Goal: Information Seeking & Learning: Learn about a topic

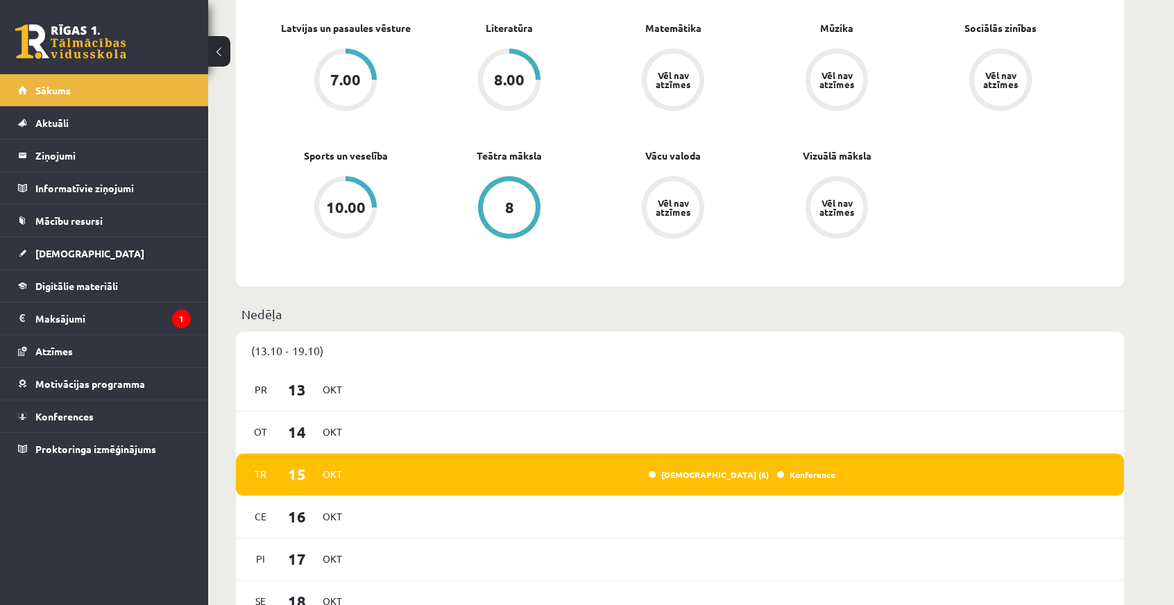
scroll to position [763, 0]
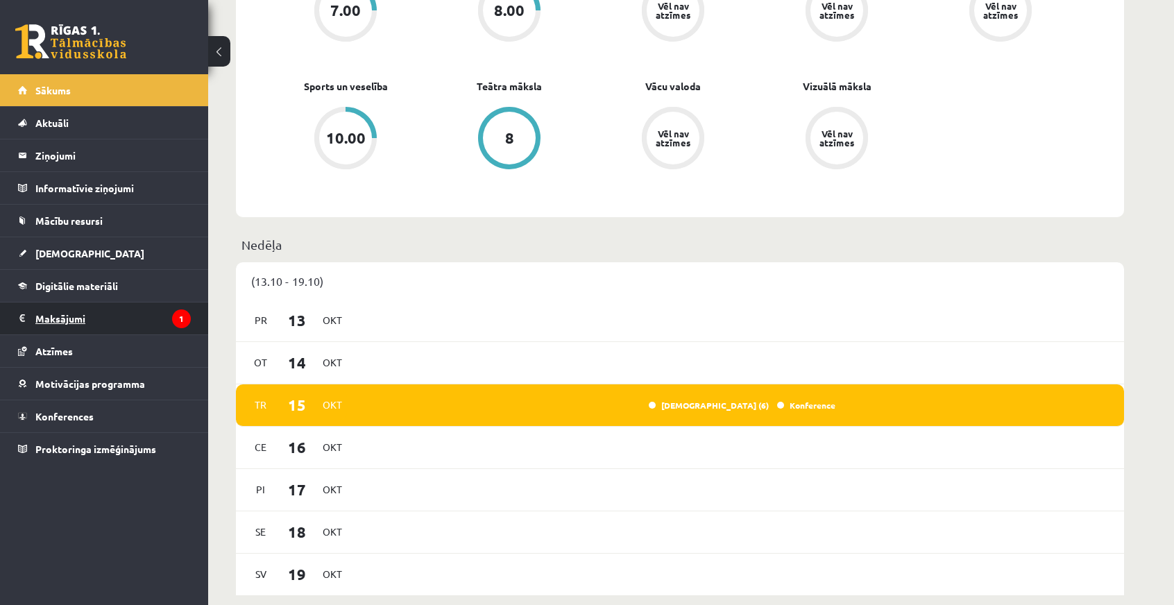
click at [83, 314] on legend "Maksājumi 1" at bounding box center [112, 319] width 155 height 32
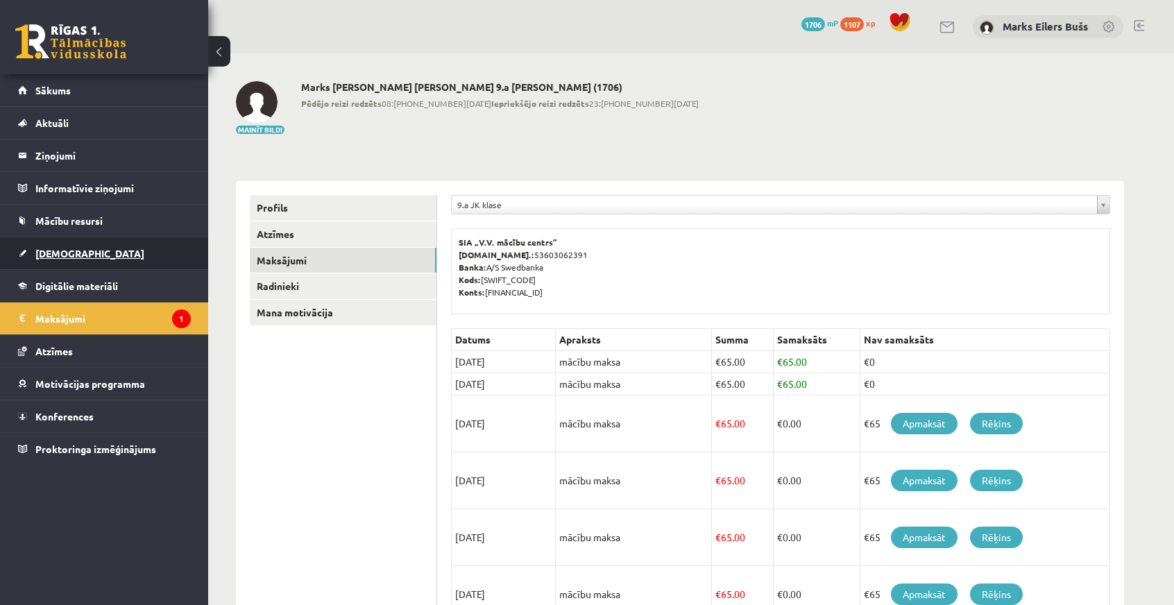
click at [51, 252] on span "[DEMOGRAPHIC_DATA]" at bounding box center [89, 253] width 109 height 12
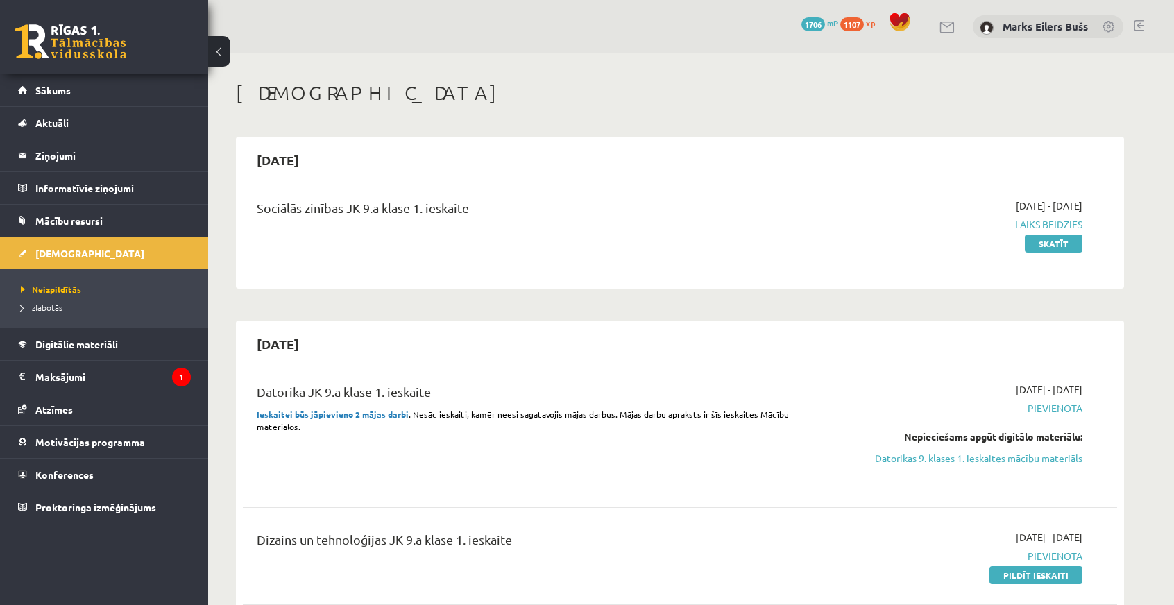
scroll to position [347, 0]
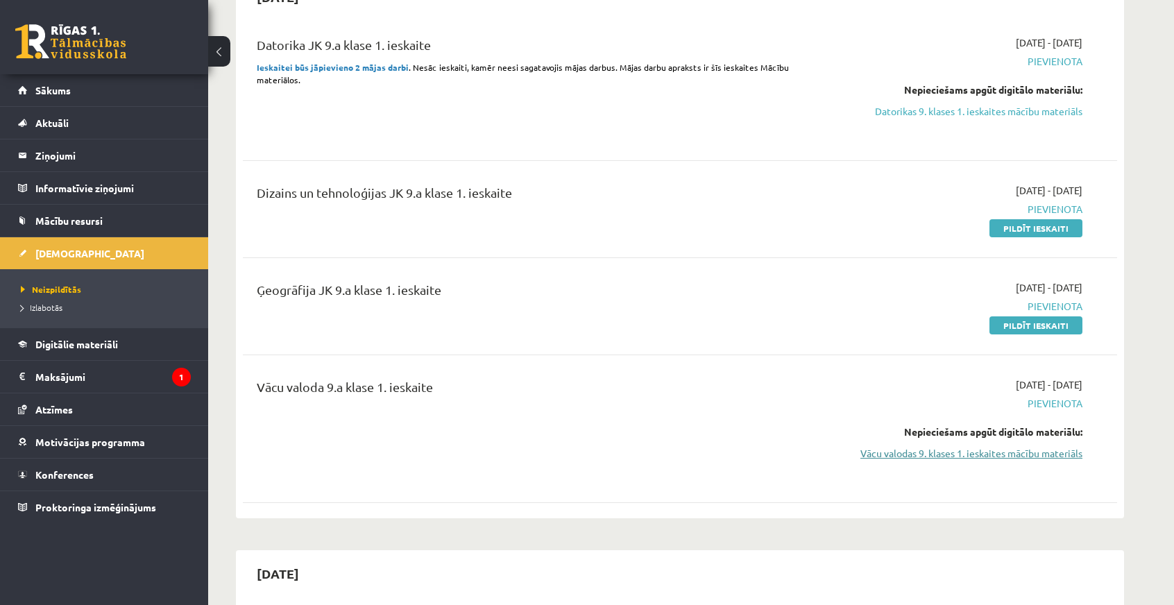
click at [958, 456] on link "Vācu valodas 9. klases 1. ieskaites mācību materiāls" at bounding box center [952, 453] width 262 height 15
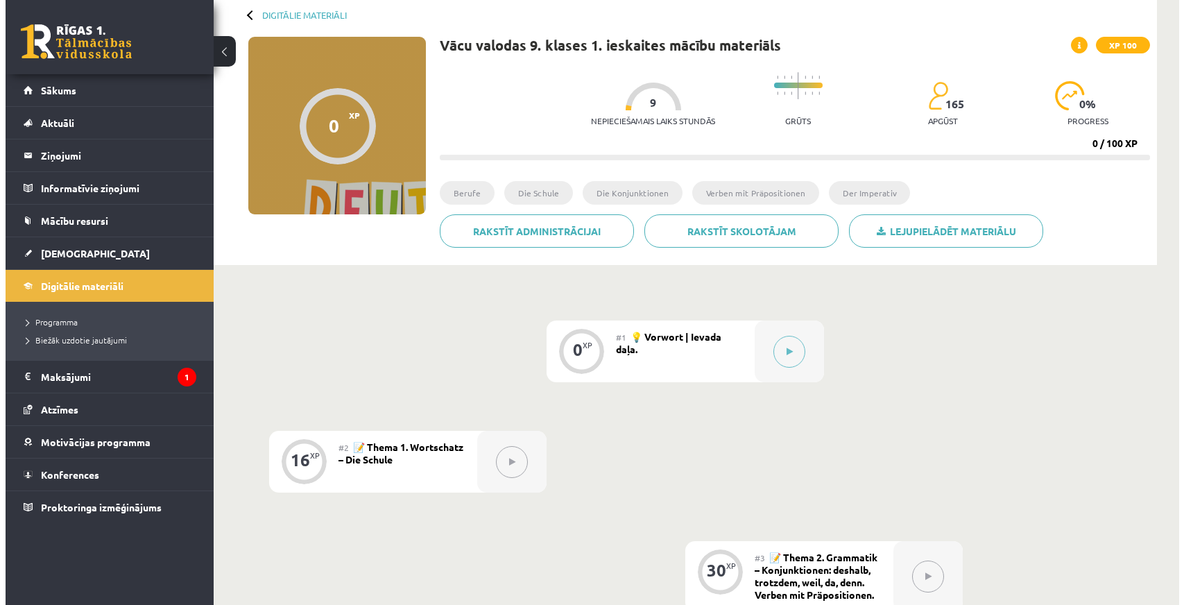
scroll to position [208, 0]
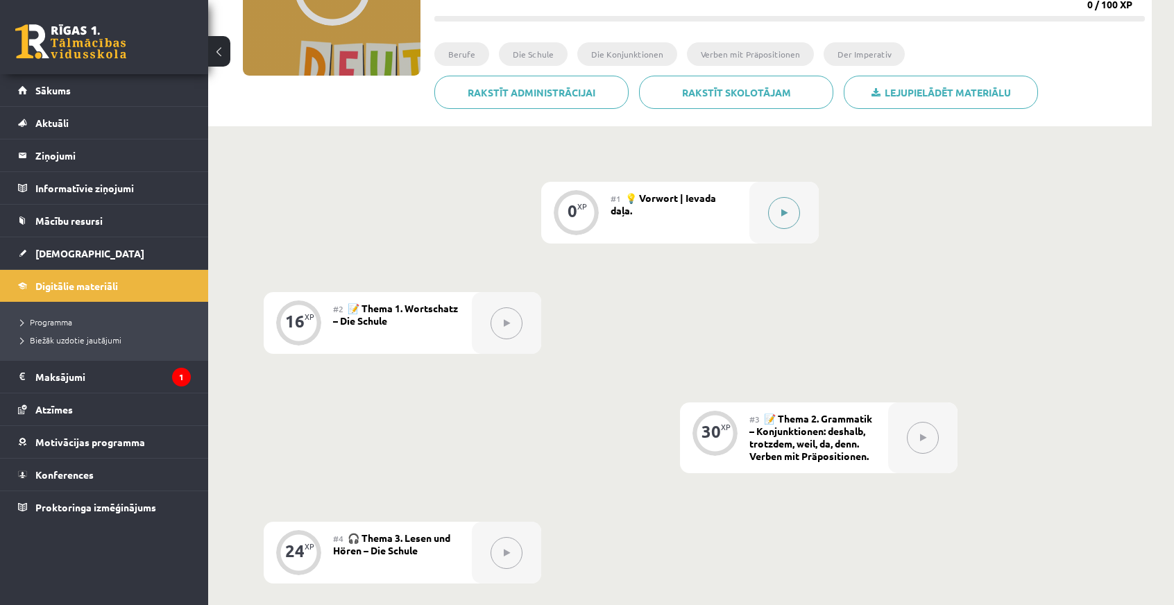
click at [777, 210] on button at bounding box center [784, 213] width 32 height 32
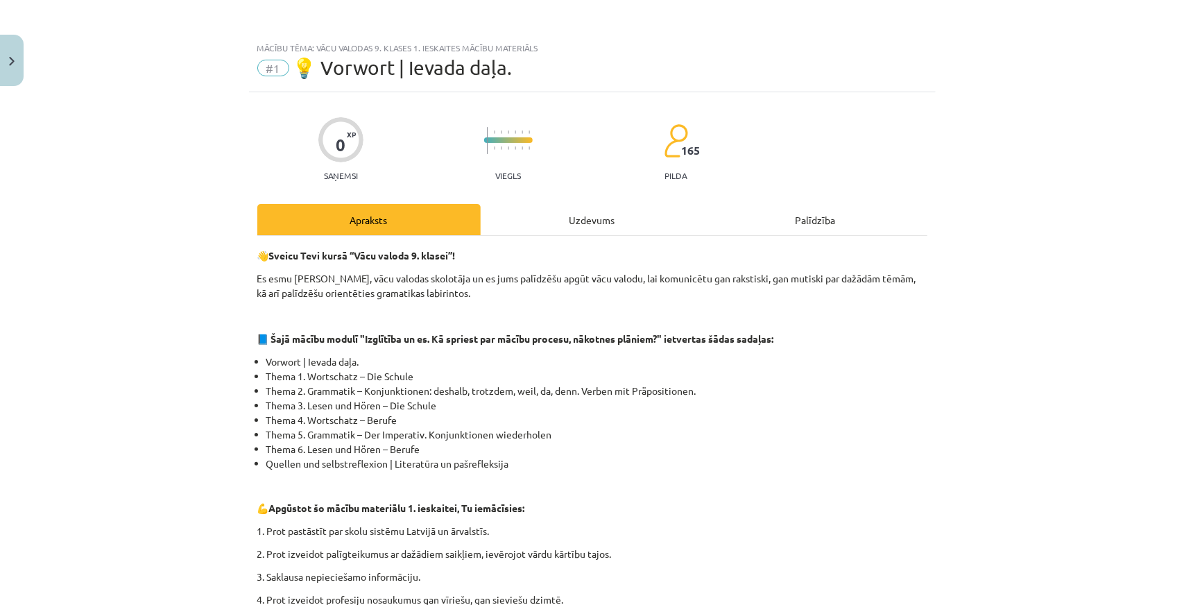
click at [611, 213] on div "Uzdevums" at bounding box center [592, 219] width 223 height 31
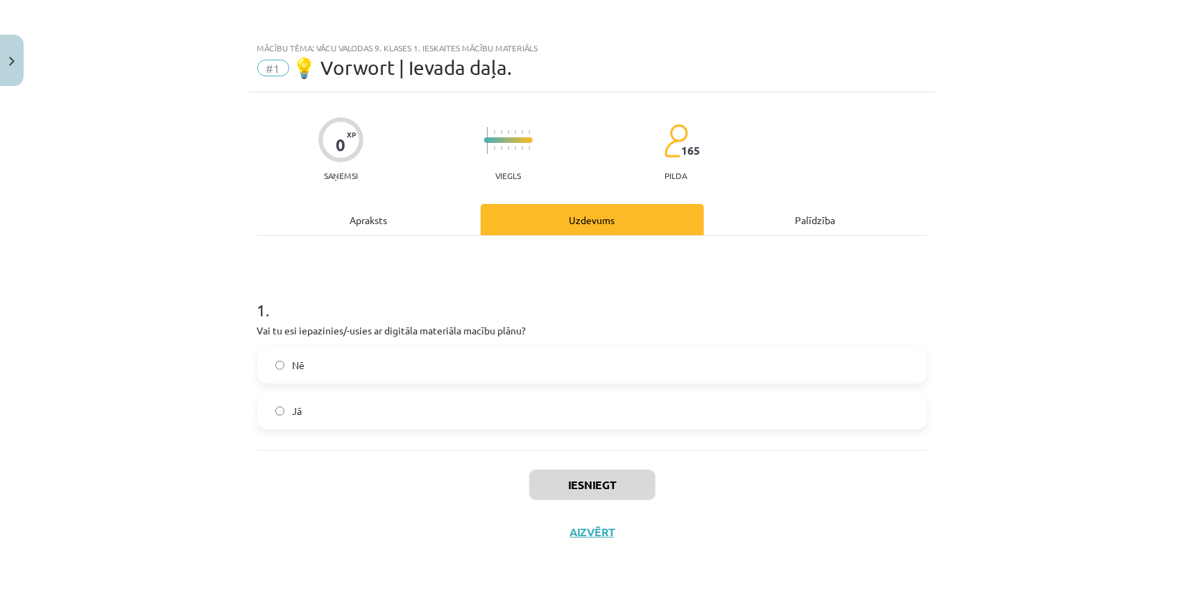
drag, startPoint x: 469, startPoint y: 410, endPoint x: 485, endPoint y: 418, distance: 18.0
click at [470, 411] on label "Jā" at bounding box center [592, 410] width 667 height 35
click at [646, 486] on button "Iesniegt" at bounding box center [592, 485] width 126 height 31
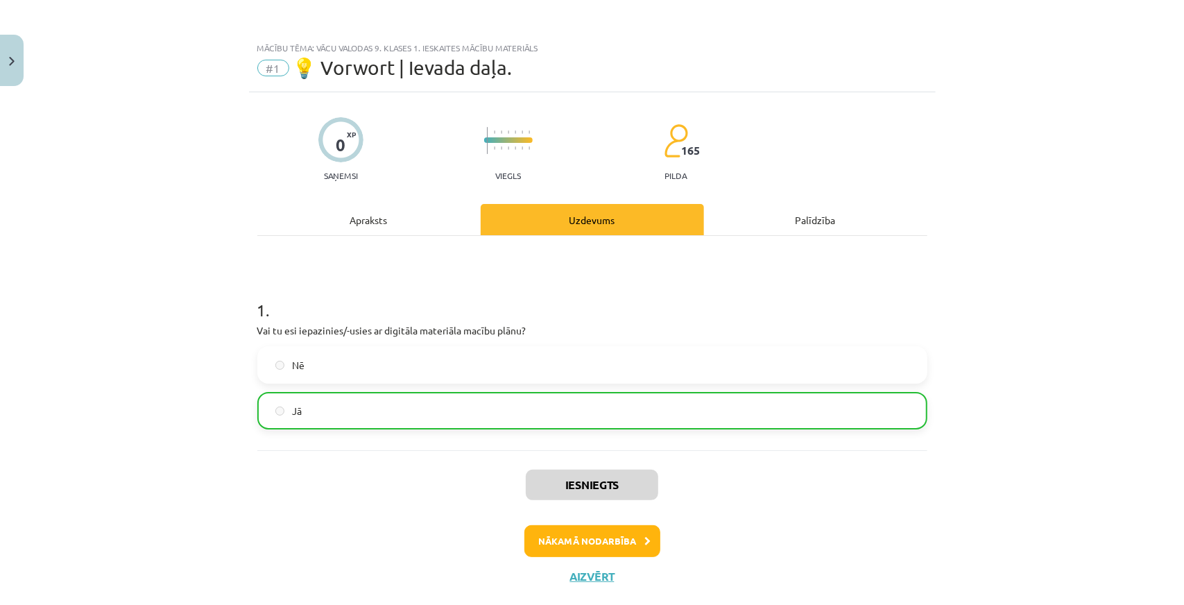
click at [422, 227] on div "Apraksts" at bounding box center [368, 219] width 223 height 31
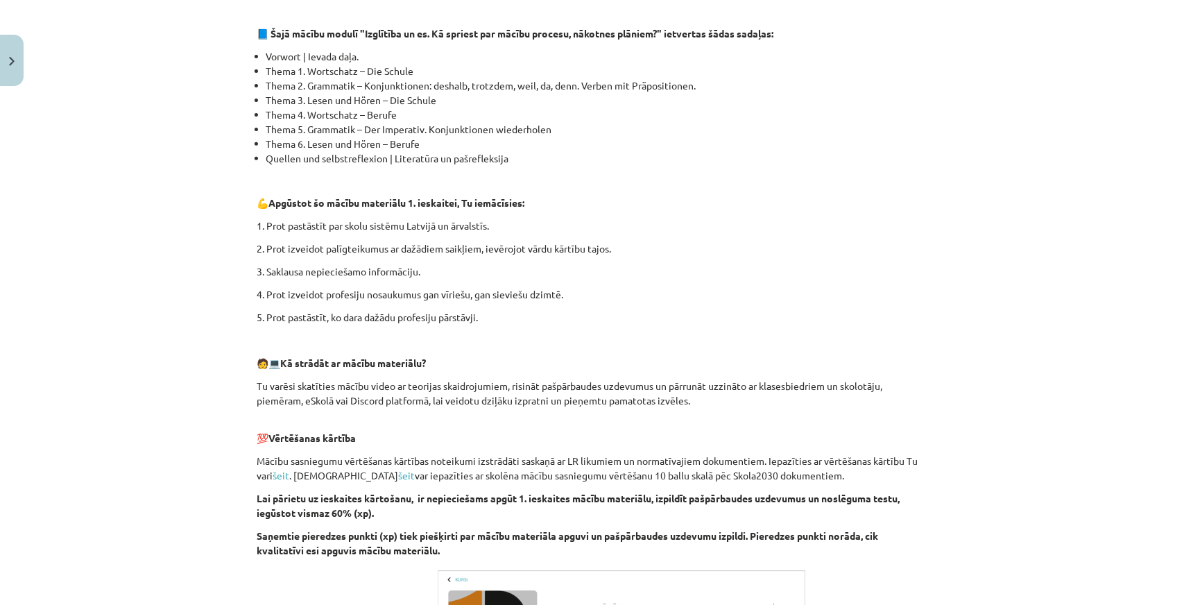
scroll to position [606, 0]
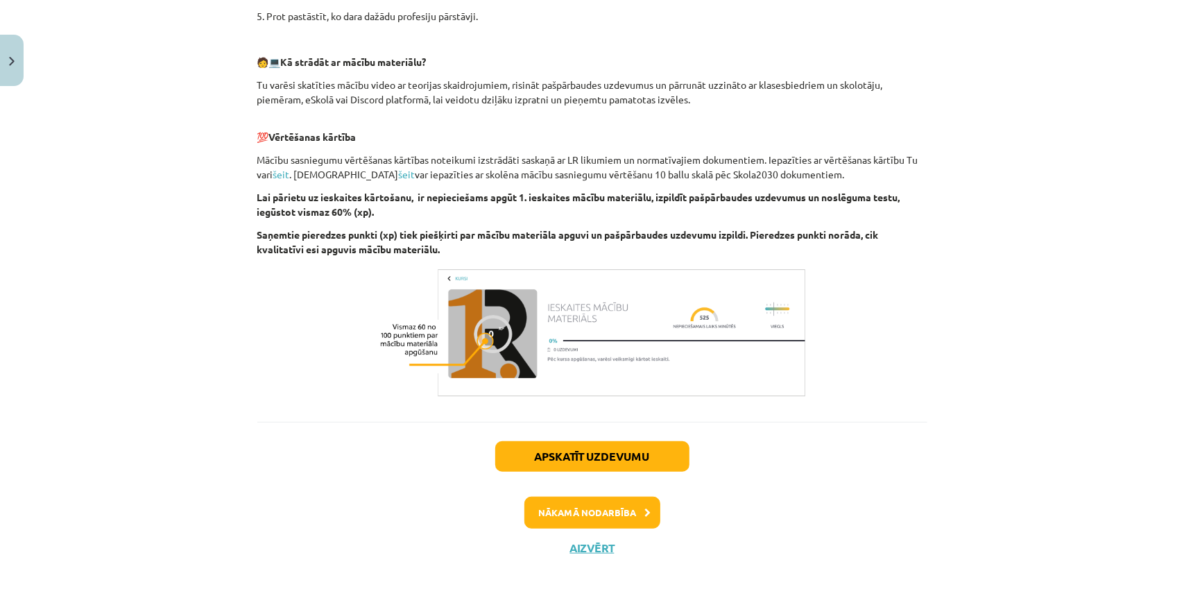
drag, startPoint x: 462, startPoint y: 342, endPoint x: 359, endPoint y: 382, distance: 110.3
click at [359, 382] on p at bounding box center [592, 333] width 670 height 136
click at [576, 520] on button "Nākamā nodarbība" at bounding box center [593, 513] width 136 height 32
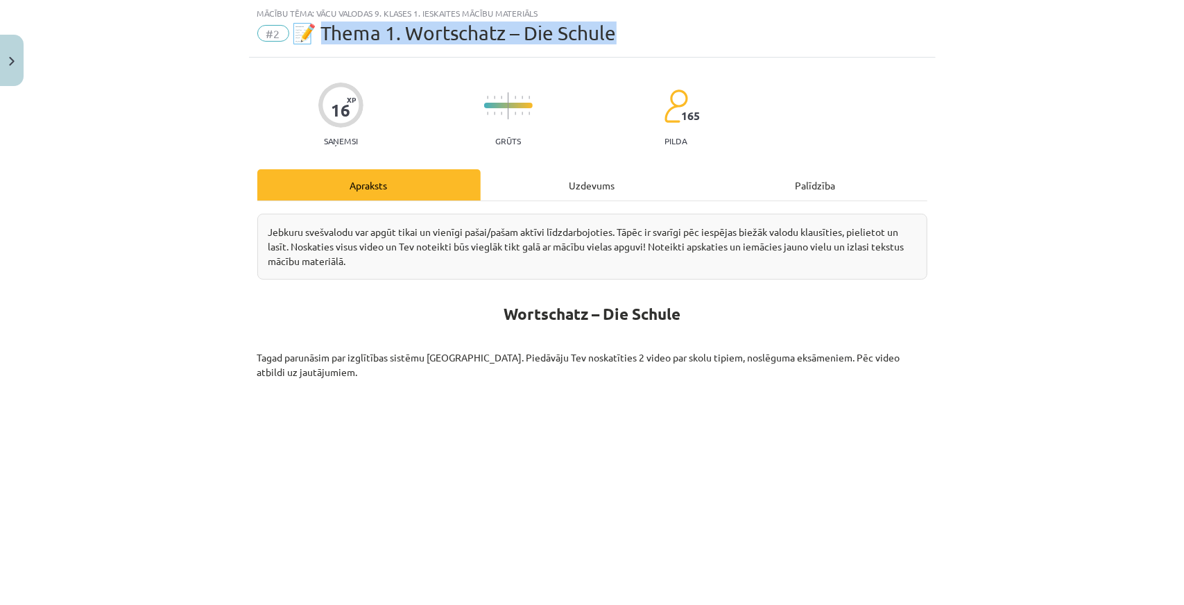
drag, startPoint x: 322, startPoint y: 28, endPoint x: 726, endPoint y: 42, distance: 404.1
click at [726, 42] on div "#2 📝 Thema 1. Wortschatz – Die Schule" at bounding box center [592, 33] width 670 height 22
copy span "hema 1. Wortschatz – Die Schule"
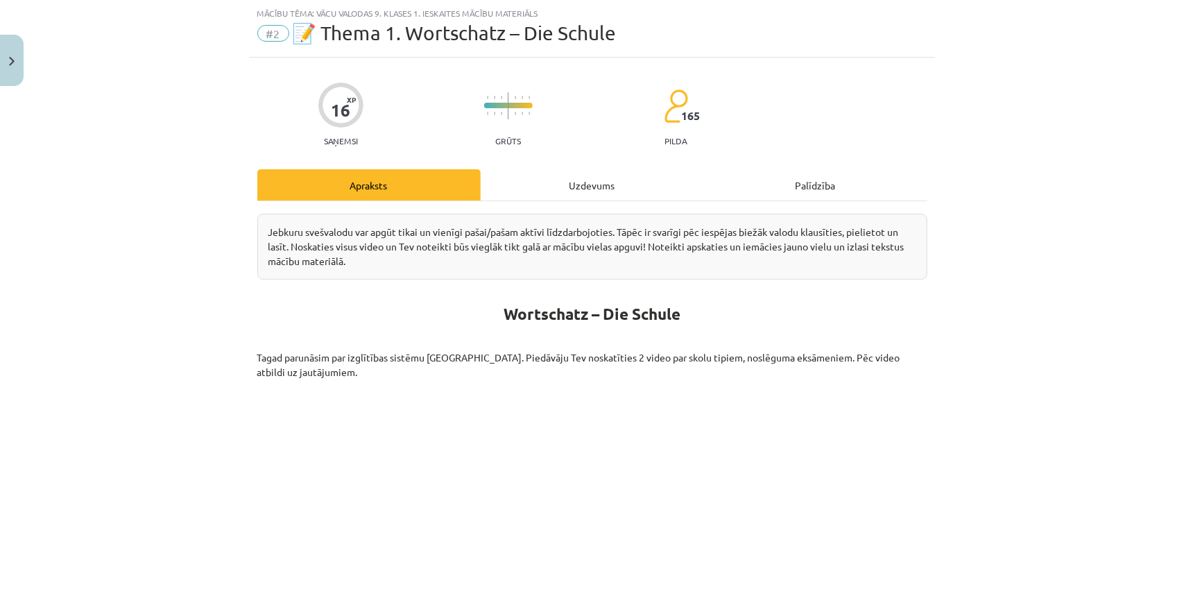
click at [1, 302] on div "Mācību tēma: Vācu valodas 9. klases 1. ieskaites mācību materiāls #2 📝 Thema 1.…" at bounding box center [592, 302] width 1184 height 605
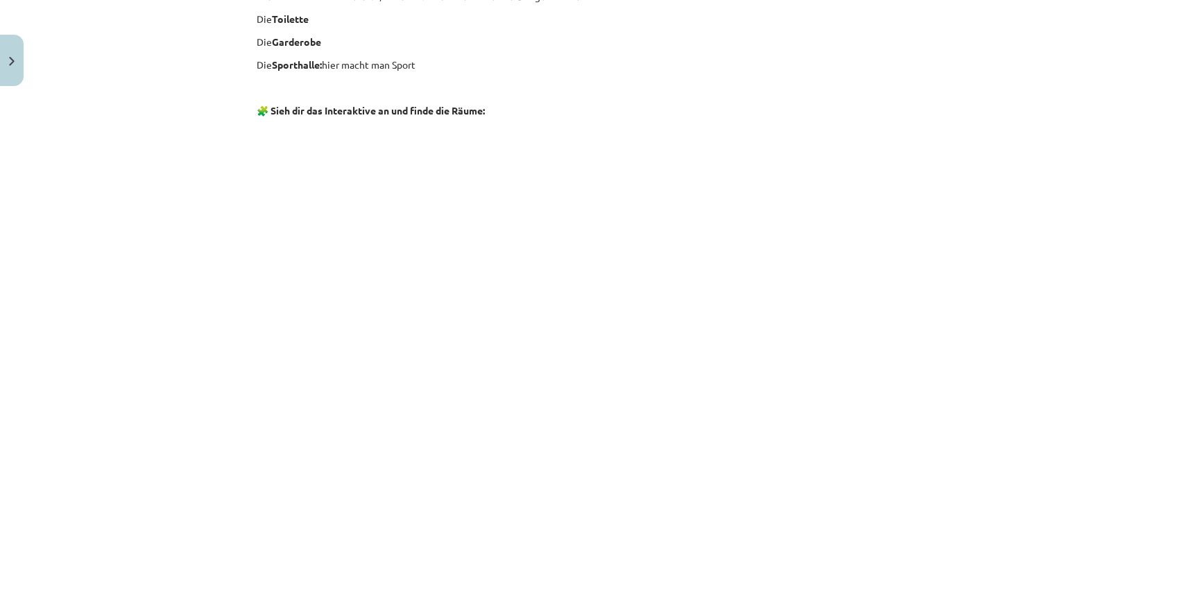
scroll to position [1941, 0]
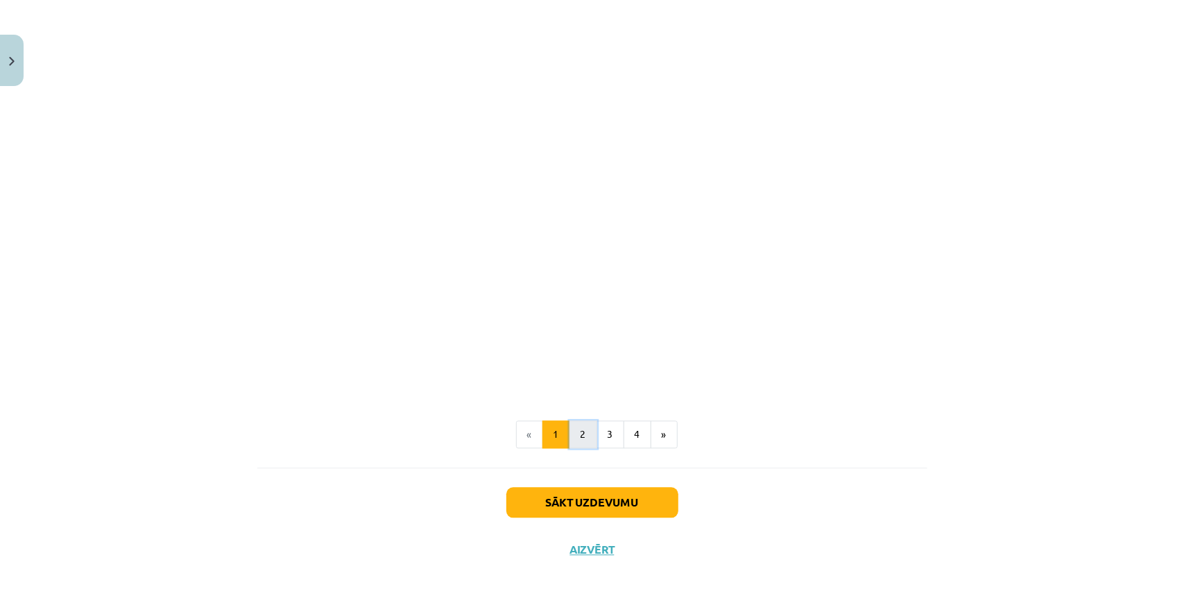
click at [588, 443] on button "2" at bounding box center [584, 434] width 28 height 28
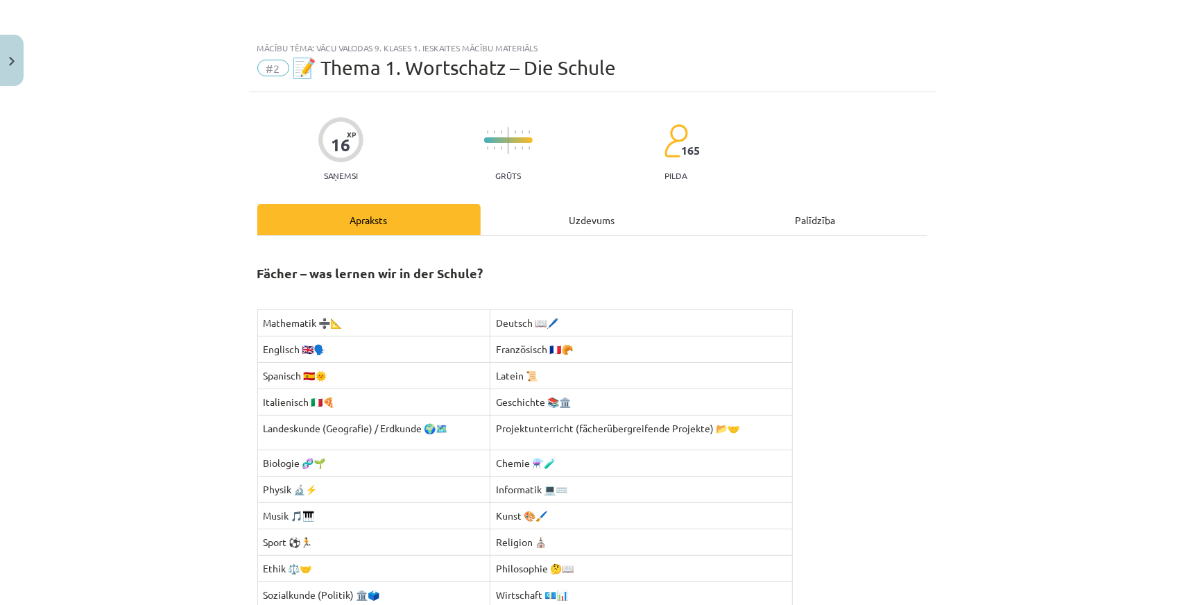
scroll to position [337, 0]
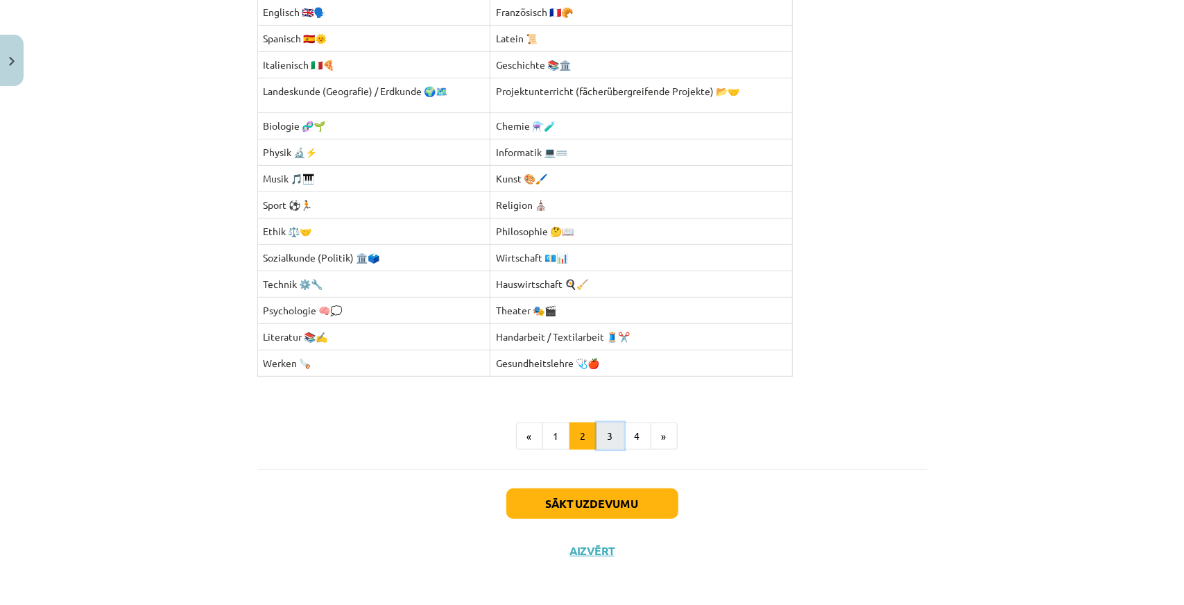
click at [609, 434] on button "3" at bounding box center [611, 437] width 28 height 28
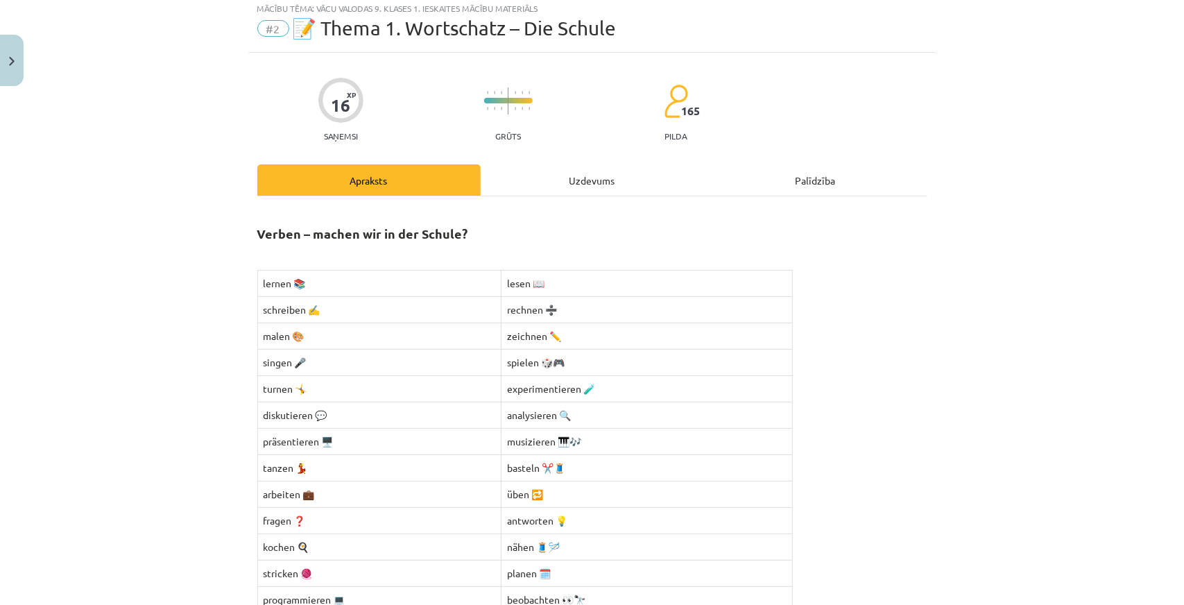
scroll to position [393, 0]
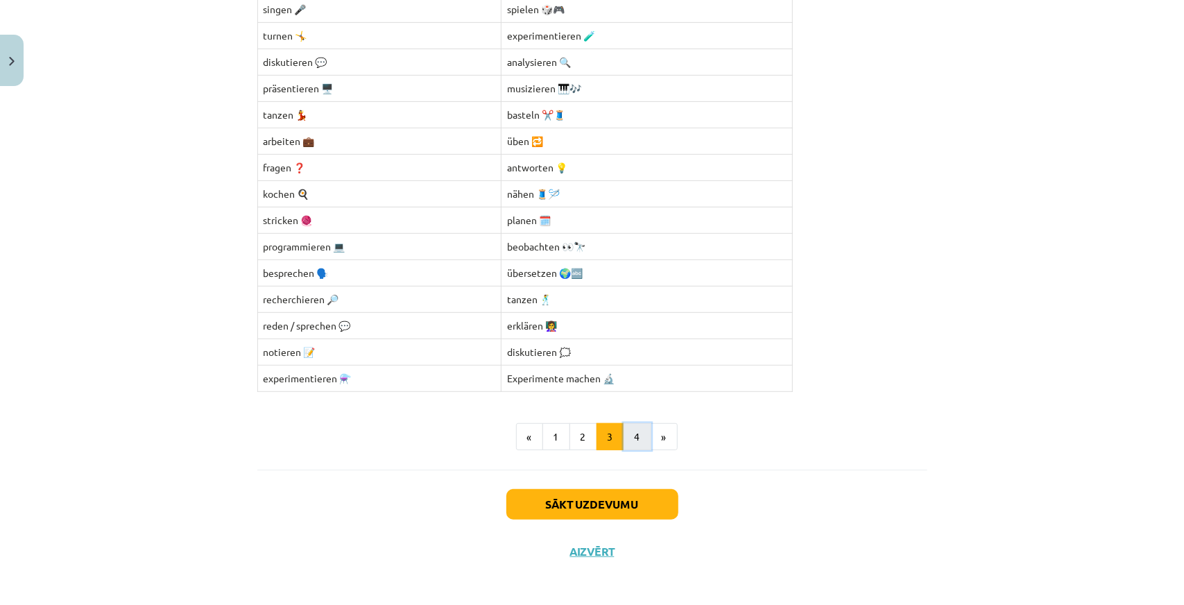
click at [625, 433] on button "4" at bounding box center [638, 437] width 28 height 28
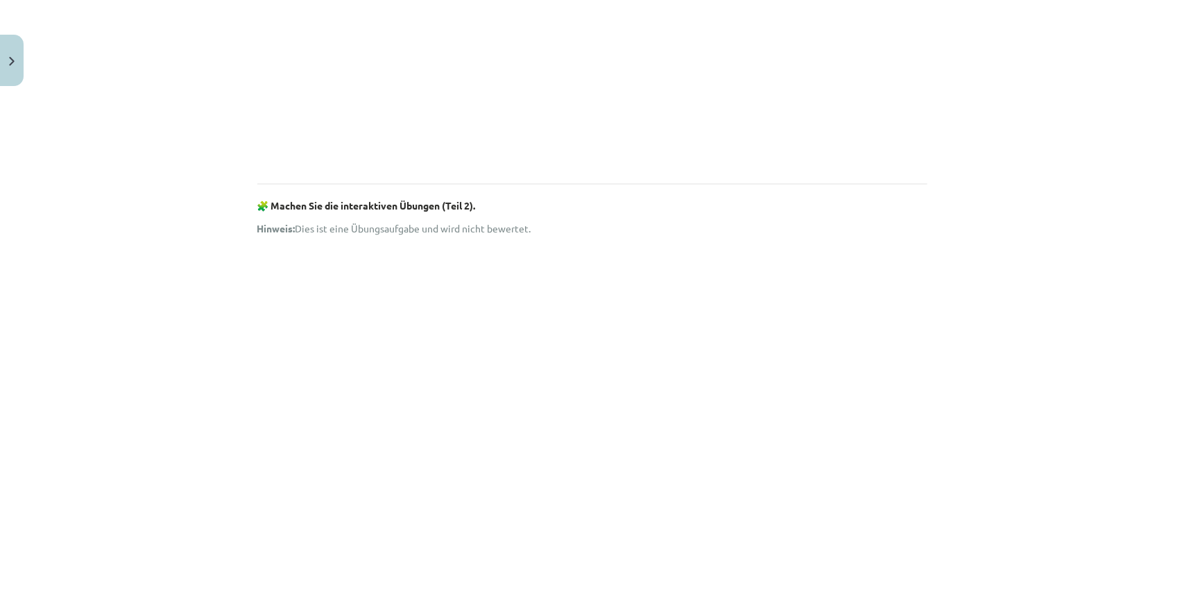
scroll to position [1495, 0]
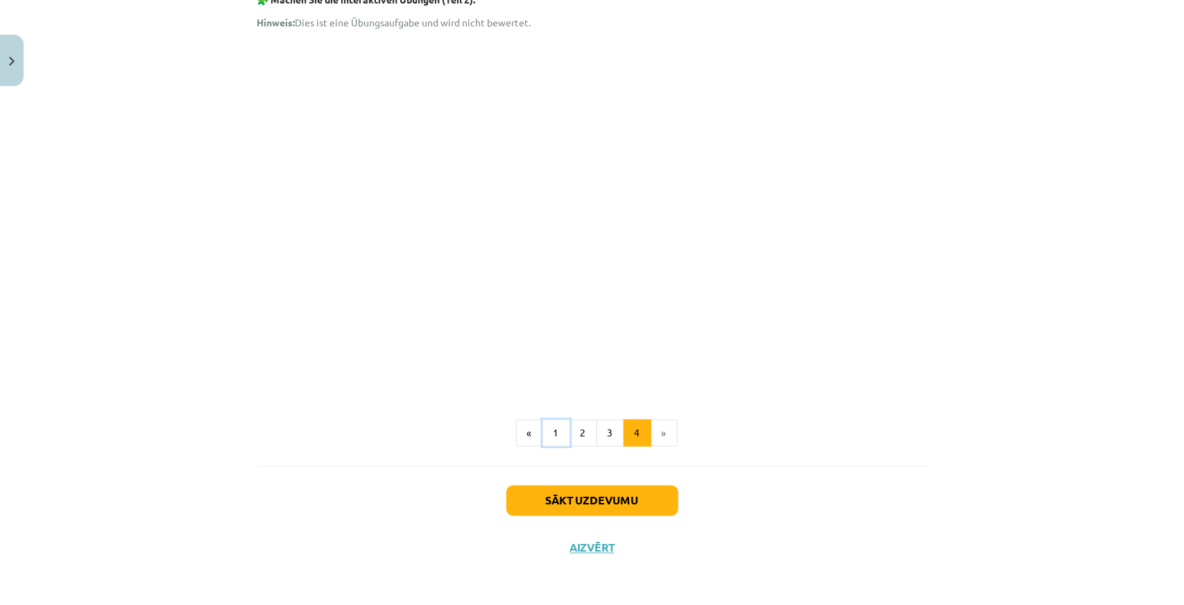
click at [549, 429] on button "1" at bounding box center [557, 434] width 28 height 28
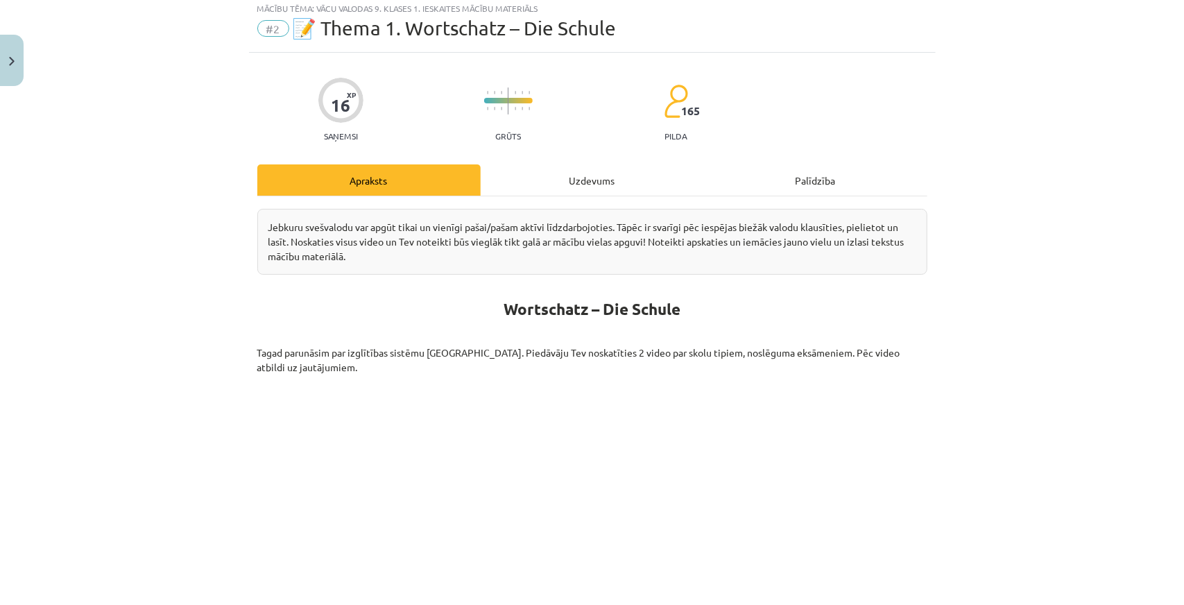
scroll to position [0, 0]
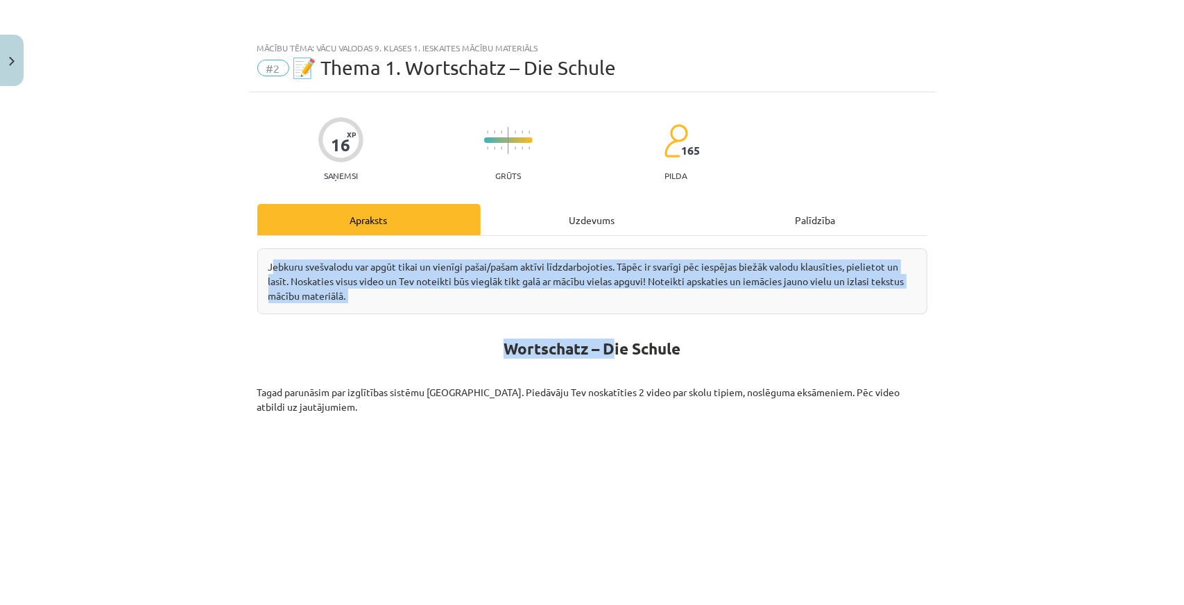
drag, startPoint x: 266, startPoint y: 266, endPoint x: 608, endPoint y: 321, distance: 346.5
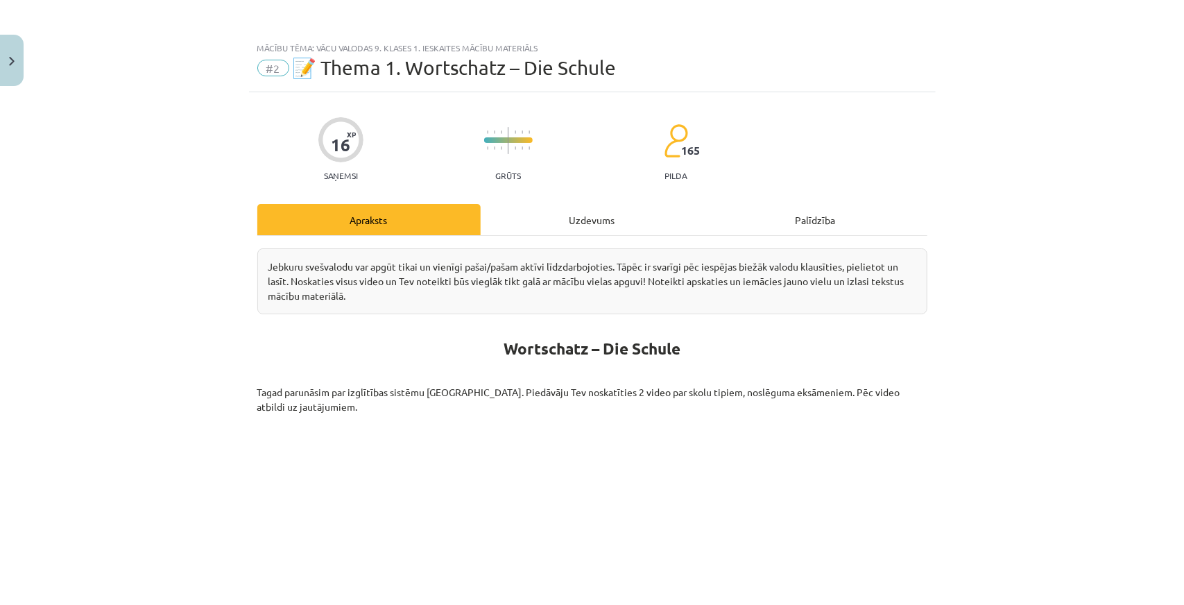
click at [231, 270] on div "Mācību tēma: Vācu valodas 9. klases 1. ieskaites mācību materiāls #2 📝 Thema 1.…" at bounding box center [592, 302] width 1184 height 605
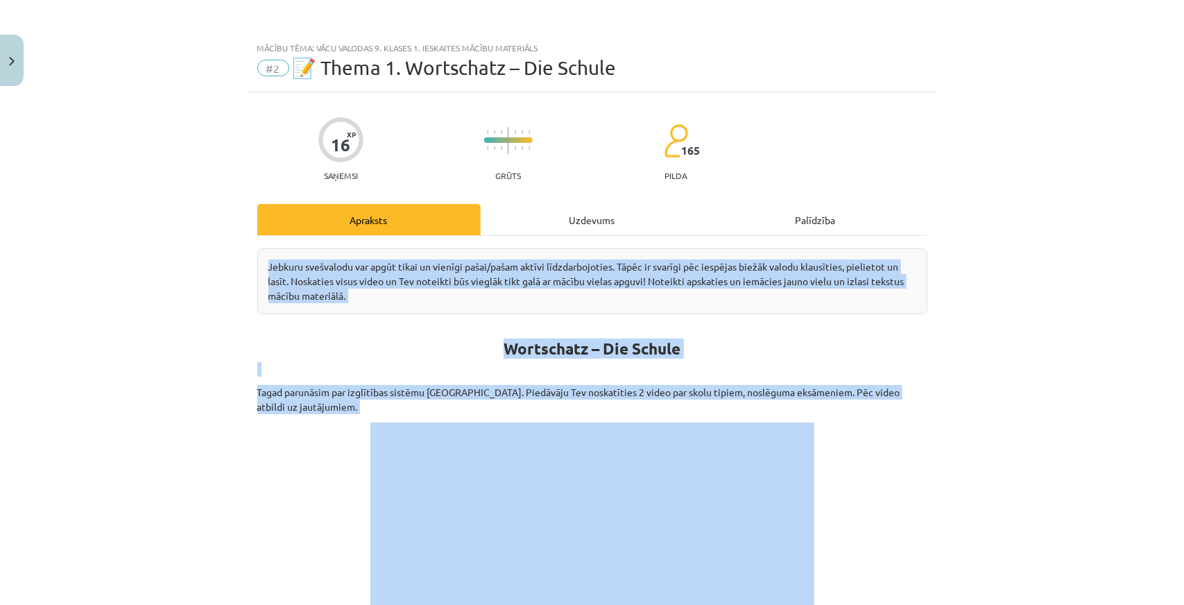
drag, startPoint x: 231, startPoint y: 270, endPoint x: 866, endPoint y: 406, distance: 649.3
click at [866, 406] on div "Mācību tēma: Vācu valodas 9. klases 1. ieskaites mācību materiāls #2 📝 Thema 1.…" at bounding box center [592, 302] width 1184 height 605
copy div "Jebkuru svešvalodu var apgūt tikai un vienīgi pašai/pašam aktīvi līdzdarbojotie…"
click at [0, 282] on div "Mācību tēma: Vācu valodas 9. klases 1. ieskaites mācību materiāls #2 📝 Thema 1.…" at bounding box center [592, 302] width 1184 height 605
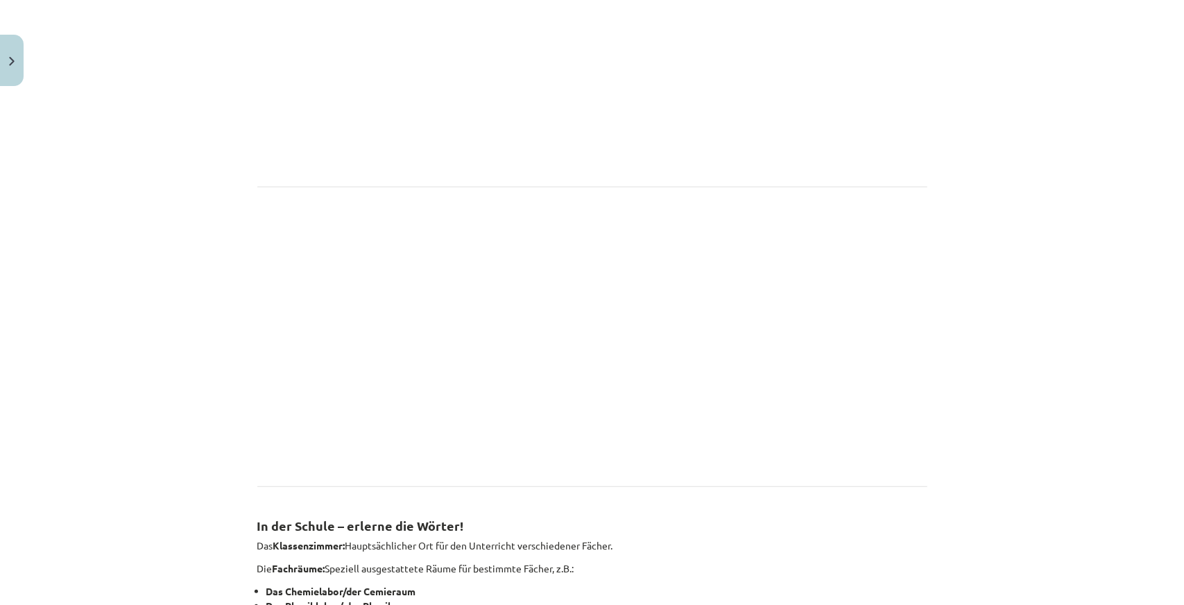
scroll to position [642, 0]
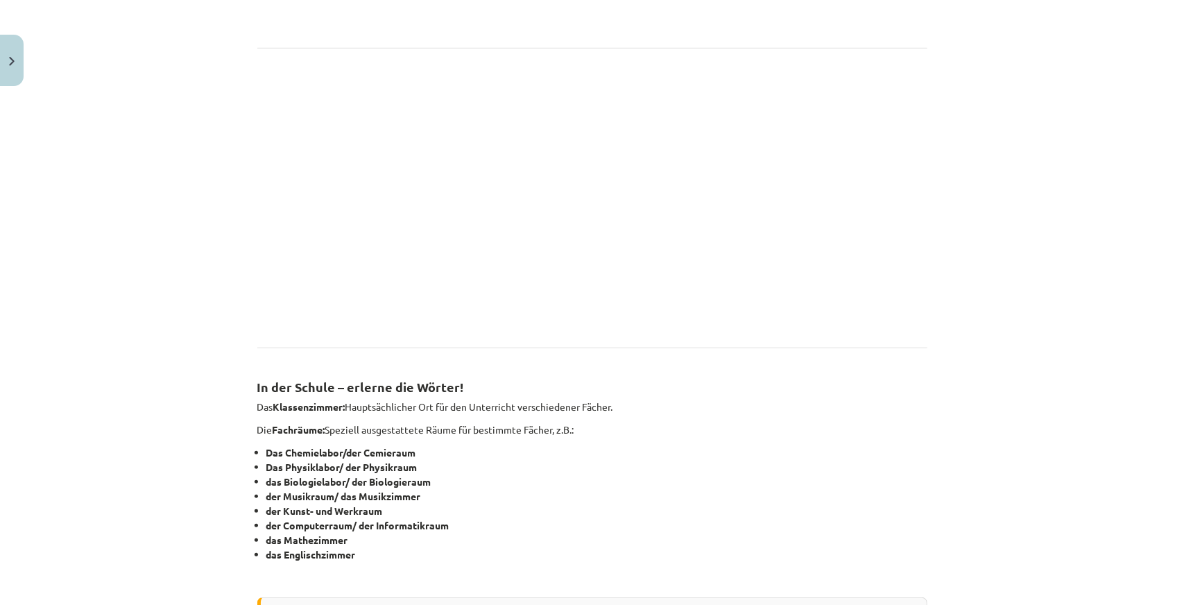
click at [198, 246] on div "Mācību tēma: Vācu valodas 9. klases 1. ieskaites mācību materiāls #2 📝 Thema 1.…" at bounding box center [592, 302] width 1184 height 605
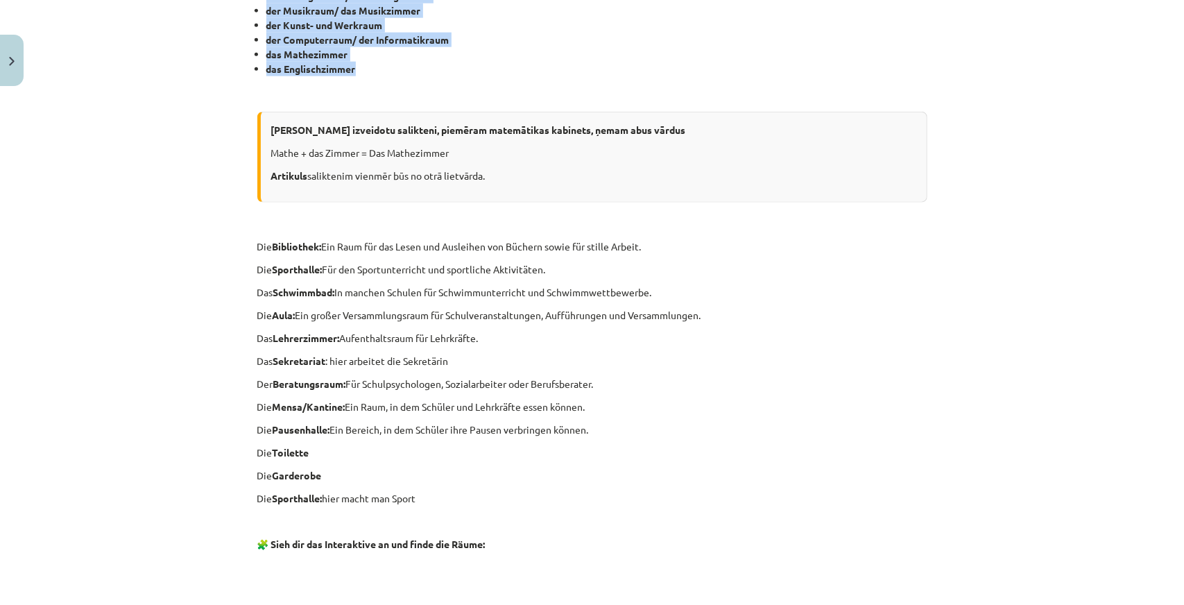
scroll to position [1058, 0]
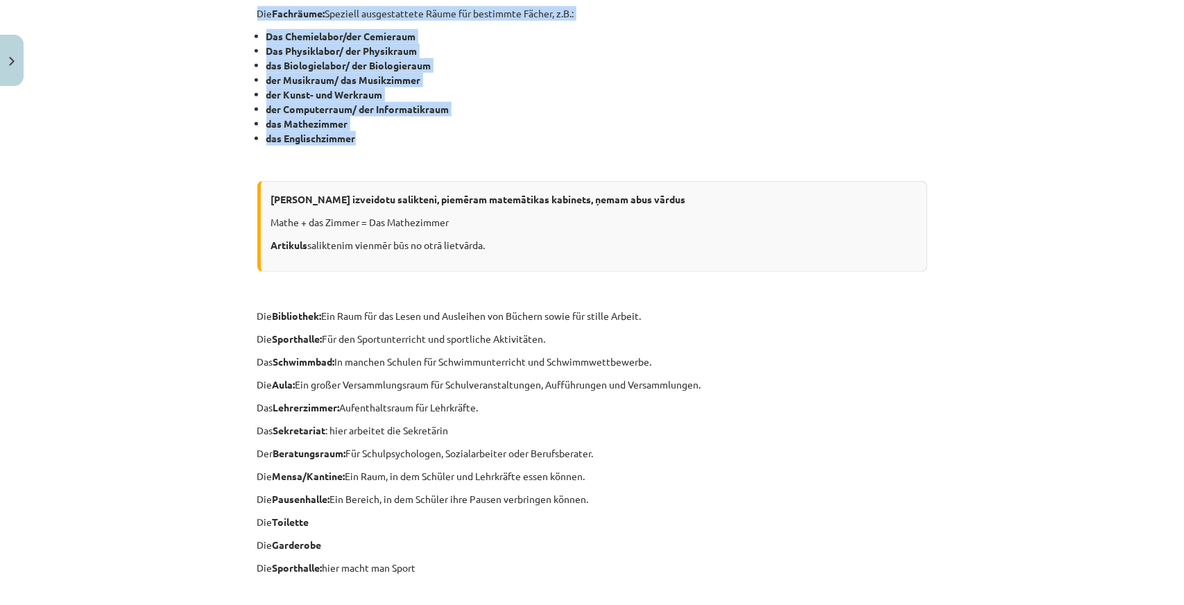
drag, startPoint x: 253, startPoint y: 318, endPoint x: 484, endPoint y: 140, distance: 292.0
click at [484, 140] on div "Mācību tēma: Vācu valodas 9. klases 1. ieskaites mācību materiāls #2 📝 Thema 1.…" at bounding box center [592, 302] width 1184 height 605
copy div "In der Schule – erlerne die Wörter! Das Klassenzimmer: Hauptsächlicher Ort für …"
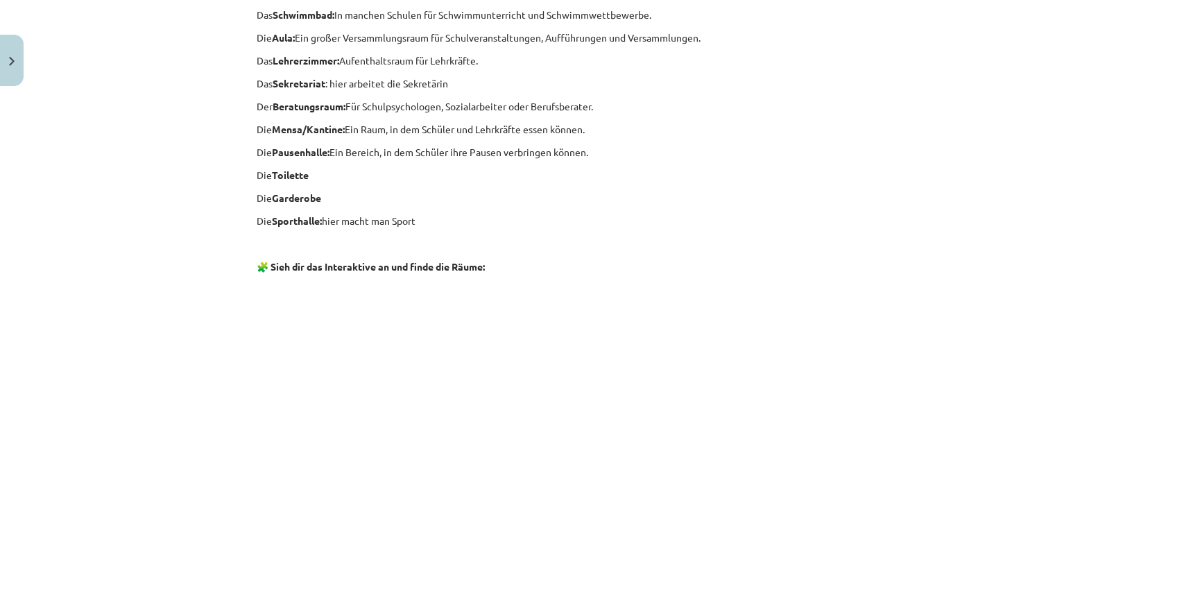
scroll to position [1127, 0]
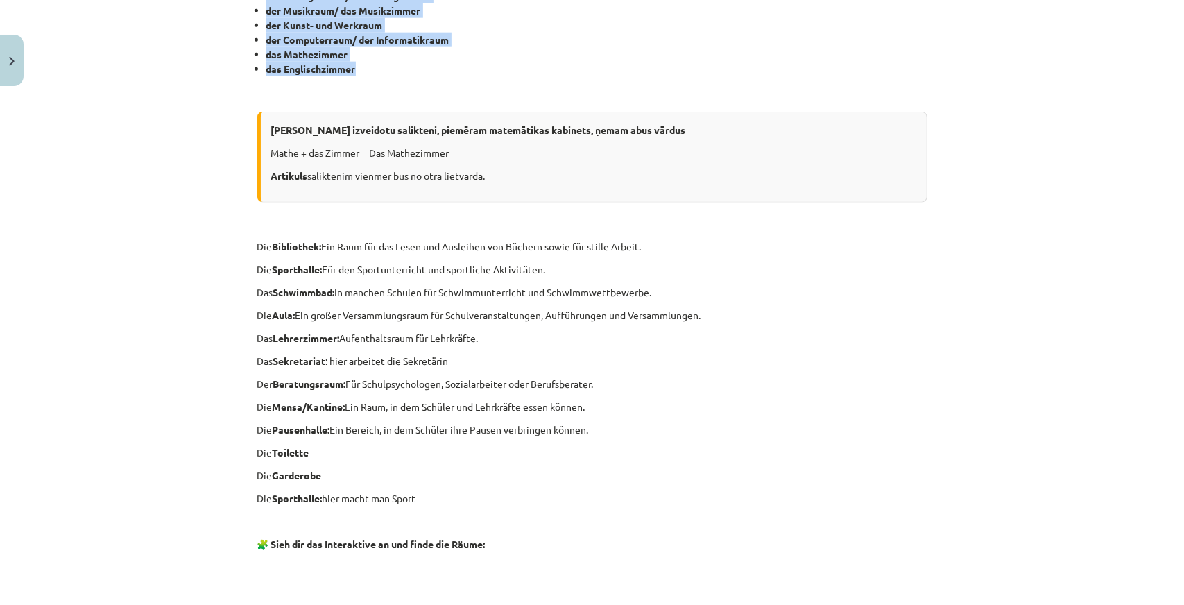
drag, startPoint x: 253, startPoint y: 126, endPoint x: 497, endPoint y: 502, distance: 448.0
click at [497, 502] on div "Jebkuru svešvalodu var apgūt tikai un vienīgi pašai/pašam aktīvi līdzdarbojotie…" at bounding box center [592, 162] width 670 height 2082
copy div "[PERSON_NAME] izveidotu salikteni, piemēram matemātikas kabinets, ņemam abus vā…"
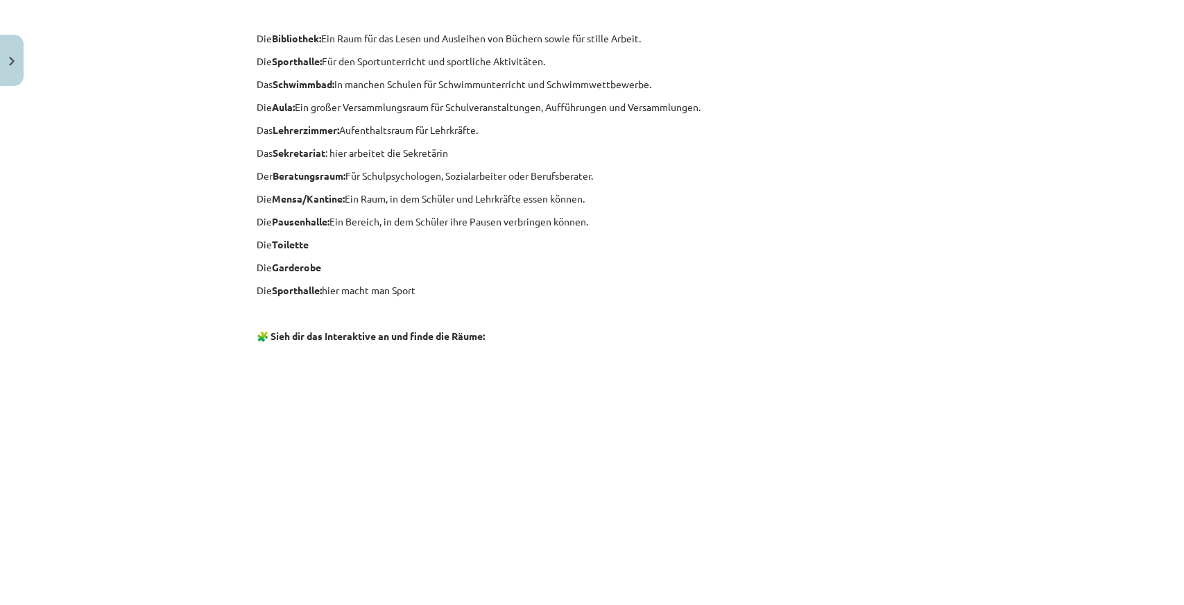
click at [147, 392] on div "Mācību tēma: Vācu valodas 9. klases 1. ieskaites mācību materiāls #2 📝 Thema 1.…" at bounding box center [592, 302] width 1184 height 605
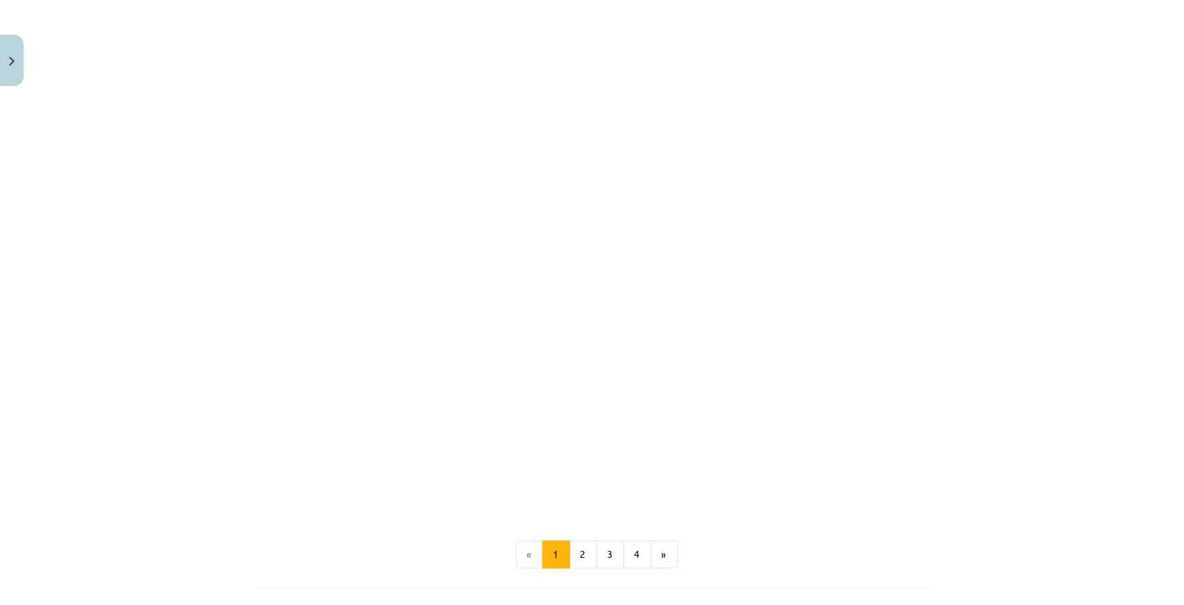
scroll to position [1544, 0]
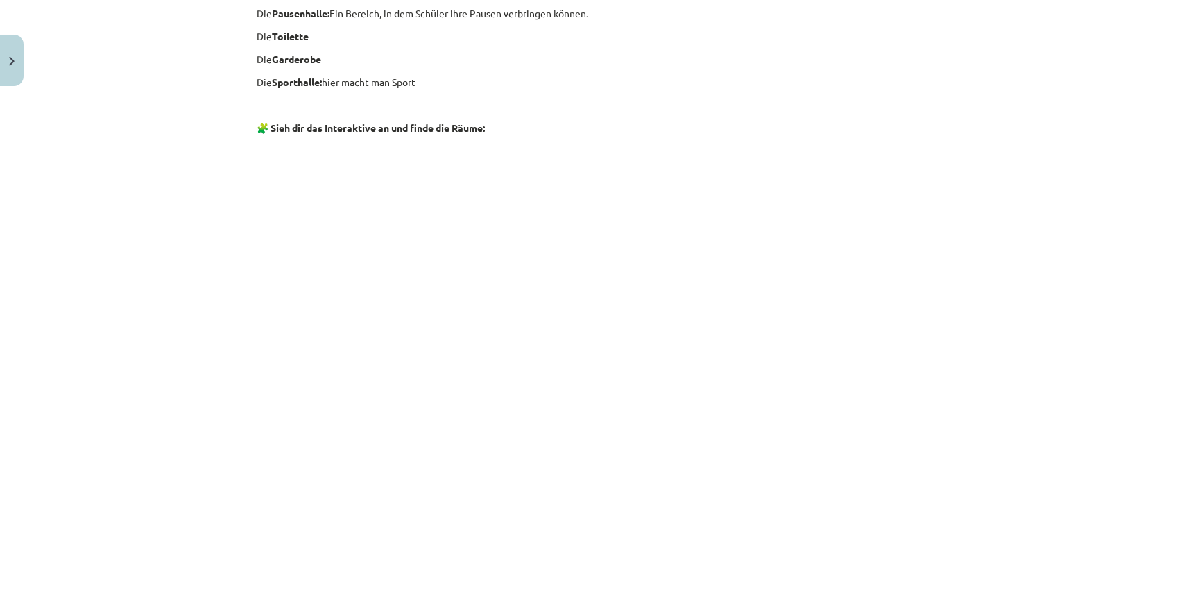
click at [57, 204] on div "Mācību tēma: Vācu valodas 9. klases 1. ieskaites mācību materiāls #2 📝 Thema 1.…" at bounding box center [592, 302] width 1184 height 605
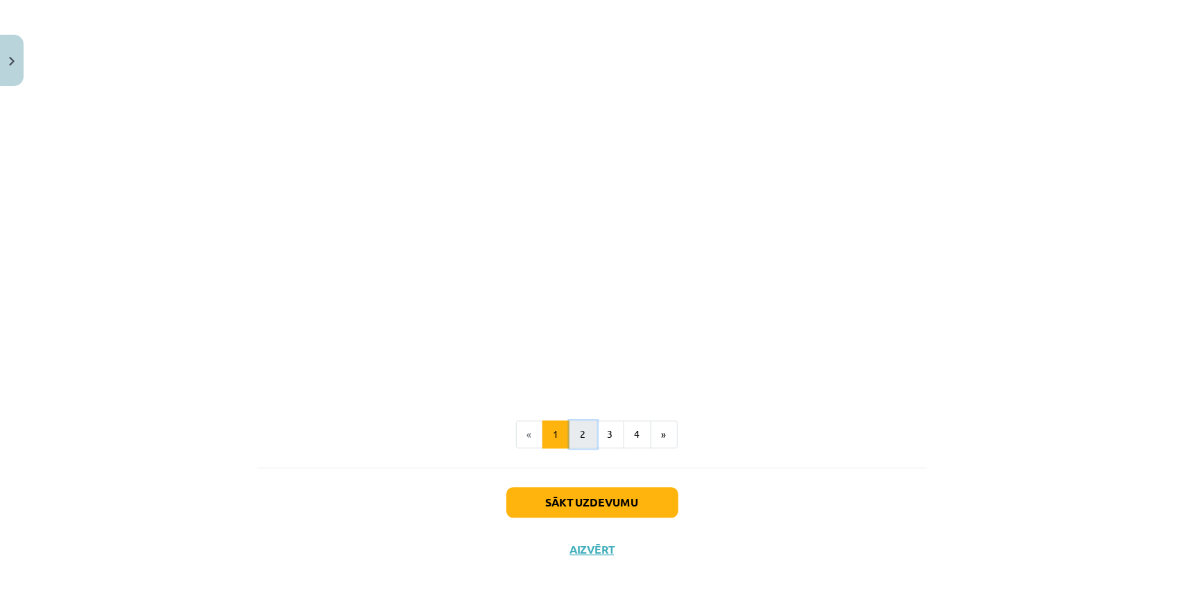
click at [575, 436] on button "2" at bounding box center [584, 434] width 28 height 28
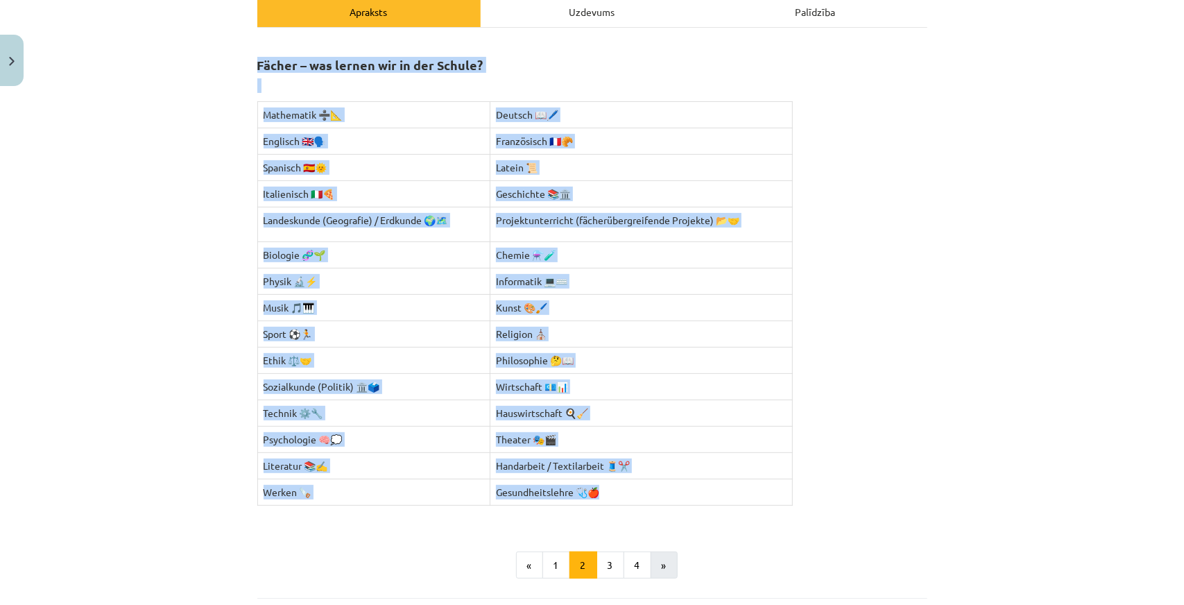
scroll to position [337, 0]
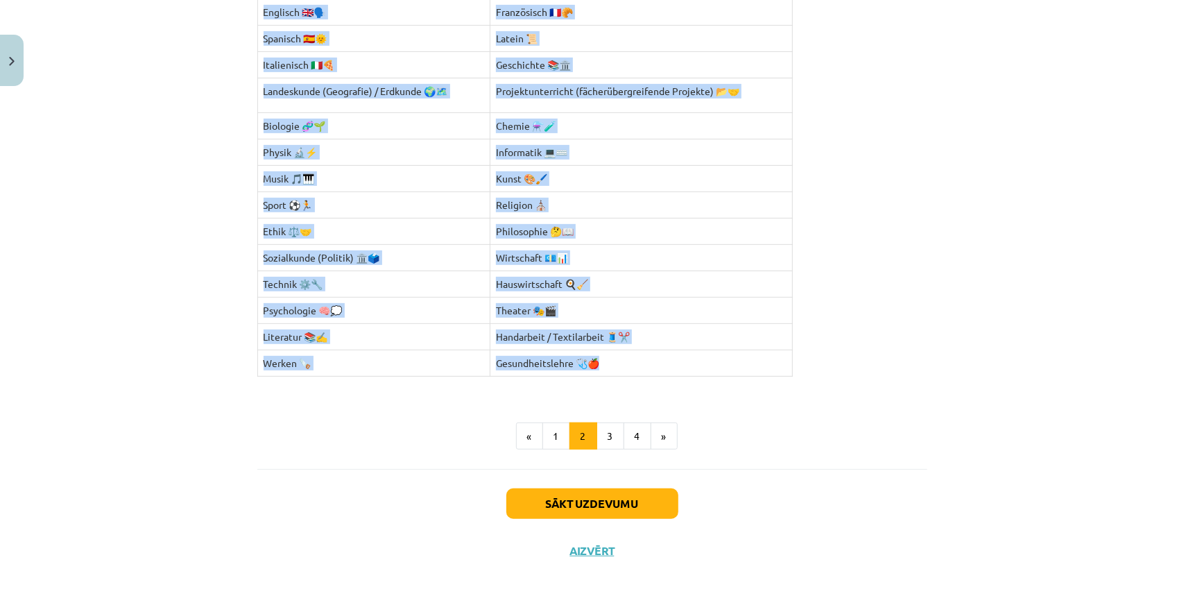
drag, startPoint x: 244, startPoint y: 273, endPoint x: 665, endPoint y: 361, distance: 431.0
click at [665, 361] on div "16 XP Saņemsi Grūts 165 pilda Apraksts Uzdevums Palīdzība Fächer – was lernen w…" at bounding box center [592, 164] width 687 height 819
copy div "Fächer – was lernen wir in der Schule? Mathematik ➗📐 Deutsch 📖🖊️ Englisch 🇬🇧🗣️ …"
click at [597, 424] on button "3" at bounding box center [611, 437] width 28 height 28
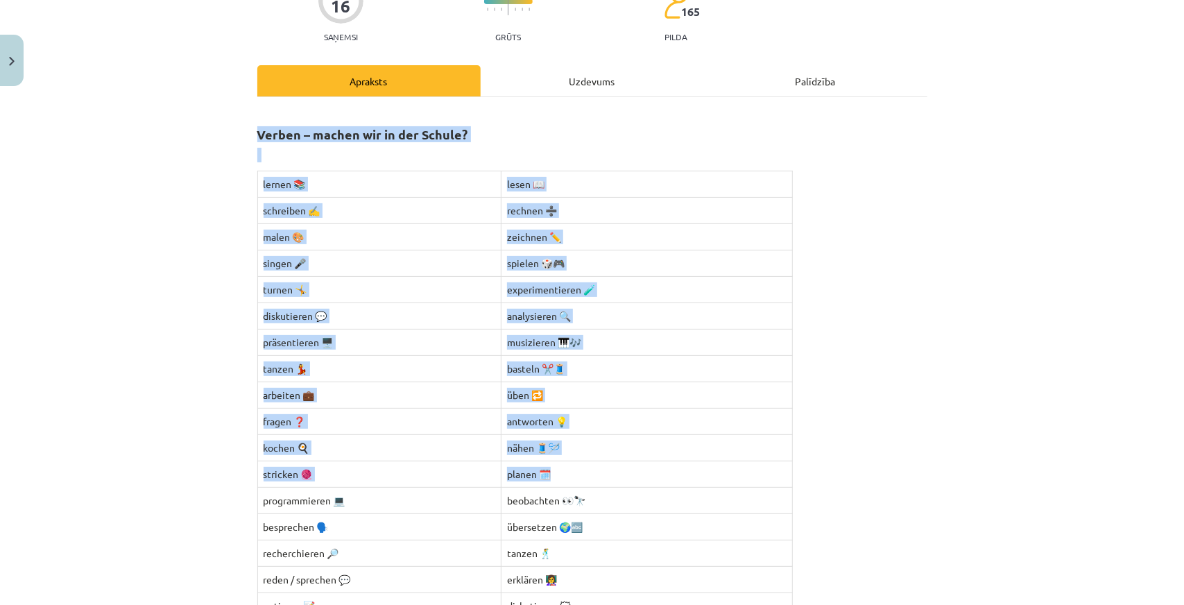
scroll to position [278, 0]
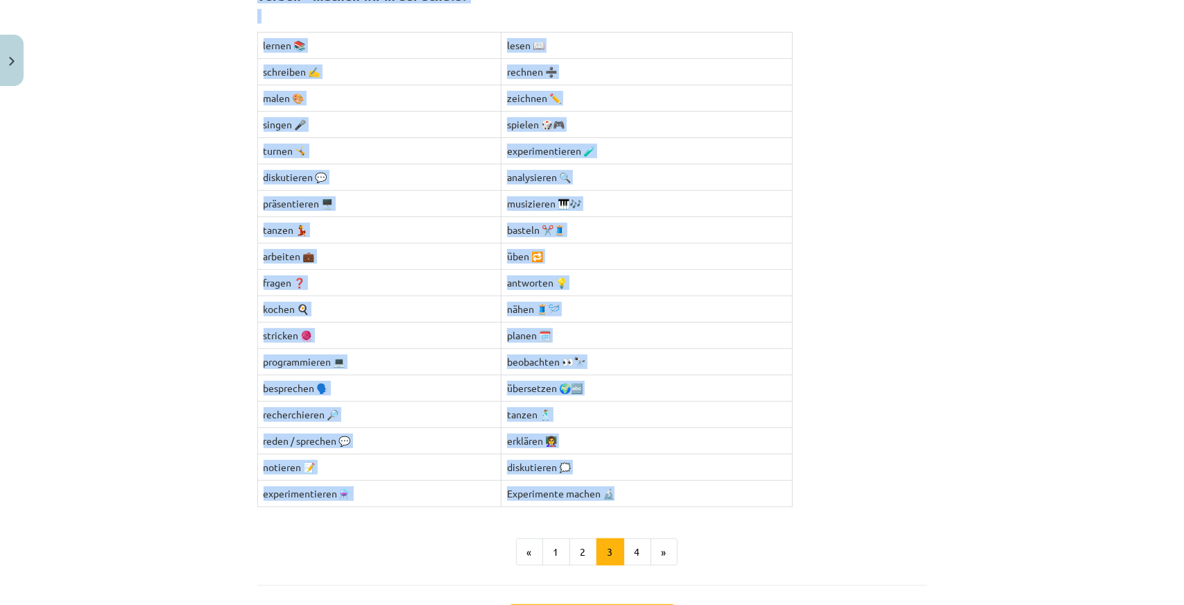
drag, startPoint x: 243, startPoint y: 265, endPoint x: 640, endPoint y: 495, distance: 458.5
click at [640, 495] on div "16 XP Saņemsi Grūts 165 pilda Apraksts Uzdevums Palīdzība Verben – machen wir i…" at bounding box center [592, 253] width 687 height 876
copy div "Verben – machen wir in der Schule? lernen 📚 lesen 📖 schreiben ✍️ rechnen ➗ male…"
click at [624, 541] on button "4" at bounding box center [638, 552] width 28 height 28
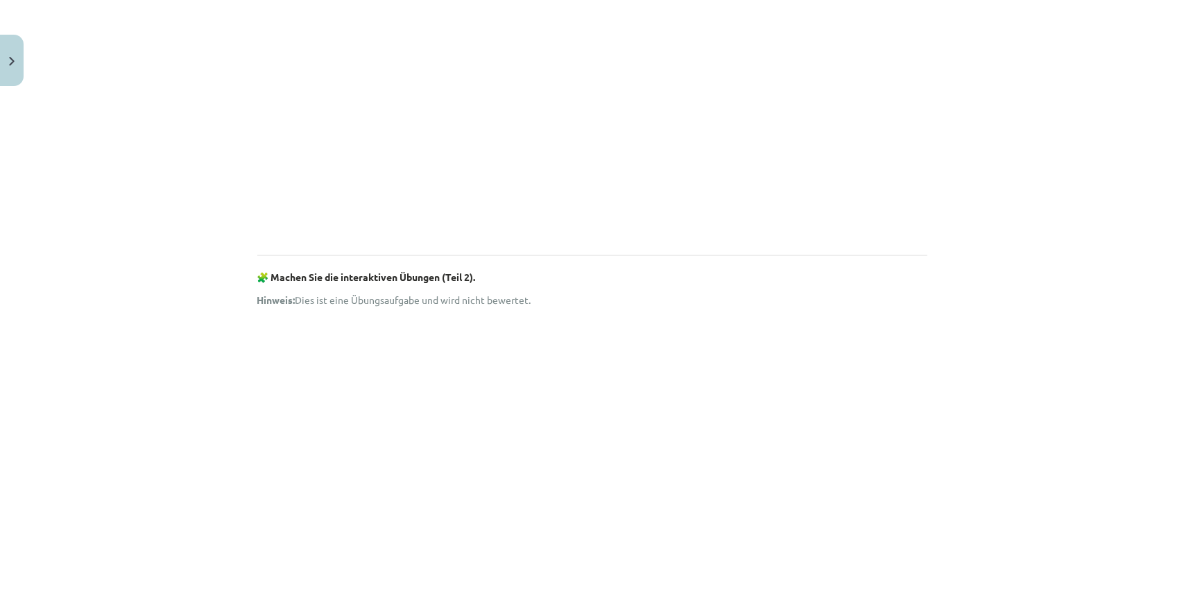
scroll to position [1495, 0]
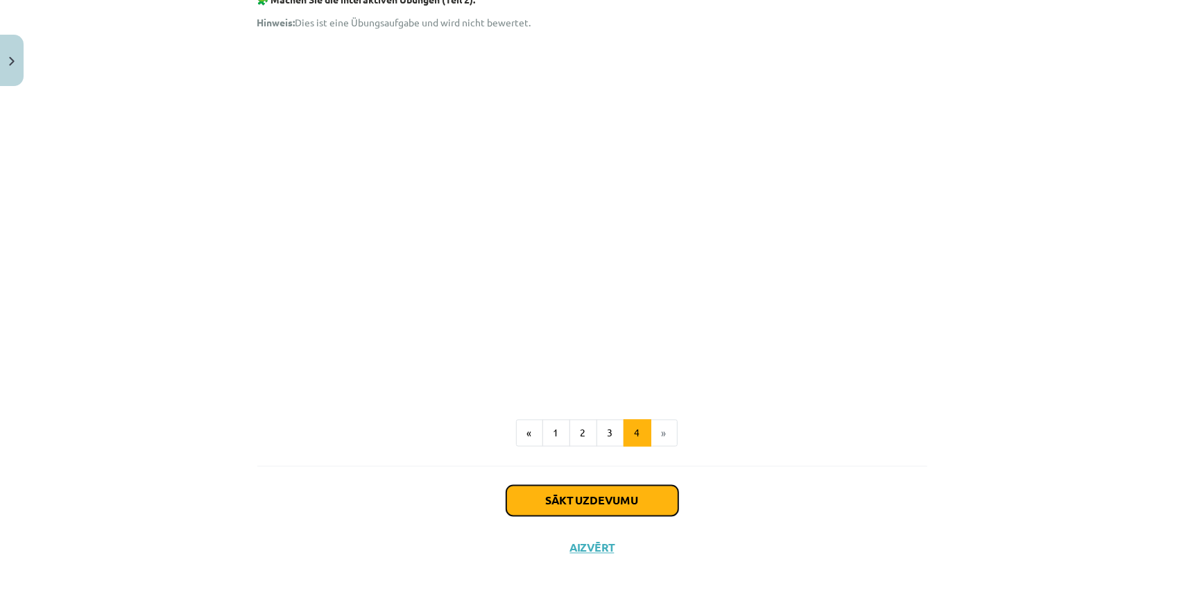
click at [566, 503] on button "Sākt uzdevumu" at bounding box center [593, 501] width 172 height 31
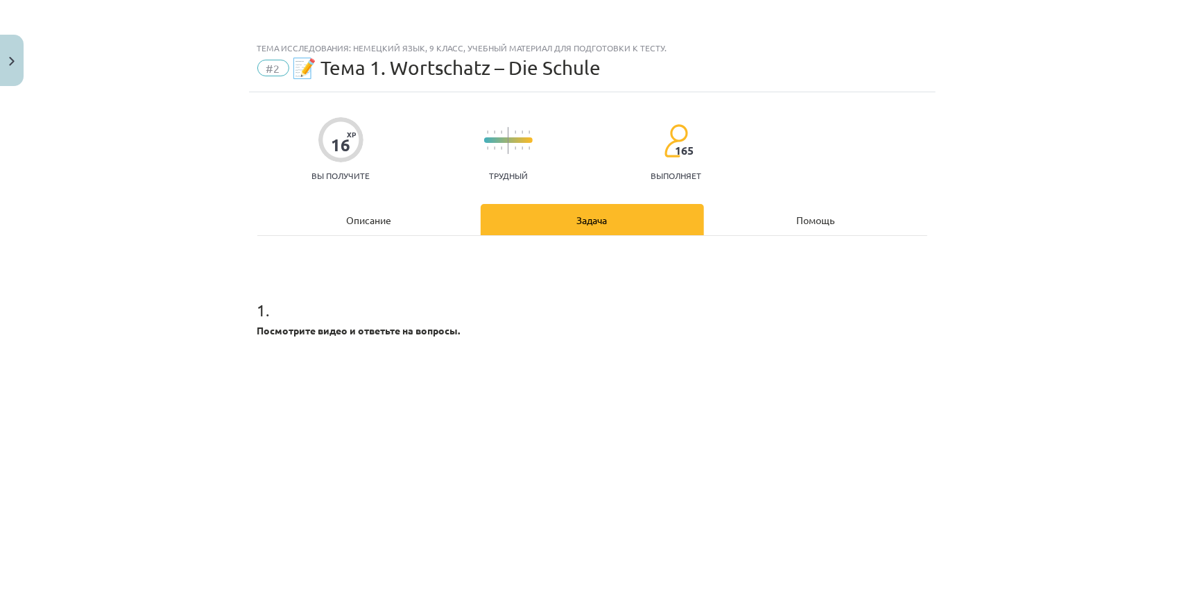
scroll to position [208, 0]
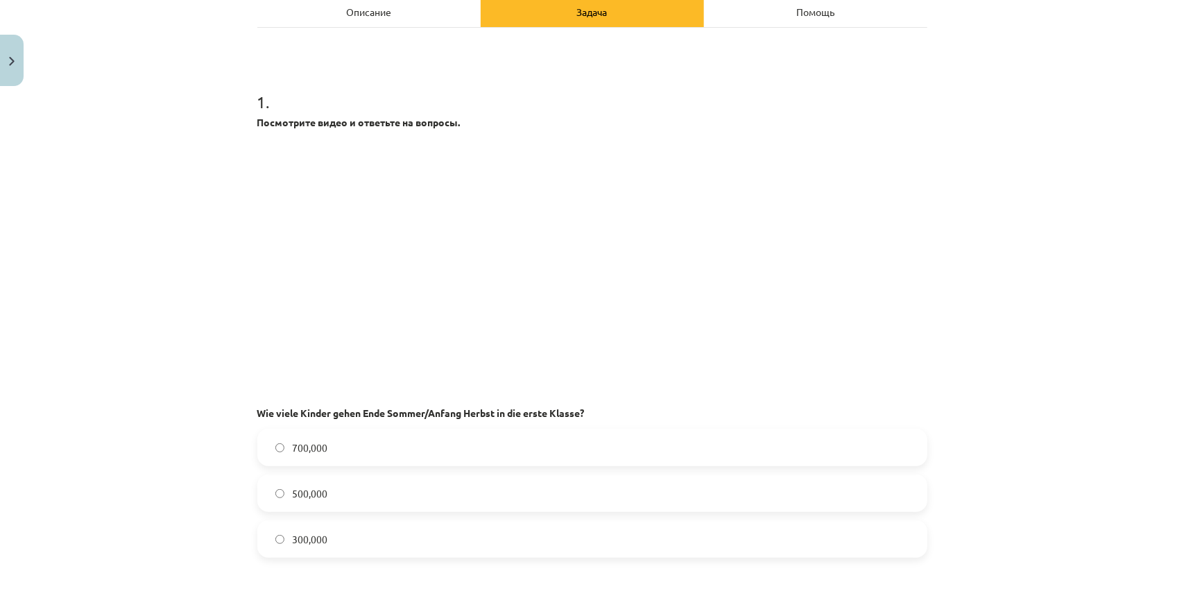
click at [284, 414] on font "Wie viele Kinder gehen Ende Sommer/Anfang Herbst in die erste Klasse?" at bounding box center [420, 413] width 327 height 12
drag, startPoint x: 248, startPoint y: 103, endPoint x: 229, endPoint y: 89, distance: 23.7
click at [230, 86] on div "Тема исследования: Немецкий язык, 9 класс, учебный материал для подготовки к те…" at bounding box center [592, 302] width 1184 height 605
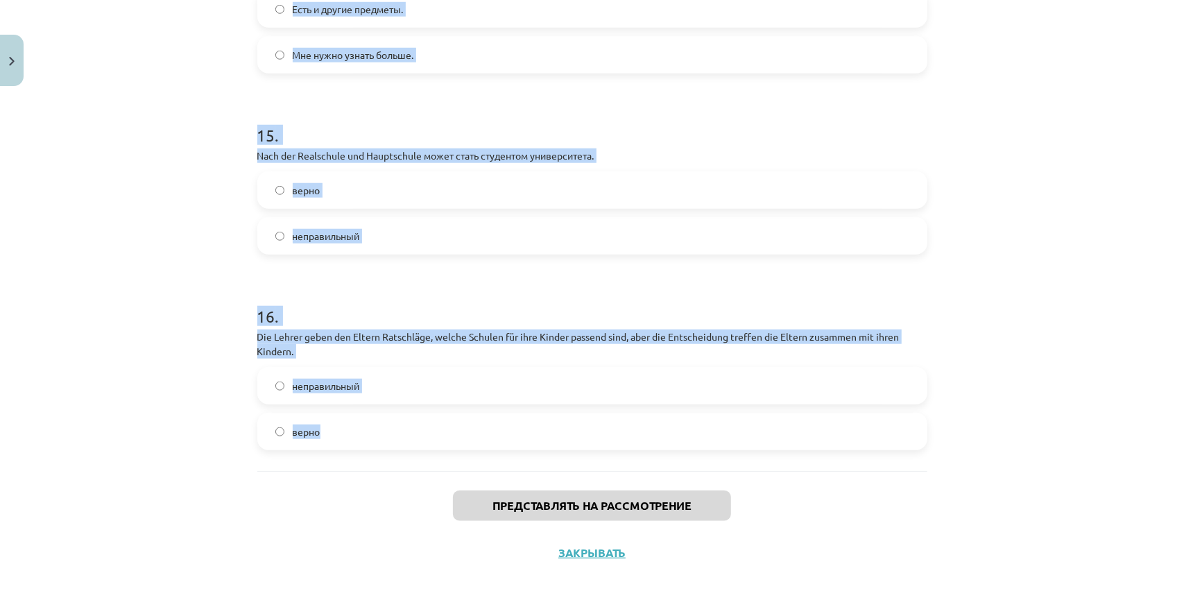
scroll to position [4377, 0]
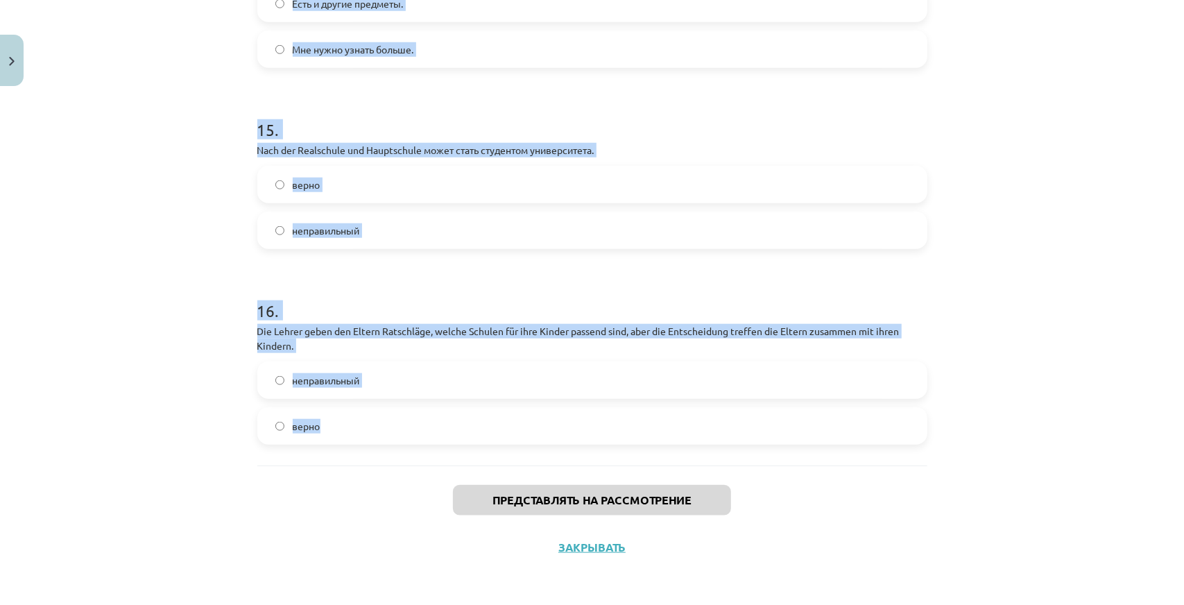
drag, startPoint x: 304, startPoint y: 323, endPoint x: 471, endPoint y: 443, distance: 205.8
click at [471, 443] on div "Тема исследования: Немецкий язык, 9 класс, учебный материал для подготовки к те…" at bounding box center [592, 302] width 1184 height 605
copy form "5 . Loremipsum dolor s ametcons ad elitsed. Doe tempo Incidi utlab Etdo Magnaa/…"
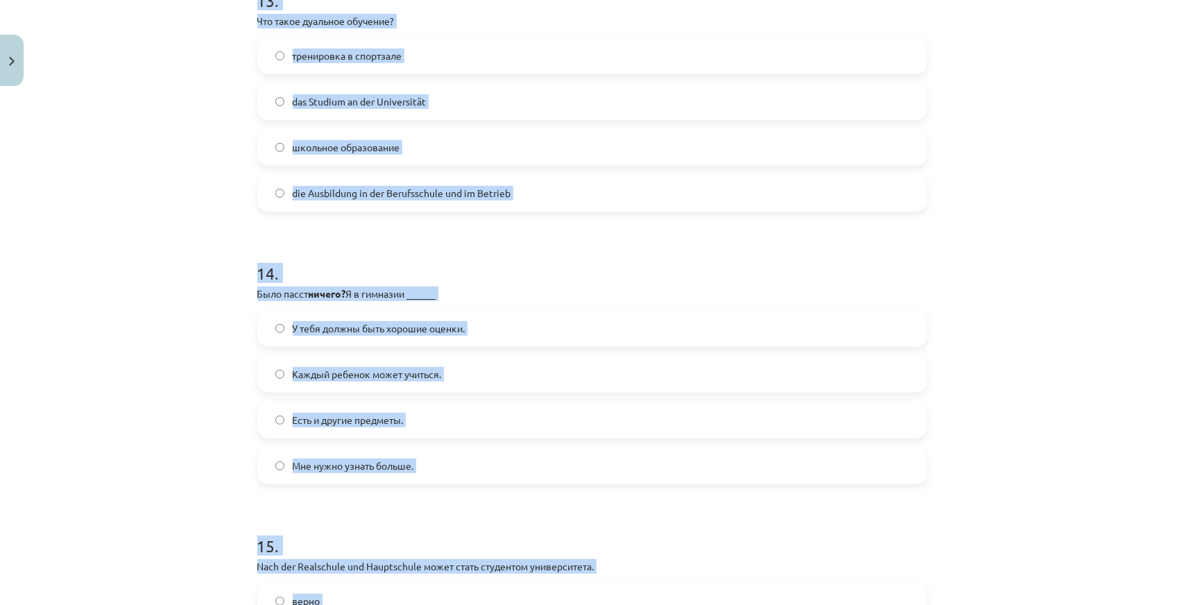
scroll to position [3475, 0]
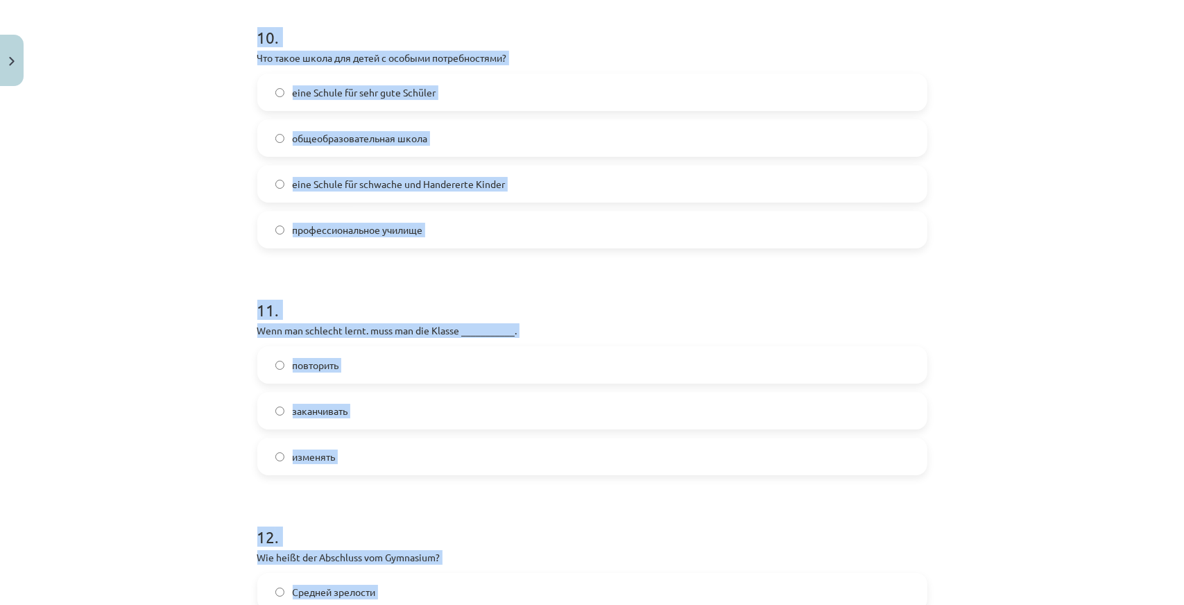
click at [214, 349] on div "Тема исследования: Немецкий язык, 9 класс, учебный материал для подготовки к те…" at bounding box center [592, 302] width 1184 height 605
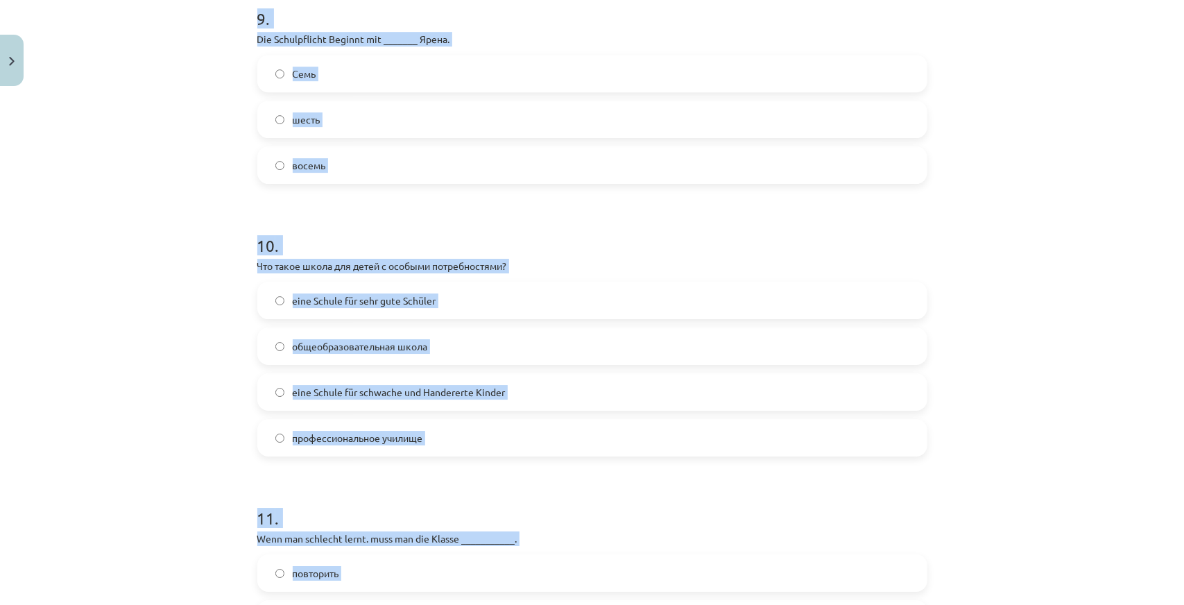
click at [180, 364] on div "Тема исследования: Немецкий язык, 9 класс, учебный материал для подготовки к те…" at bounding box center [592, 302] width 1184 height 605
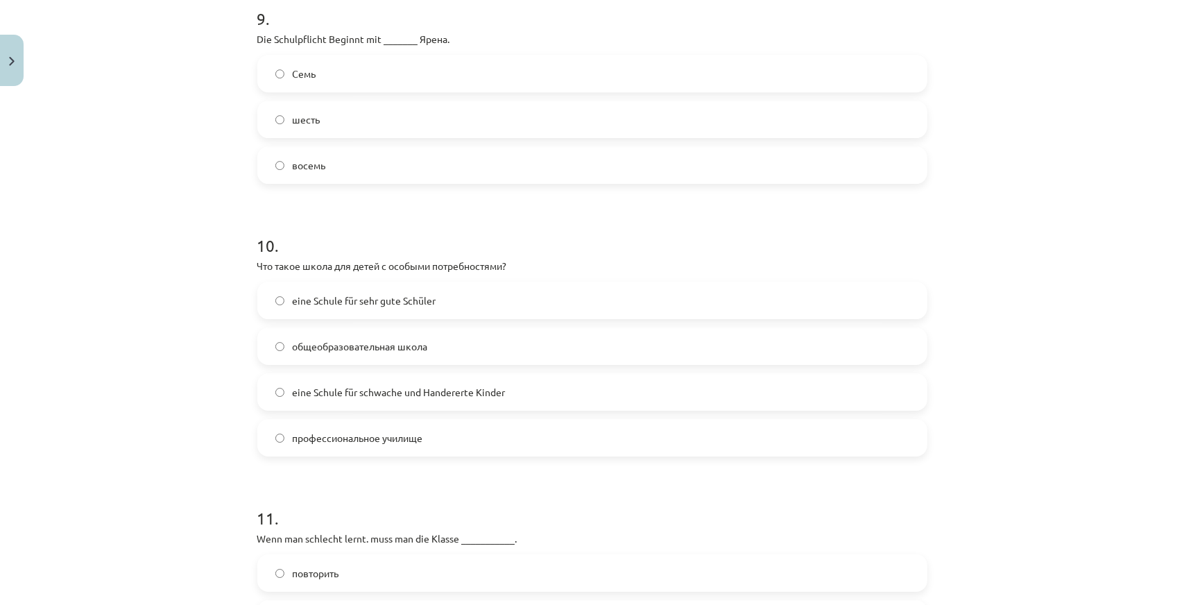
click at [180, 364] on div "Тема исследования: Немецкий язык, 9 класс, учебный материал для подготовки к те…" at bounding box center [592, 302] width 1184 height 605
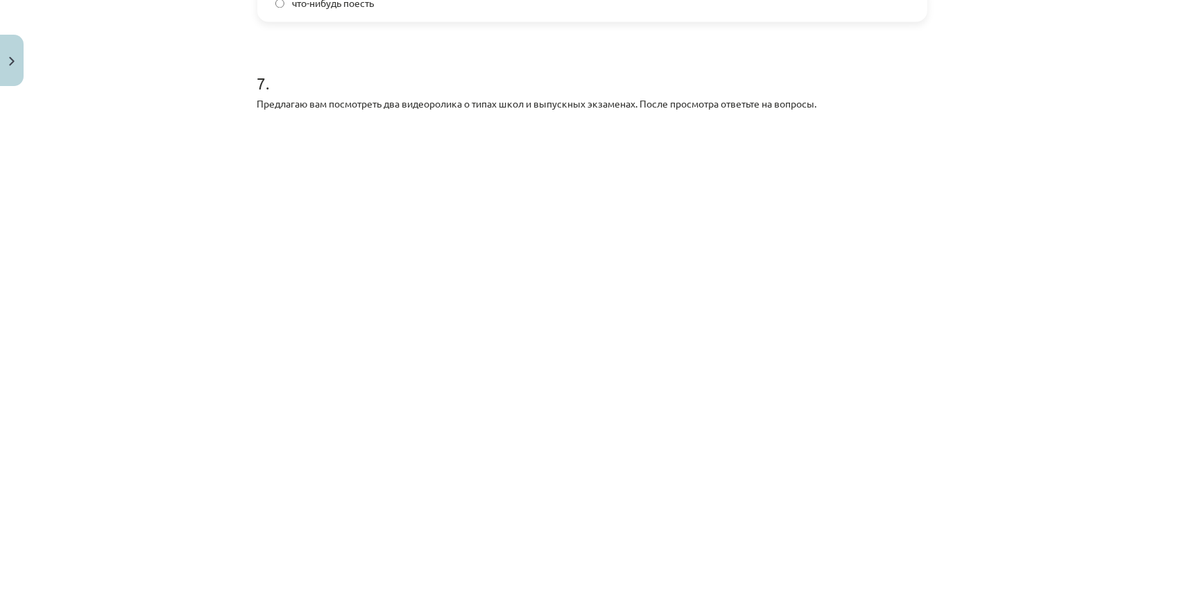
scroll to position [2018, 0]
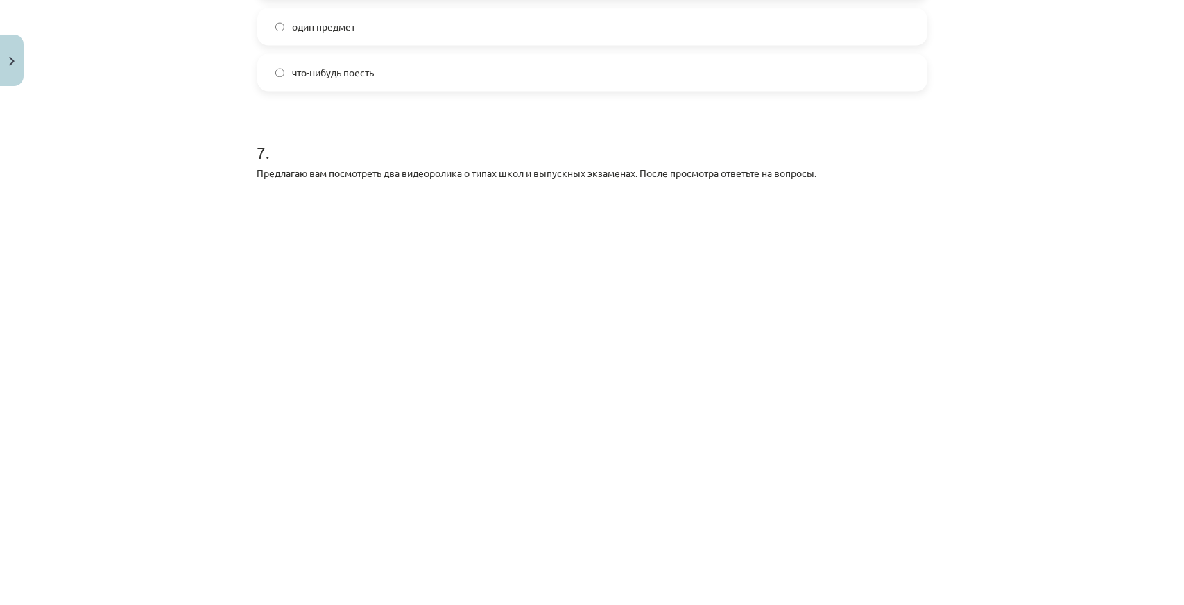
drag, startPoint x: 114, startPoint y: 238, endPoint x: 141, endPoint y: 278, distance: 47.9
click at [129, 266] on div "Тема исследования: Немецкий язык, 9 класс, учебный материал для подготовки к те…" at bounding box center [592, 302] width 1184 height 605
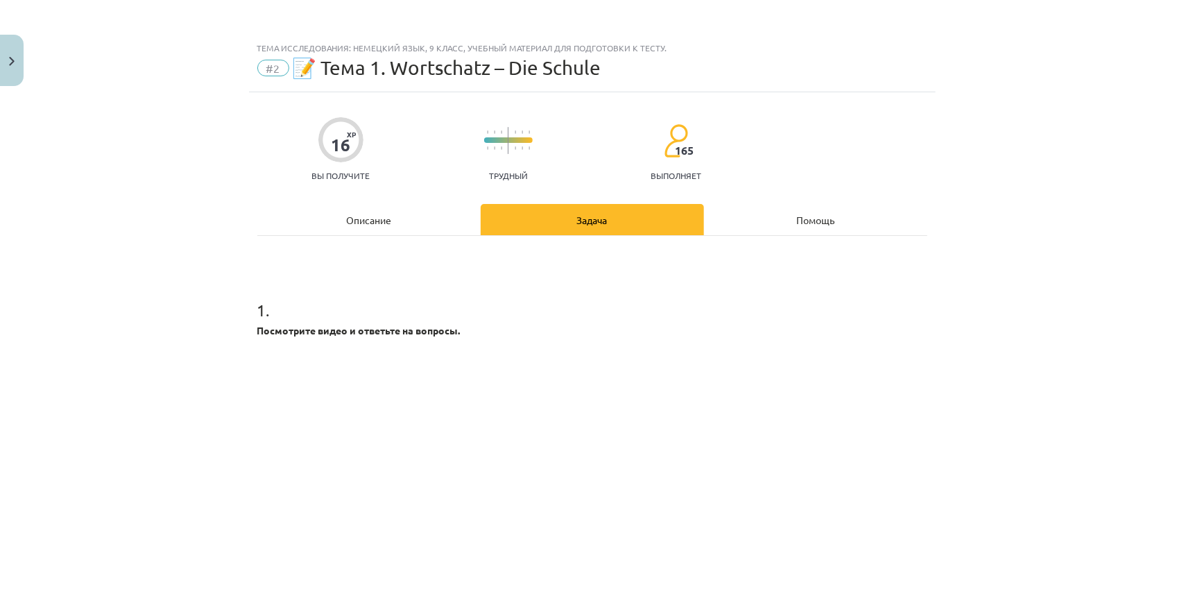
scroll to position [278, 0]
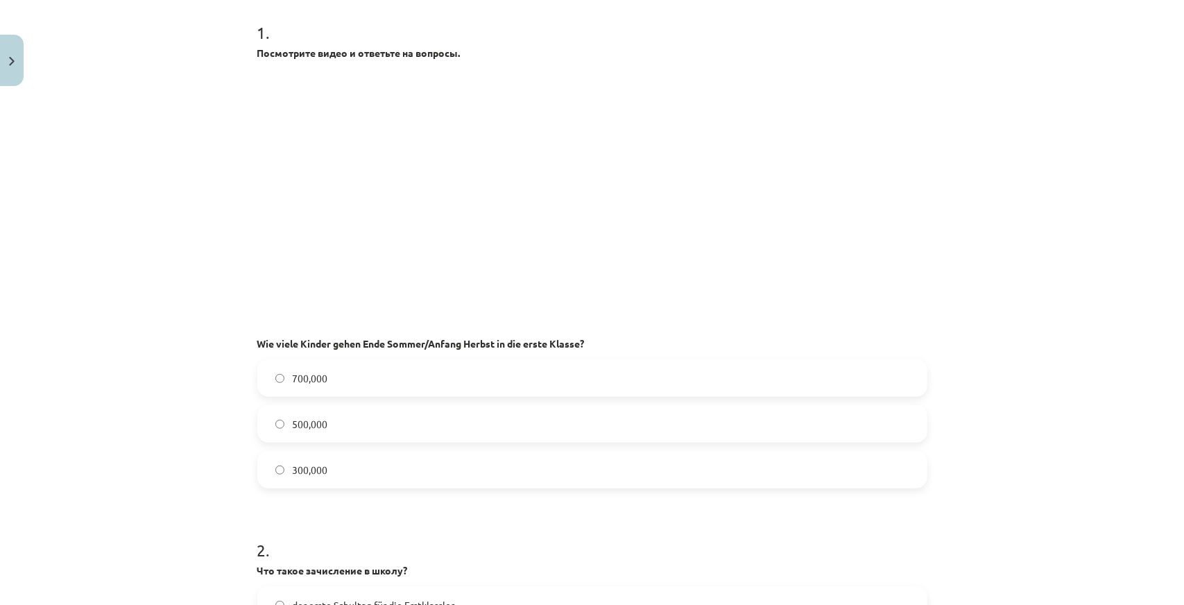
click at [366, 471] on label "300,000" at bounding box center [592, 469] width 667 height 35
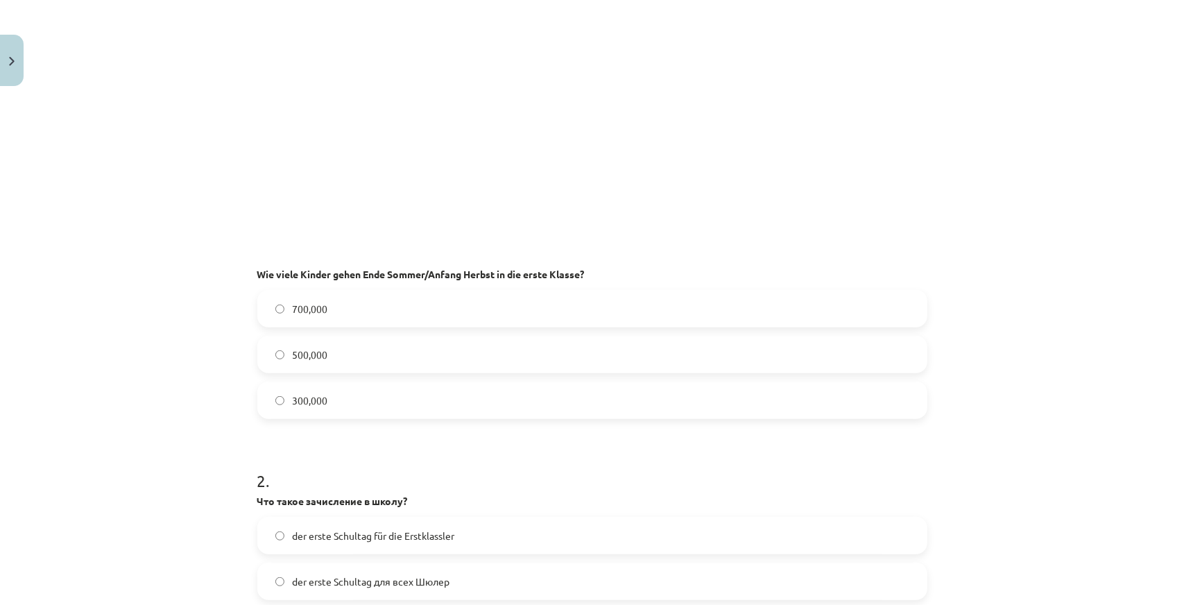
click at [326, 302] on label "700,000" at bounding box center [592, 308] width 667 height 35
click at [344, 386] on label "300,000" at bounding box center [592, 400] width 667 height 35
click at [329, 320] on label "700,000" at bounding box center [592, 308] width 667 height 35
click at [341, 384] on label "300,000" at bounding box center [592, 400] width 667 height 35
drag, startPoint x: 327, startPoint y: 307, endPoint x: 343, endPoint y: 395, distance: 89.4
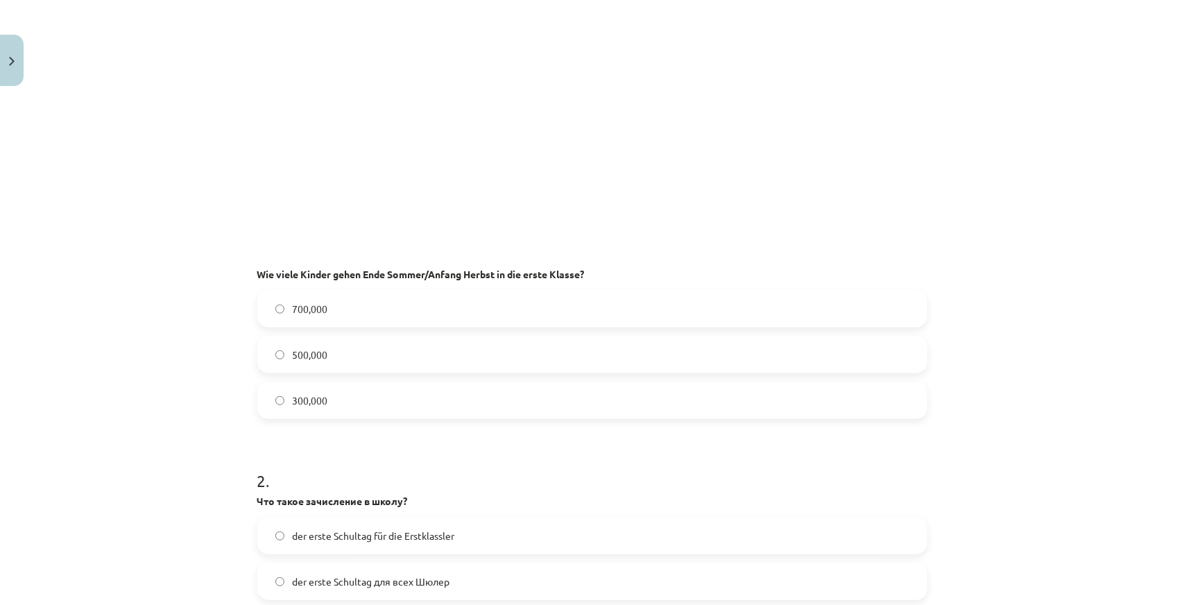
click at [329, 314] on label "700,000" at bounding box center [592, 308] width 667 height 35
click at [341, 380] on div "700,000 500,000 300,000" at bounding box center [592, 354] width 670 height 129
click at [343, 314] on label "700,000" at bounding box center [592, 308] width 667 height 35
click at [99, 250] on div "Тема исследования: Немецкий язык, 9 класс, учебный материал для подготовки к те…" at bounding box center [592, 302] width 1184 height 605
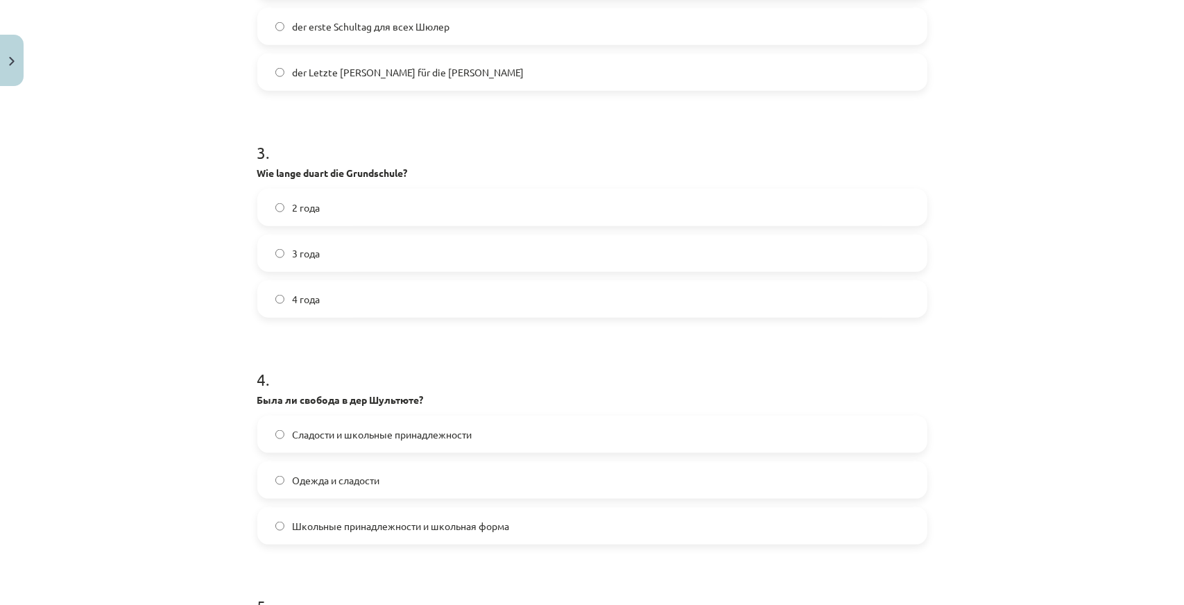
scroll to position [763, 0]
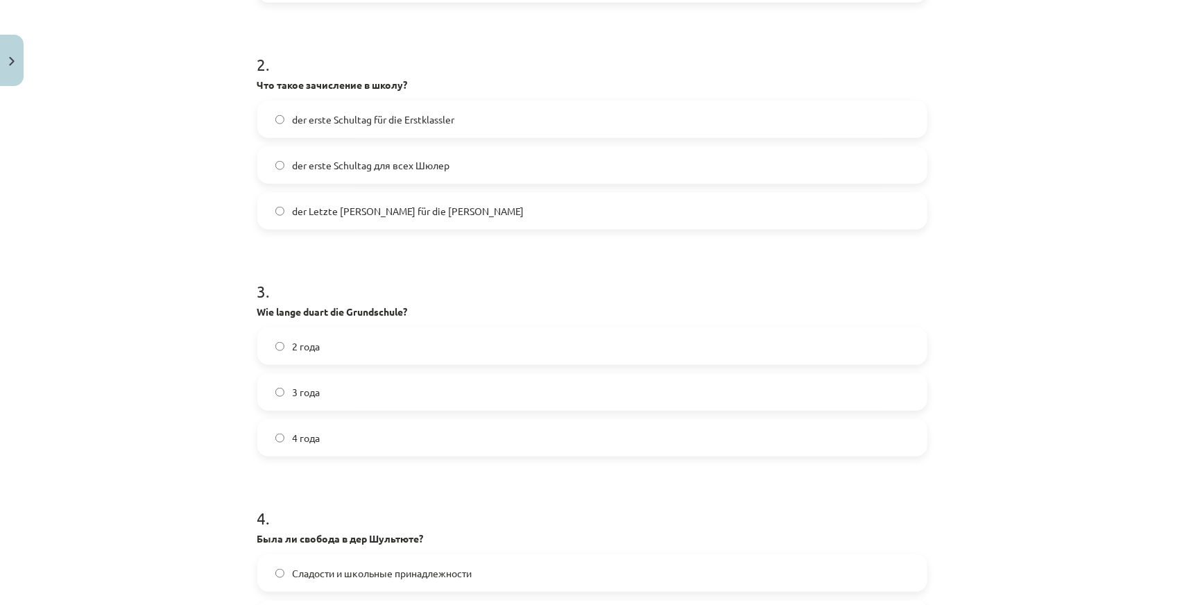
click at [312, 128] on label "der erste Schultag für die Erstklassler" at bounding box center [592, 119] width 667 height 35
click at [99, 170] on div "Mācību tēma: Vācu valodas 9. klases 1. ieskaites mācību materiāls #2 📝 Thema 1.…" at bounding box center [592, 302] width 1184 height 605
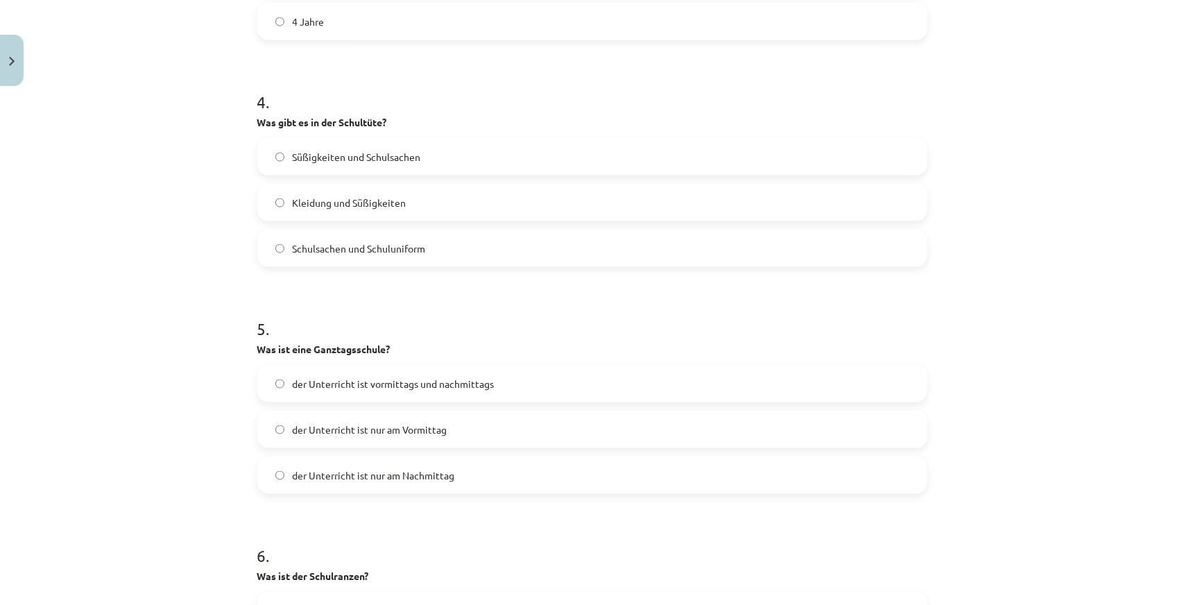
scroll to position [971, 0]
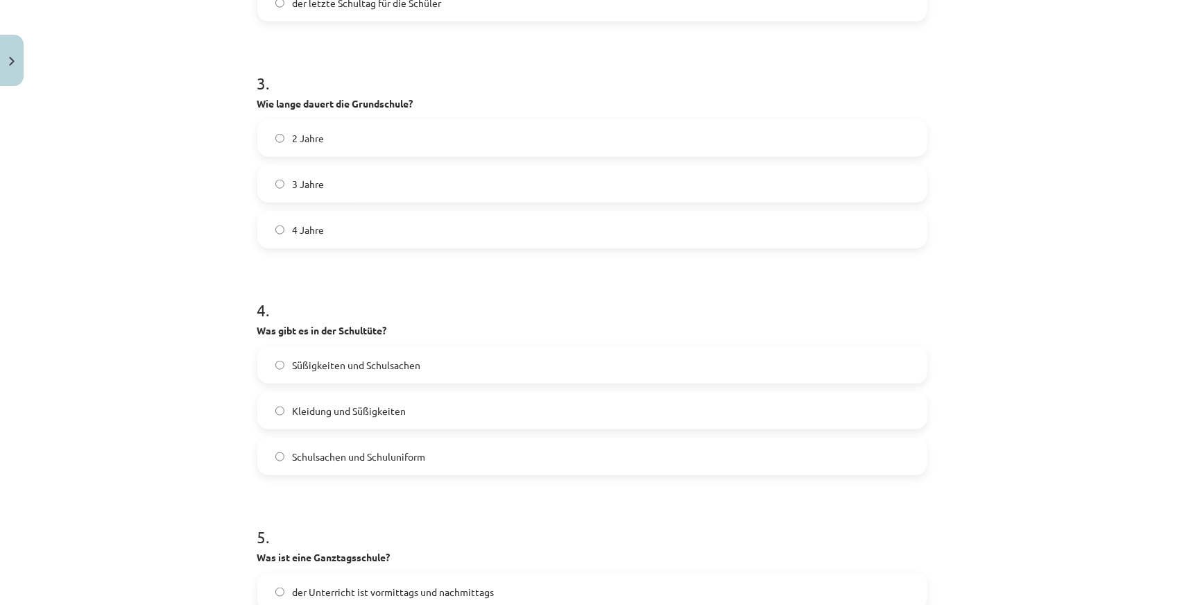
click at [307, 237] on label "4 Jahre" at bounding box center [592, 229] width 667 height 35
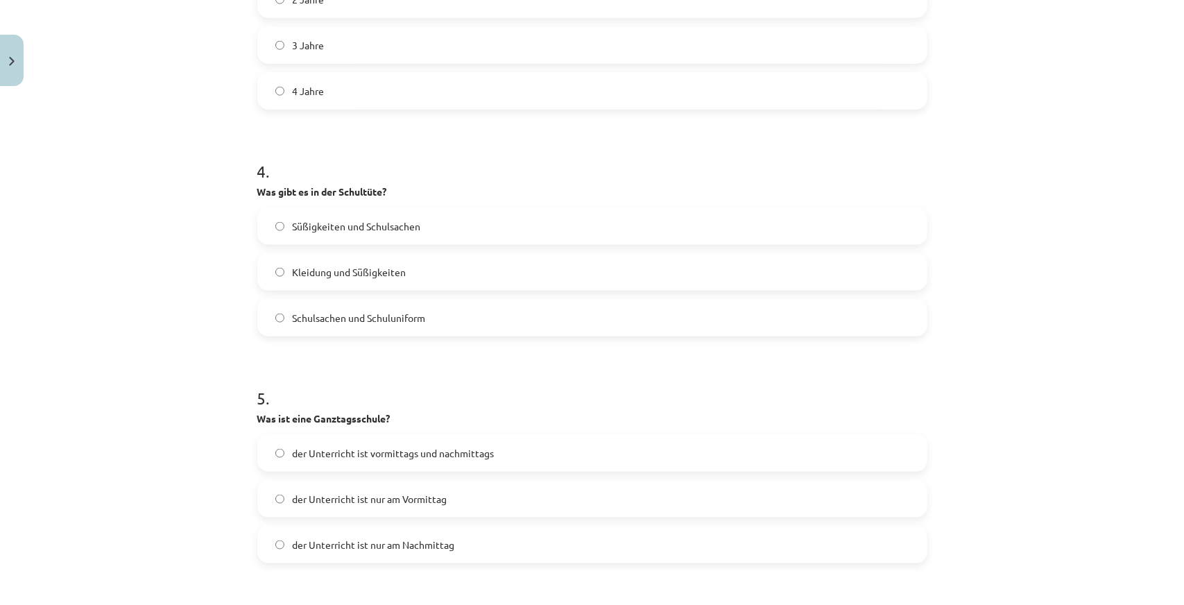
scroll to position [1180, 0]
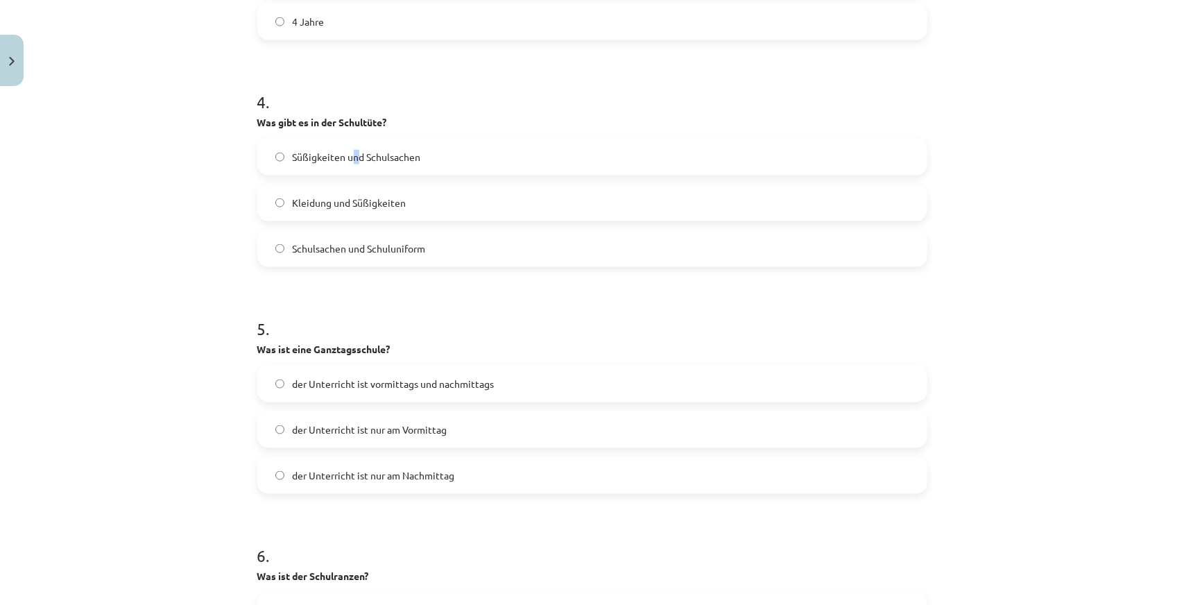
click at [350, 162] on span "Süßigkeiten und Schulsachen" at bounding box center [357, 157] width 128 height 15
click at [339, 161] on span "Süßigkeiten und Schulsachen" at bounding box center [357, 157] width 128 height 15
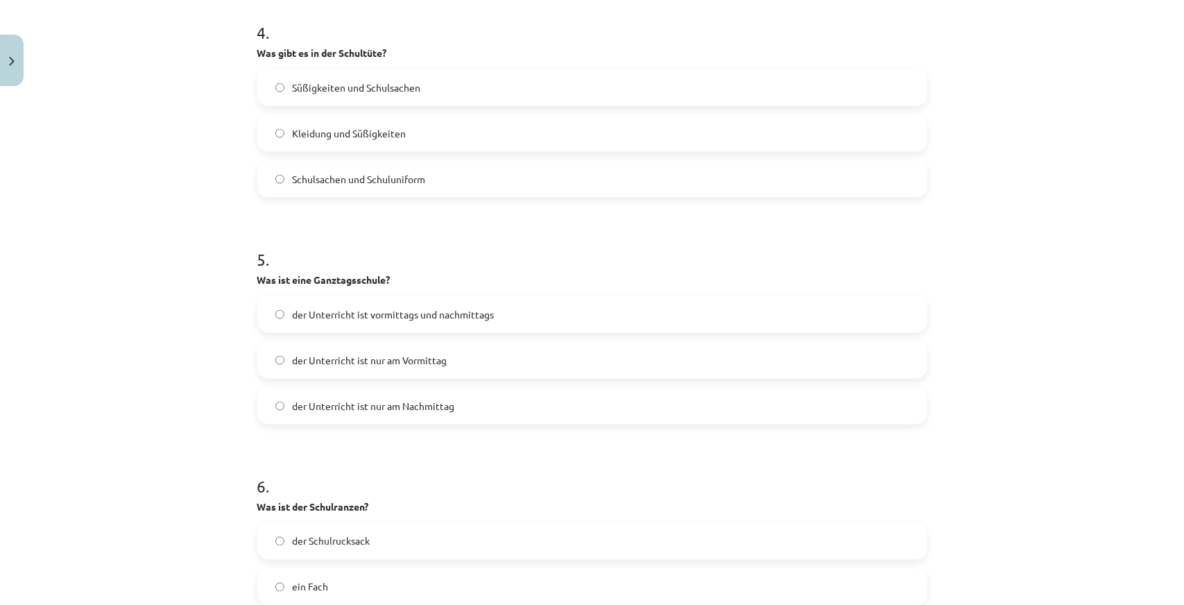
scroll to position [1318, 0]
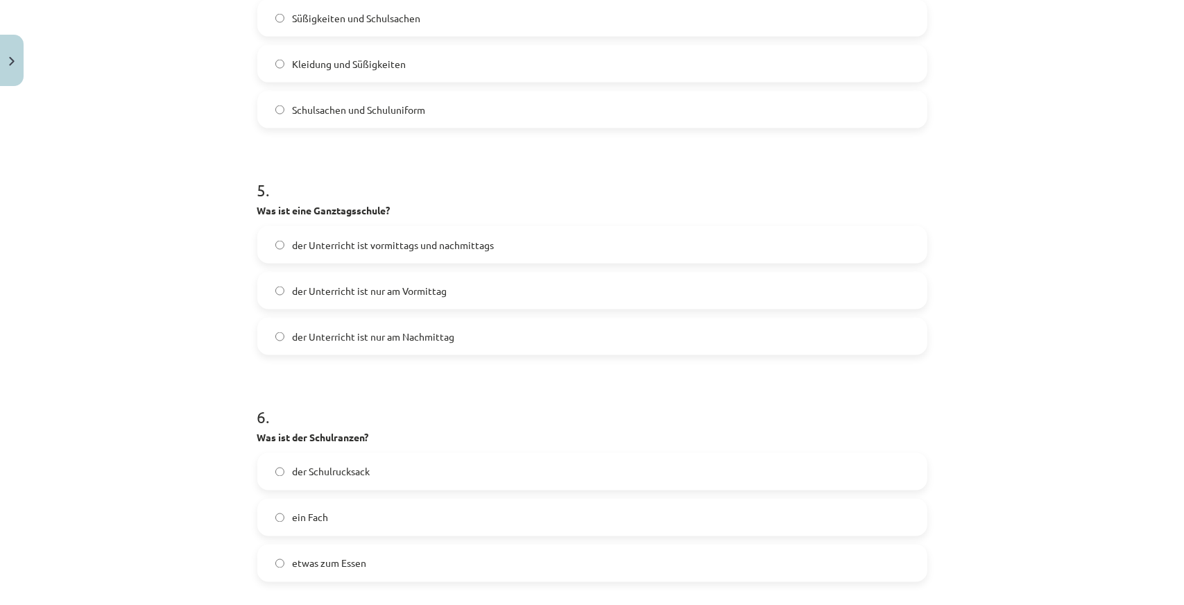
click at [344, 262] on div "der Unterricht ist vormittags und nachmittags" at bounding box center [592, 244] width 670 height 37
click at [346, 252] on label "der Unterricht ist vormittags und nachmittags" at bounding box center [592, 245] width 667 height 35
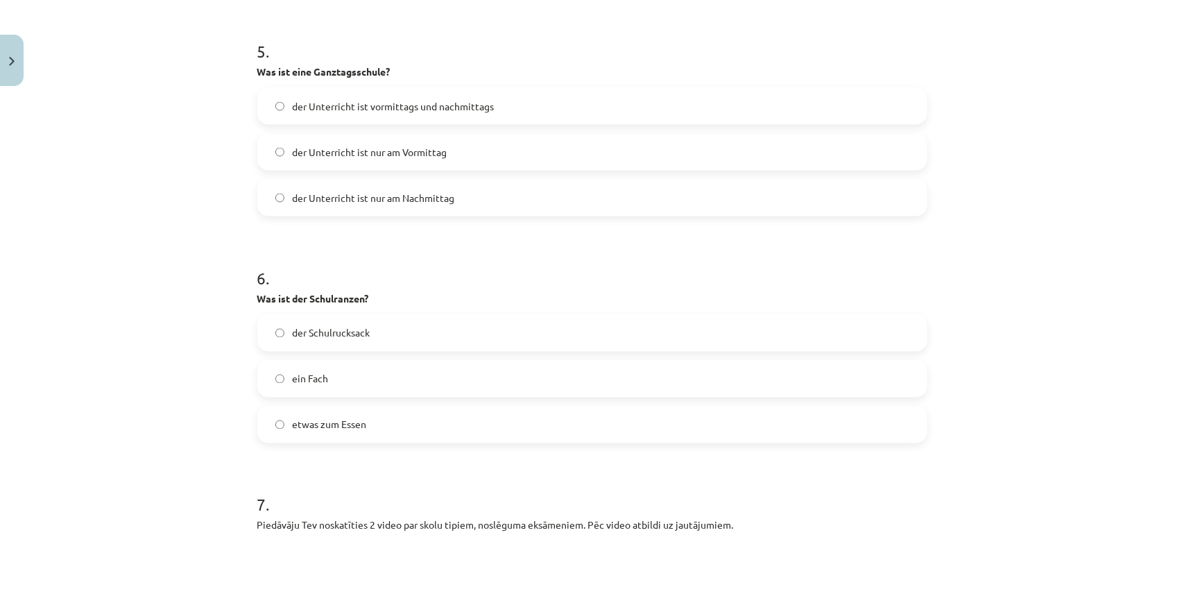
scroll to position [1526, 0]
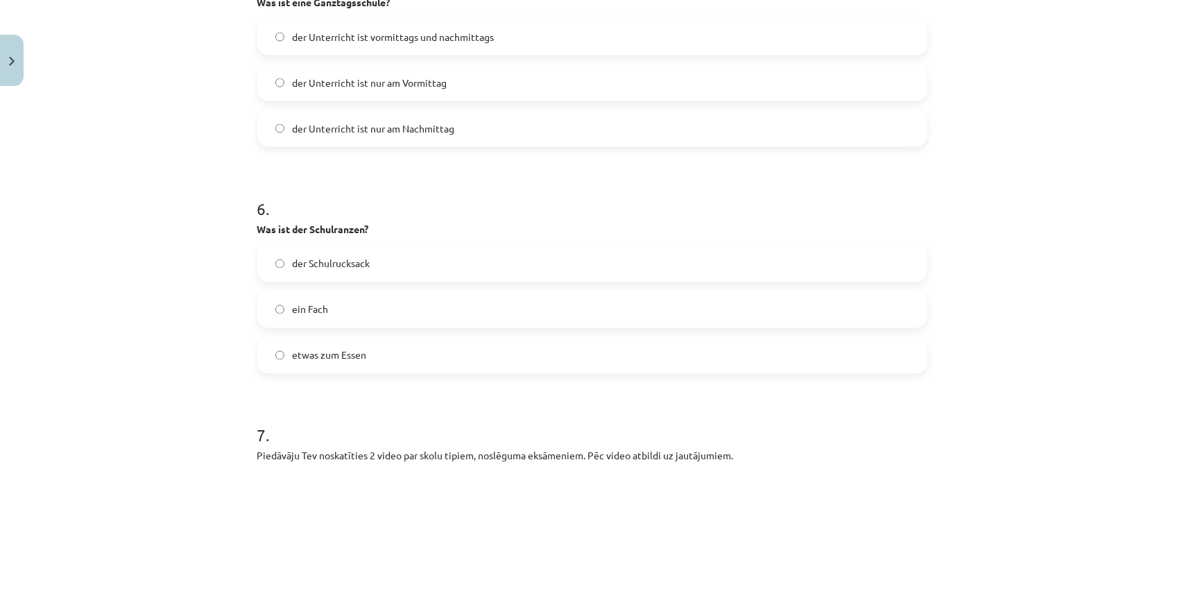
click at [343, 265] on span "der Schulrucksack" at bounding box center [332, 264] width 78 height 15
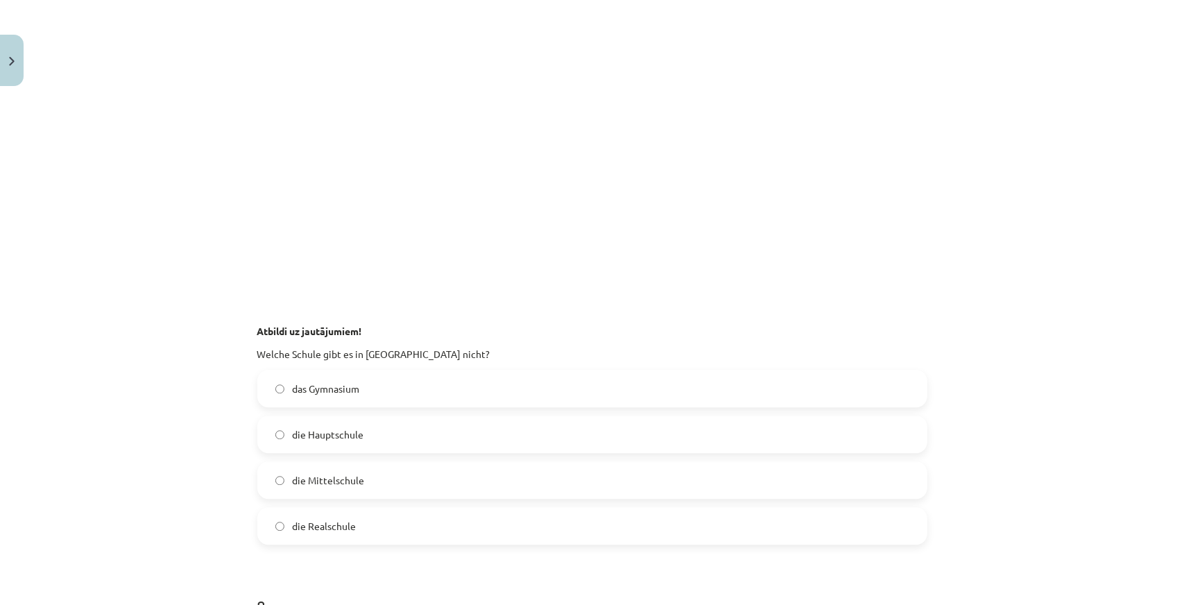
scroll to position [2290, 0]
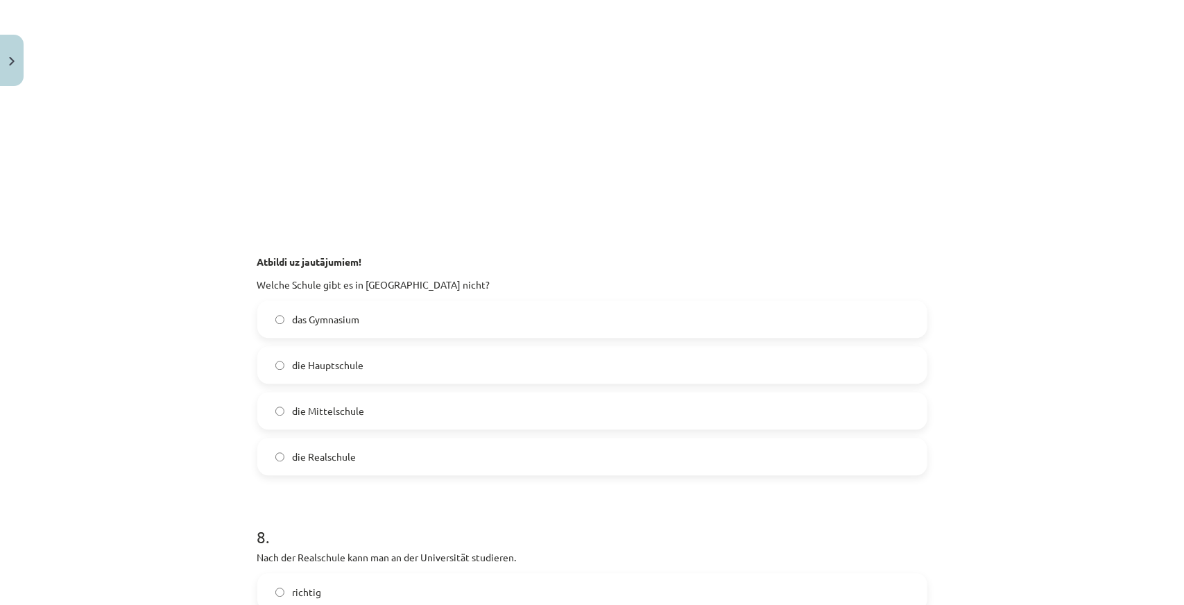
click at [356, 408] on span "die Mittelschule" at bounding box center [329, 411] width 72 height 15
click at [133, 199] on div "Тема исследования: Немецкий язык, 9 класс, учебный материал для подготовки к те…" at bounding box center [592, 302] width 1184 height 605
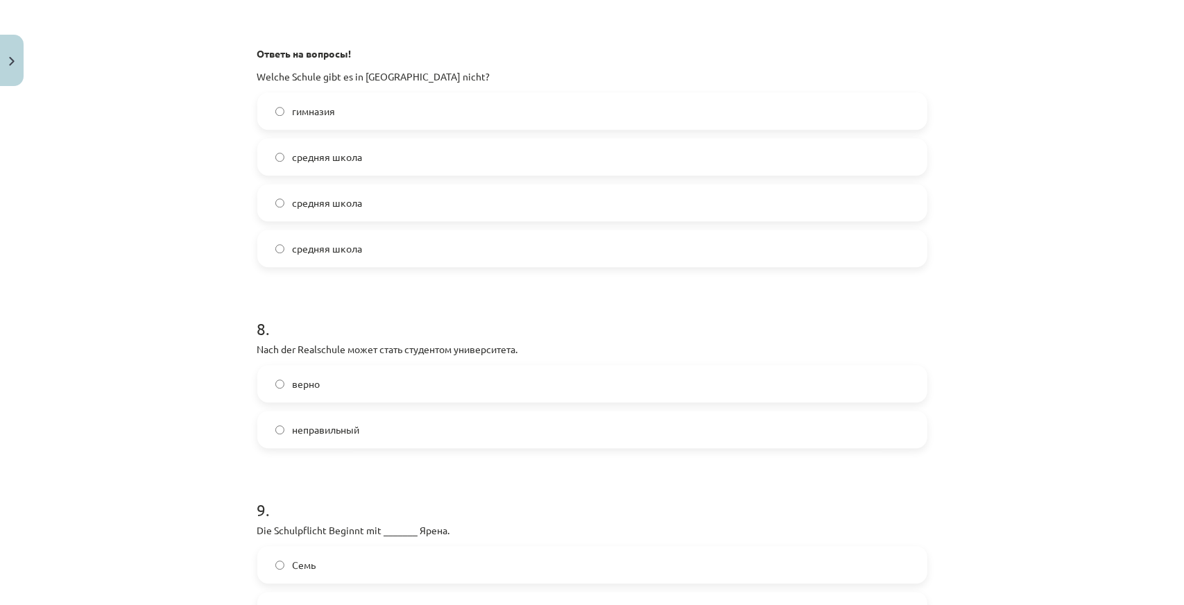
click at [370, 425] on label "неправильный" at bounding box center [592, 429] width 667 height 35
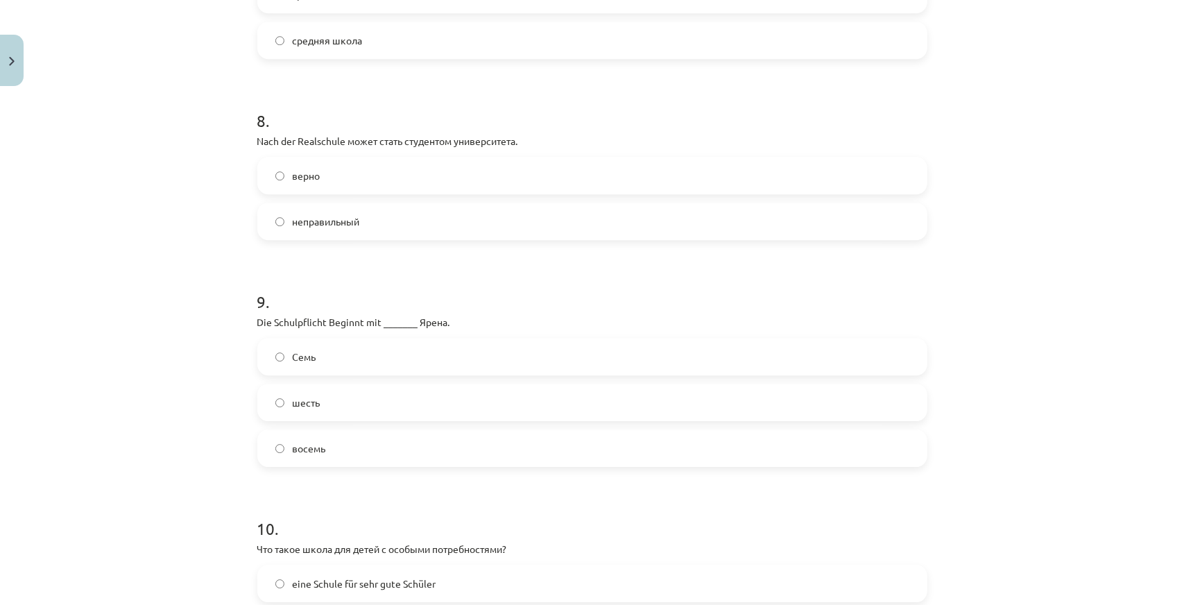
click at [307, 416] on label "шесть" at bounding box center [592, 402] width 667 height 35
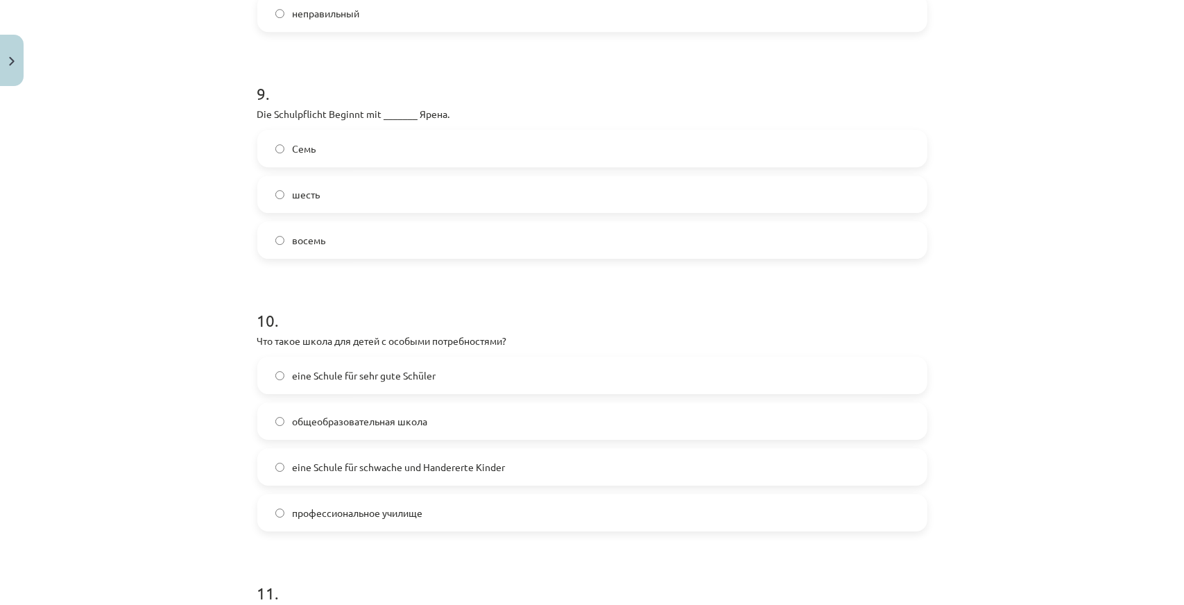
scroll to position [3122, 0]
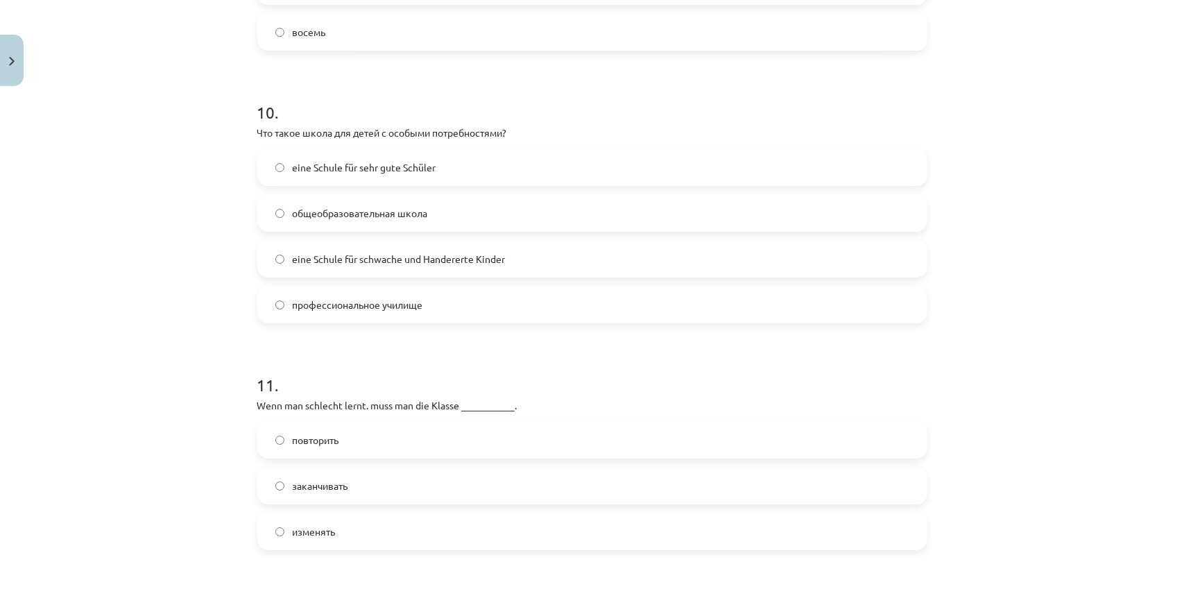
click at [357, 266] on label "eine Schule für schwache und Handererte Kinder" at bounding box center [592, 258] width 667 height 35
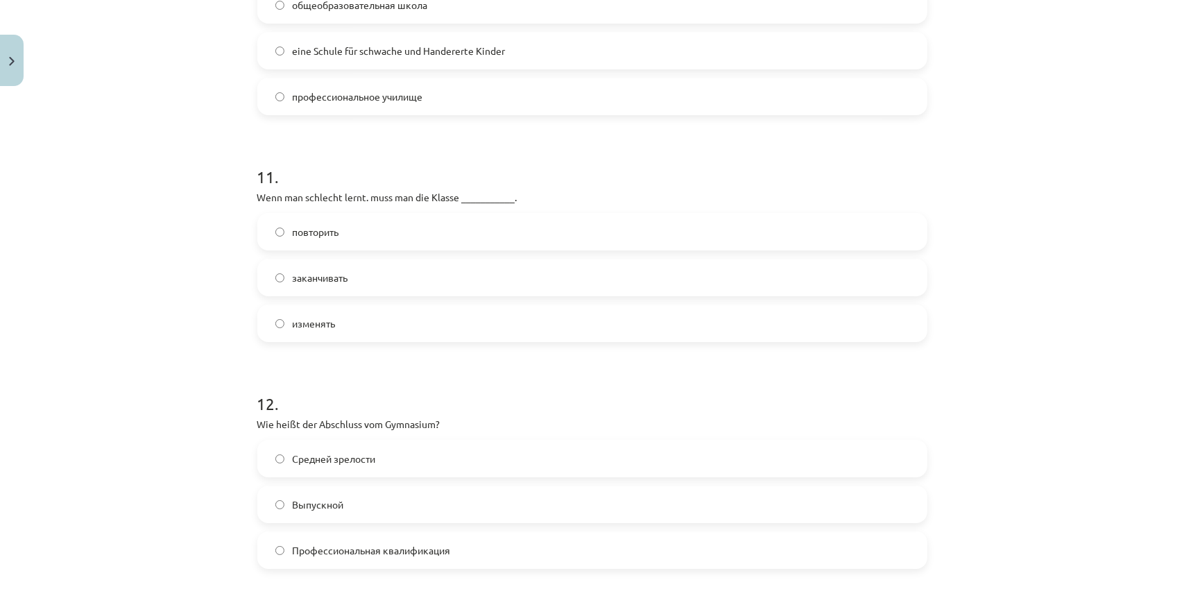
scroll to position [3469, 0]
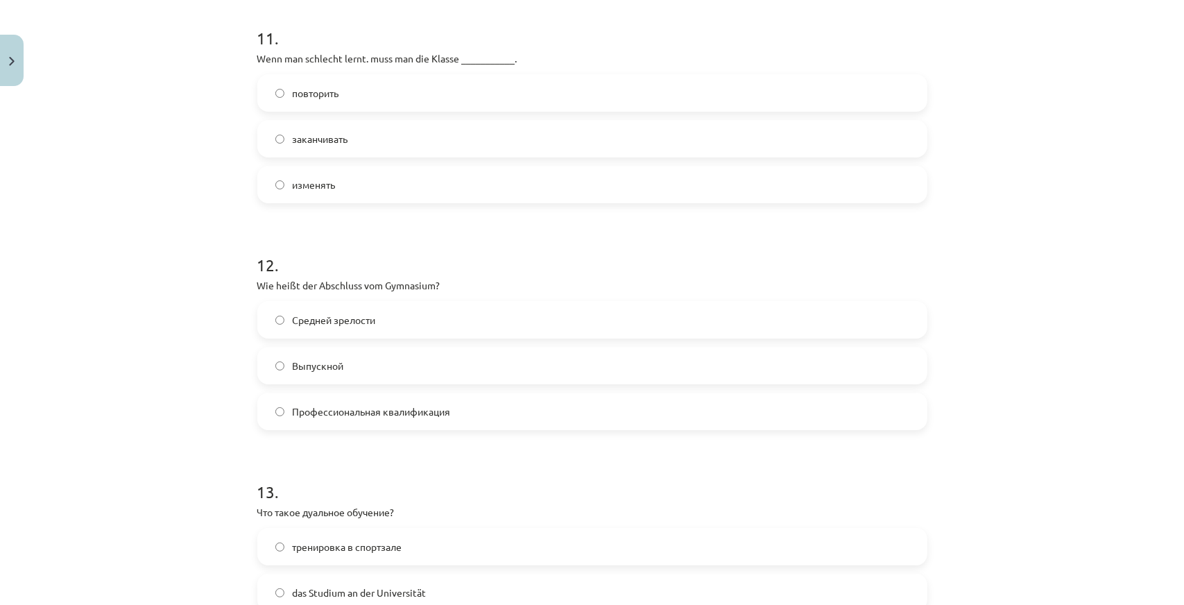
click at [406, 307] on label "Средней зрелости" at bounding box center [592, 320] width 667 height 35
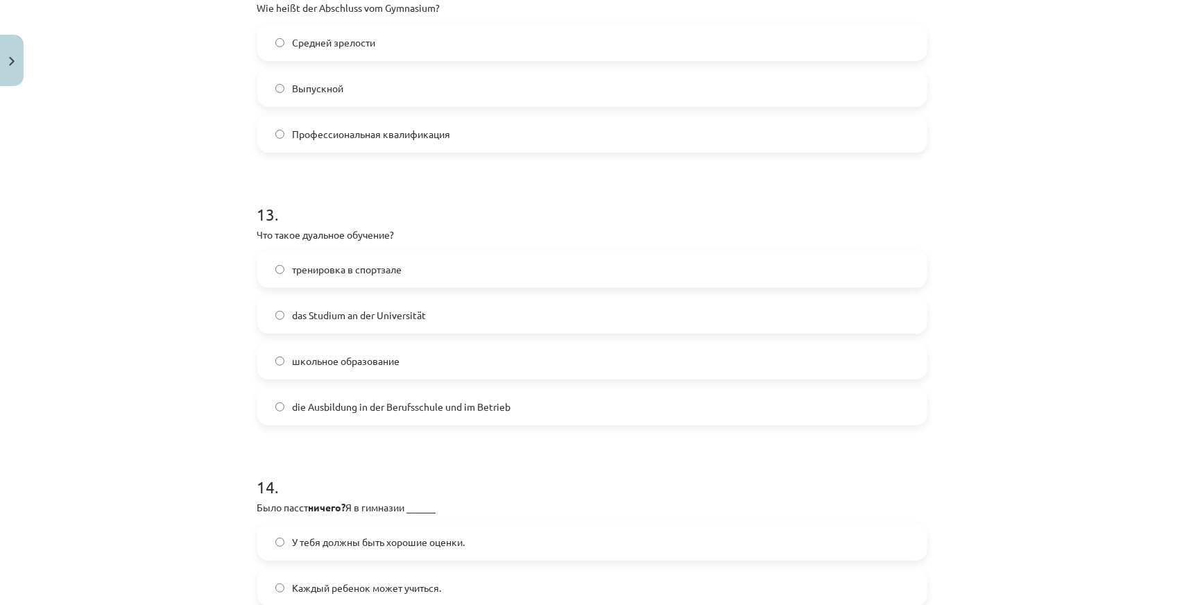
scroll to position [3816, 0]
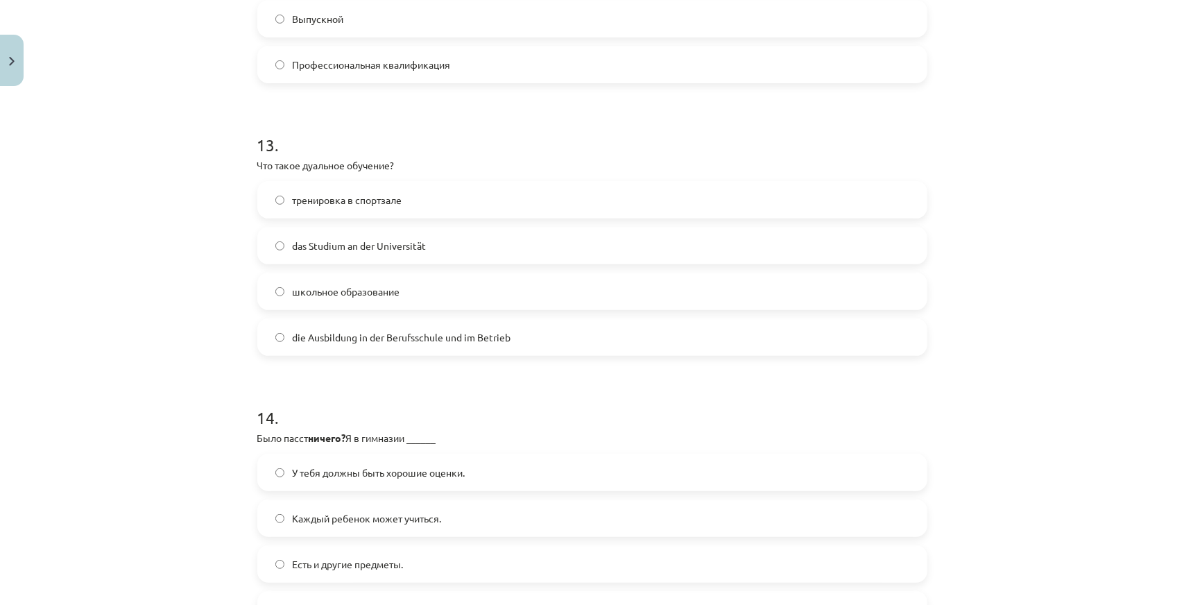
click at [425, 327] on label "die Ausbildung in der Berufsschule und im Betrieb" at bounding box center [592, 337] width 667 height 35
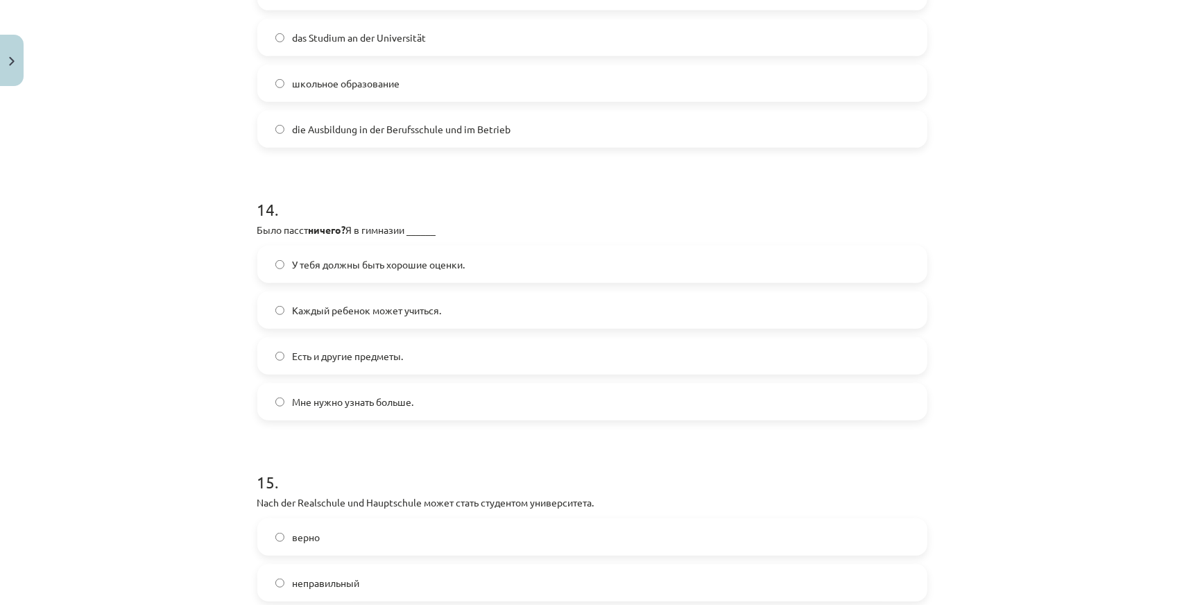
scroll to position [4163, 0]
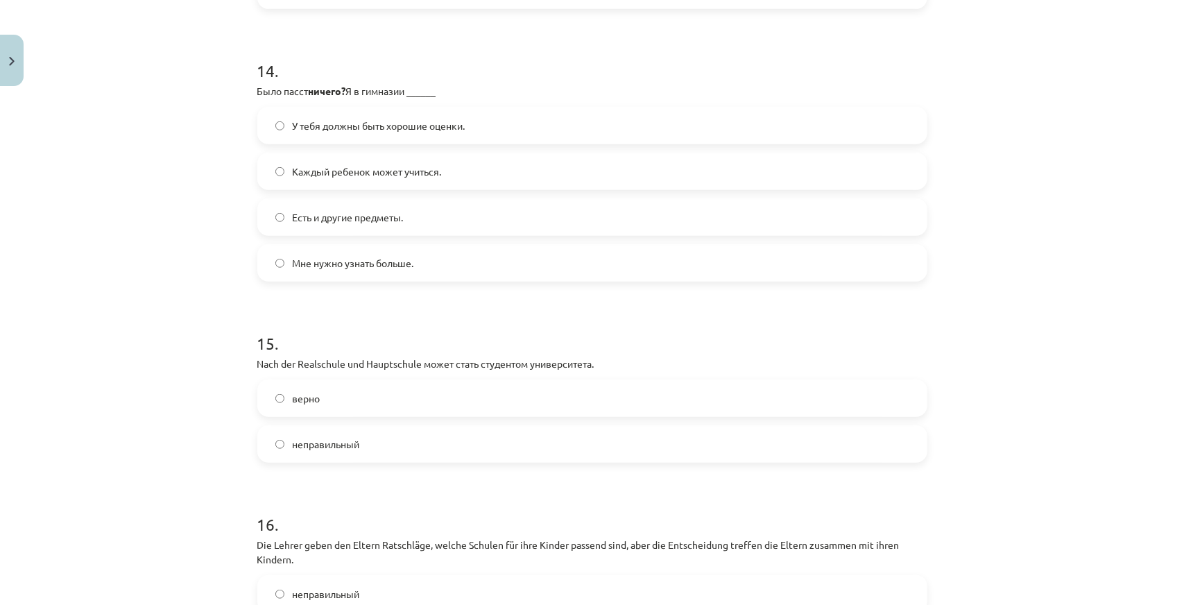
click at [342, 121] on font "У тебя должны быть хорошие оценки." at bounding box center [379, 125] width 173 height 12
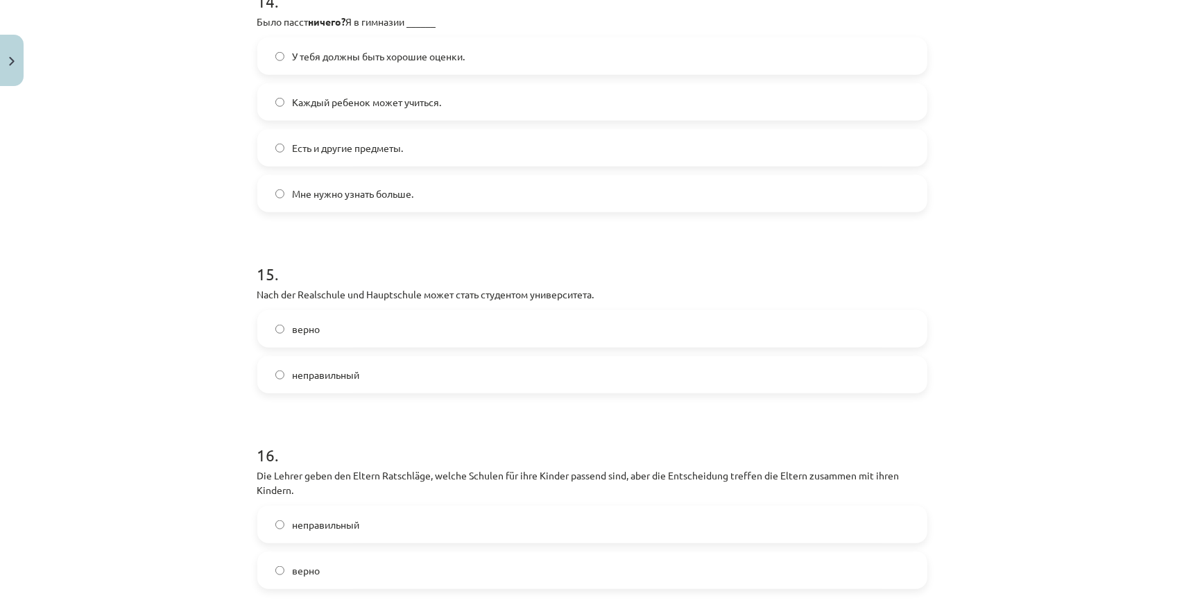
click at [334, 377] on font "неправильный" at bounding box center [326, 374] width 67 height 12
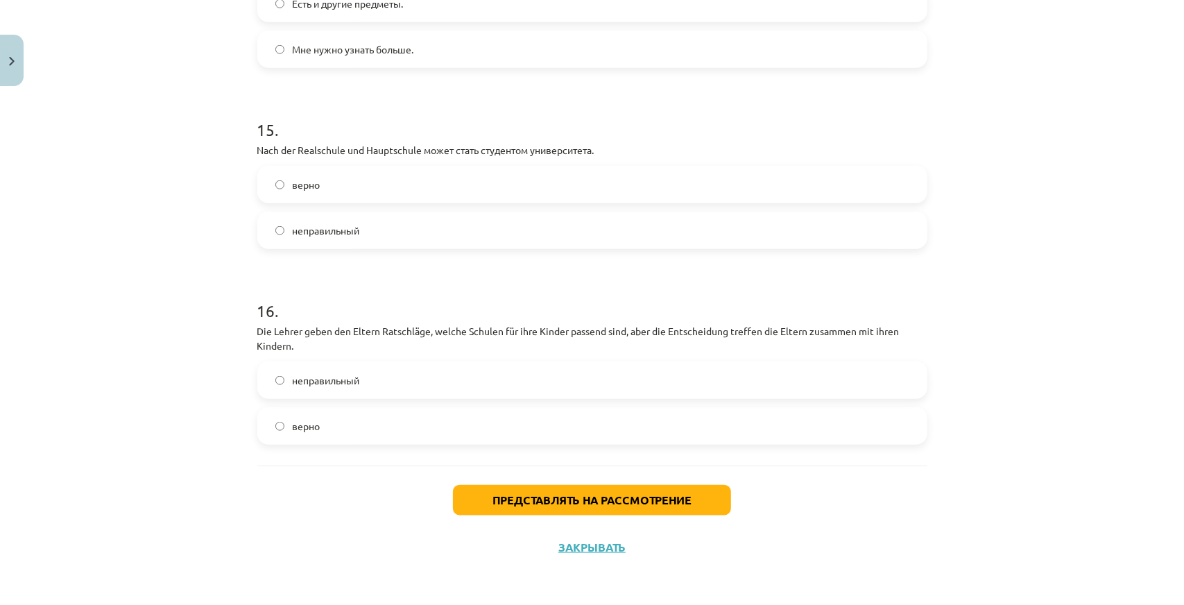
click at [339, 432] on label "верно" at bounding box center [592, 426] width 667 height 35
click at [494, 487] on button "Представлять на рассмотрение" at bounding box center [592, 500] width 278 height 31
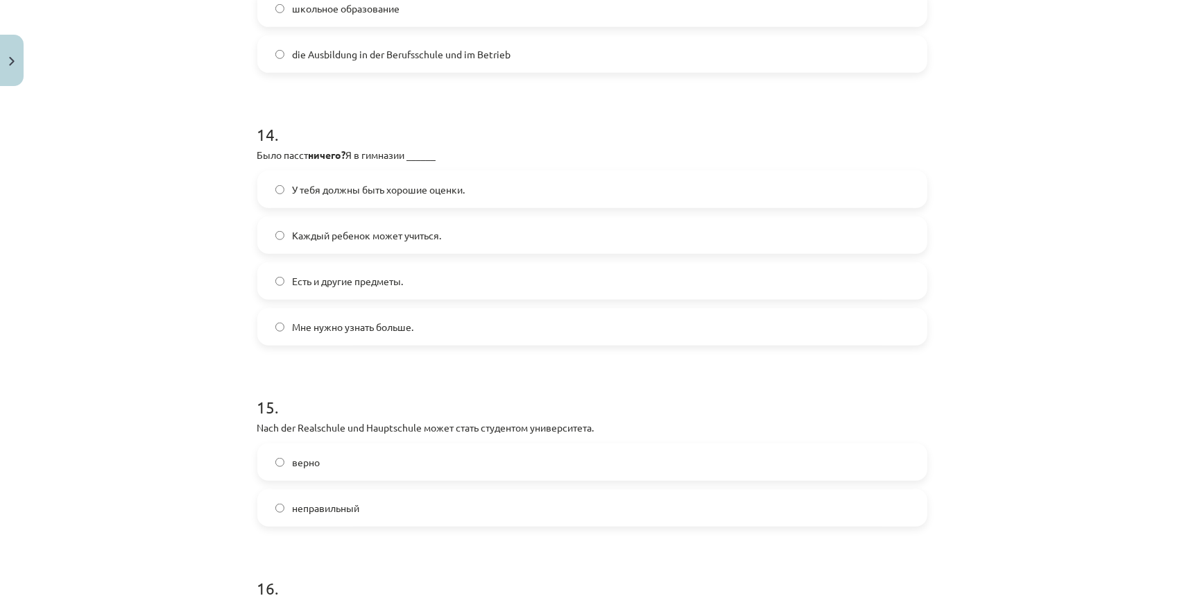
scroll to position [4307, 0]
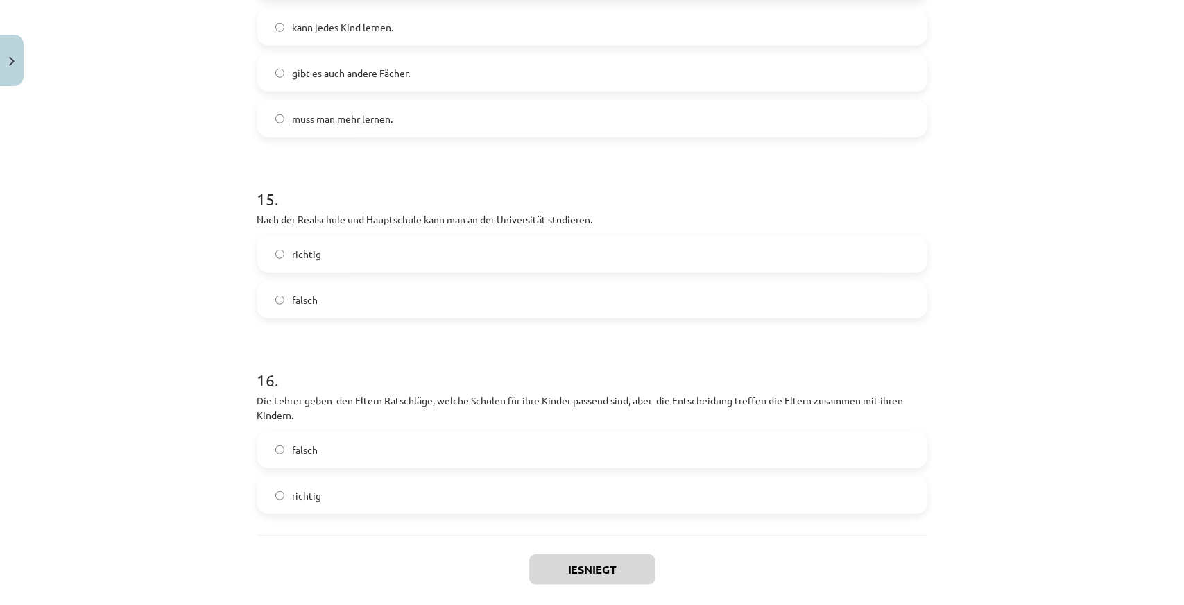
click at [264, 64] on label "gibt es auch andere Fächer." at bounding box center [592, 73] width 667 height 35
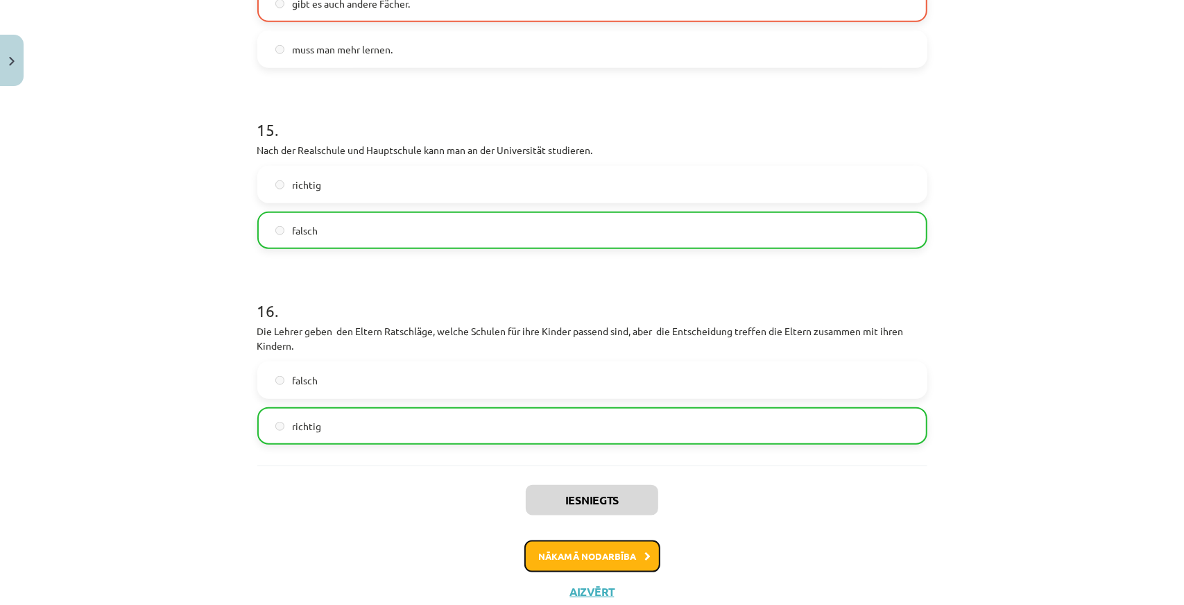
click at [581, 558] on button "Nākamā nodarbība" at bounding box center [593, 557] width 136 height 32
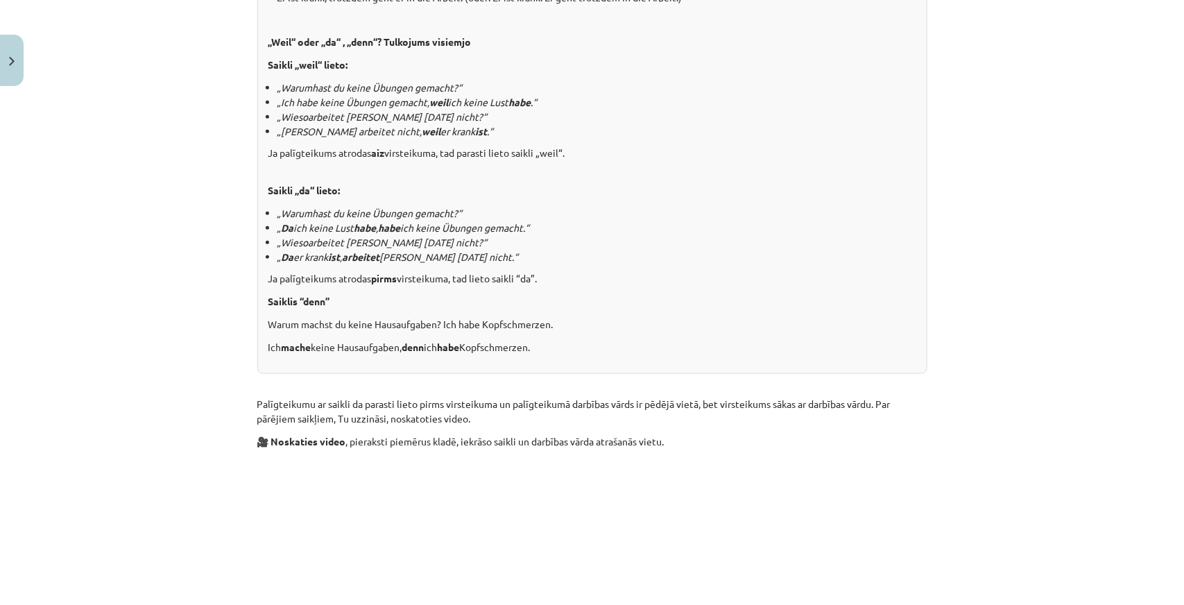
scroll to position [1213, 0]
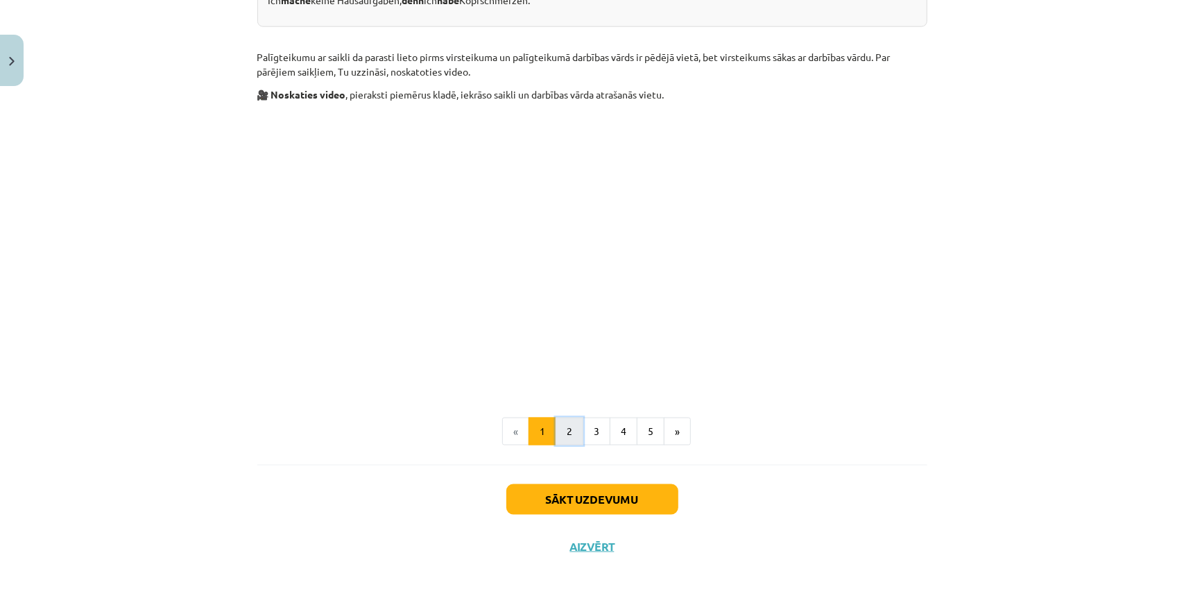
click at [559, 429] on button "2" at bounding box center [570, 432] width 28 height 28
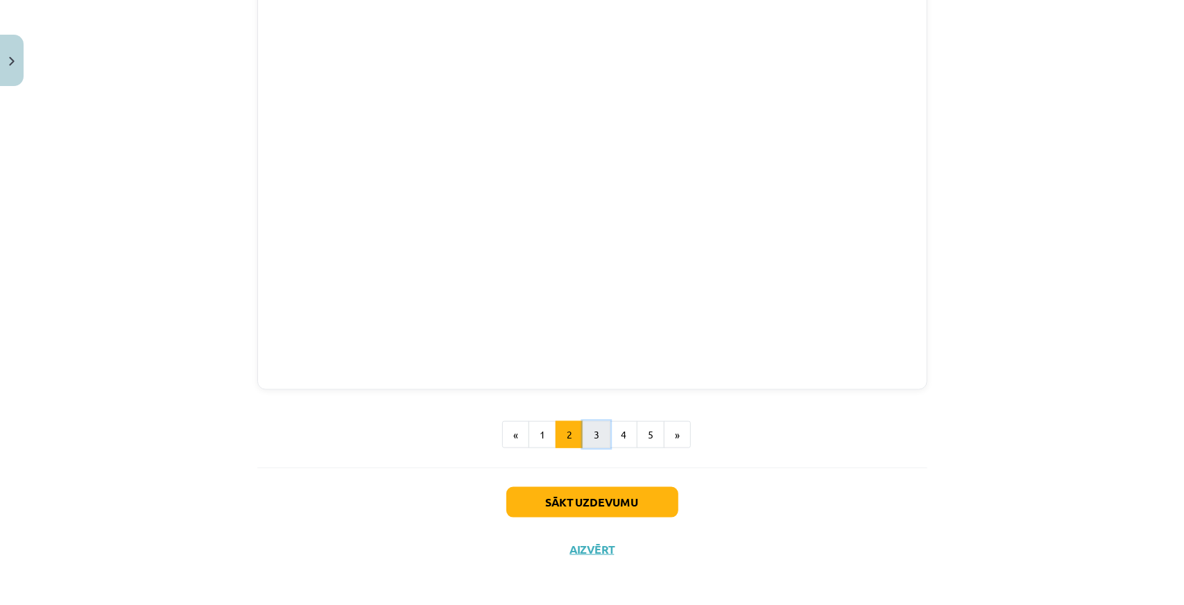
click at [590, 434] on button "3" at bounding box center [597, 435] width 28 height 28
click at [615, 436] on button "4" at bounding box center [624, 433] width 28 height 28
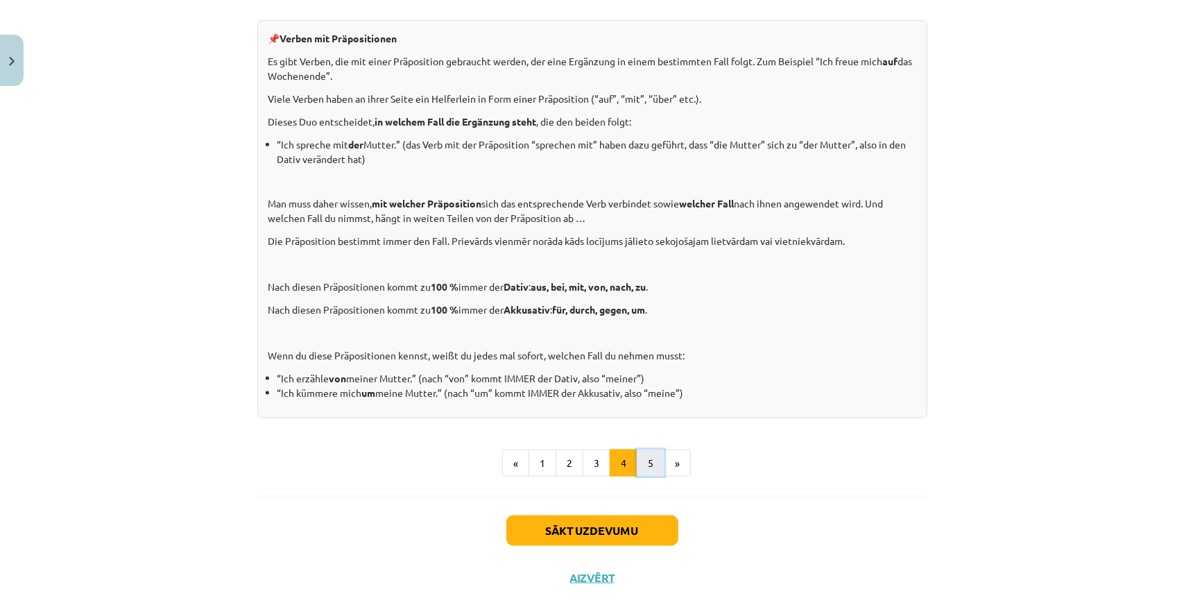
click at [637, 459] on button "5" at bounding box center [651, 464] width 28 height 28
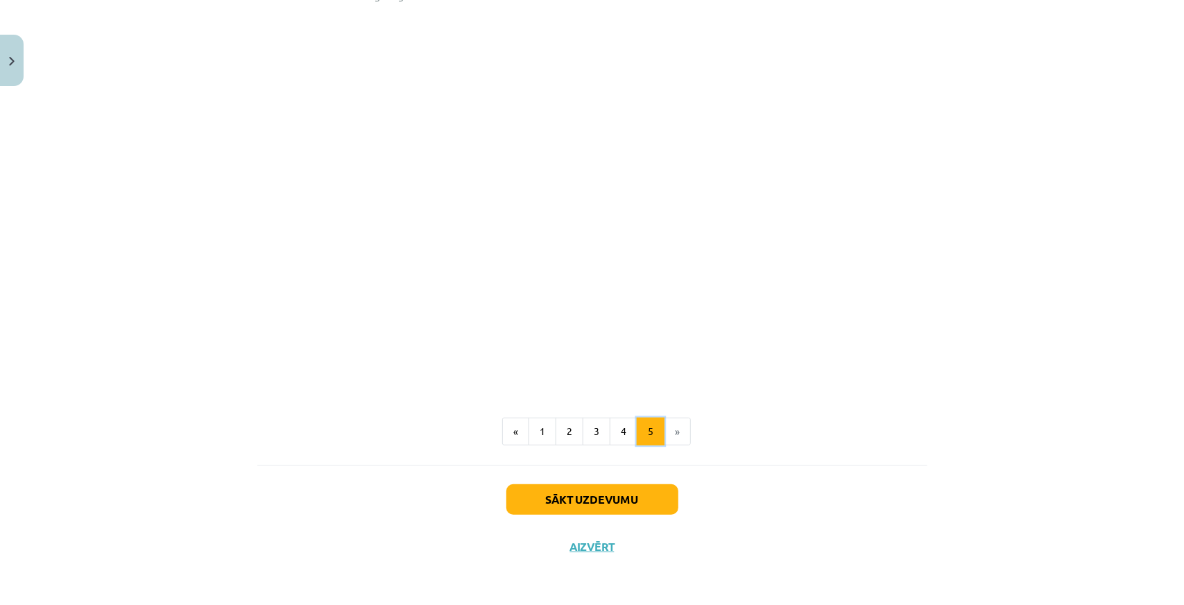
scroll to position [373, 0]
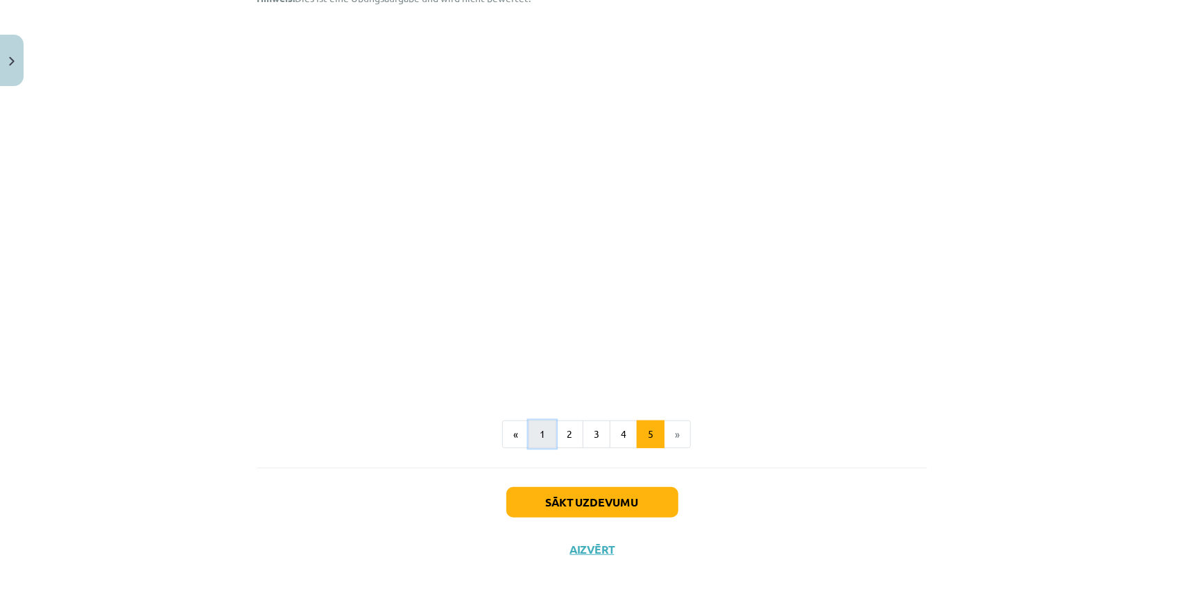
click at [534, 428] on button "1" at bounding box center [543, 434] width 28 height 28
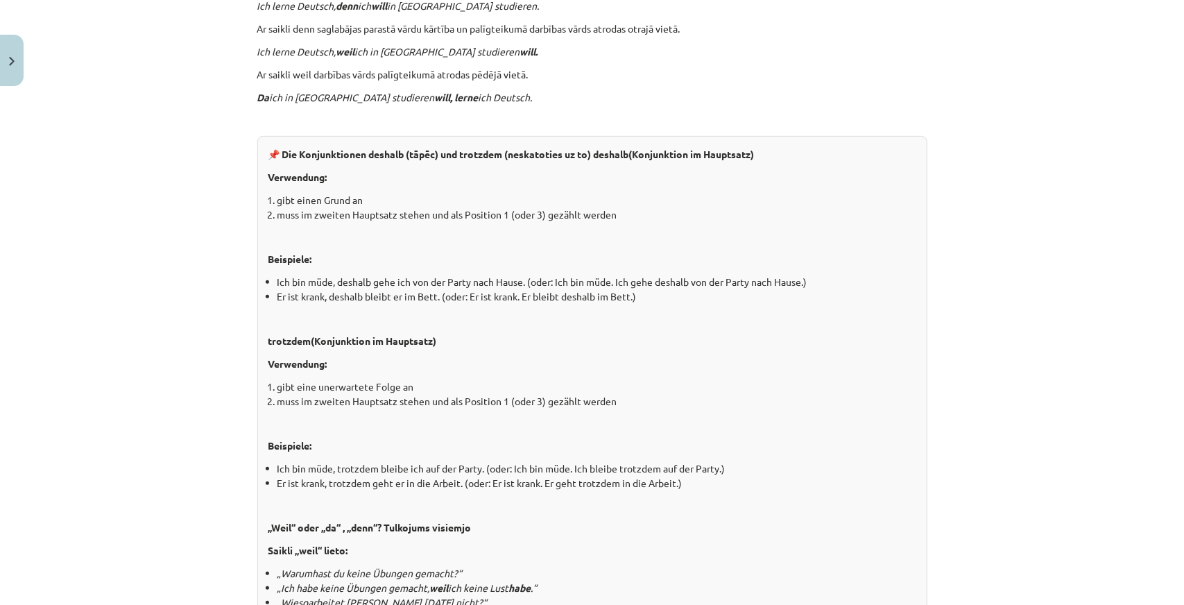
scroll to position [0, 0]
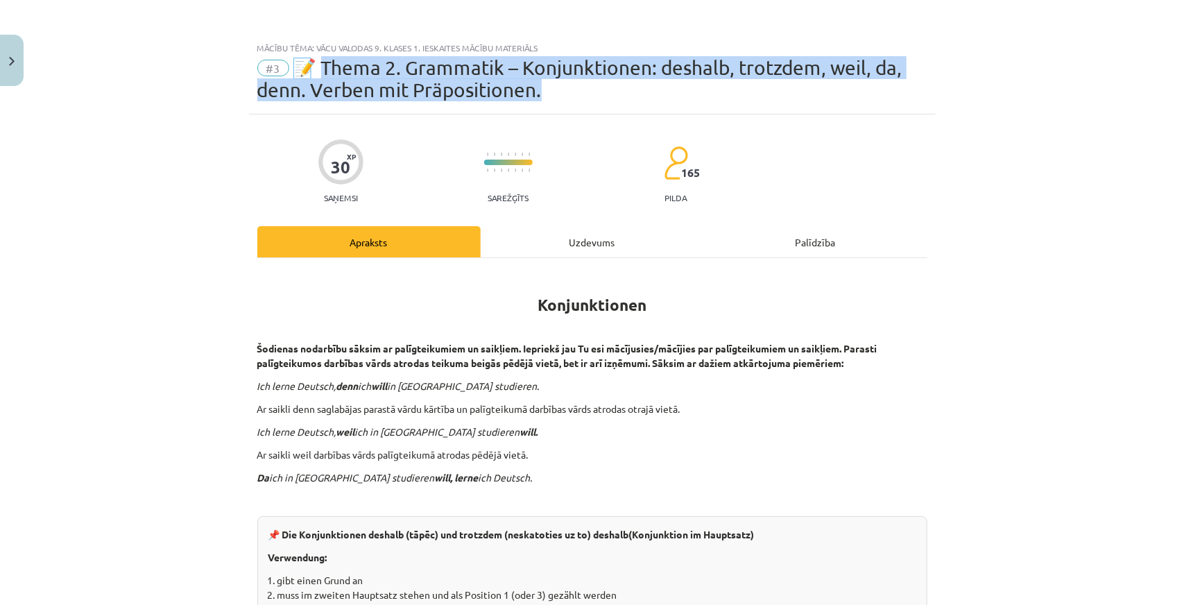
drag, startPoint x: 319, startPoint y: 66, endPoint x: 541, endPoint y: 102, distance: 224.9
click at [541, 101] on div "#3 📝 Thema 2. Grammatik – Konjunktionen: deshalb, trotzdem, weil, da, denn. Ver…" at bounding box center [592, 79] width 670 height 44
copy span "hema 2. Grammatik – Konjunktionen: deshalb, trotzdem, weil, da, denn. Verben mi…"
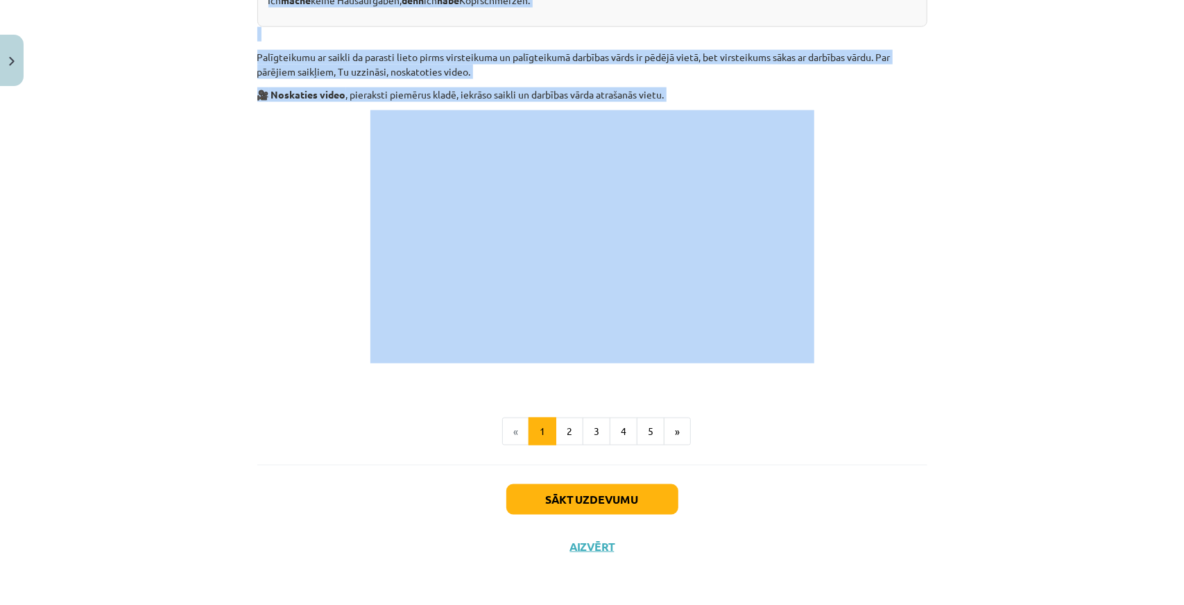
scroll to position [1005, 0]
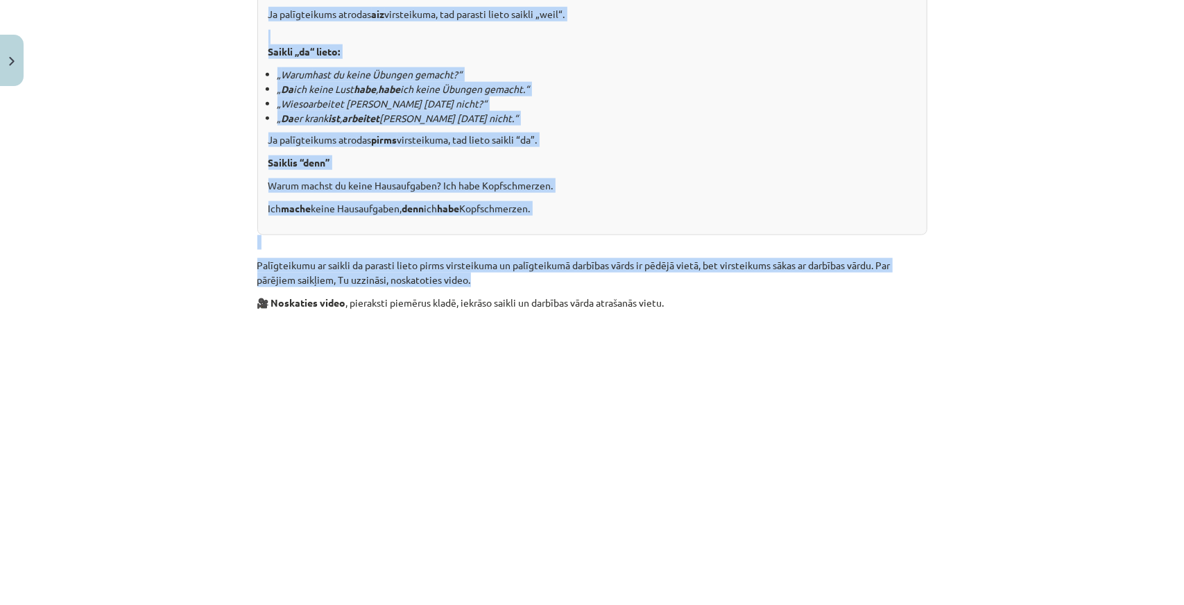
drag, startPoint x: 518, startPoint y: 297, endPoint x: 534, endPoint y: 282, distance: 22.1
copy div "Loremipsumdol Sitametc adipiscin elitse do eiusmodtempori ut laboreet. Dolorema…"
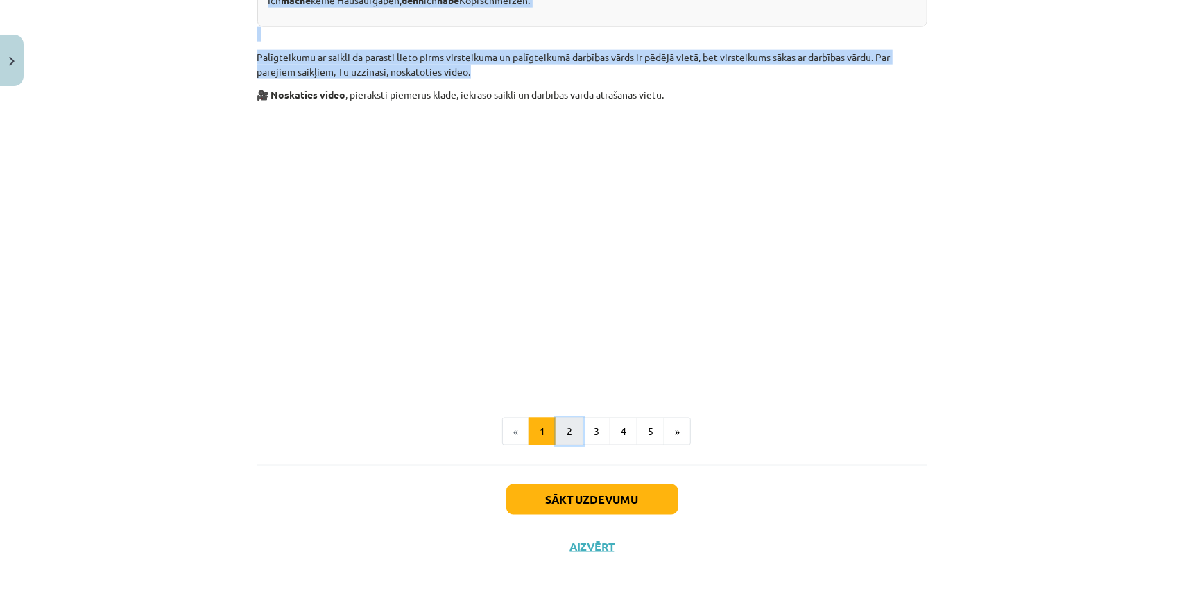
click at [577, 439] on button "2" at bounding box center [570, 432] width 28 height 28
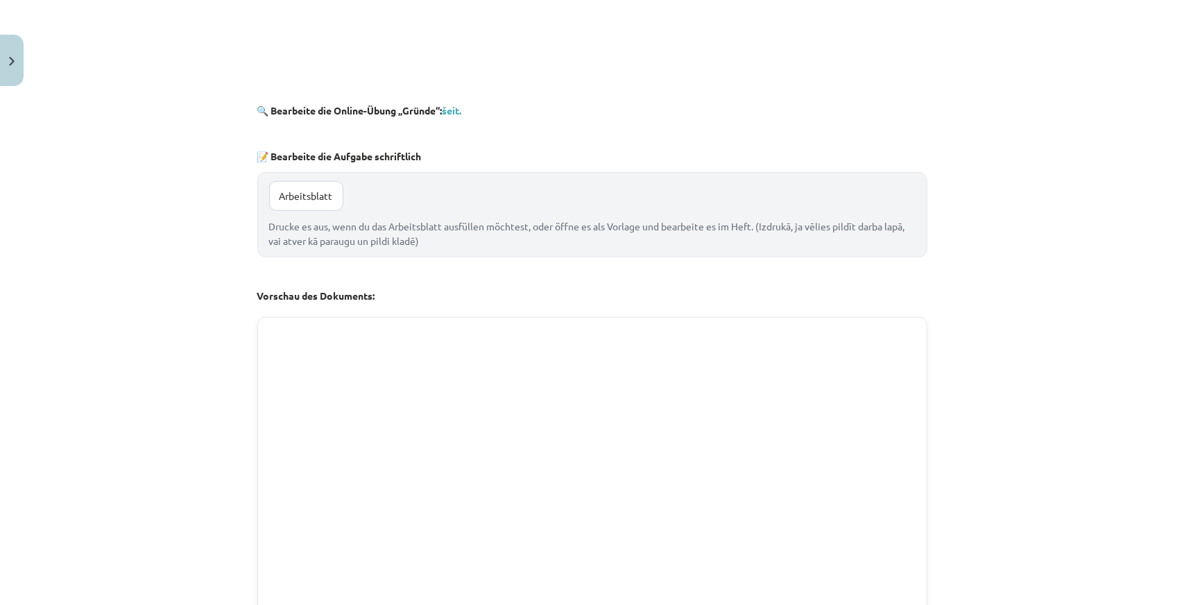
scroll to position [905, 0]
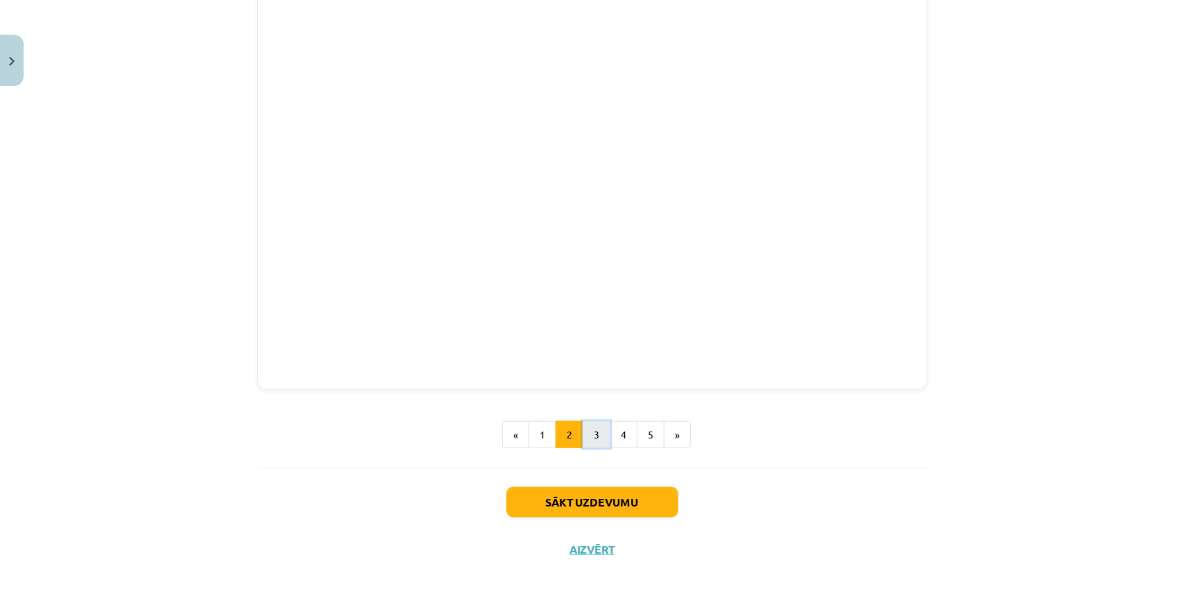
click at [583, 432] on button "3" at bounding box center [597, 435] width 28 height 28
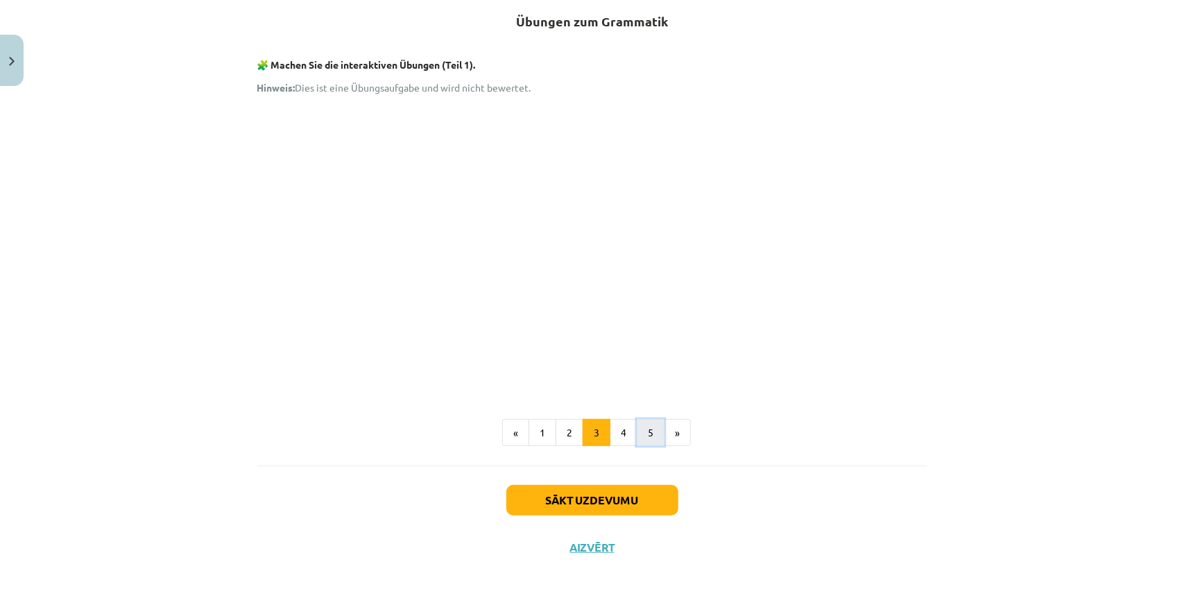
click at [637, 432] on button "5" at bounding box center [651, 433] width 28 height 28
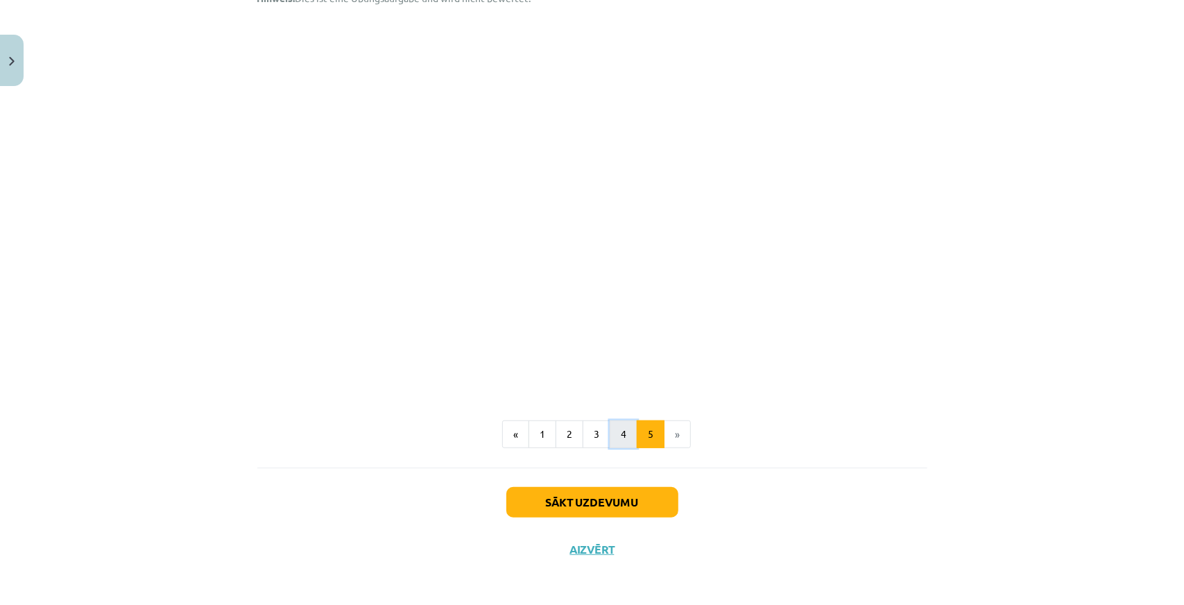
click at [613, 423] on button "4" at bounding box center [624, 434] width 28 height 28
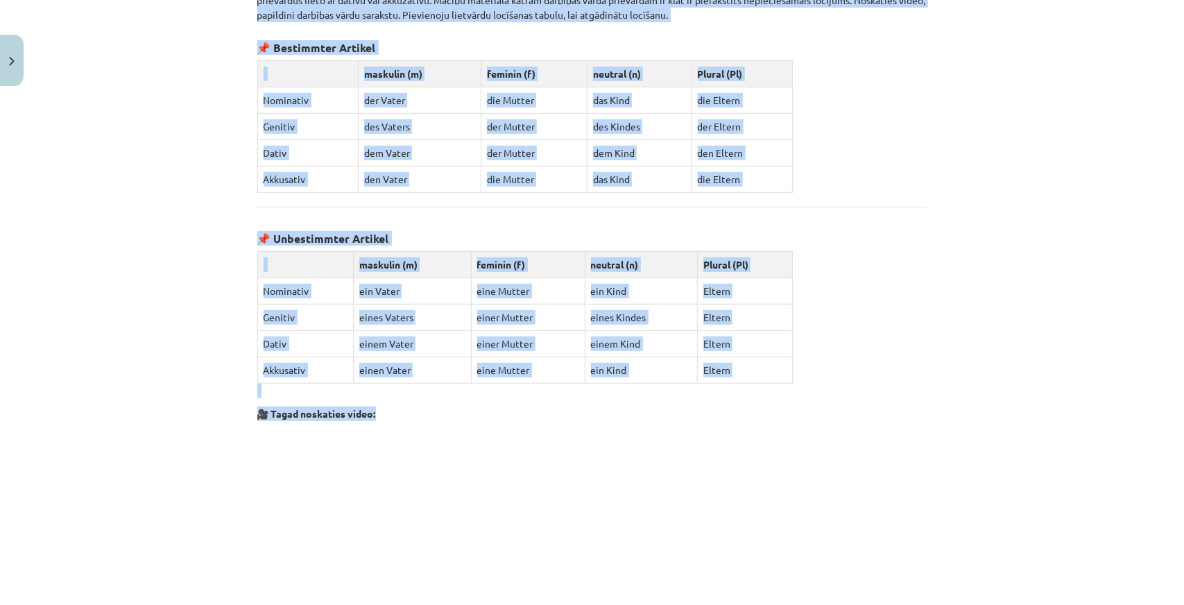
scroll to position [617, 0]
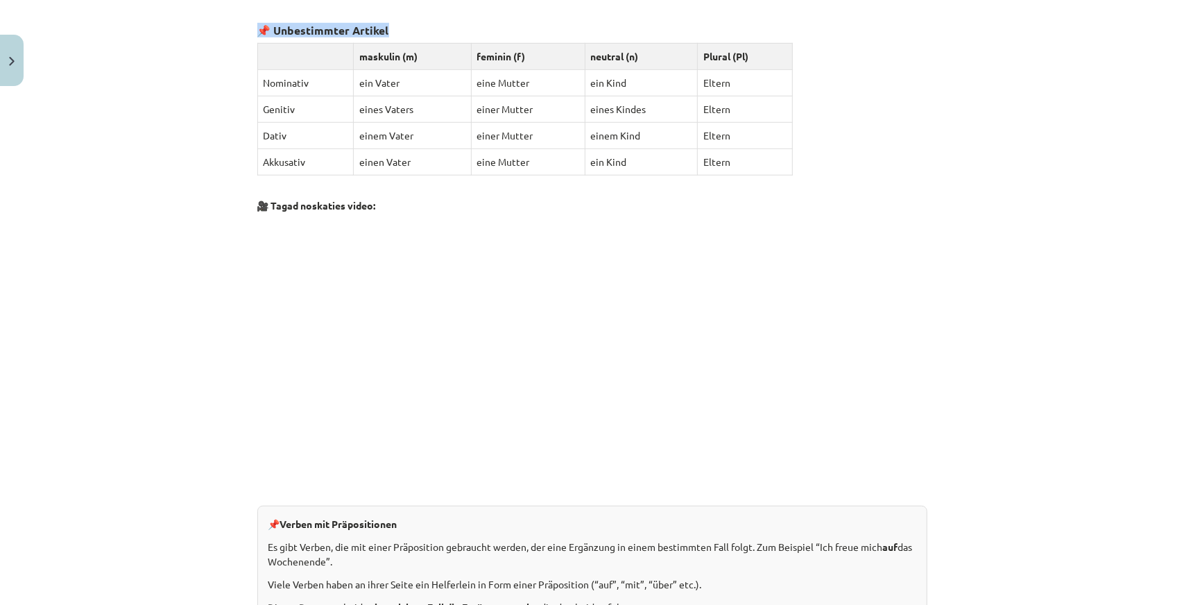
drag, startPoint x: 479, startPoint y: 237, endPoint x: 791, endPoint y: 155, distance: 322.8
click at [791, 155] on div "Verben mit Präpositionen Tālāk pievērsīsimies grūtākajai gramatiskajai tēmai ša…" at bounding box center [592, 279] width 670 height 1250
copy div "Loremi dol Sitametconsec Adipi elitseddoeiusm temporinci utlaboreetdol magna al…"
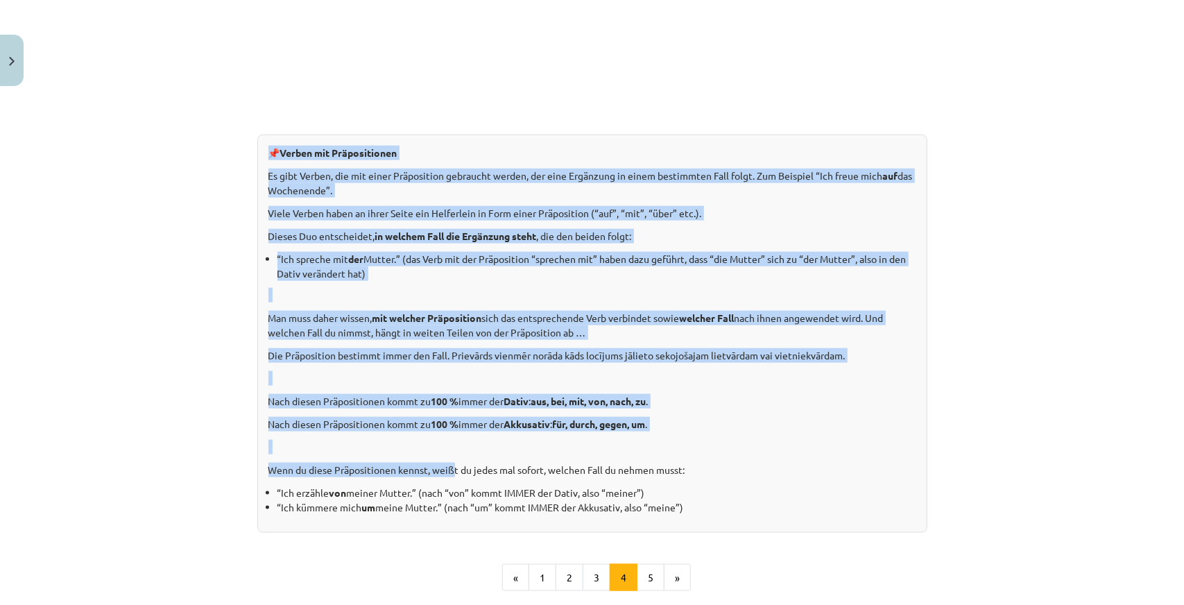
scroll to position [1127, 0]
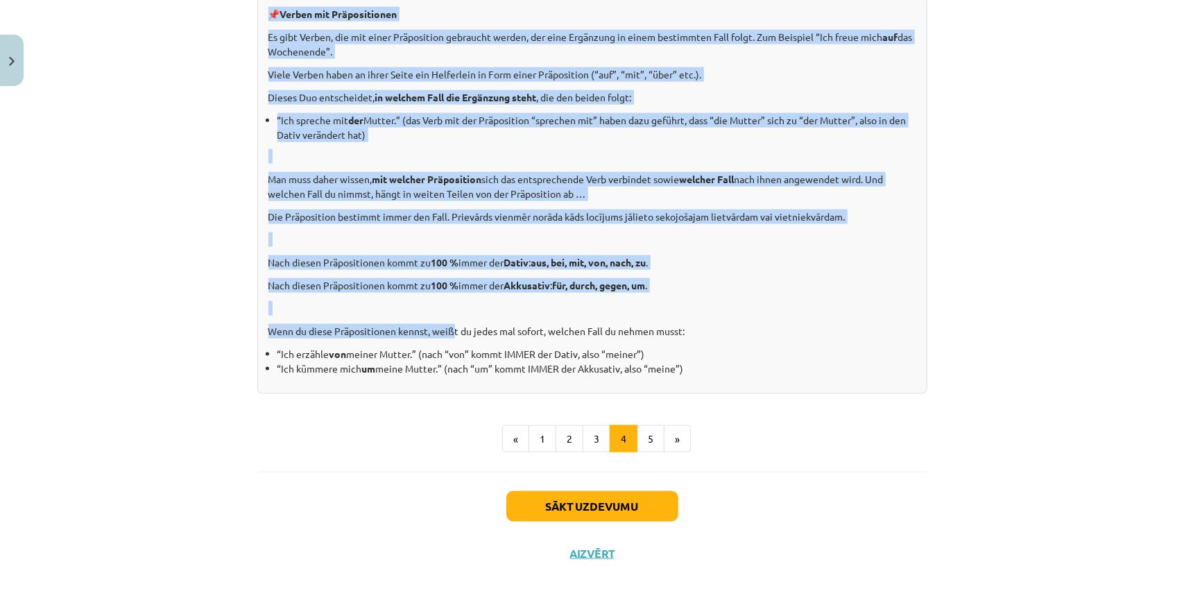
drag, startPoint x: 272, startPoint y: 298, endPoint x: 753, endPoint y: 370, distance: 486.2
click at [753, 370] on div "📌 Verben mit Präpositionen Es gibt Verben, die mit einer Präposition gebraucht …" at bounding box center [592, 195] width 670 height 398
click at [616, 504] on button "Sākt uzdevumu" at bounding box center [593, 506] width 172 height 31
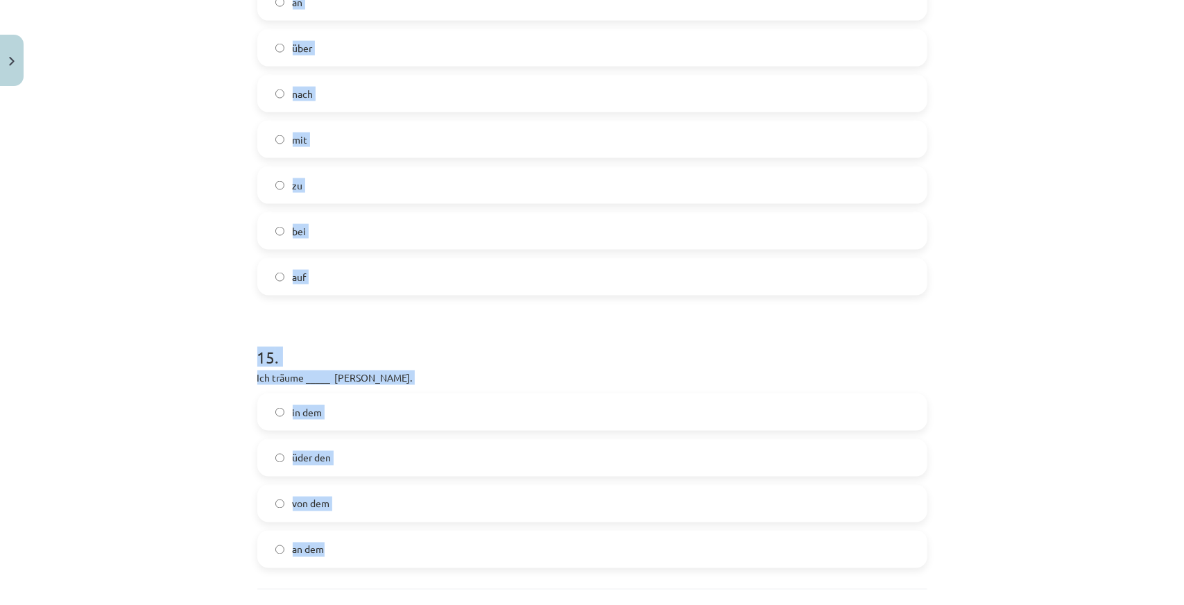
scroll to position [5015, 0]
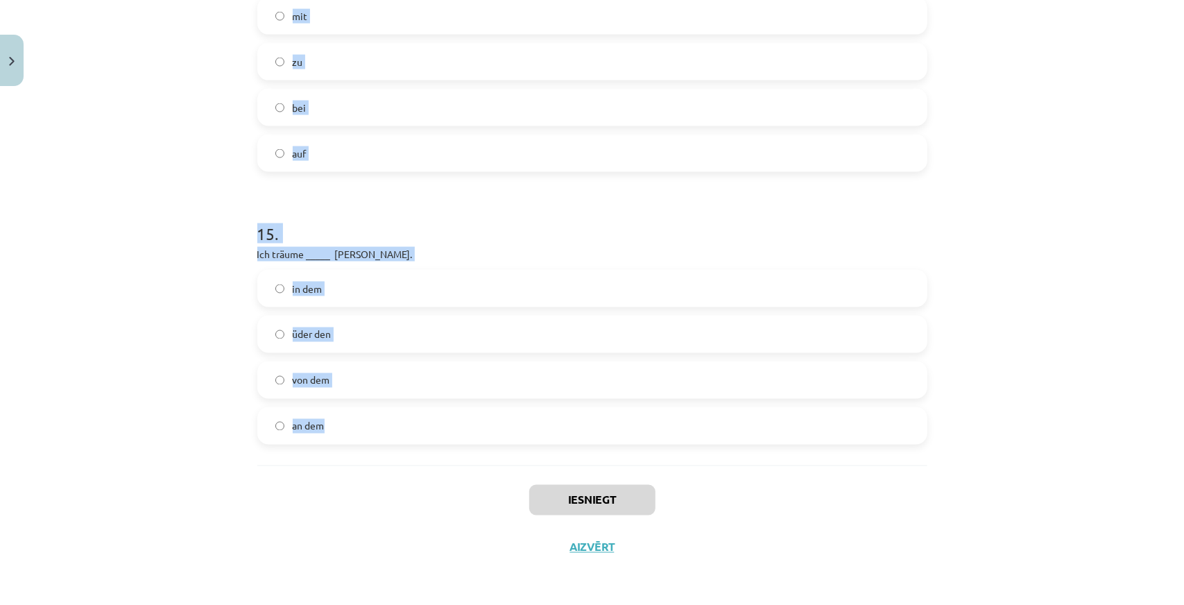
drag, startPoint x: 222, startPoint y: 291, endPoint x: 493, endPoint y: 404, distance: 293.0
click at [493, 404] on div "Mācību tēma: Vācu valodas 9. klases 1. ieskaites mācību materiāls #3 📝 Thema 2.…" at bounding box center [592, 302] width 1184 height 605
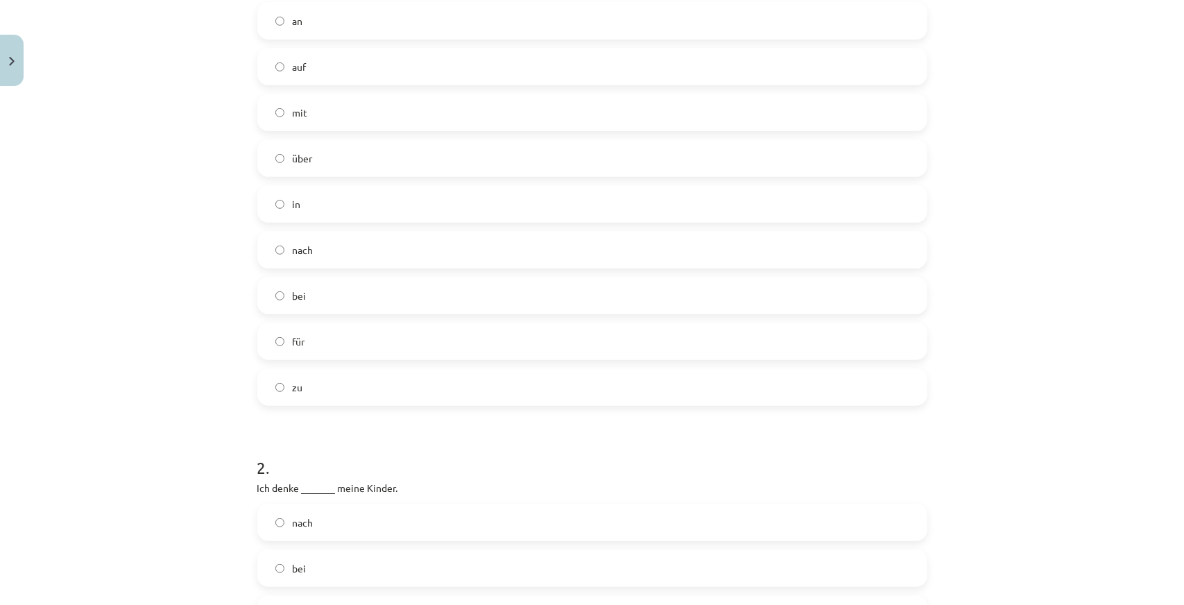
scroll to position [228, 0]
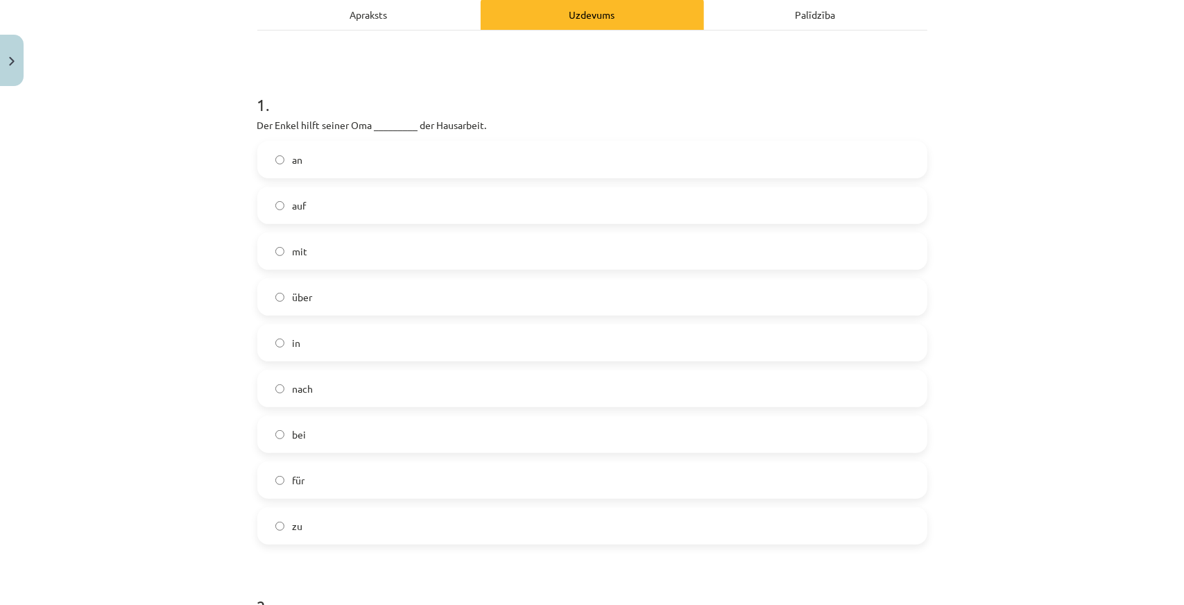
click at [323, 427] on label "bei" at bounding box center [592, 434] width 667 height 35
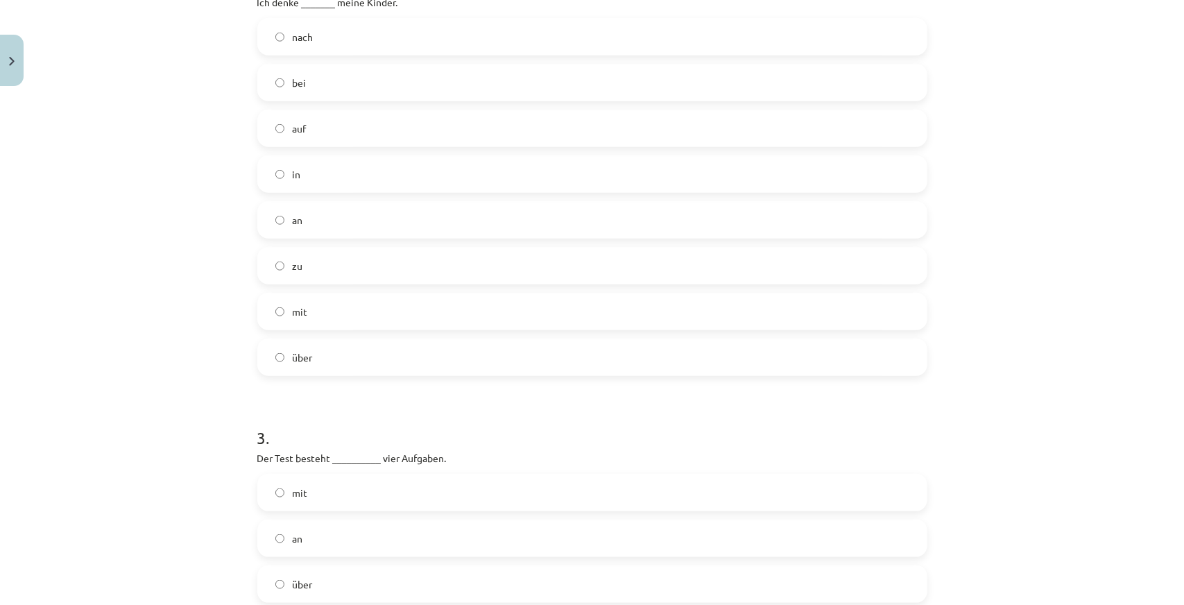
scroll to position [783, 0]
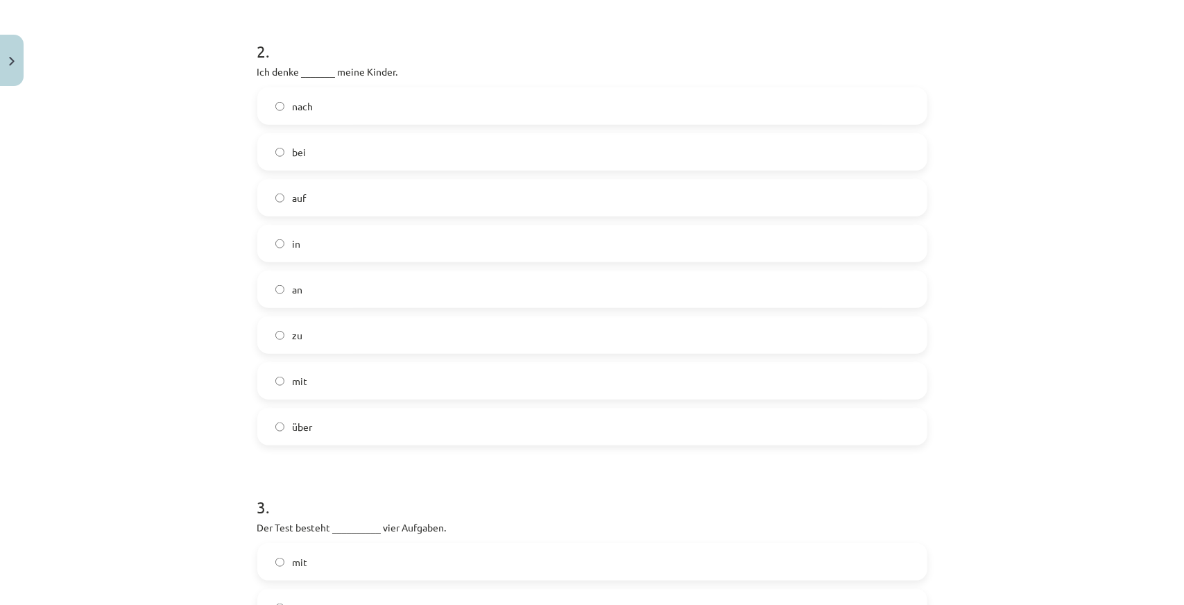
drag, startPoint x: 334, startPoint y: 291, endPoint x: 325, endPoint y: 269, distance: 24.2
click at [332, 291] on label "an" at bounding box center [592, 289] width 667 height 35
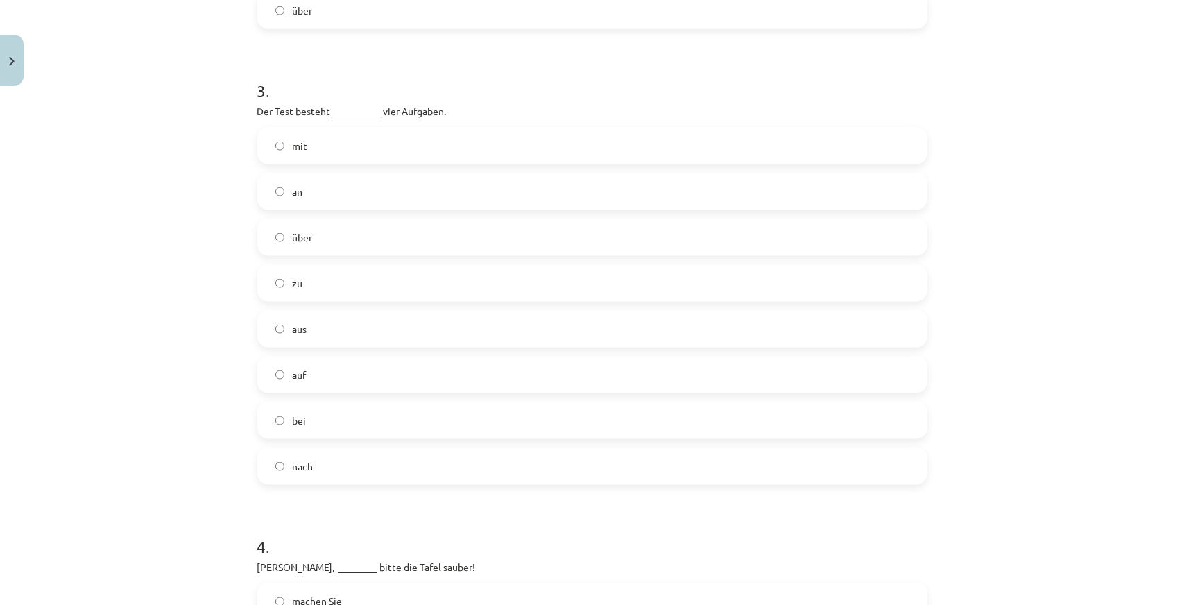
click at [309, 318] on label "aus" at bounding box center [592, 329] width 667 height 35
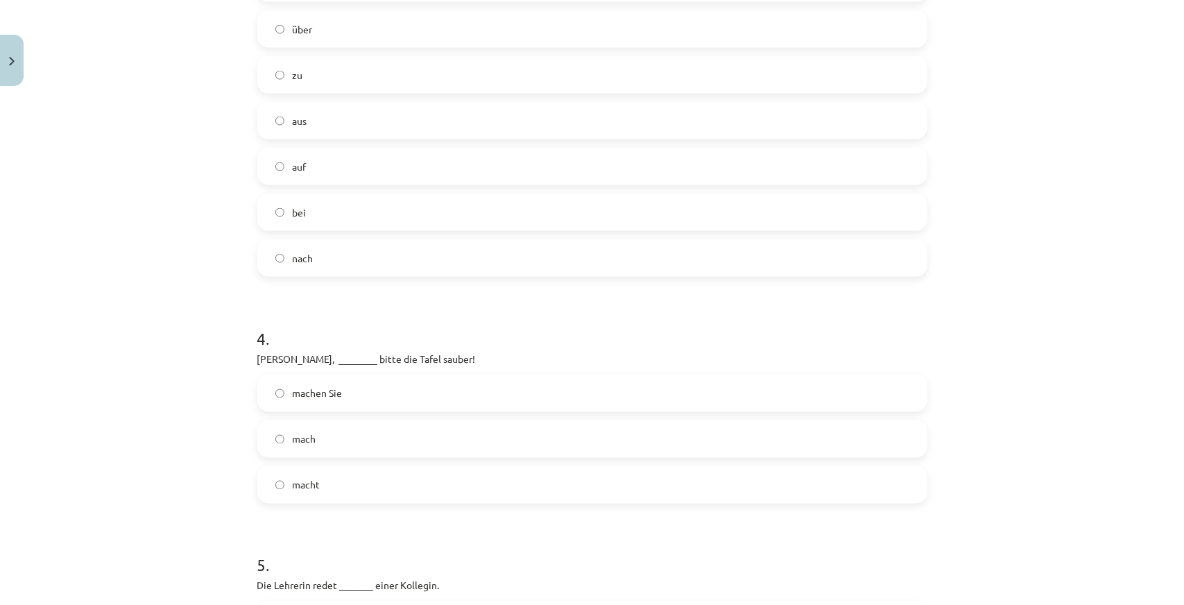
scroll to position [1685, 0]
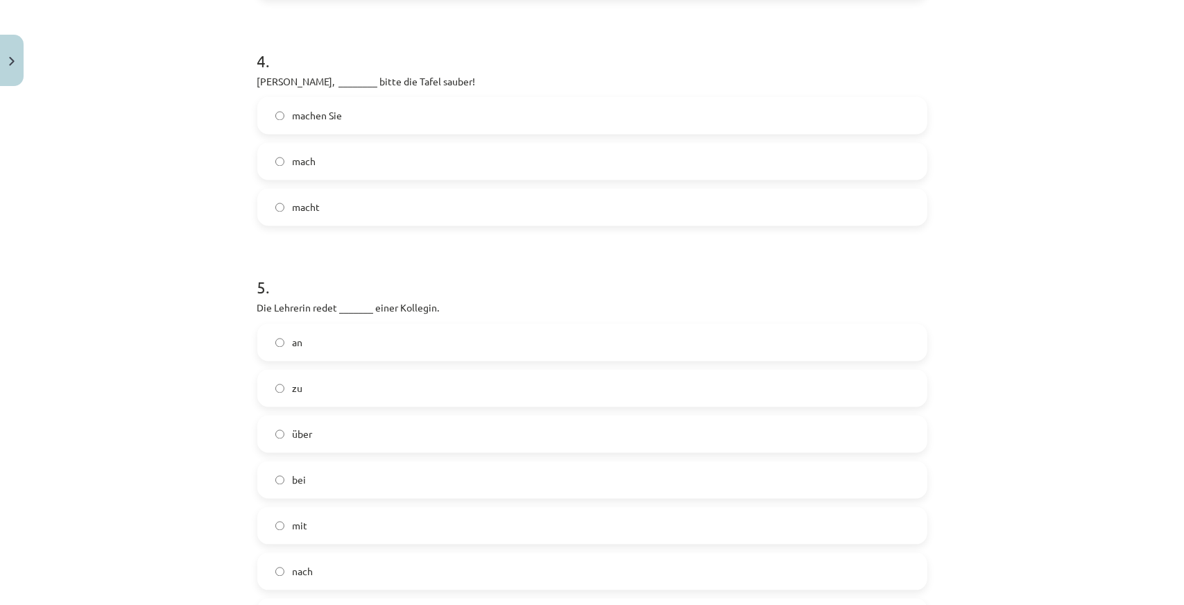
click at [314, 166] on label "mach" at bounding box center [592, 161] width 667 height 35
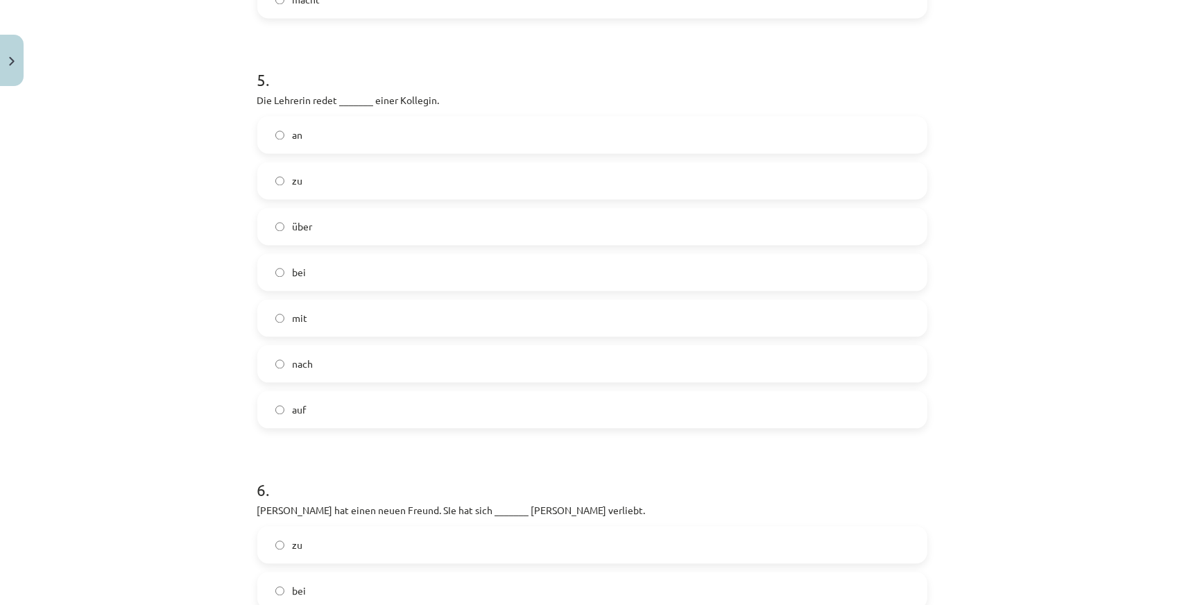
click at [321, 319] on label "mit" at bounding box center [592, 317] width 667 height 35
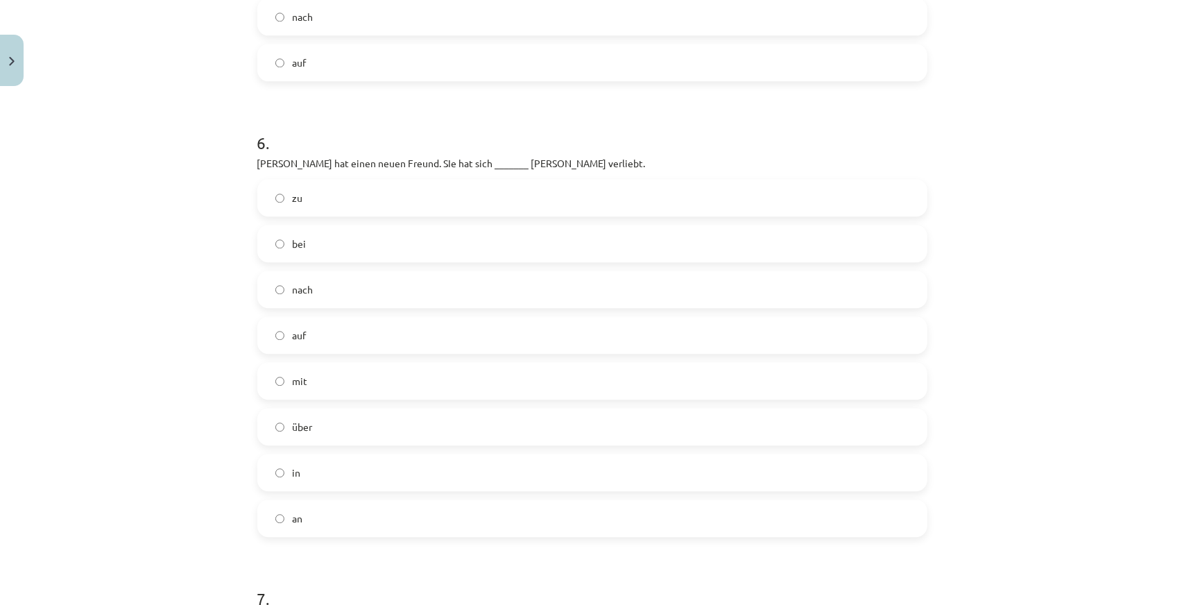
scroll to position [2309, 0]
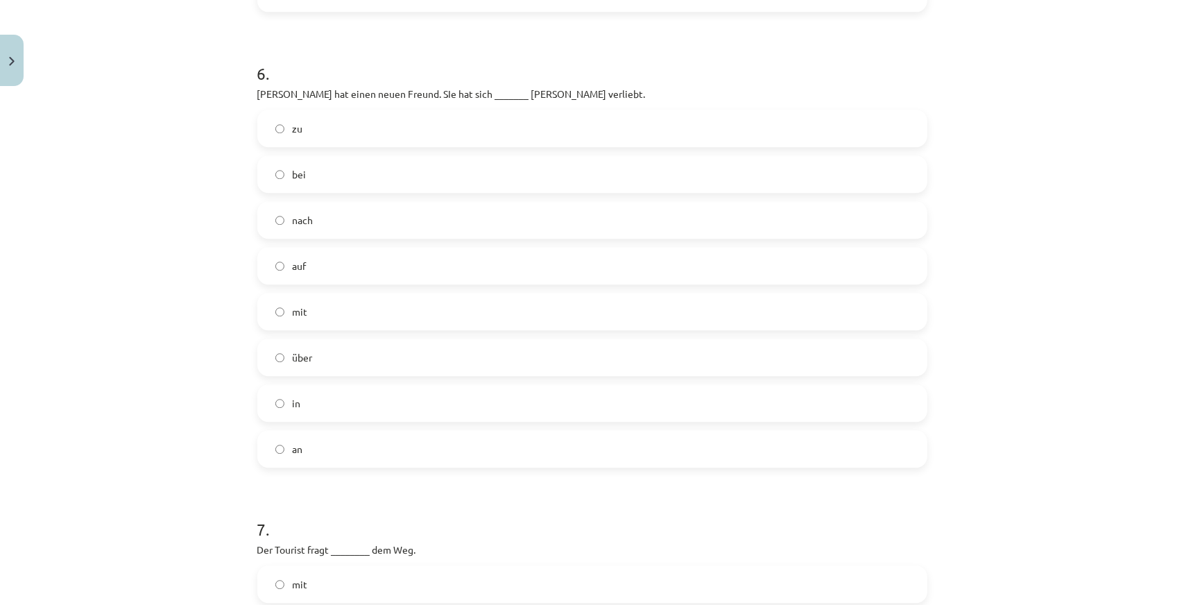
click at [301, 403] on label "in" at bounding box center [592, 403] width 667 height 35
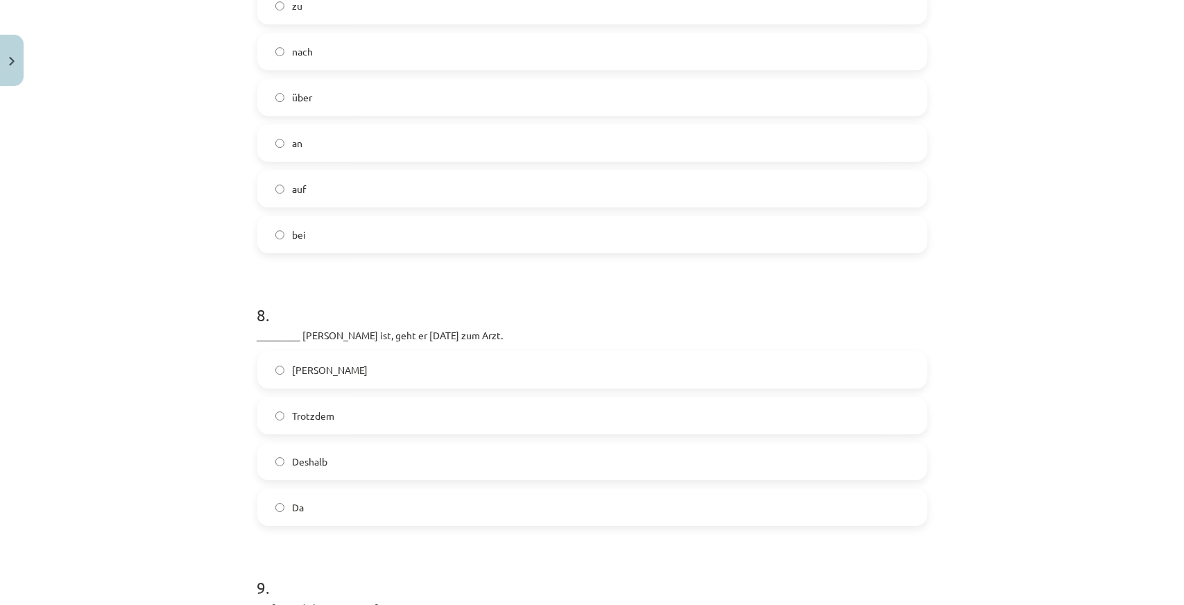
scroll to position [2795, 0]
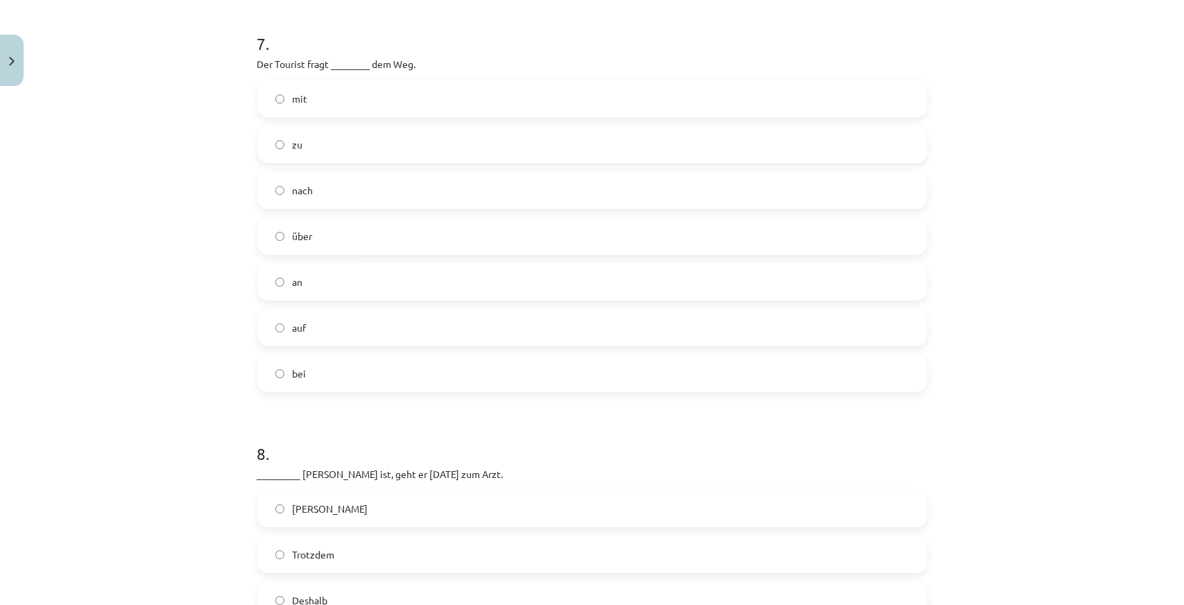
click at [330, 195] on label "nach" at bounding box center [592, 190] width 667 height 35
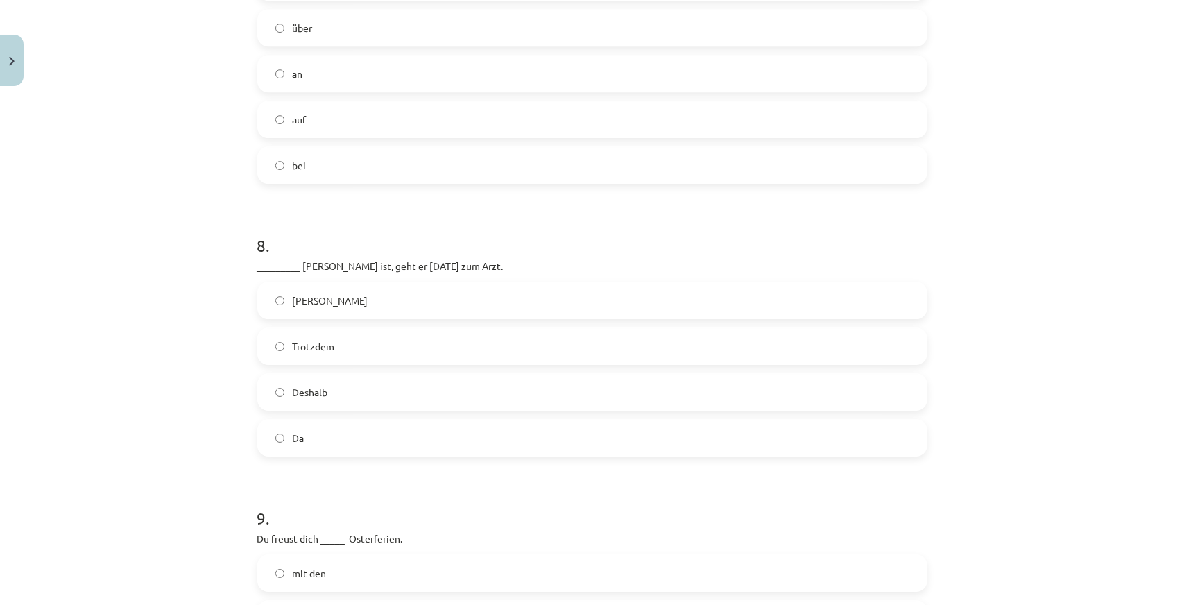
scroll to position [3211, 0]
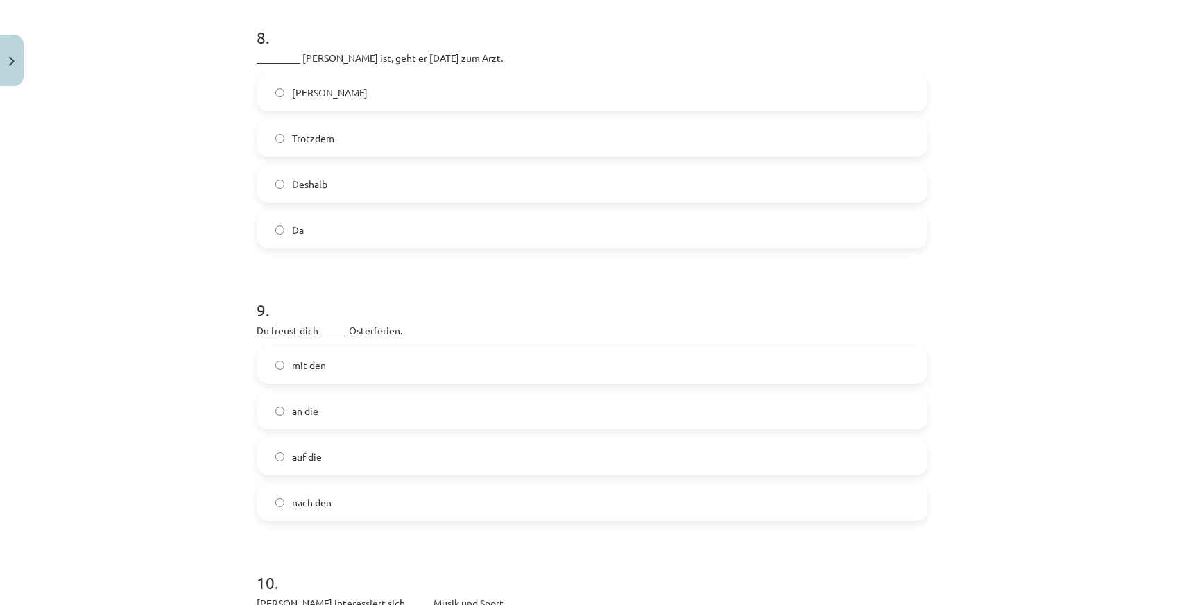
click at [296, 232] on span "Da" at bounding box center [299, 230] width 12 height 15
click at [295, 460] on span "auf die" at bounding box center [308, 457] width 30 height 15
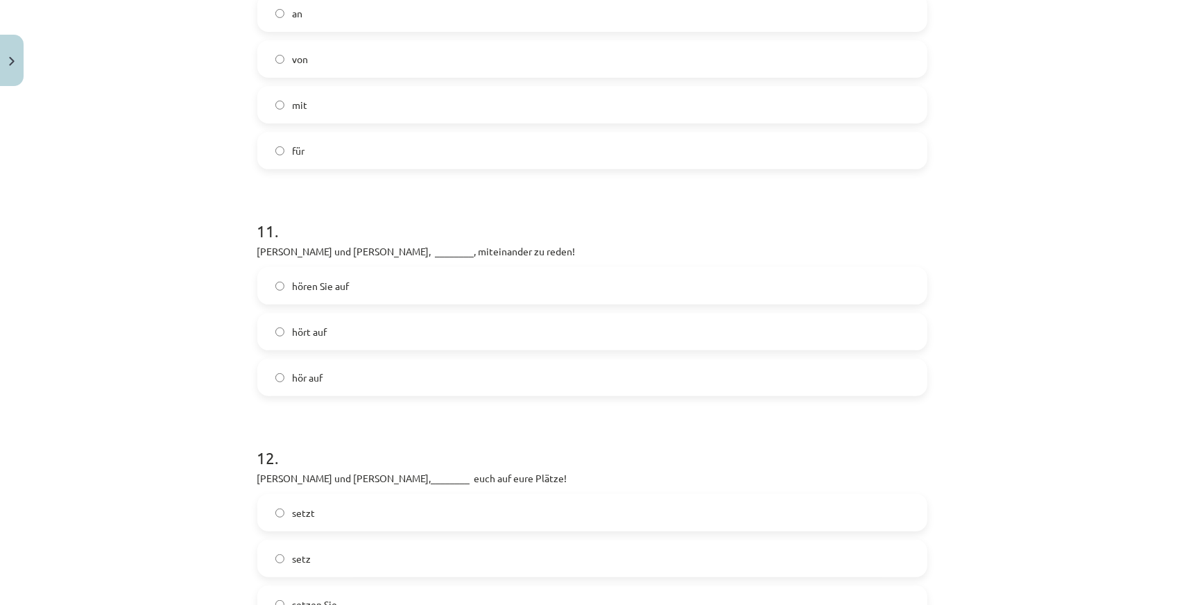
scroll to position [3697, 0]
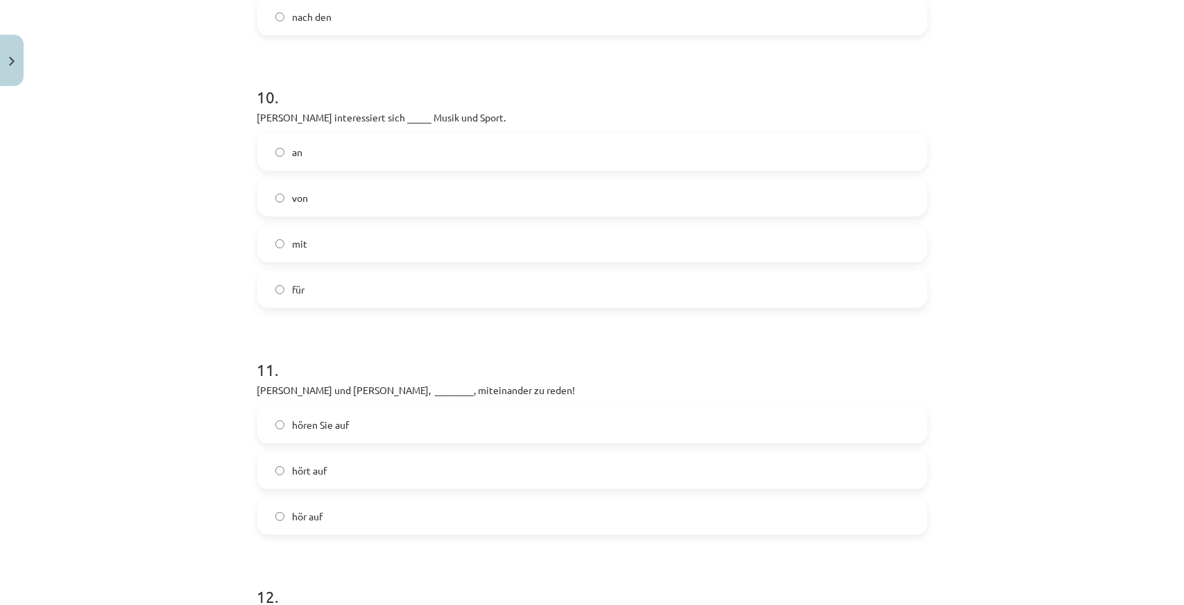
click at [321, 291] on label "für" at bounding box center [592, 289] width 667 height 35
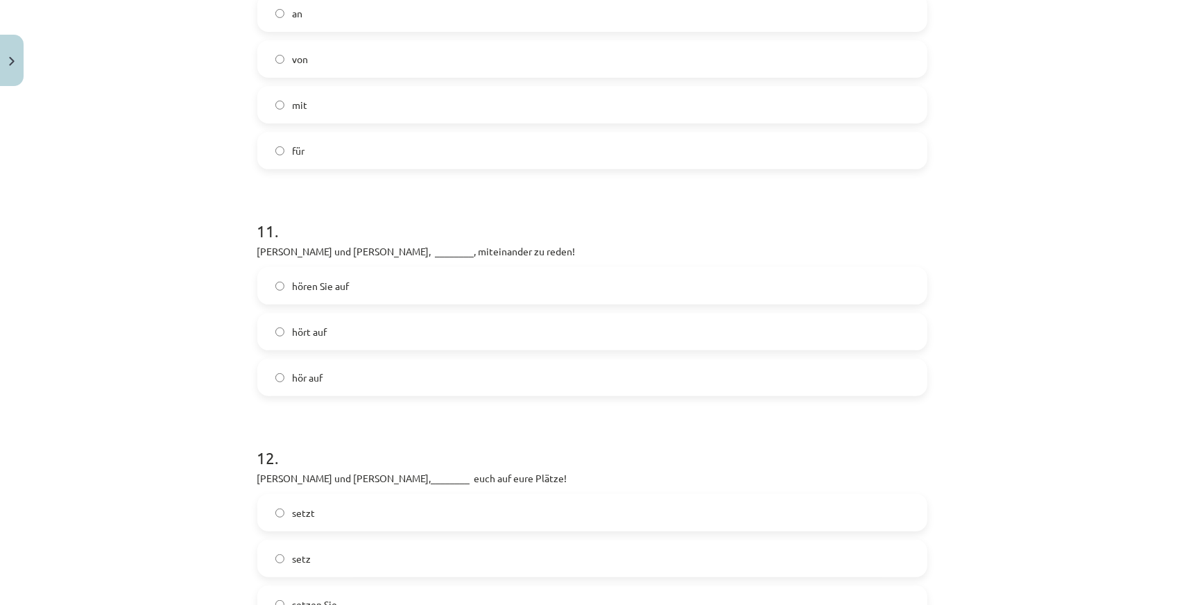
click at [326, 323] on label "hört auf" at bounding box center [592, 331] width 667 height 35
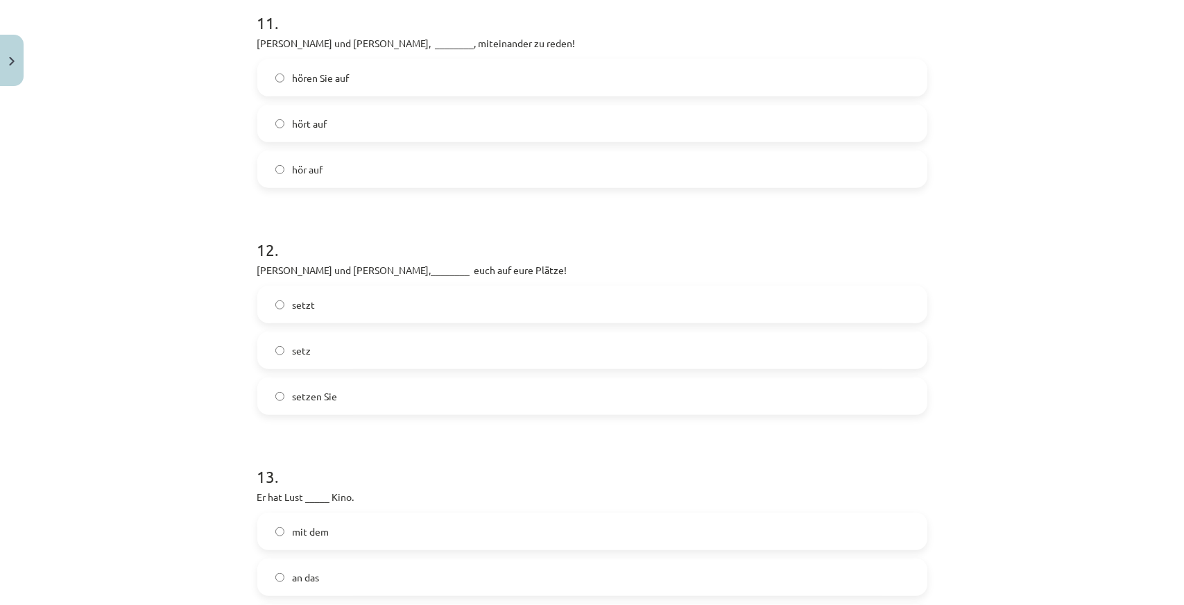
click at [337, 306] on label "setzt" at bounding box center [592, 304] width 667 height 35
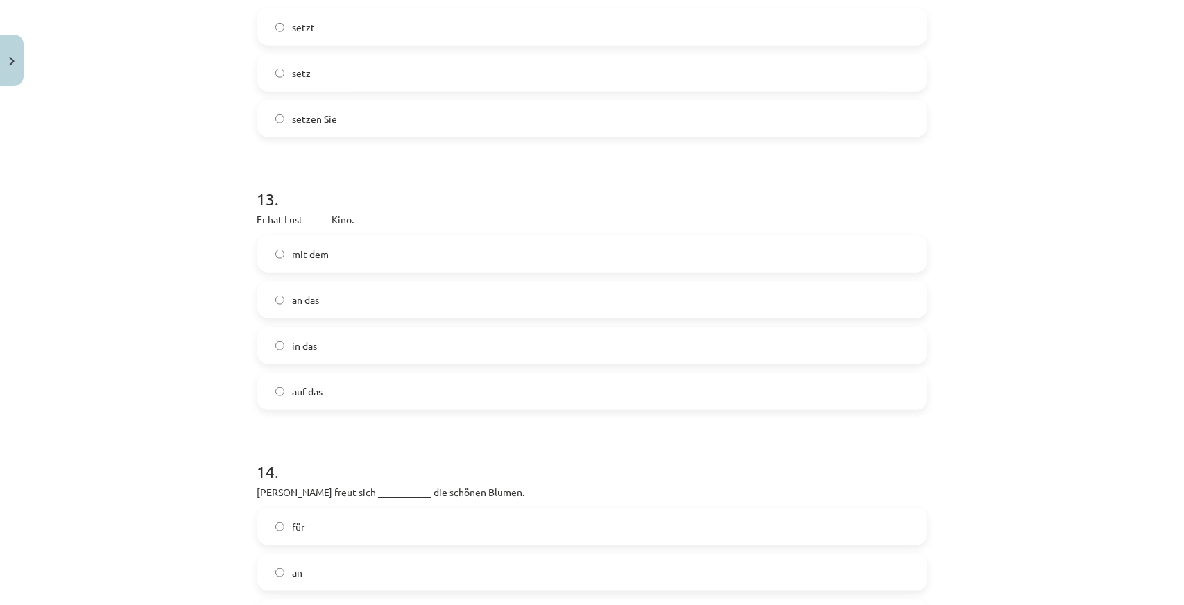
scroll to position [4391, 0]
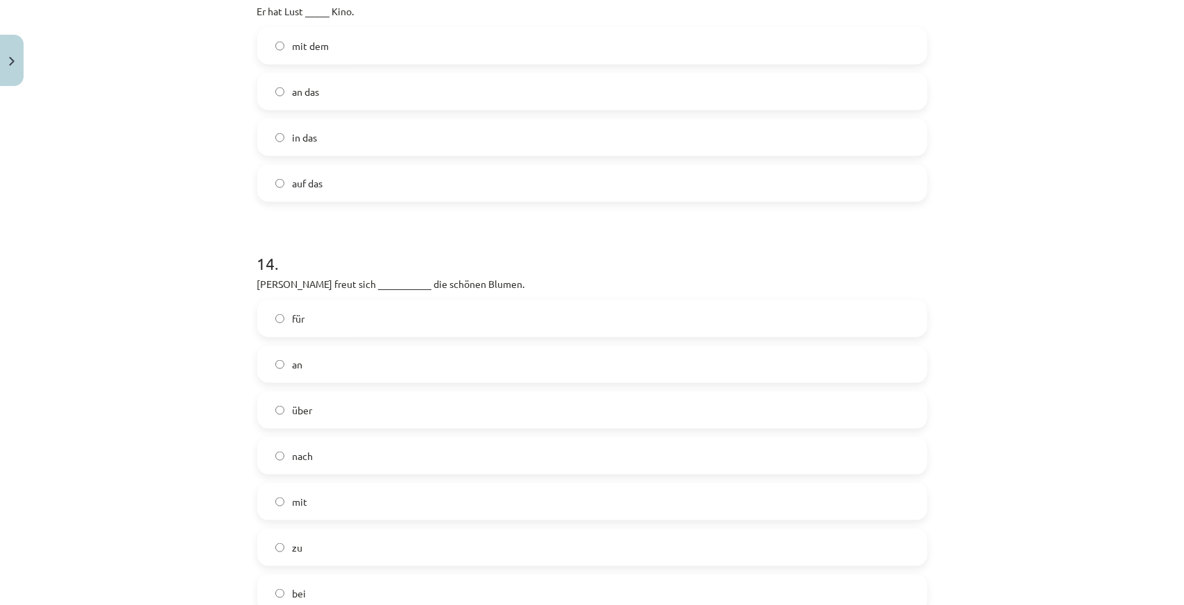
click at [314, 412] on label "über" at bounding box center [592, 410] width 667 height 35
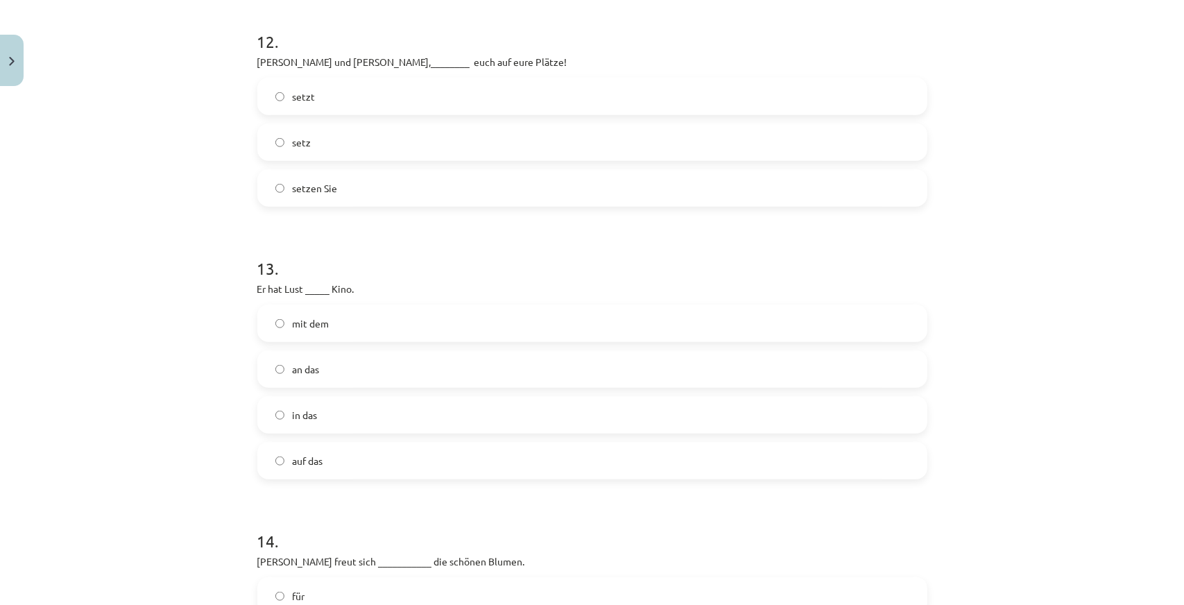
click at [315, 470] on label "auf das" at bounding box center [592, 460] width 667 height 35
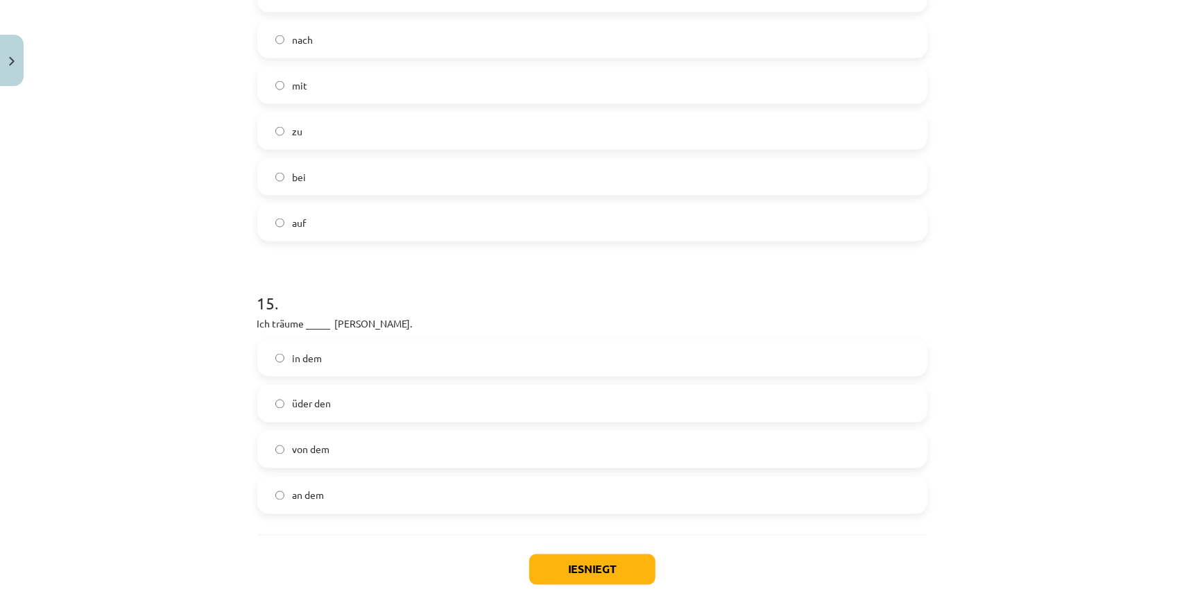
scroll to position [5015, 0]
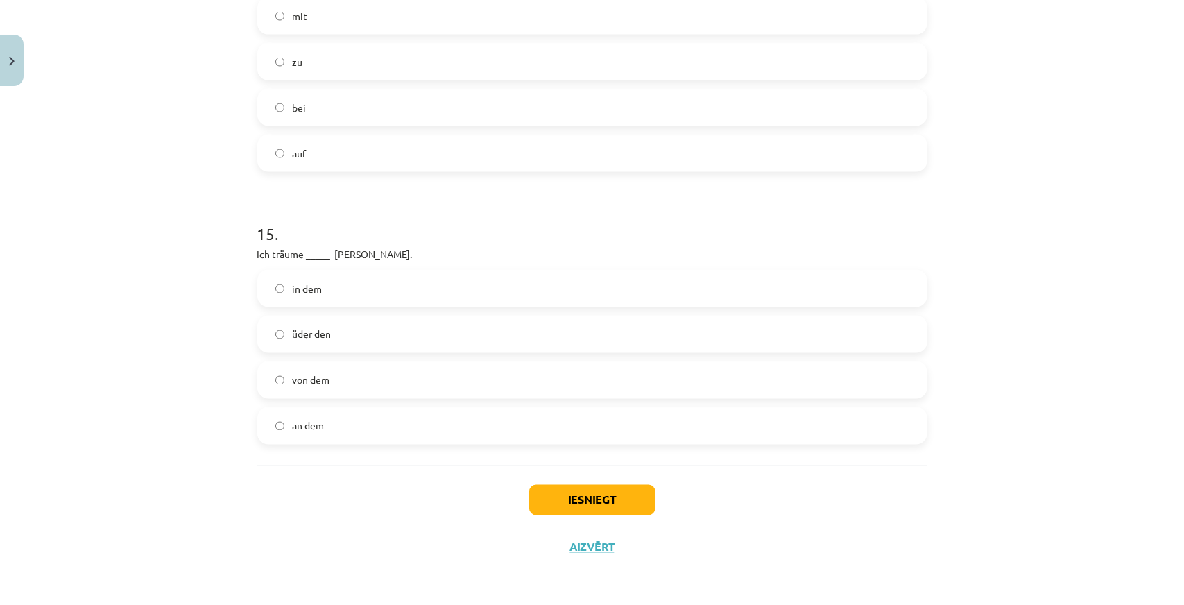
click at [323, 378] on span "von dem" at bounding box center [311, 380] width 37 height 15
click at [579, 502] on button "Iesniegt" at bounding box center [592, 500] width 126 height 31
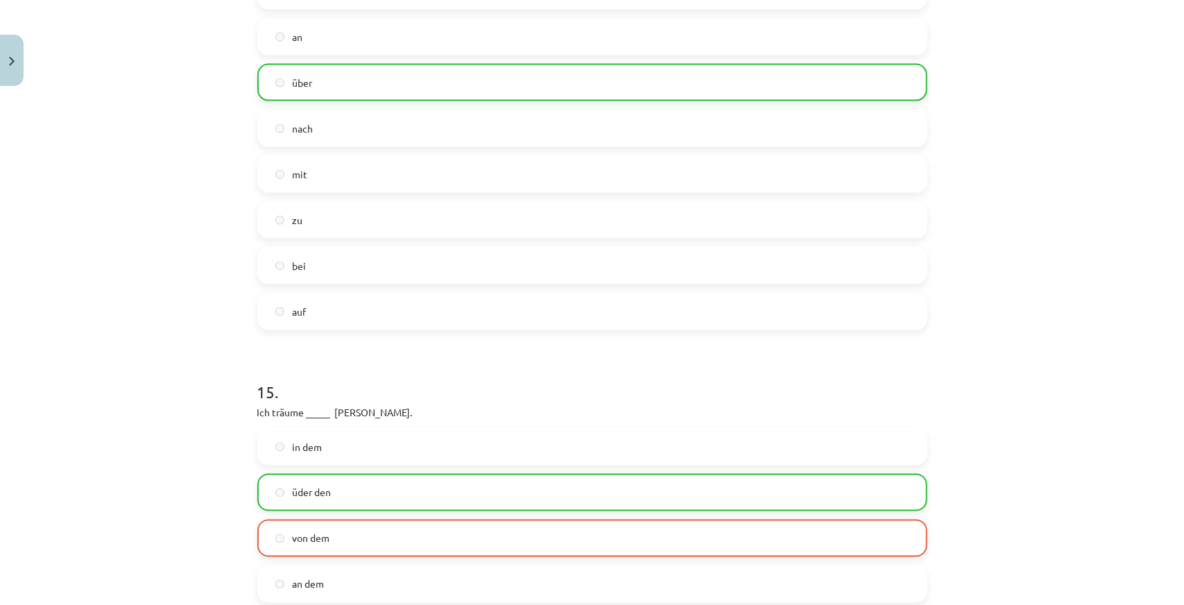
scroll to position [5058, 0]
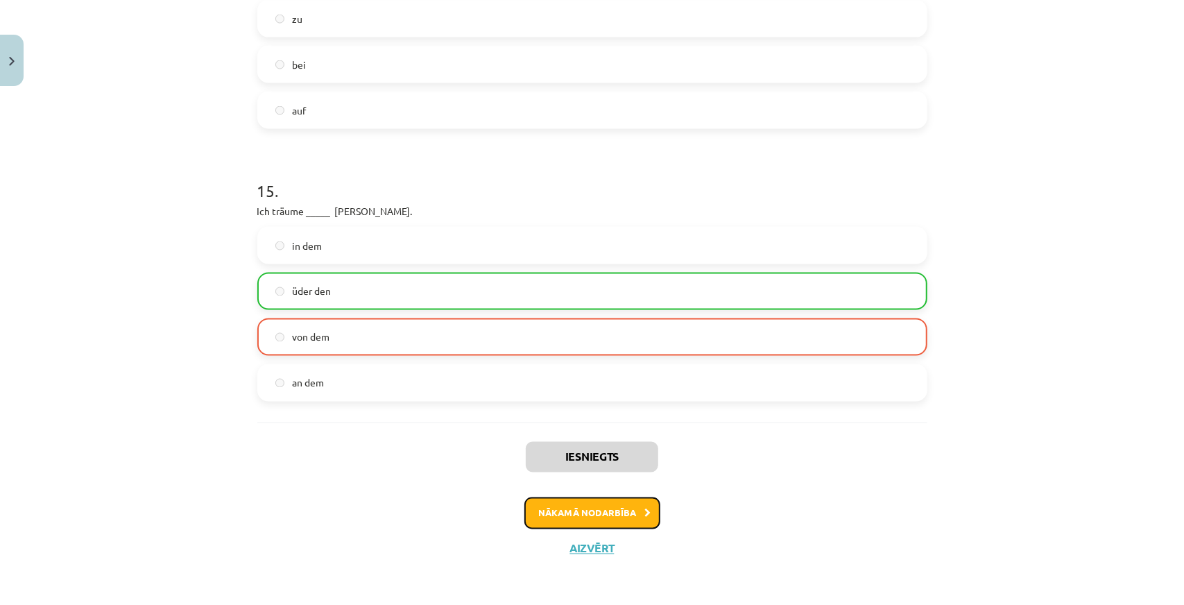
click at [599, 517] on button "Nākamā nodarbība" at bounding box center [593, 513] width 136 height 32
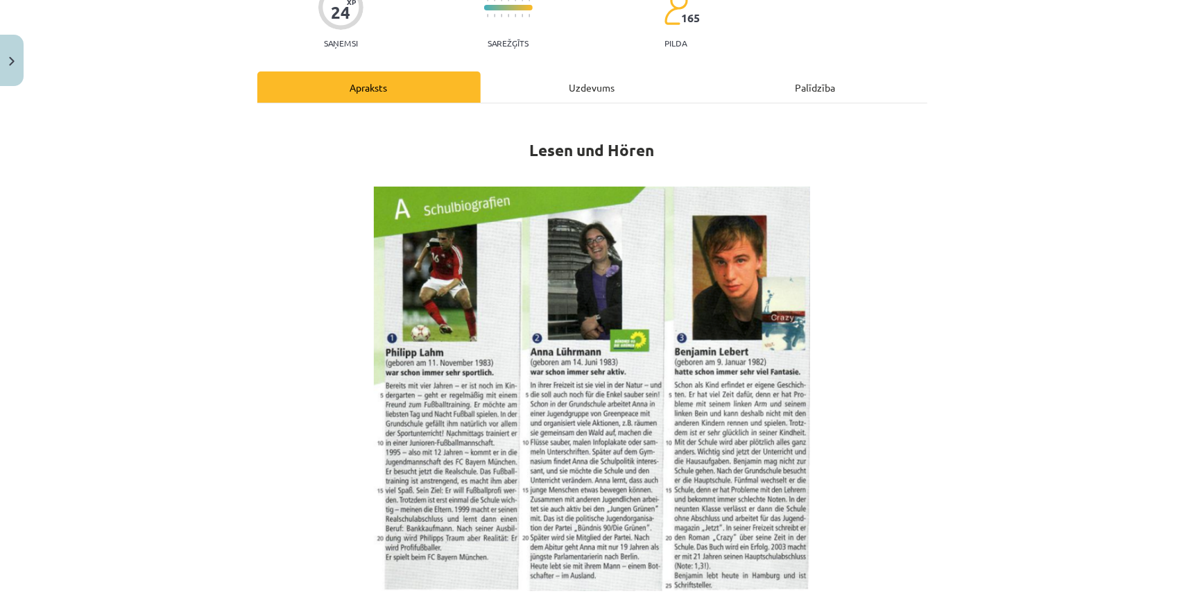
scroll to position [0, 0]
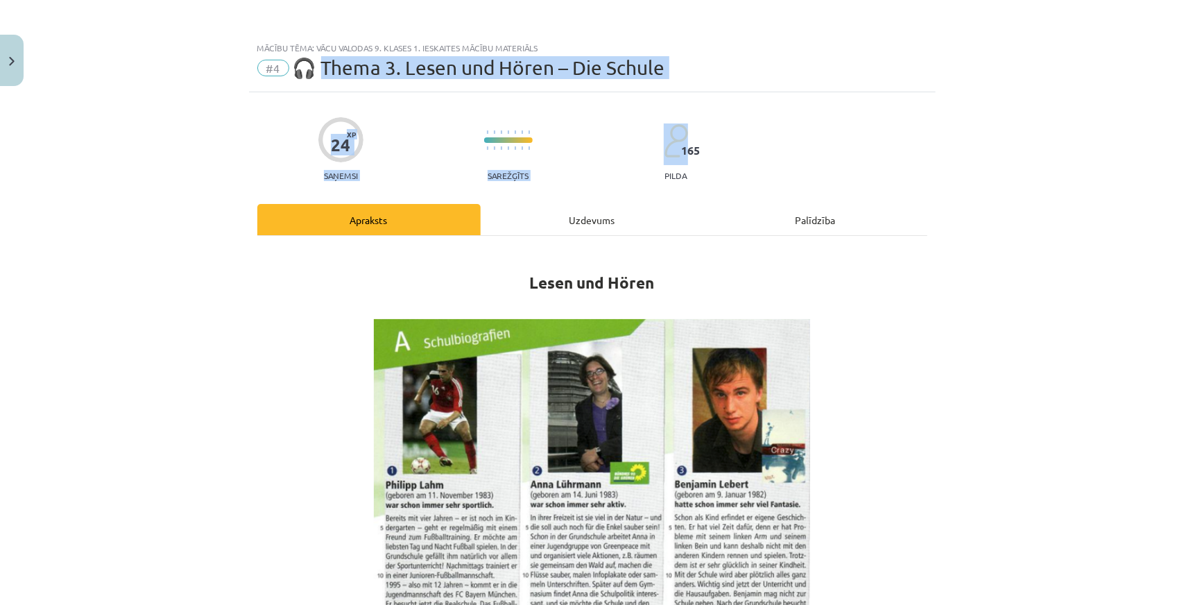
drag, startPoint x: 323, startPoint y: 66, endPoint x: 774, endPoint y: 92, distance: 452.5
click at [774, 92] on div "Mācību tēma: Vācu valodas 9. klases 1. ieskaites mācību materiāls #4 🎧 Thema 3.…" at bounding box center [592, 302] width 1184 height 605
drag, startPoint x: 681, startPoint y: 58, endPoint x: 323, endPoint y: 72, distance: 358.3
click at [323, 72] on div "#4 🎧 Thema 3. Lesen und Hören – Die Schule" at bounding box center [592, 68] width 670 height 22
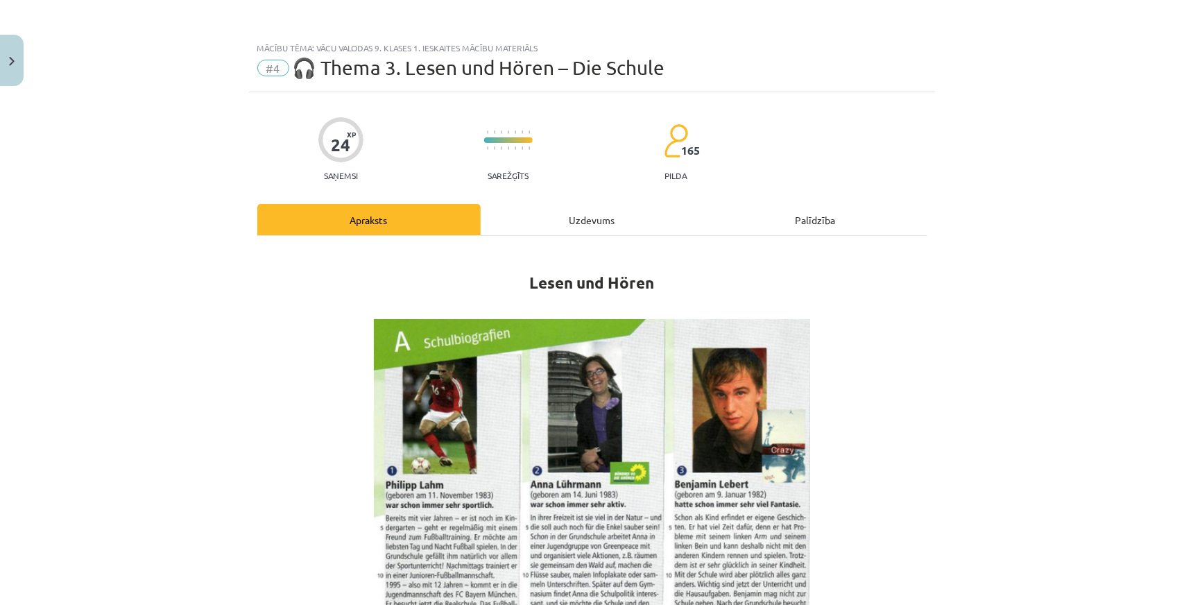
click at [537, 274] on strong "Lesen und Hören" at bounding box center [592, 283] width 125 height 20
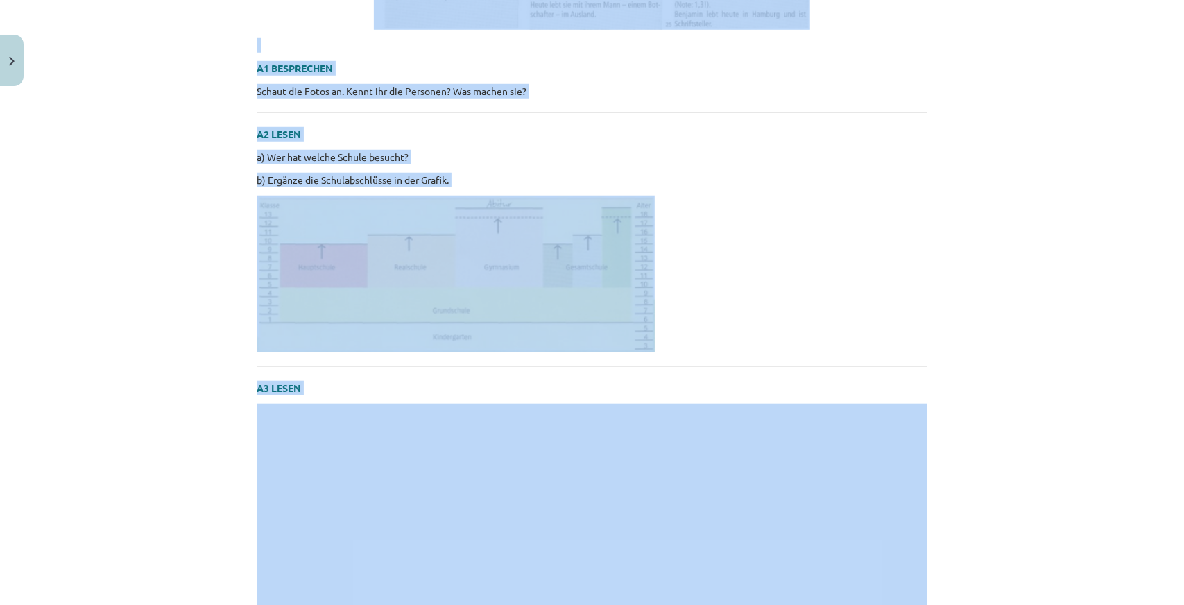
scroll to position [902, 0]
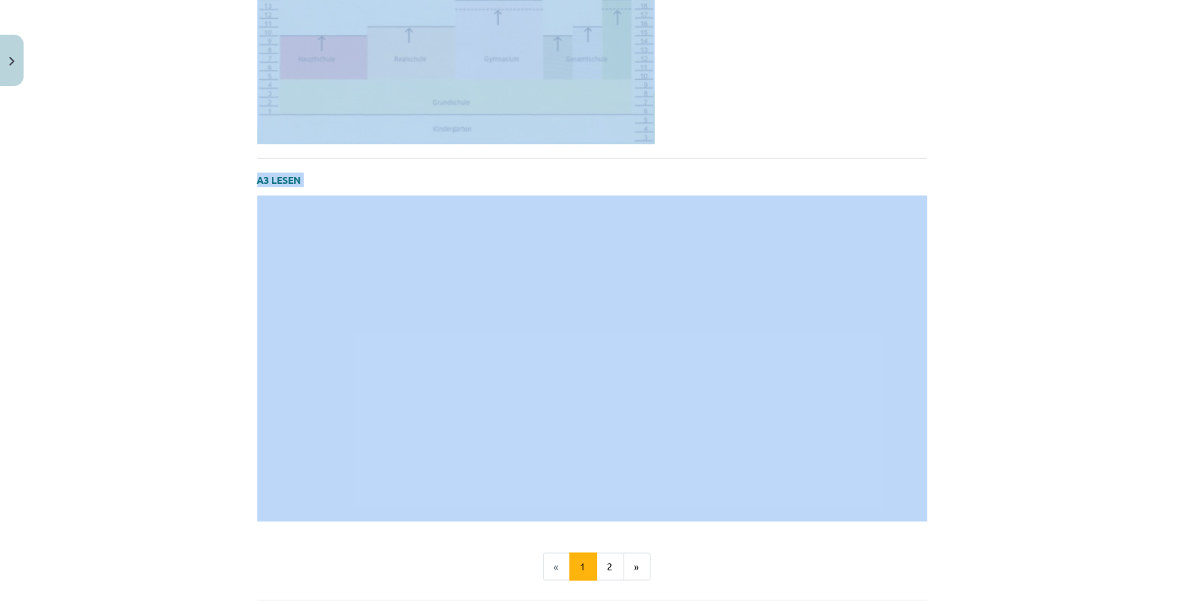
drag, startPoint x: 531, startPoint y: 281, endPoint x: 726, endPoint y: 299, distance: 195.1
click at [756, 120] on p at bounding box center [592, 66] width 670 height 157
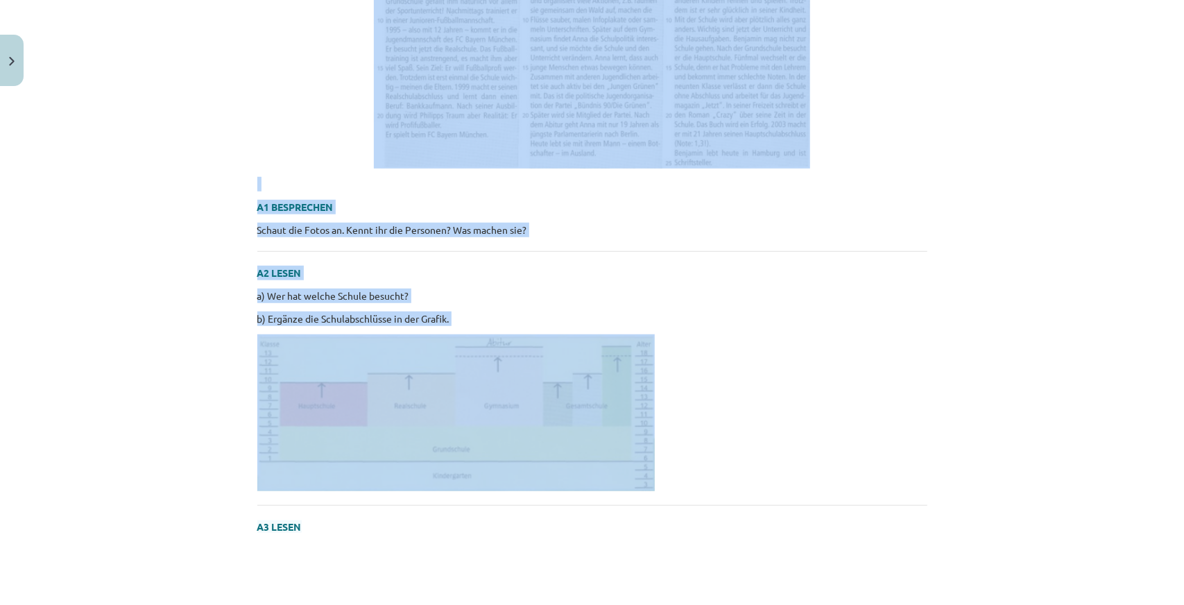
scroll to position [694, 0]
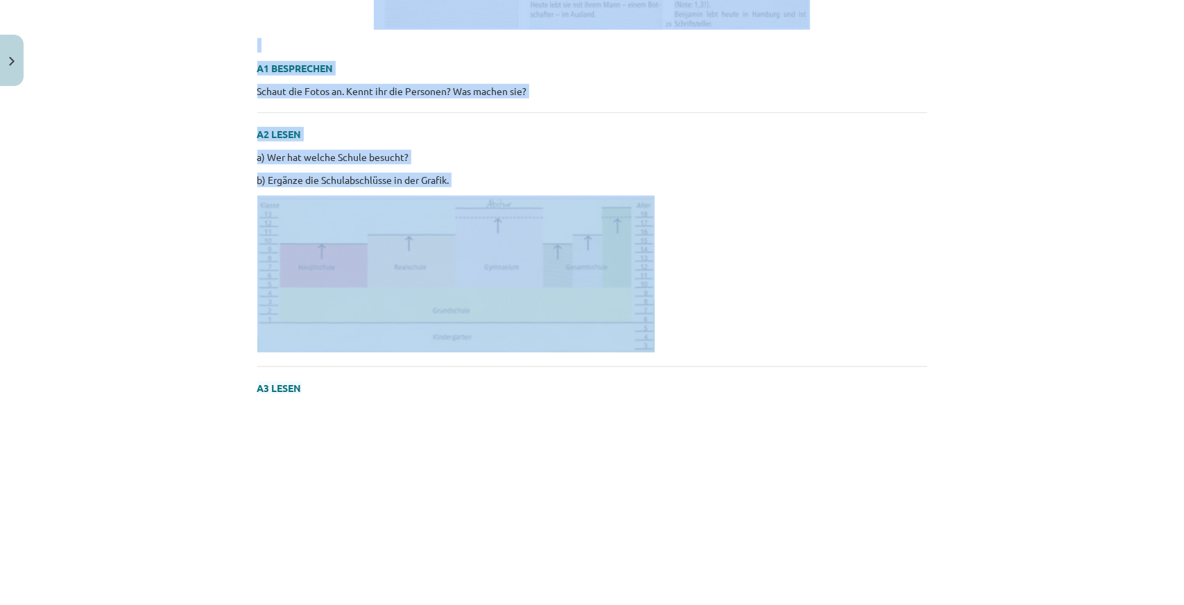
drag, startPoint x: 505, startPoint y: 134, endPoint x: 749, endPoint y: 263, distance: 276.2
click at [749, 263] on div "Lesen und Hören A1 BESPRECHEN Schaut die Fotos an. Kennt ihr die Personen? Was …" at bounding box center [592, 142] width 670 height 1175
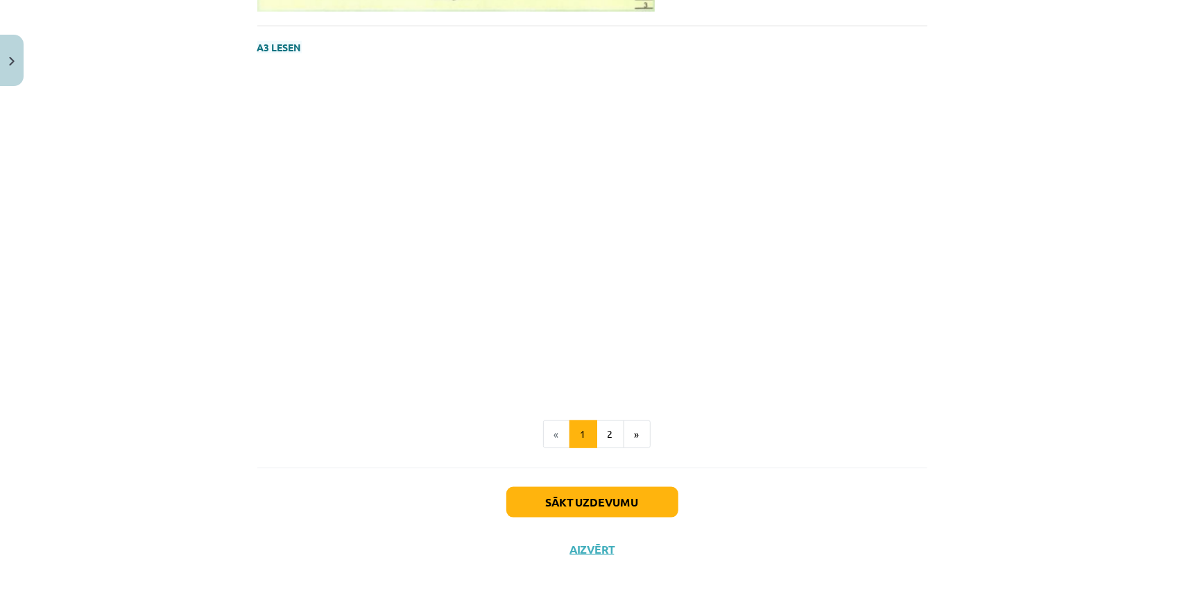
click at [221, 356] on div "Mācību tēma: Vācu valodas 9. klases 1. ieskaites mācību materiāls #4 🎧 Thema 3.…" at bounding box center [592, 302] width 1184 height 605
click at [606, 438] on button "2" at bounding box center [611, 434] width 28 height 28
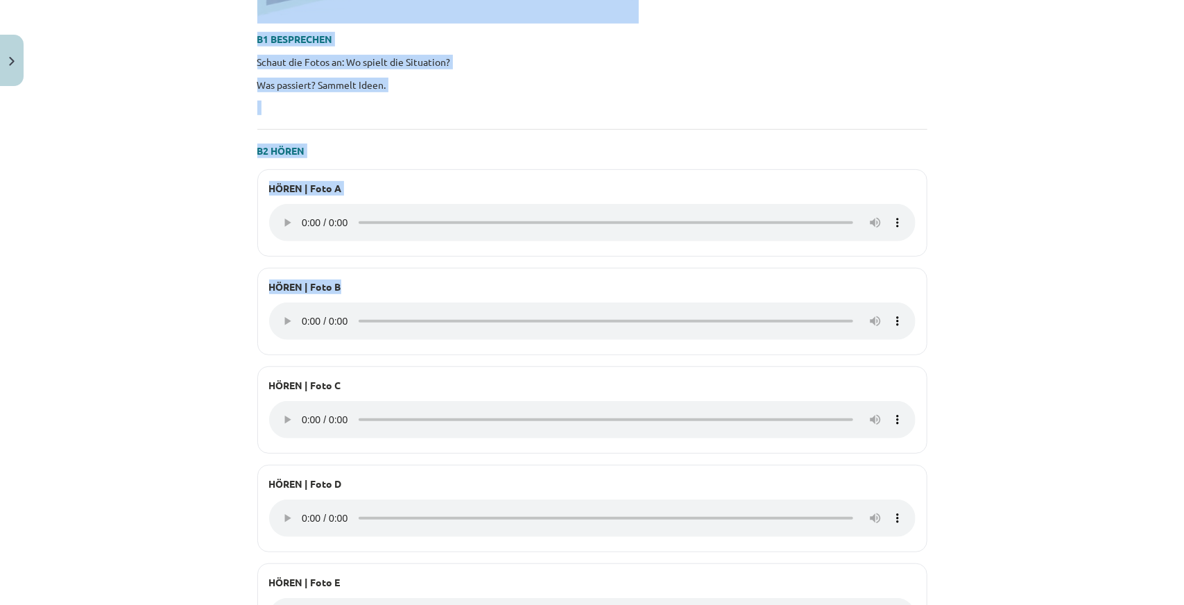
scroll to position [278, 0]
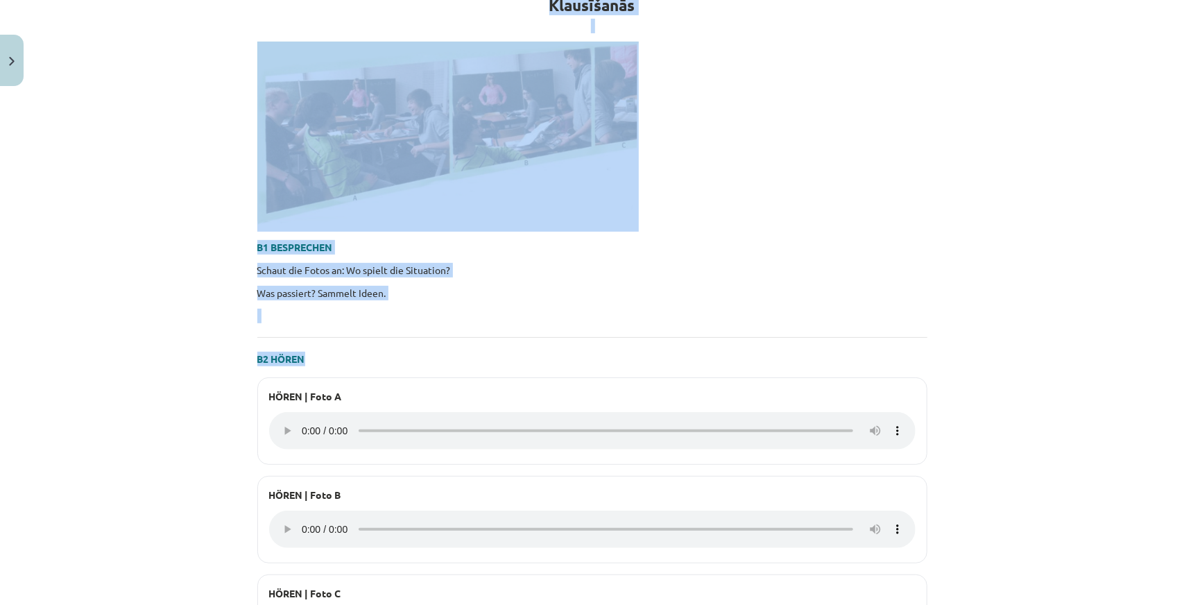
drag, startPoint x: 541, startPoint y: 271, endPoint x: 647, endPoint y: 357, distance: 136.1
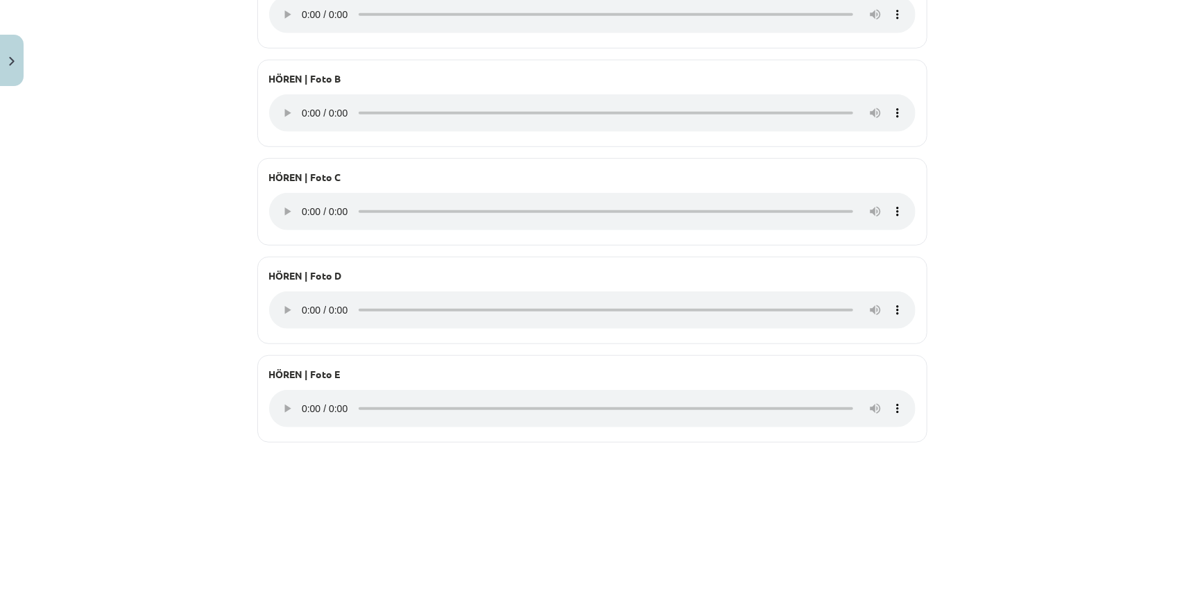
scroll to position [763, 0]
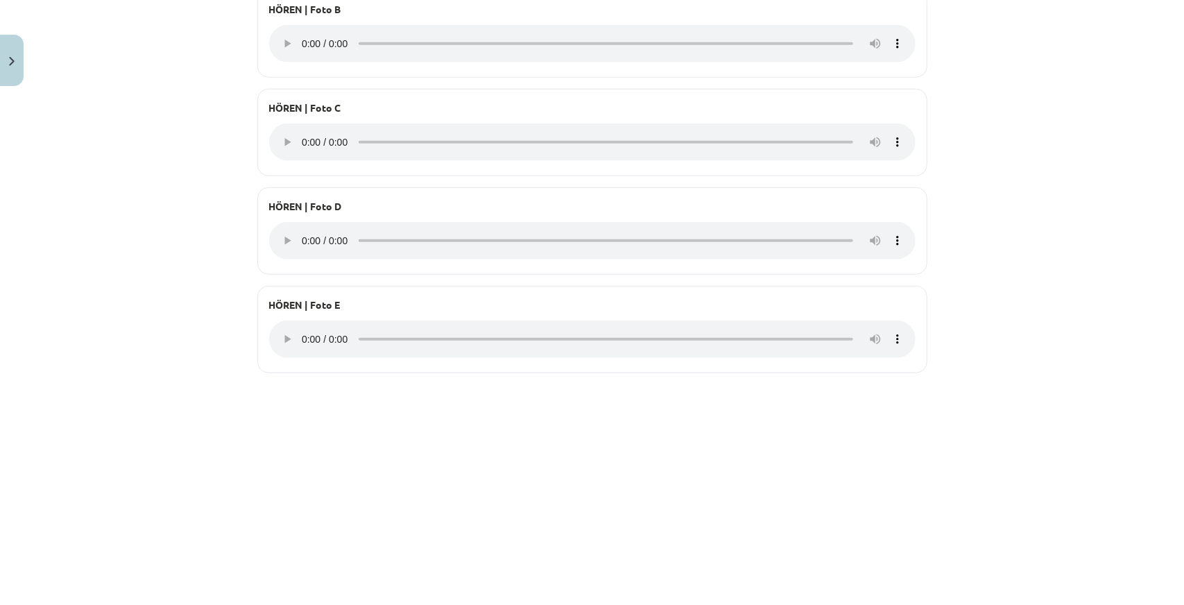
click at [865, 384] on p at bounding box center [592, 391] width 670 height 15
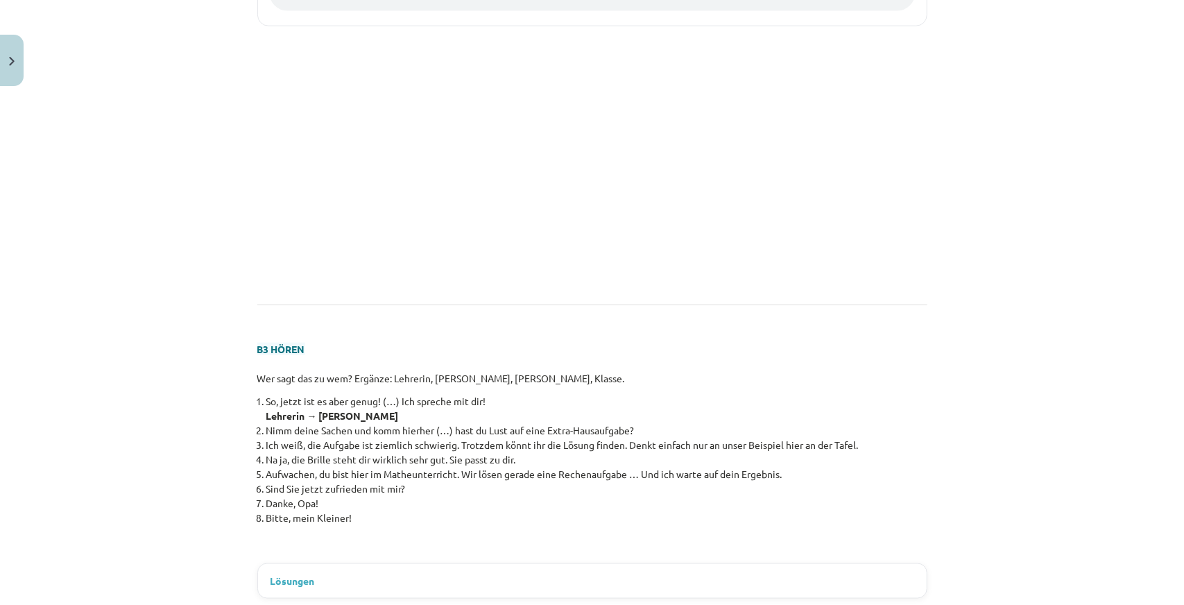
scroll to position [1249, 0]
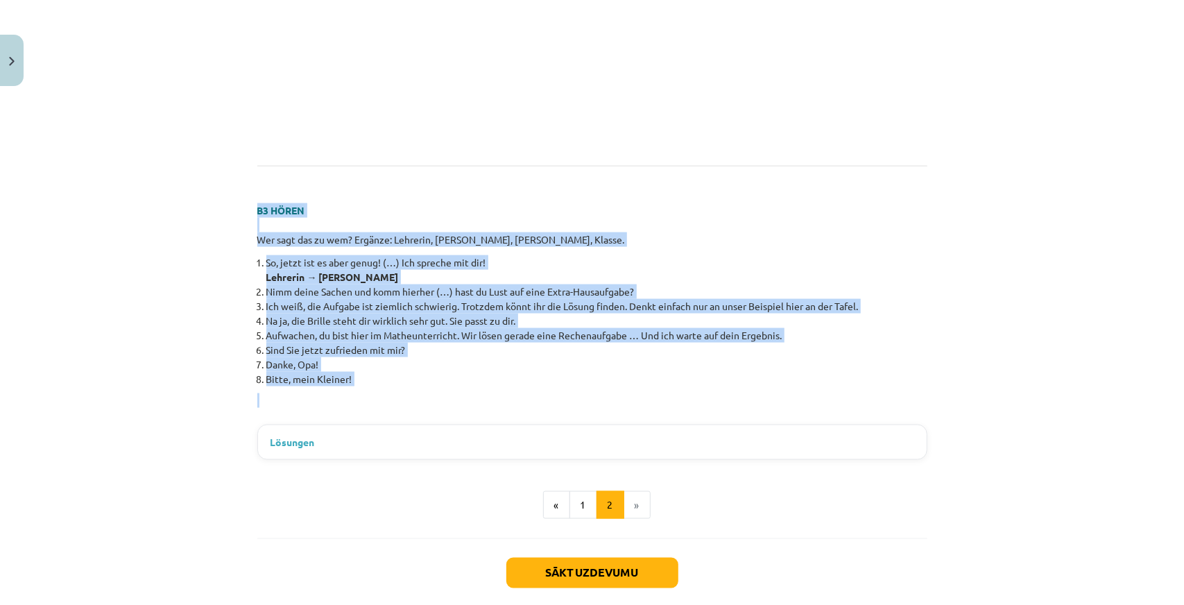
drag, startPoint x: 225, startPoint y: 200, endPoint x: 484, endPoint y: 384, distance: 318.0
click at [484, 384] on div "Mācību tēma: Vācu valodas 9. klases 1. ieskaites mācību materiāls #4 🎧 Thema 3.…" at bounding box center [592, 302] width 1184 height 605
click at [570, 560] on button "Sākt uzdevumu" at bounding box center [593, 573] width 172 height 31
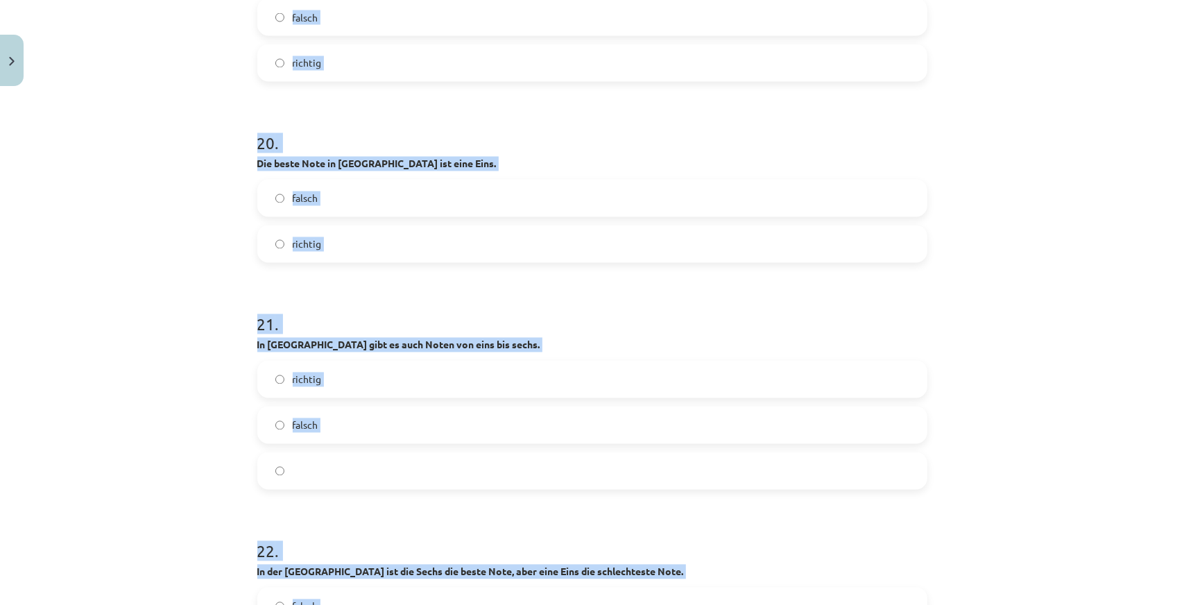
scroll to position [5773, 0]
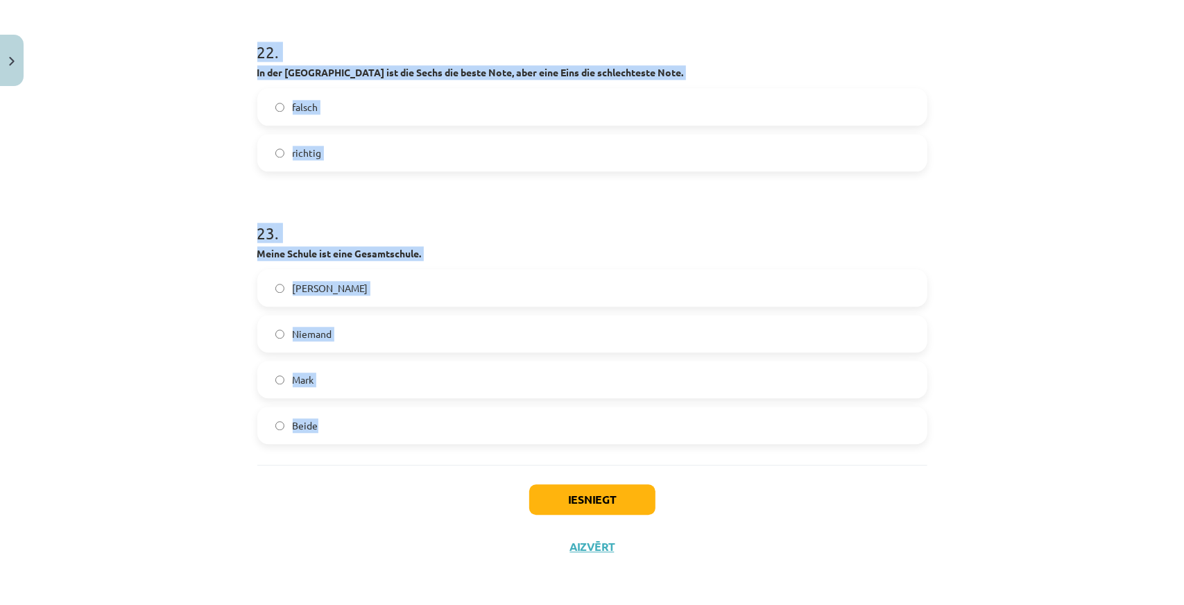
drag, startPoint x: 248, startPoint y: 300, endPoint x: 508, endPoint y: 423, distance: 286.8
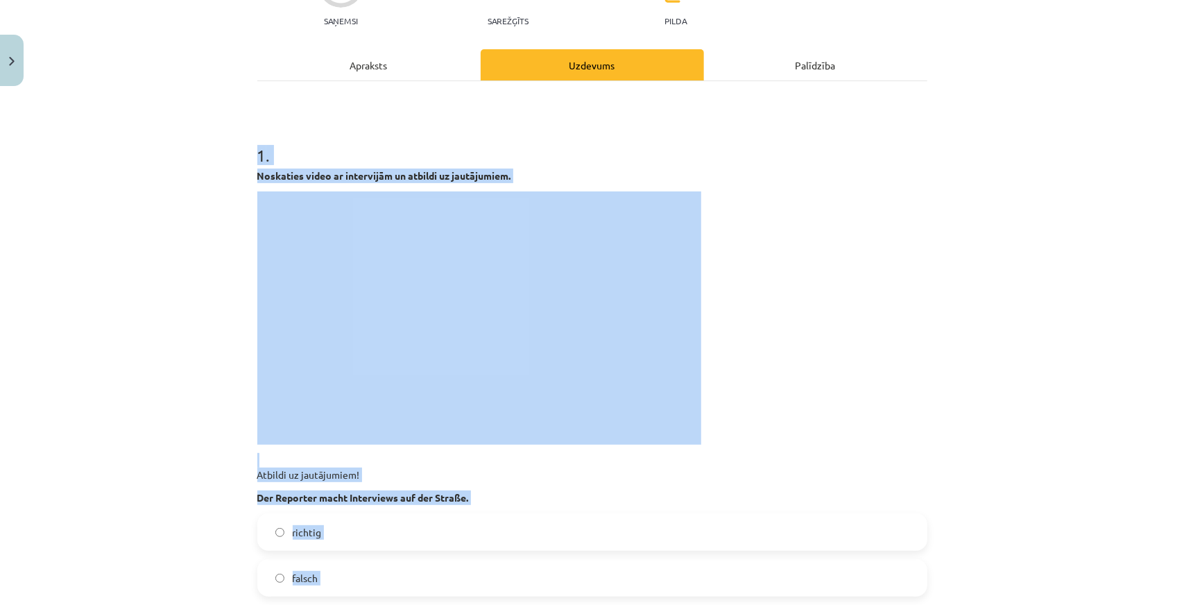
scroll to position [0, 0]
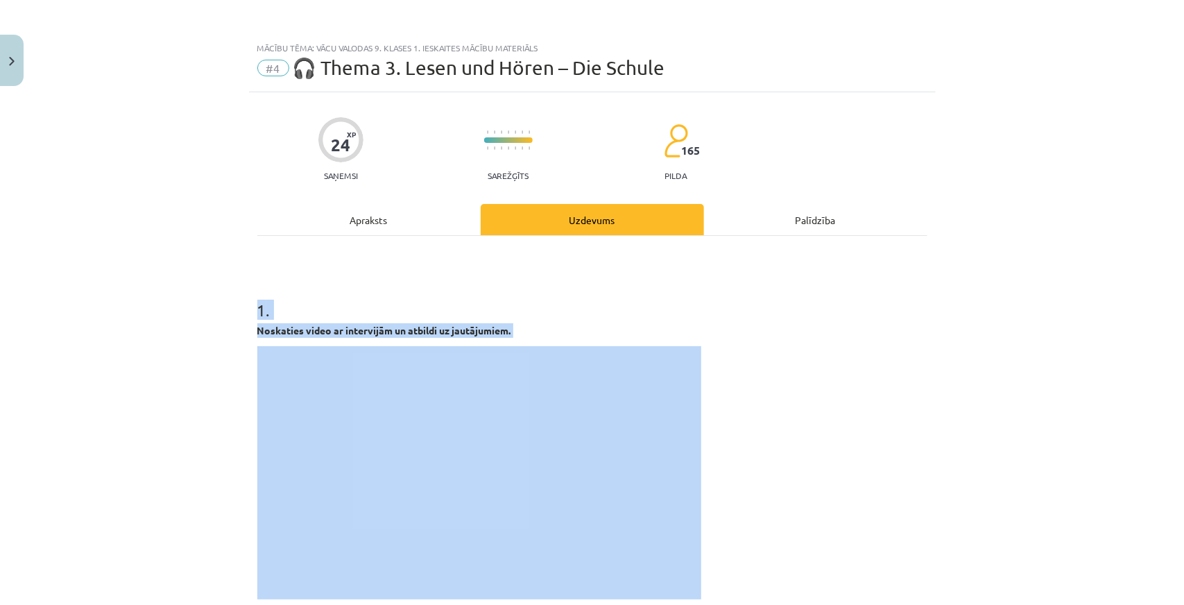
click at [1055, 307] on div "Mācību tēma: Vācu valodas 9. klases 1. ieskaites mācību materiāls #4 🎧 Thema 3.…" at bounding box center [592, 302] width 1184 height 605
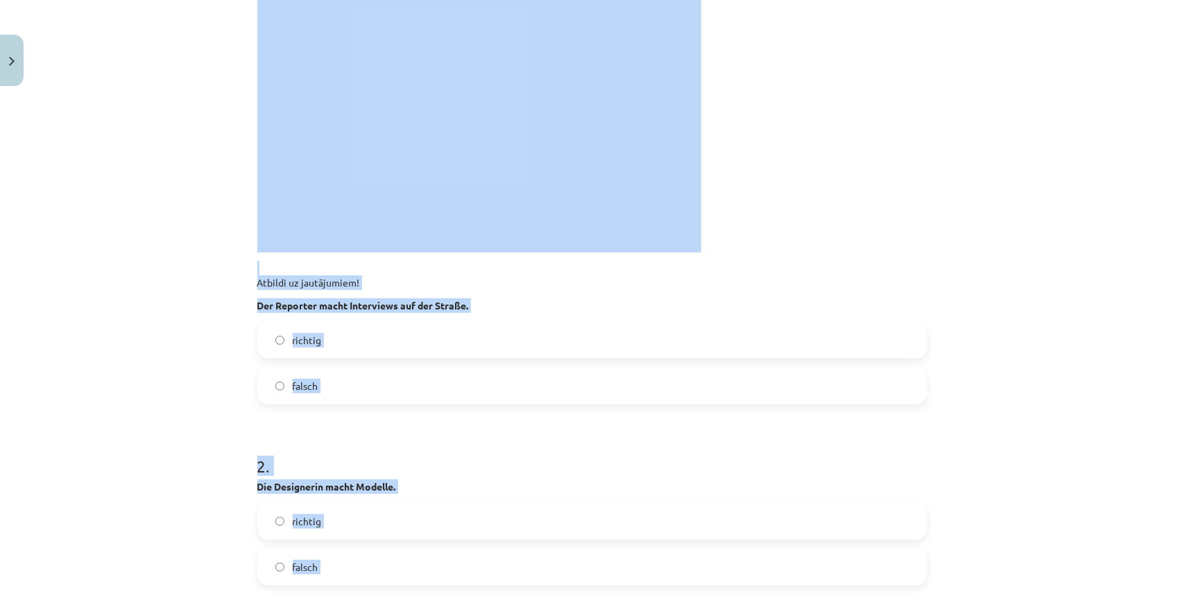
click at [1080, 305] on div "Mācību tēma: Vācu valodas 9. klases 1. ieskaites mācību materiāls #4 🎧 Thema 3.…" at bounding box center [592, 302] width 1184 height 605
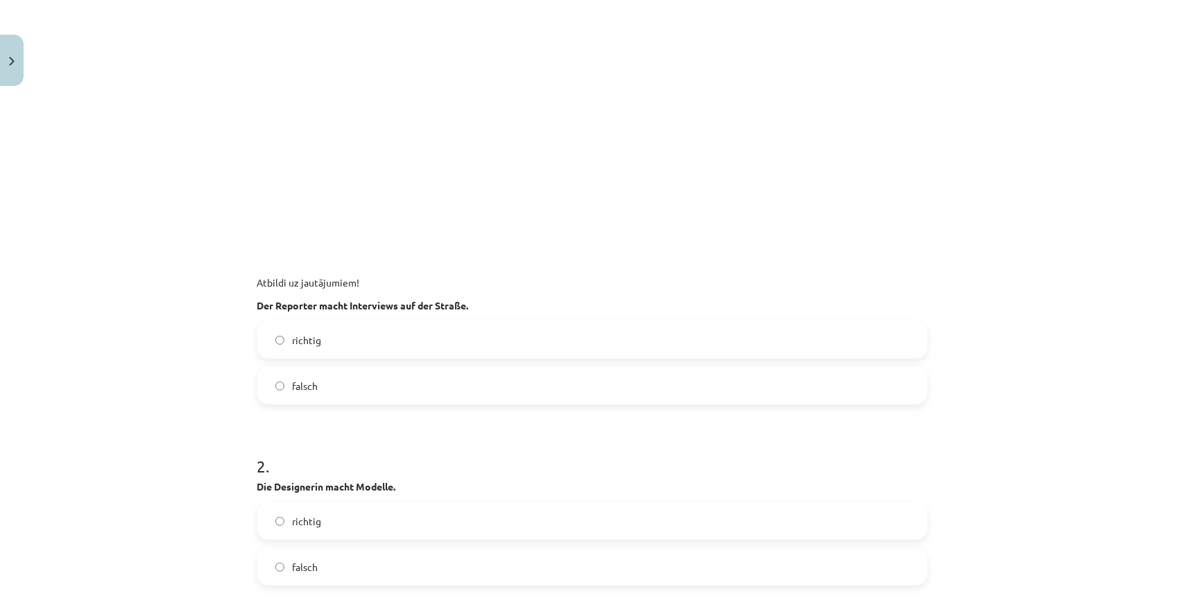
click at [1080, 305] on div "Mācību tēma: Vācu valodas 9. klases 1. ieskaites mācību materiāls #4 🎧 Thema 3.…" at bounding box center [592, 302] width 1184 height 605
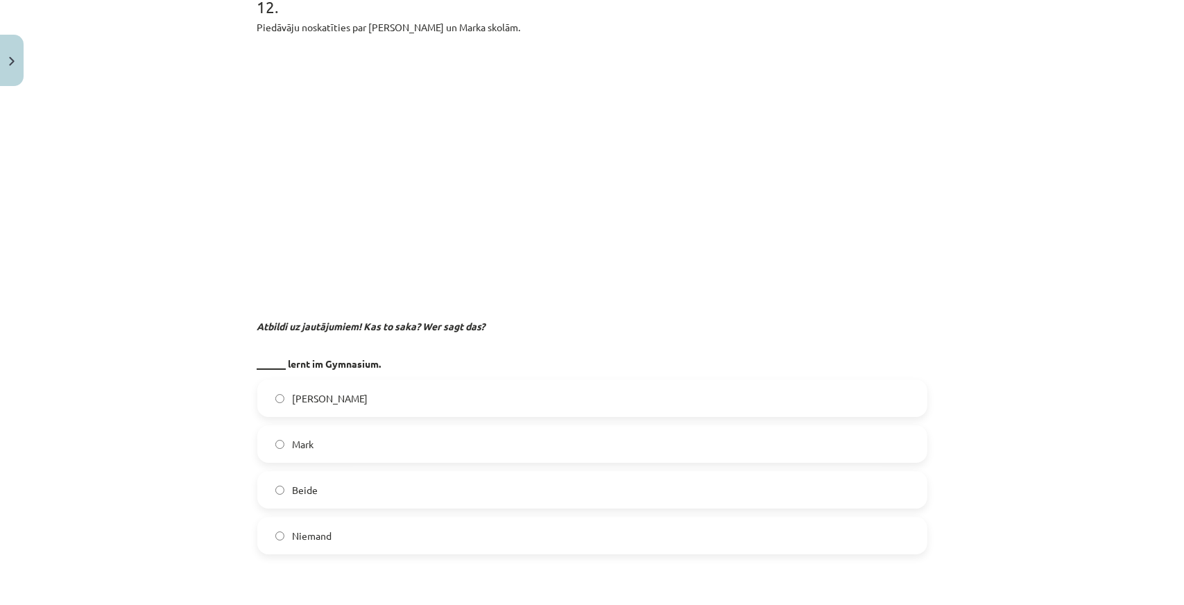
scroll to position [2845, 0]
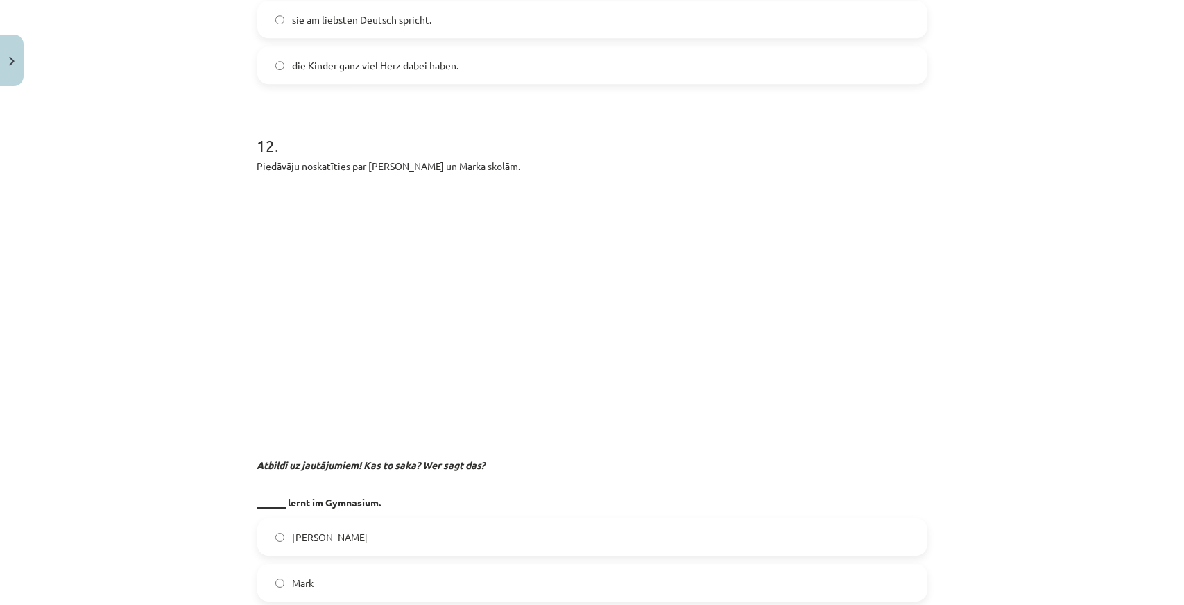
click at [122, 187] on div "Mācību tēma: Vācu valodas 9. klases 1. ieskaites mācību materiāls #4 🎧 Thema 3.…" at bounding box center [592, 302] width 1184 height 605
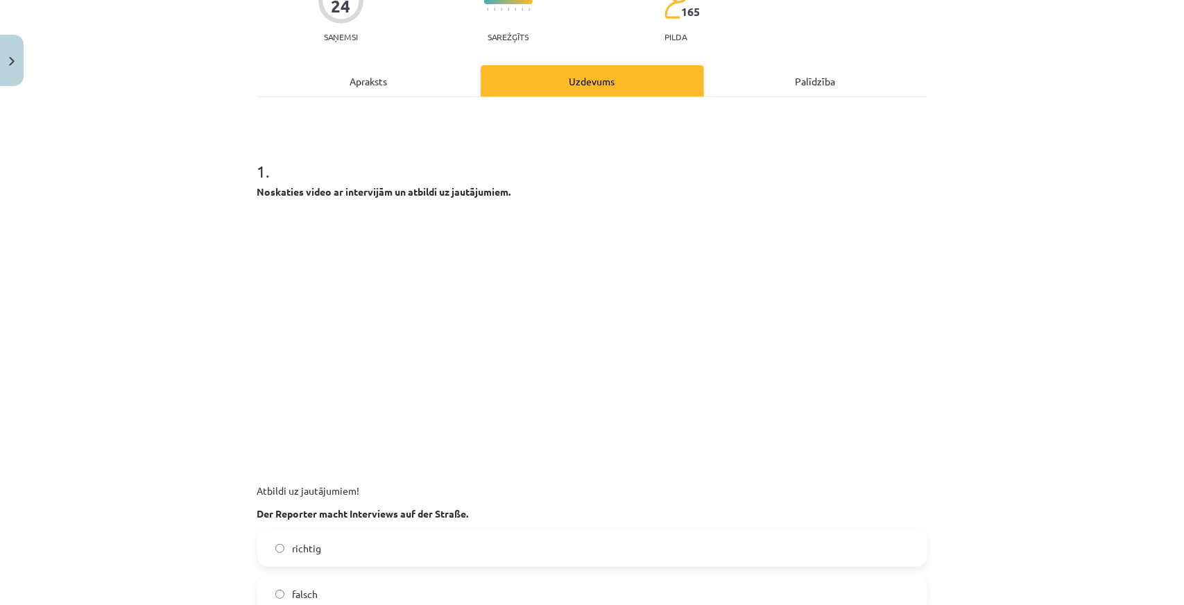
scroll to position [0, 0]
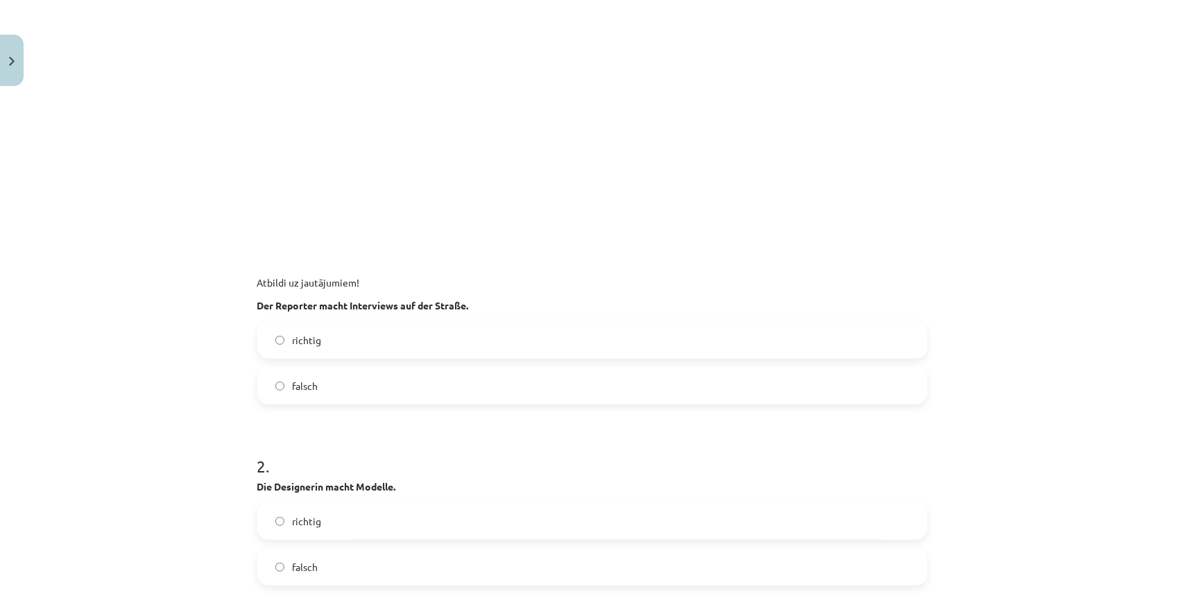
click at [308, 344] on span "richtig" at bounding box center [307, 340] width 29 height 15
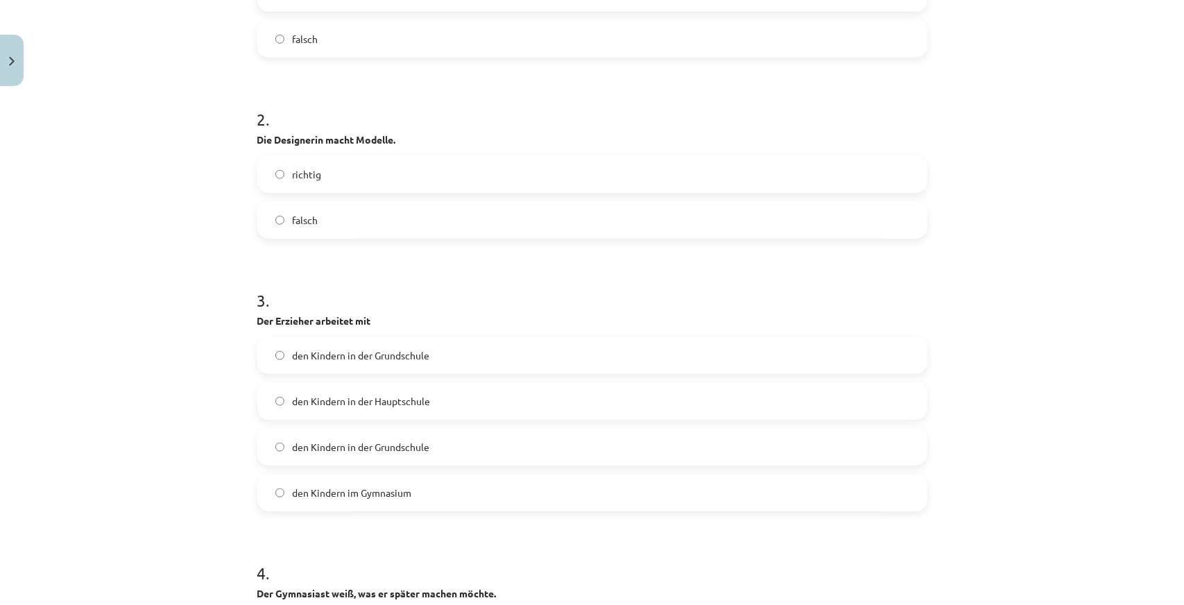
click at [336, 174] on label "richtig" at bounding box center [592, 174] width 667 height 35
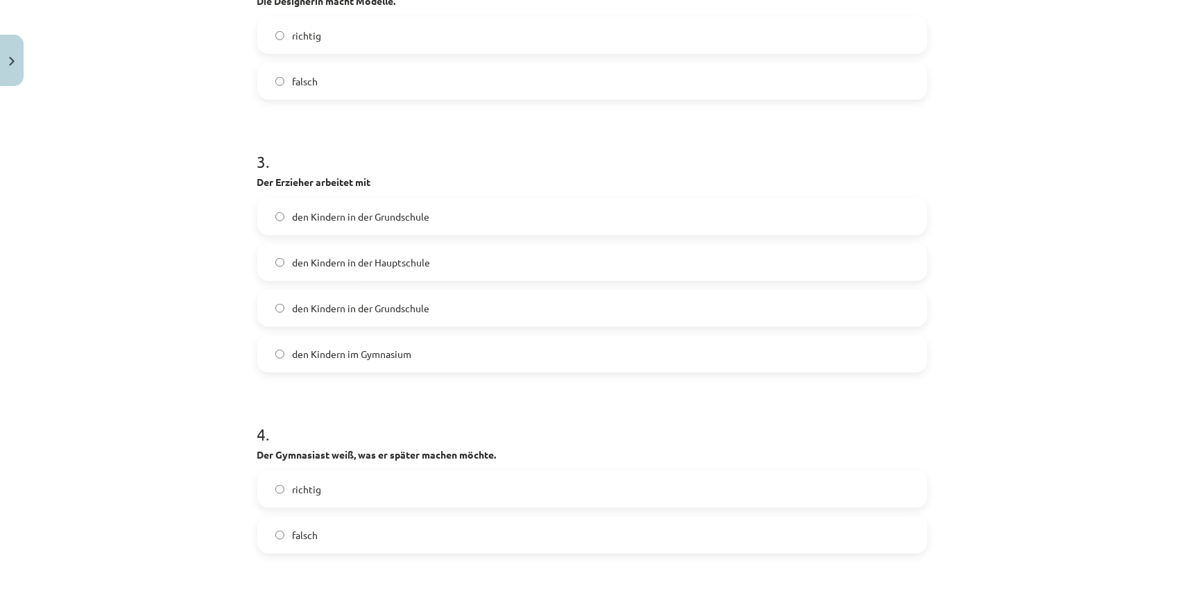
click at [346, 224] on label "den Kindern in der Grundschule" at bounding box center [592, 216] width 667 height 35
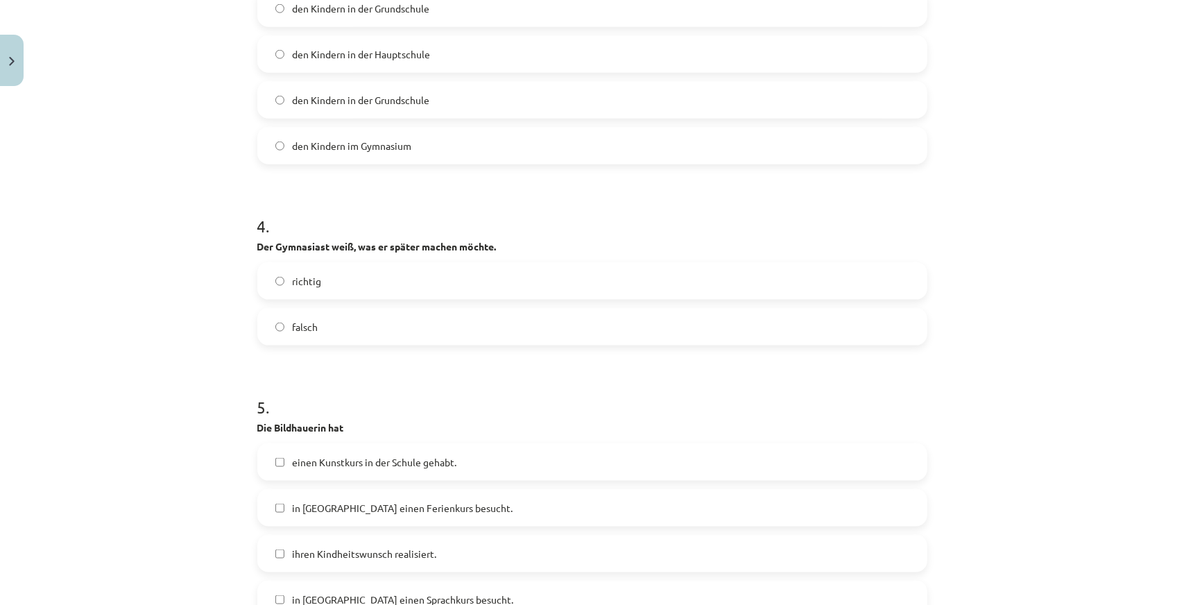
scroll to position [1180, 0]
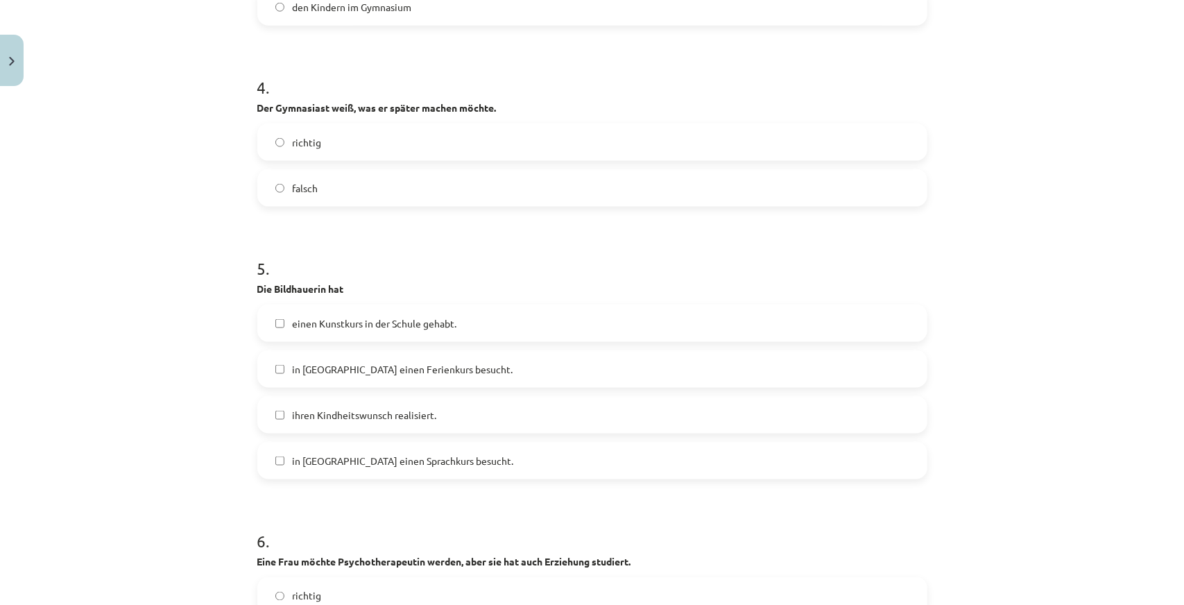
click at [308, 199] on label "falsch" at bounding box center [592, 188] width 667 height 35
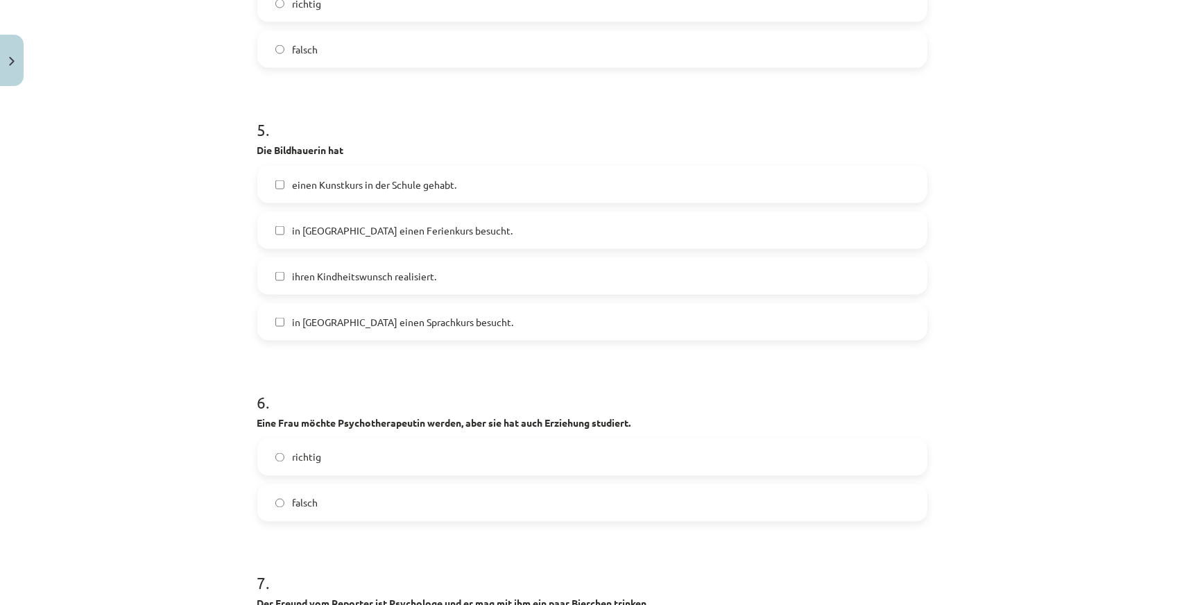
scroll to position [1388, 0]
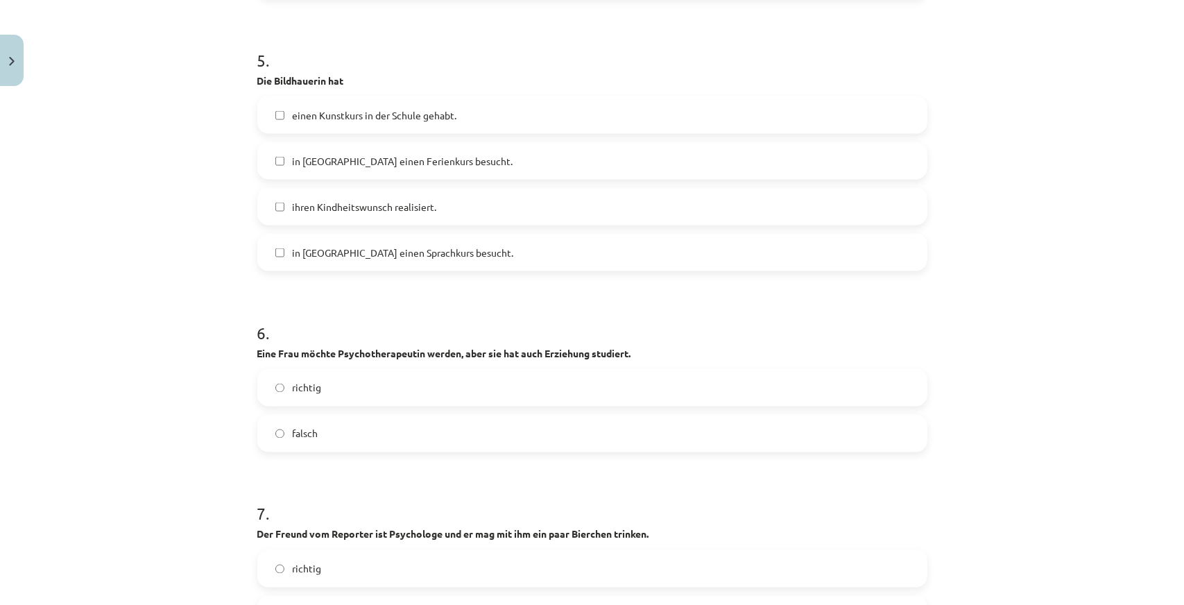
click at [286, 210] on label "ihren Kindheitswunsch realisiert." at bounding box center [592, 206] width 667 height 35
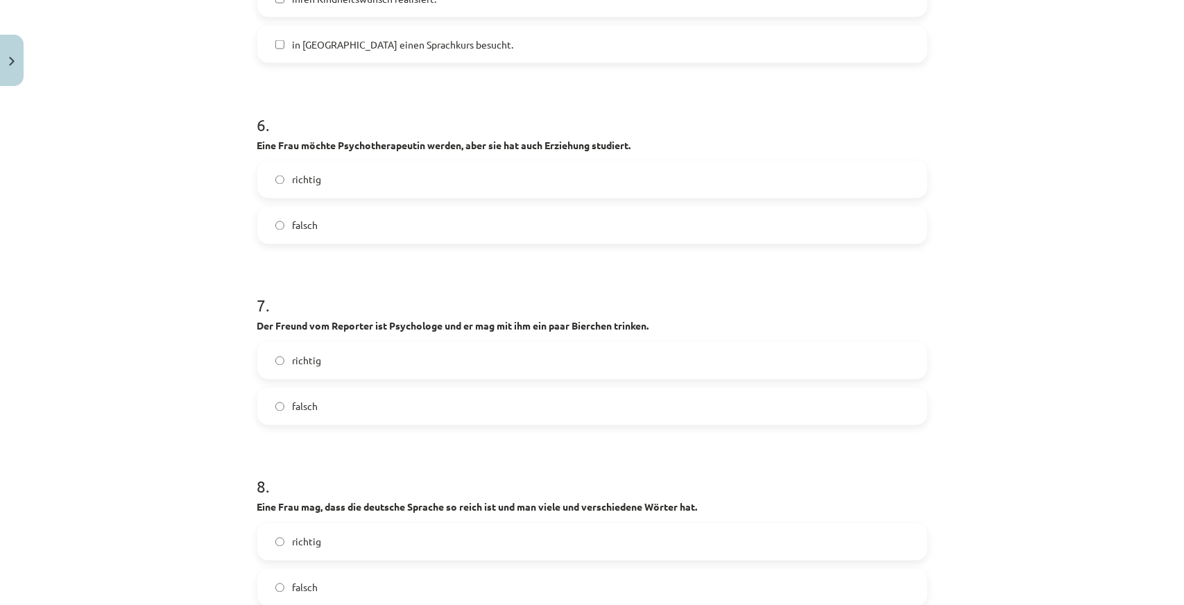
scroll to position [1665, 0]
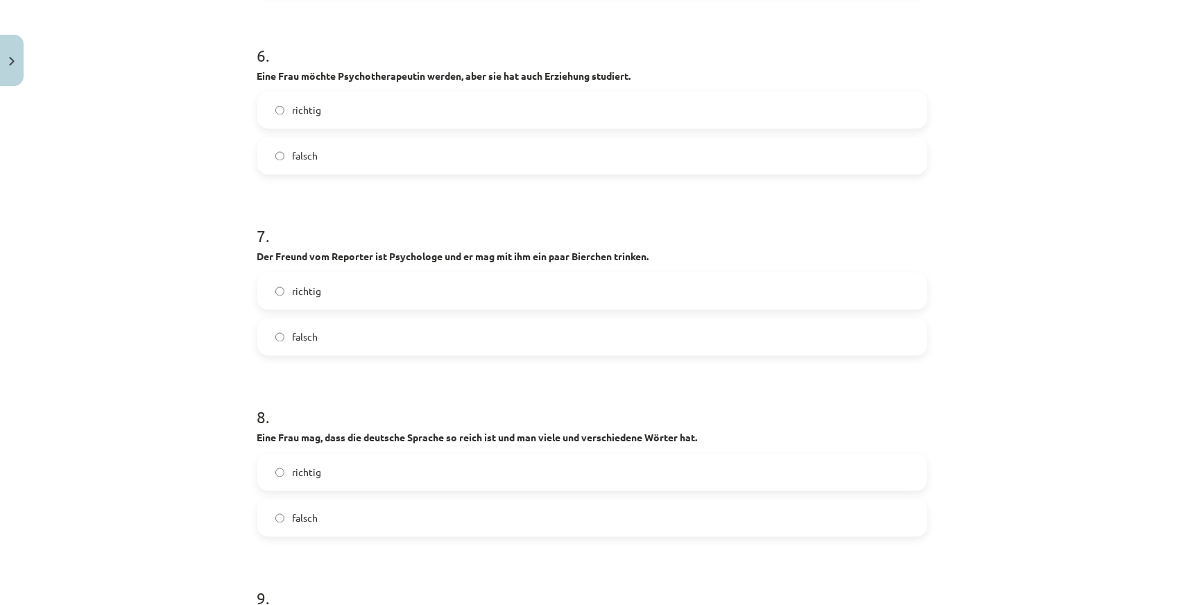
click at [321, 99] on label "richtig" at bounding box center [592, 110] width 667 height 35
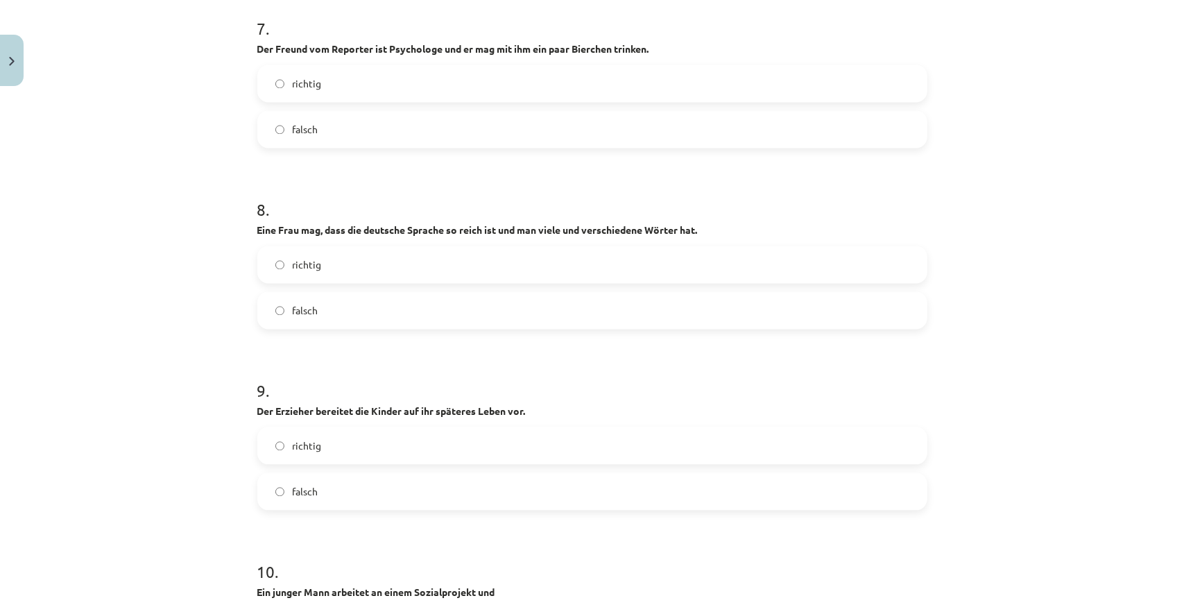
click at [293, 77] on span "richtig" at bounding box center [307, 83] width 29 height 15
click at [293, 264] on span "richtig" at bounding box center [307, 264] width 29 height 15
click at [330, 445] on label "richtig" at bounding box center [592, 445] width 667 height 35
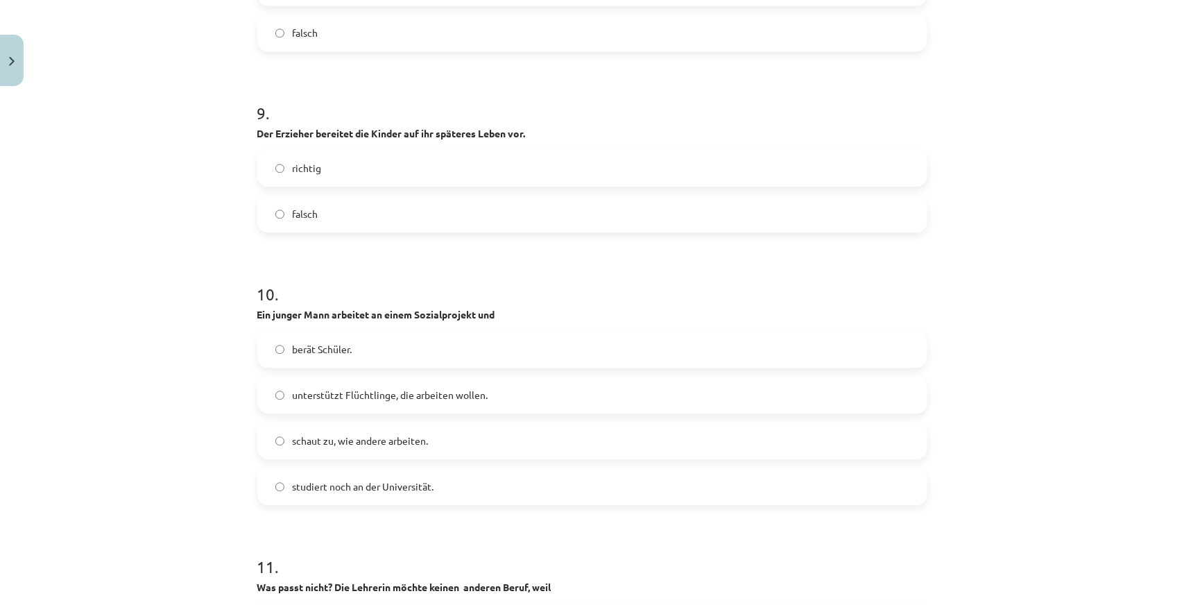
scroll to position [2290, 0]
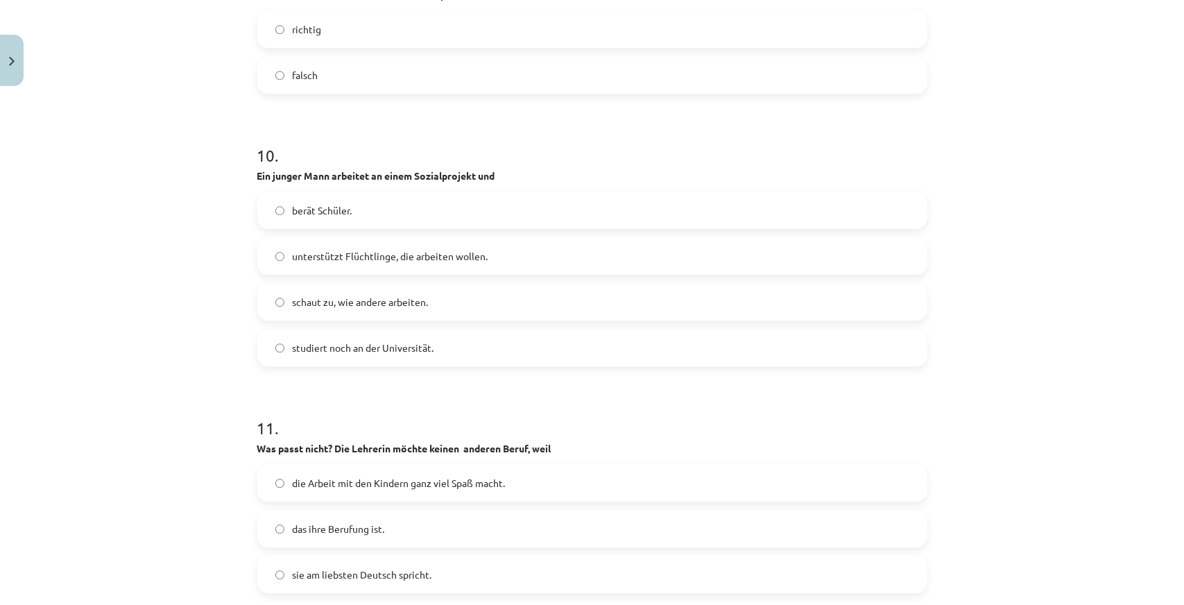
click at [327, 255] on span "unterstützt Flüchtlinge, die arbeiten wollen." at bounding box center [391, 256] width 196 height 15
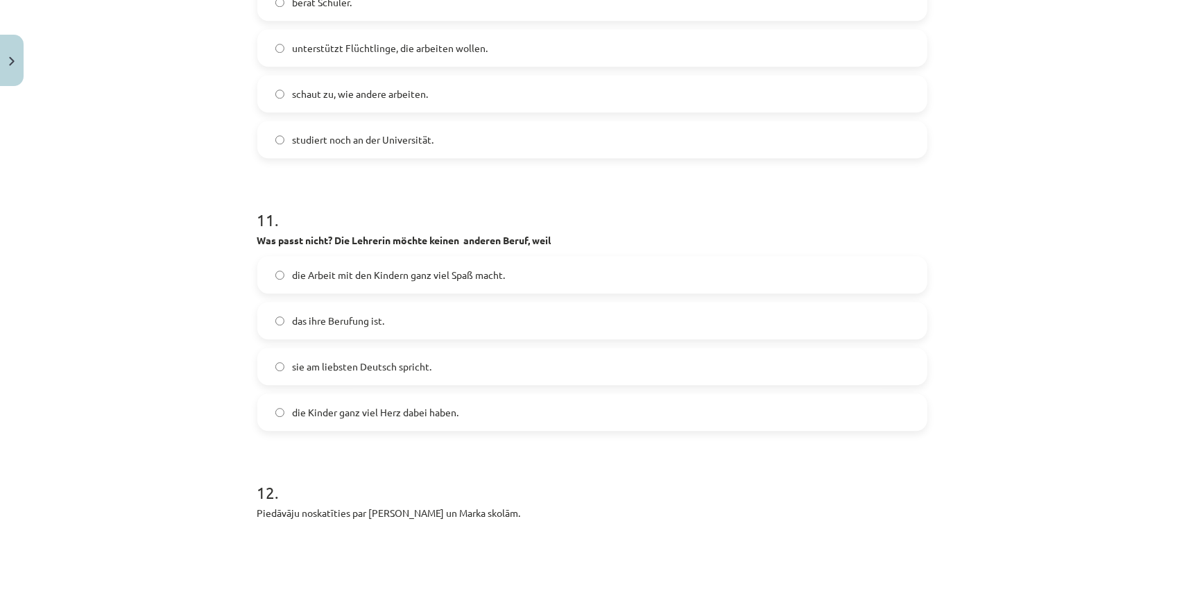
scroll to position [2567, 0]
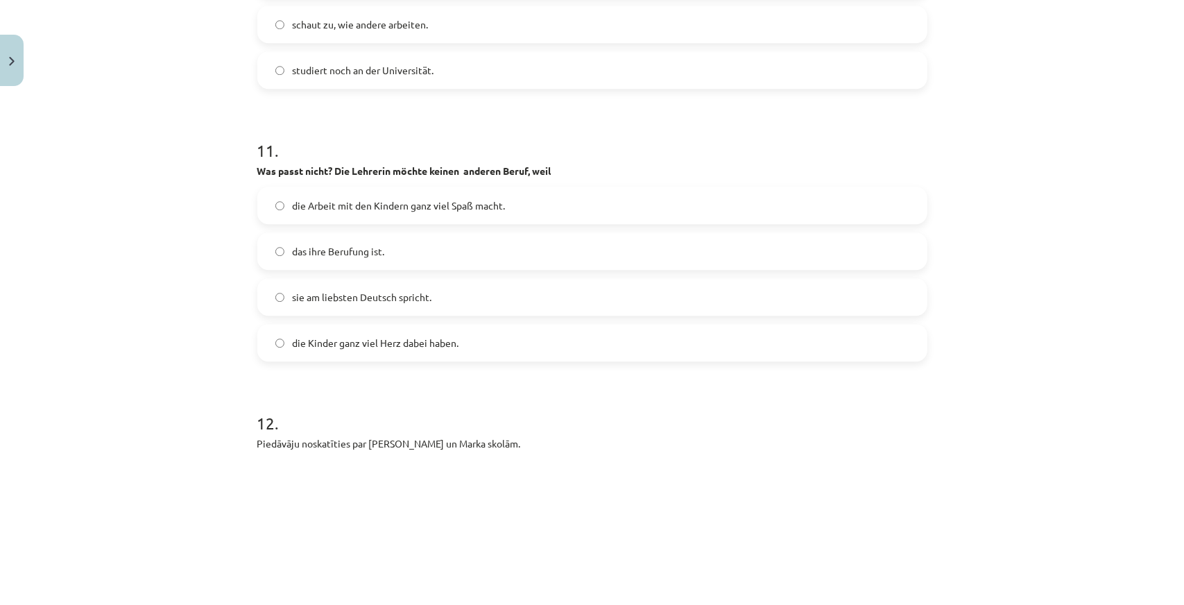
click at [327, 295] on span "sie am liebsten Deutsch spricht." at bounding box center [362, 297] width 139 height 15
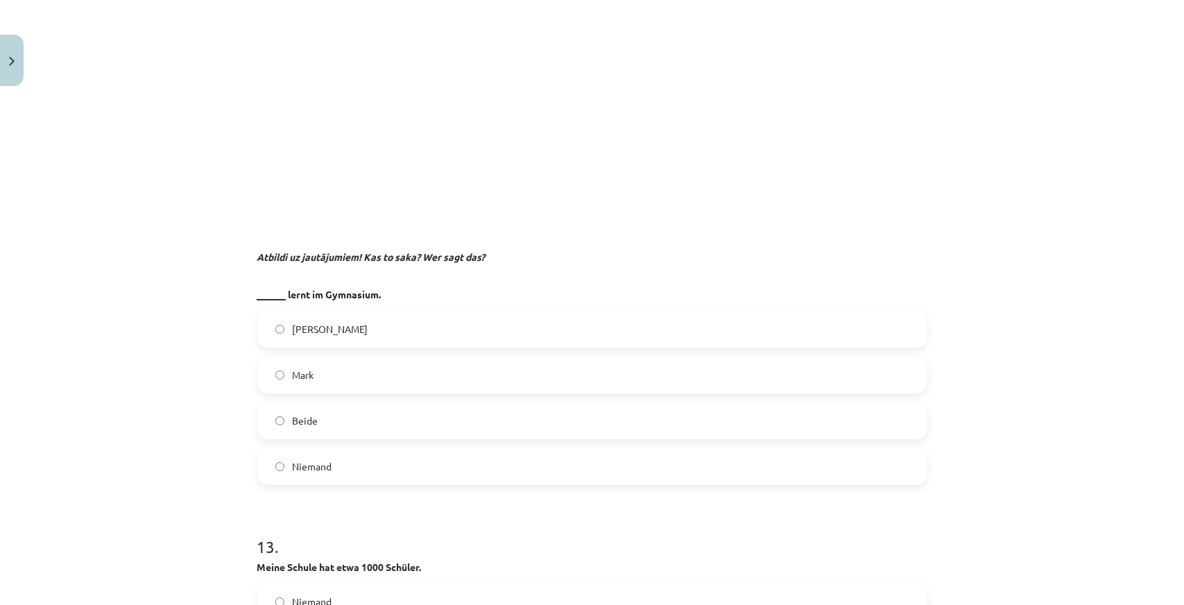
scroll to position [3122, 0]
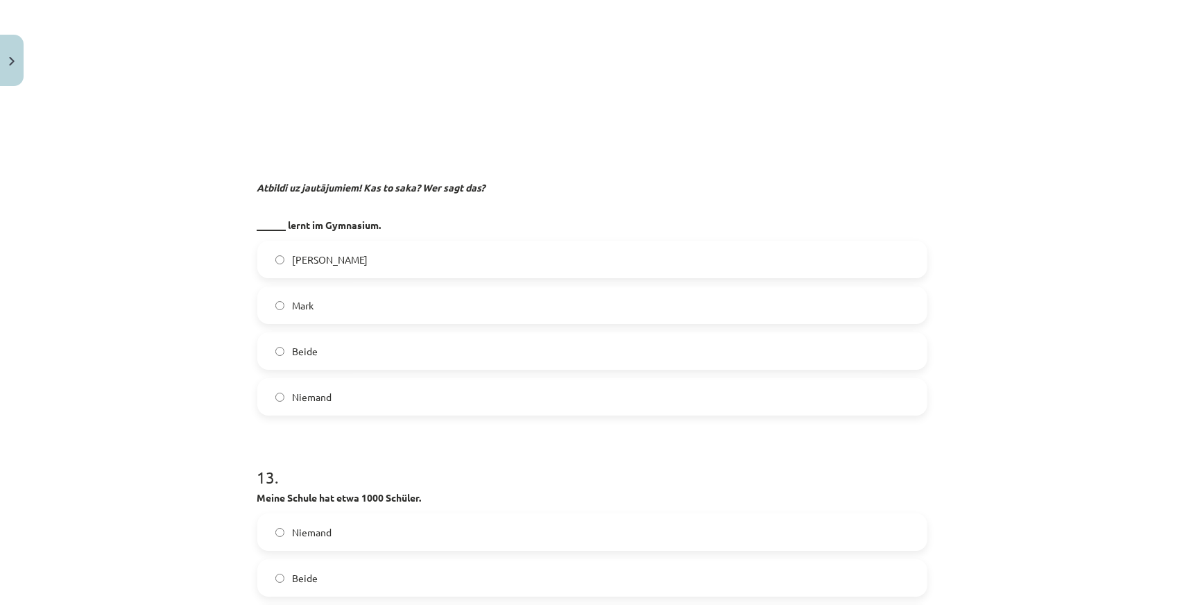
click at [298, 257] on span "[PERSON_NAME]" at bounding box center [331, 260] width 76 height 15
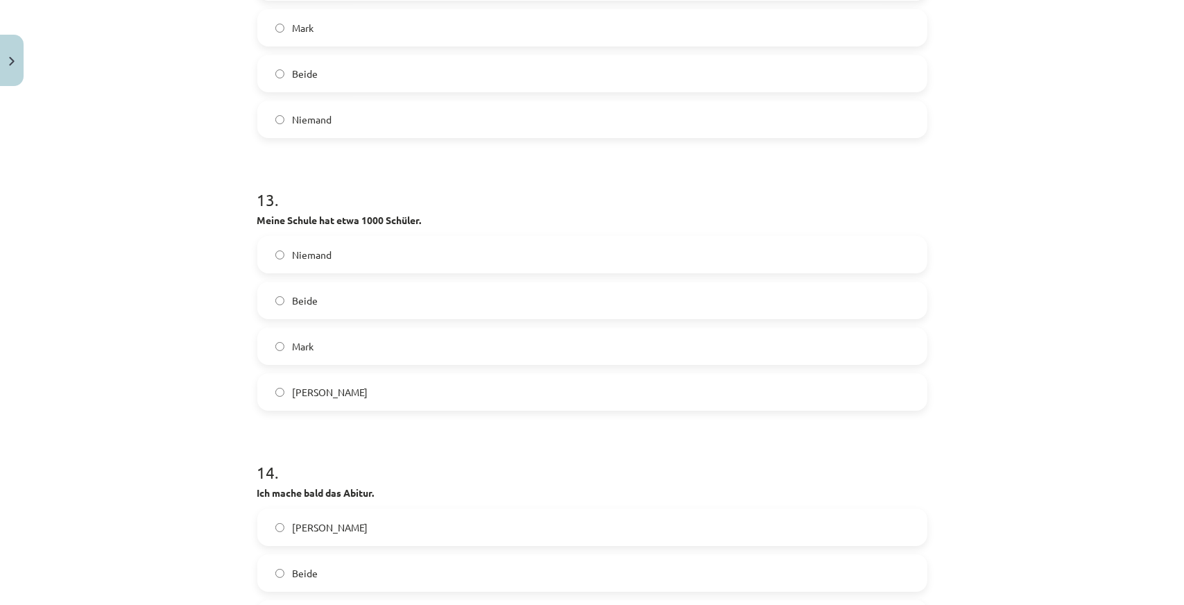
click at [337, 337] on label "Mark" at bounding box center [592, 346] width 667 height 35
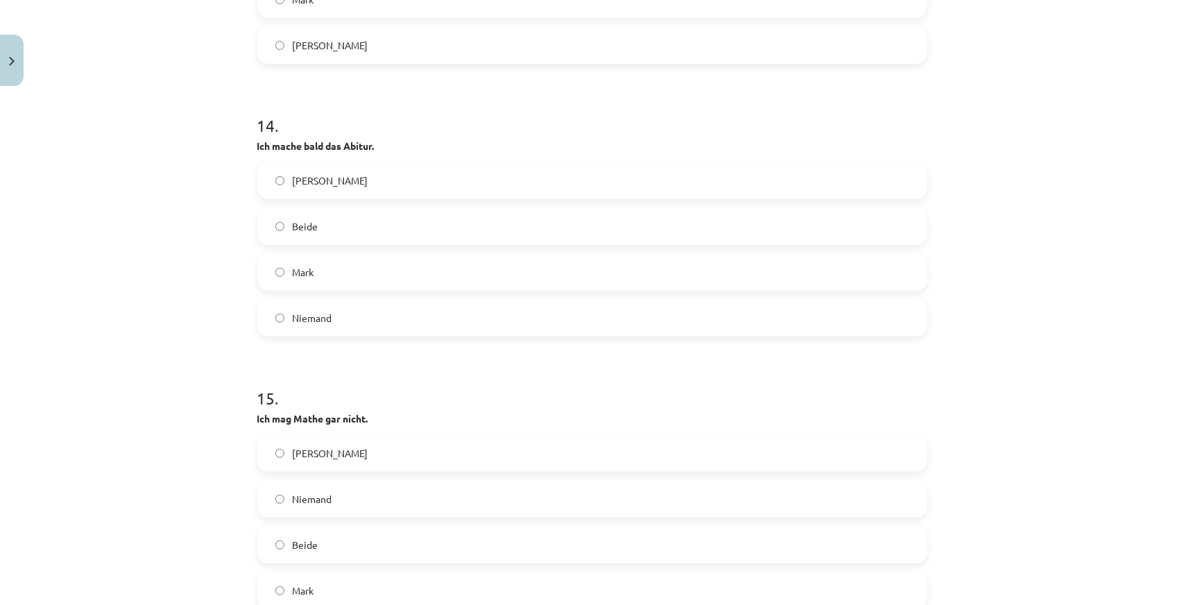
click at [339, 177] on label "[PERSON_NAME]" at bounding box center [592, 180] width 667 height 35
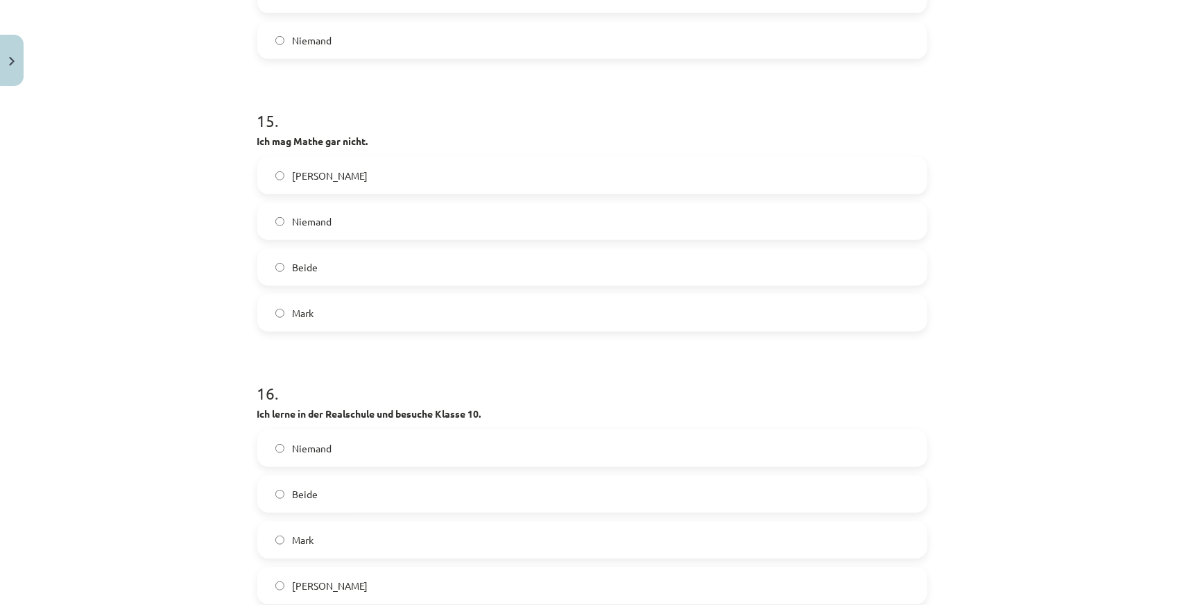
click at [345, 171] on label "[PERSON_NAME]" at bounding box center [592, 175] width 667 height 35
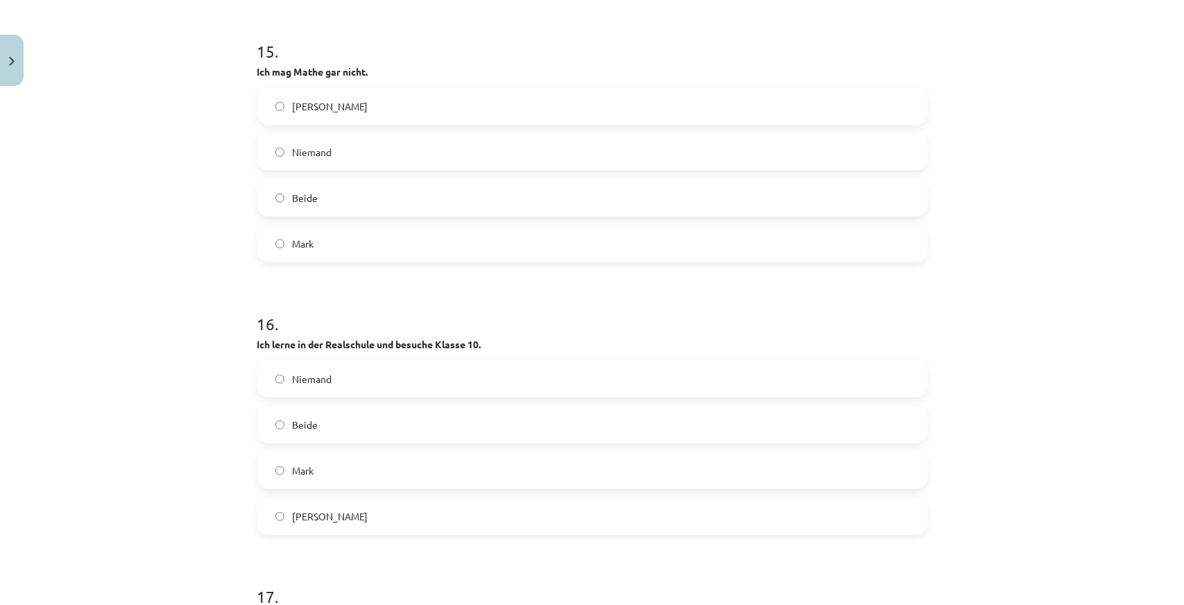
scroll to position [4302, 0]
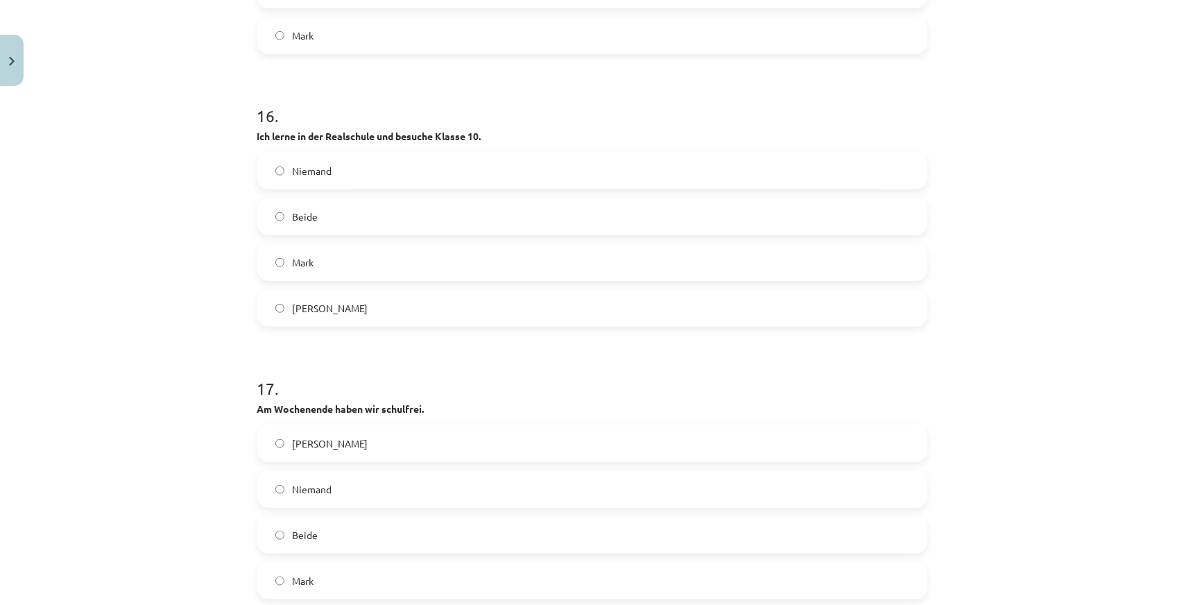
click at [307, 271] on label "Mark" at bounding box center [592, 262] width 667 height 35
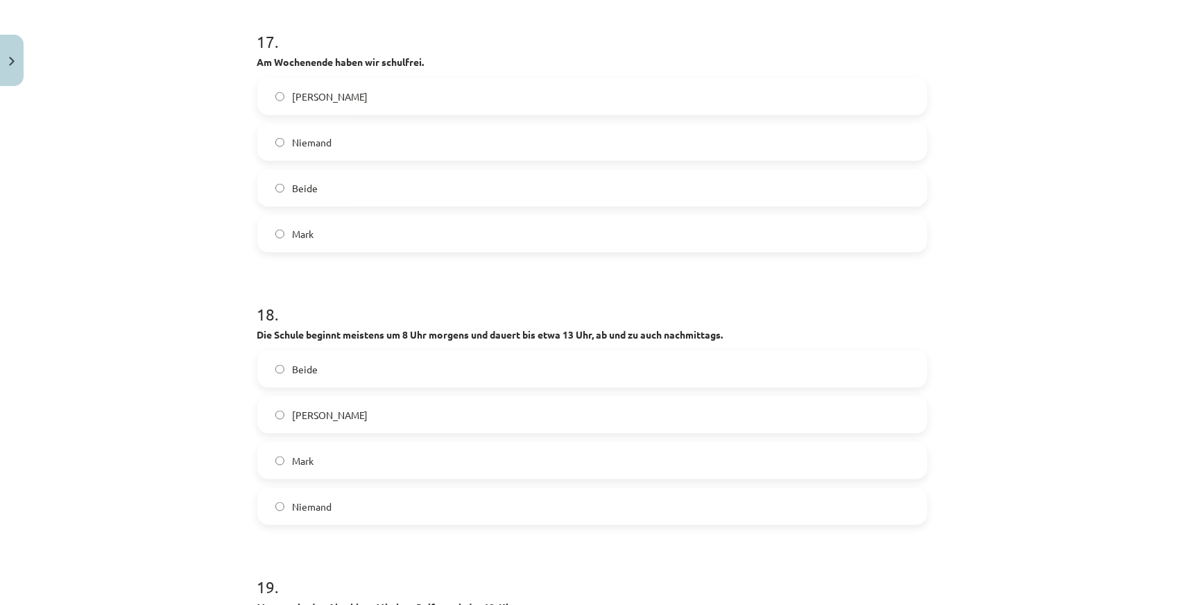
click at [321, 191] on label "Beide" at bounding box center [592, 188] width 667 height 35
click at [316, 375] on label "Beide" at bounding box center [592, 369] width 667 height 35
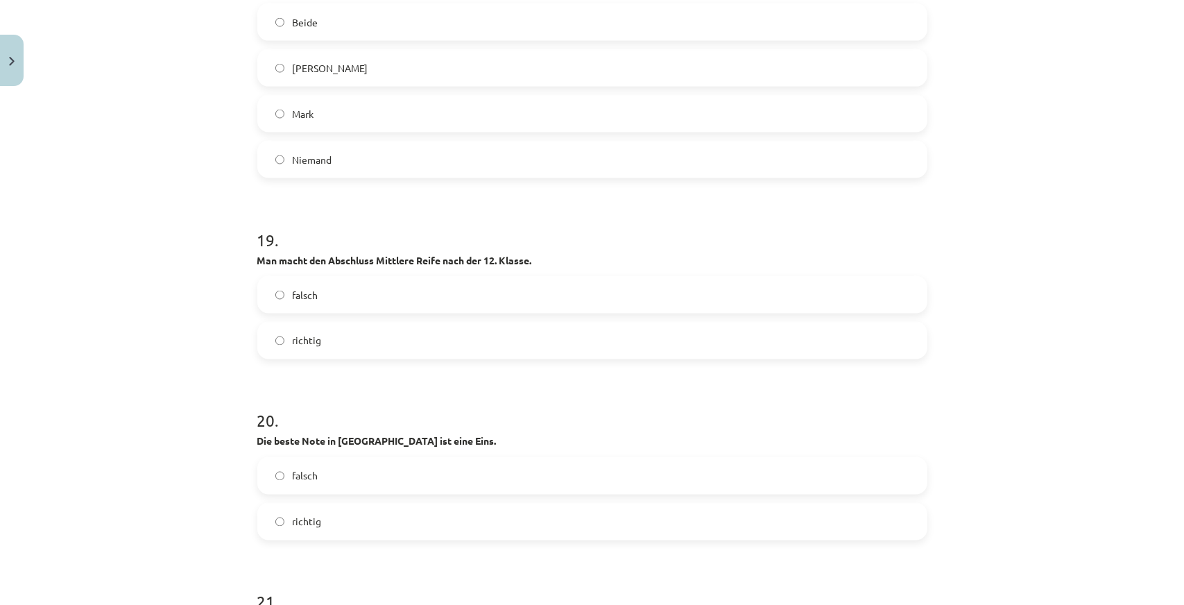
click at [312, 348] on label "richtig" at bounding box center [592, 340] width 667 height 35
click at [323, 289] on label "falsch" at bounding box center [592, 295] width 667 height 35
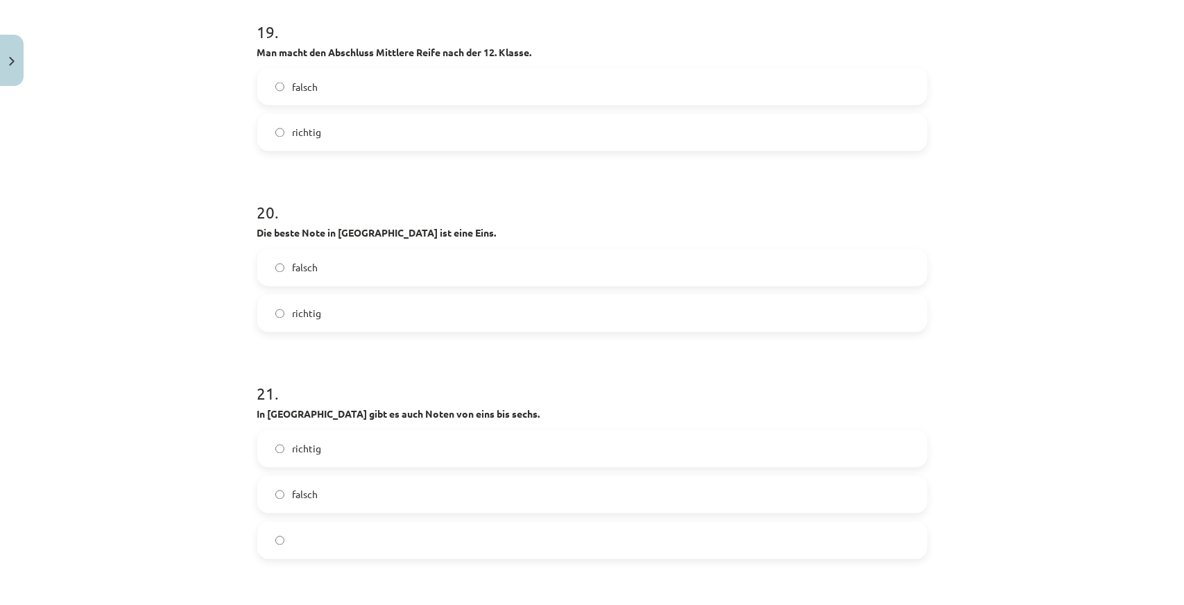
click at [325, 307] on label "richtig" at bounding box center [592, 313] width 667 height 35
click at [319, 489] on label "falsch" at bounding box center [592, 494] width 667 height 35
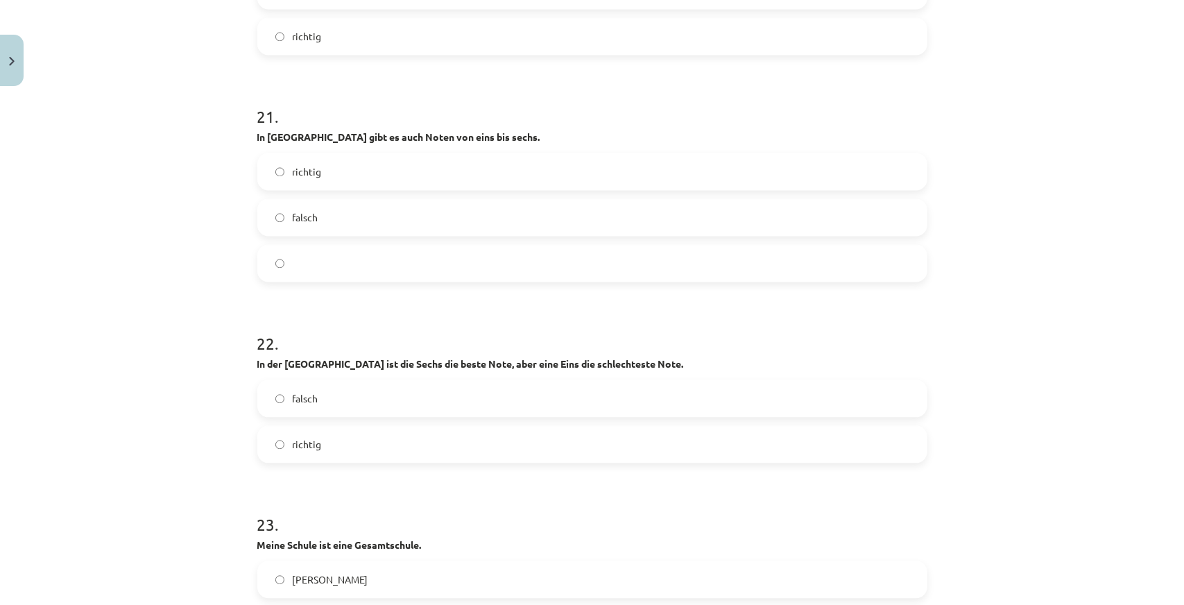
scroll to position [5551, 0]
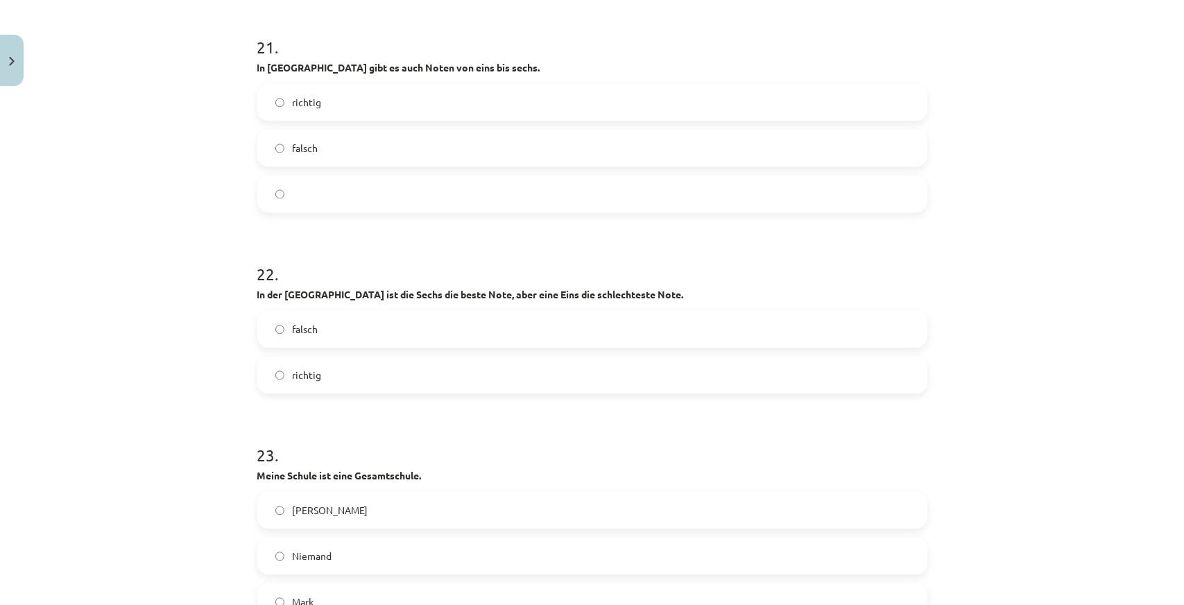
click at [323, 364] on label "richtig" at bounding box center [592, 374] width 667 height 35
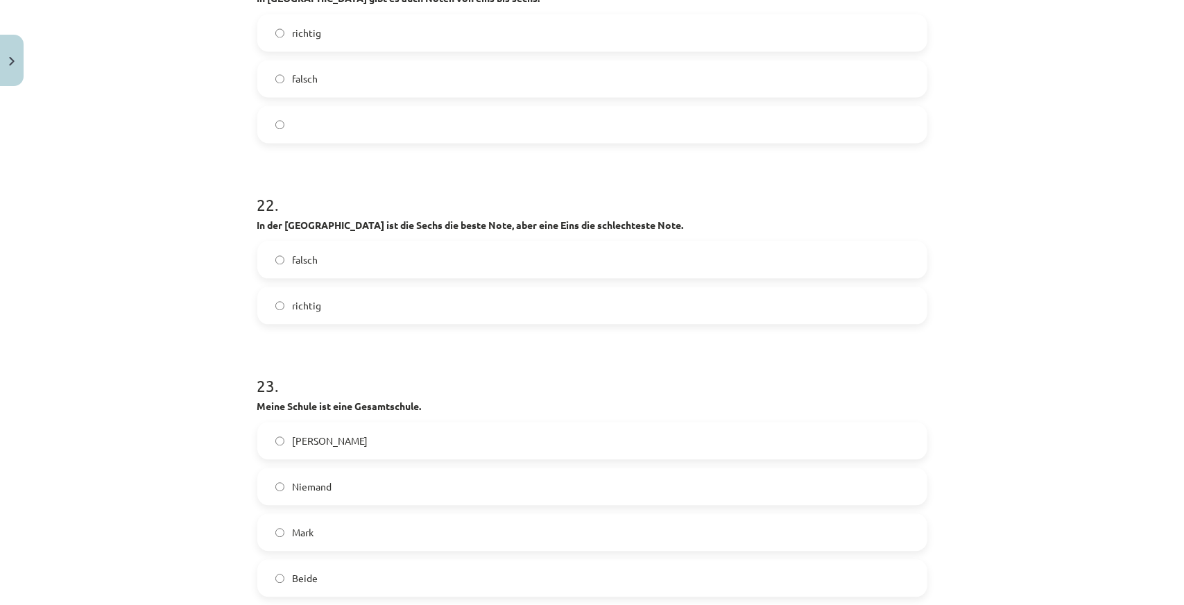
scroll to position [5759, 0]
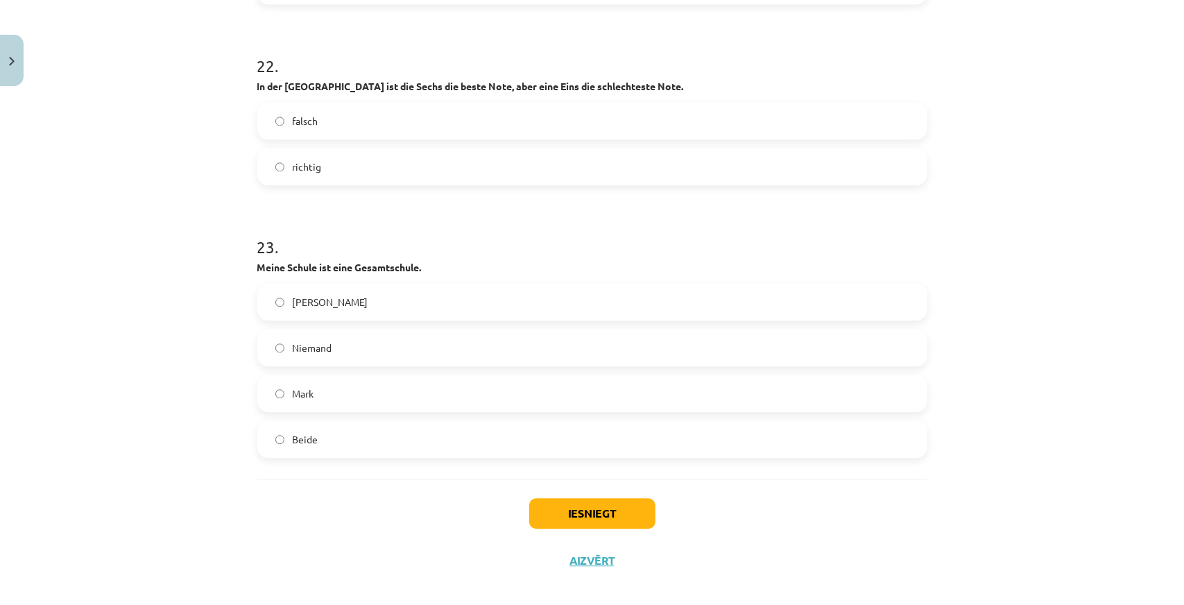
click at [293, 302] on span "[PERSON_NAME]" at bounding box center [331, 302] width 76 height 15
click at [582, 525] on button "Iesniegt" at bounding box center [592, 513] width 126 height 31
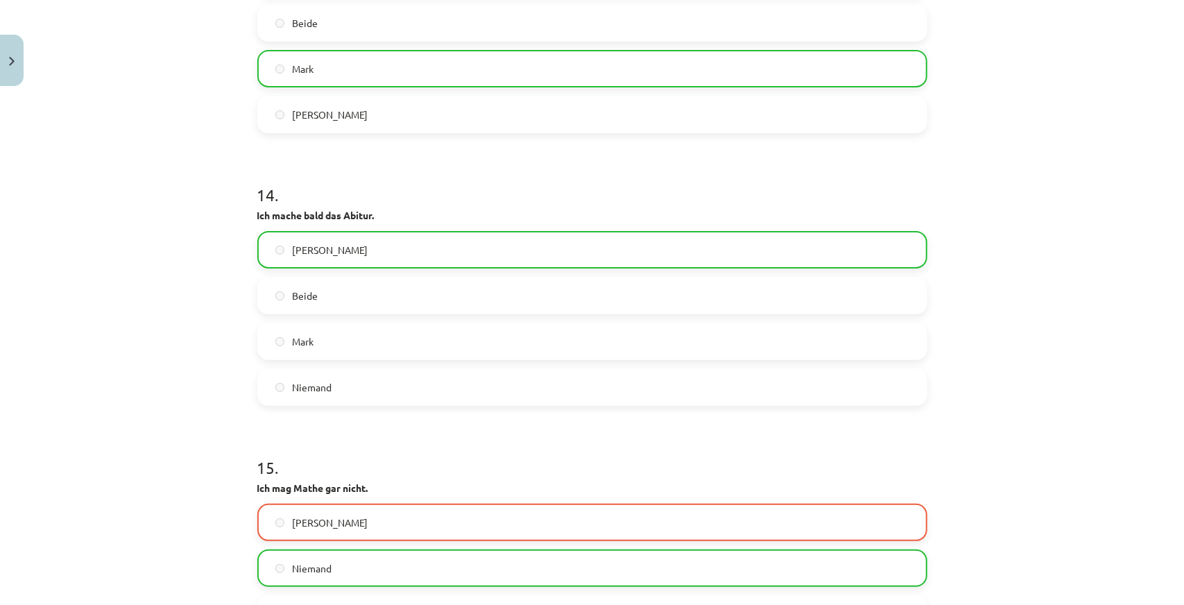
scroll to position [3608, 0]
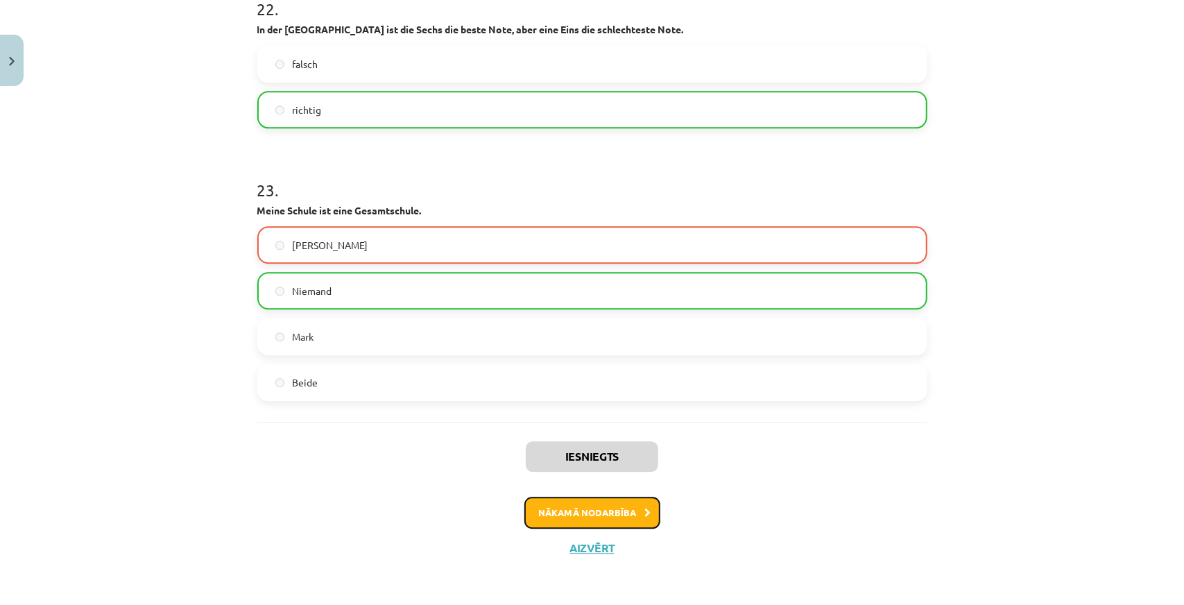
click at [579, 518] on button "Nākamā nodarbība" at bounding box center [593, 513] width 136 height 32
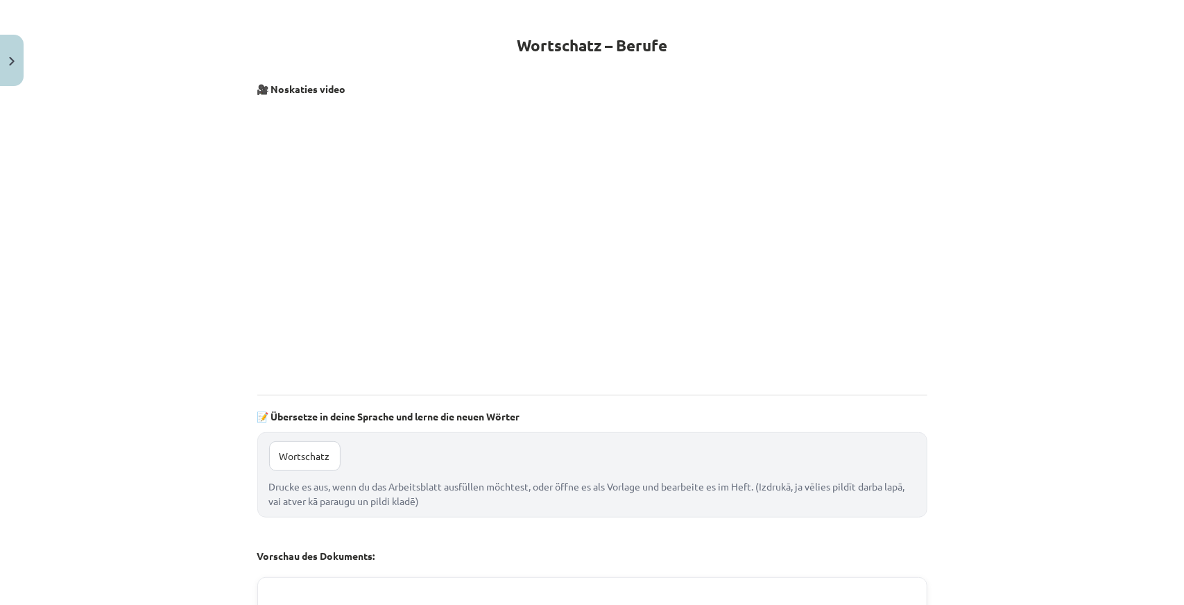
scroll to position [0, 0]
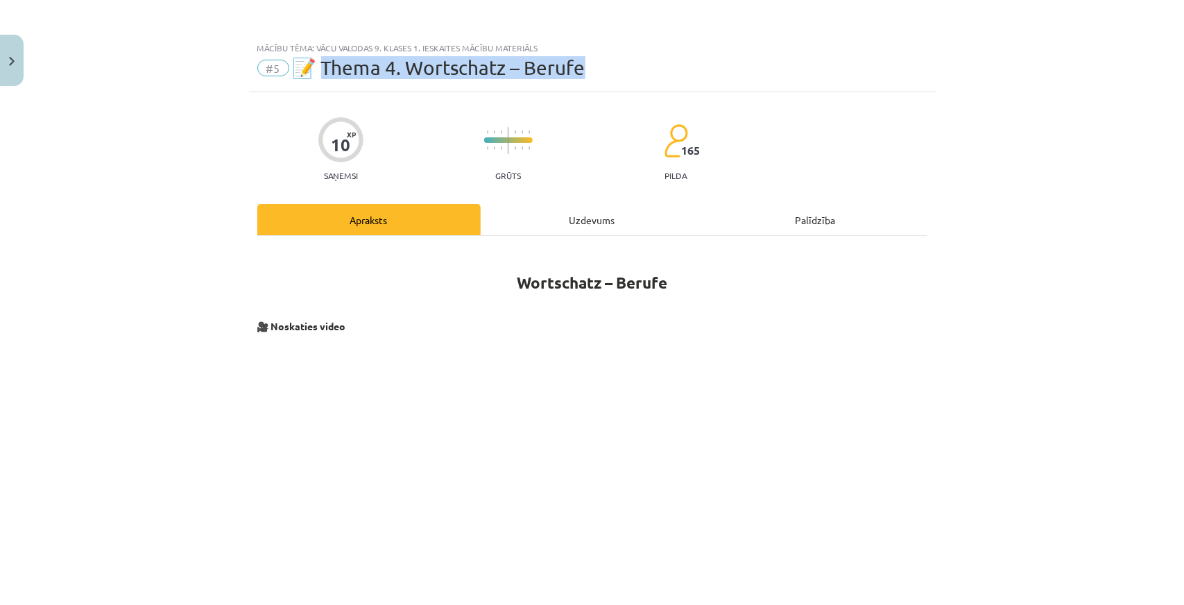
drag, startPoint x: 321, startPoint y: 66, endPoint x: 630, endPoint y: 71, distance: 308.8
click at [630, 71] on div "#5 📝 Thema 4. Wortschatz – Berufe" at bounding box center [592, 68] width 670 height 22
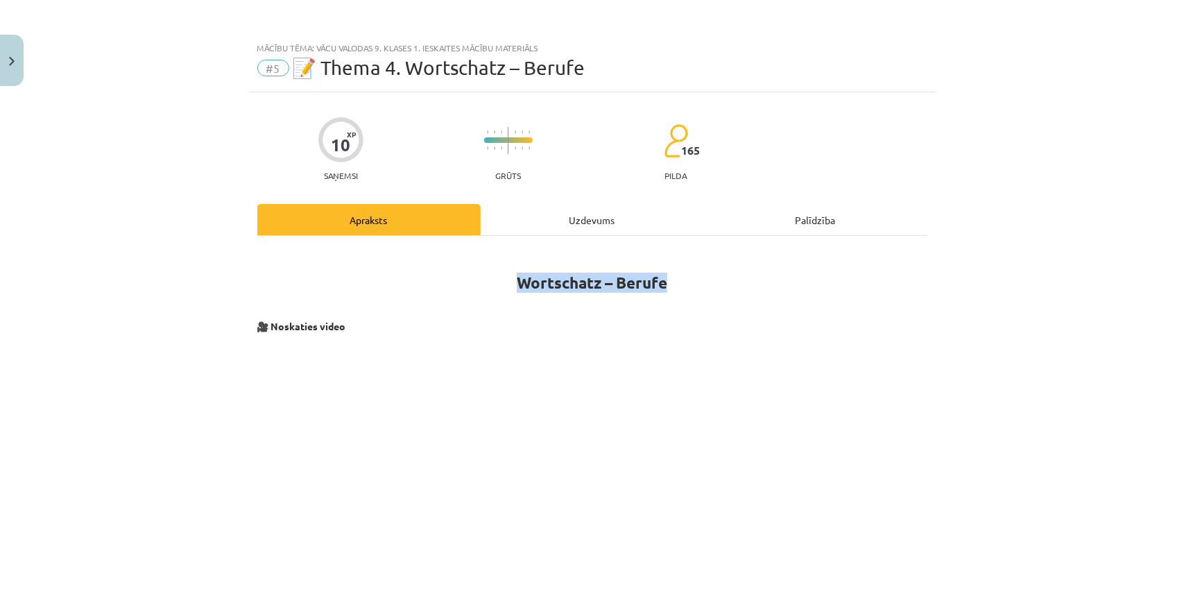
drag, startPoint x: 507, startPoint y: 278, endPoint x: 698, endPoint y: 287, distance: 191.7
click at [698, 287] on h1 "Wortschatz – Berufe" at bounding box center [592, 270] width 670 height 44
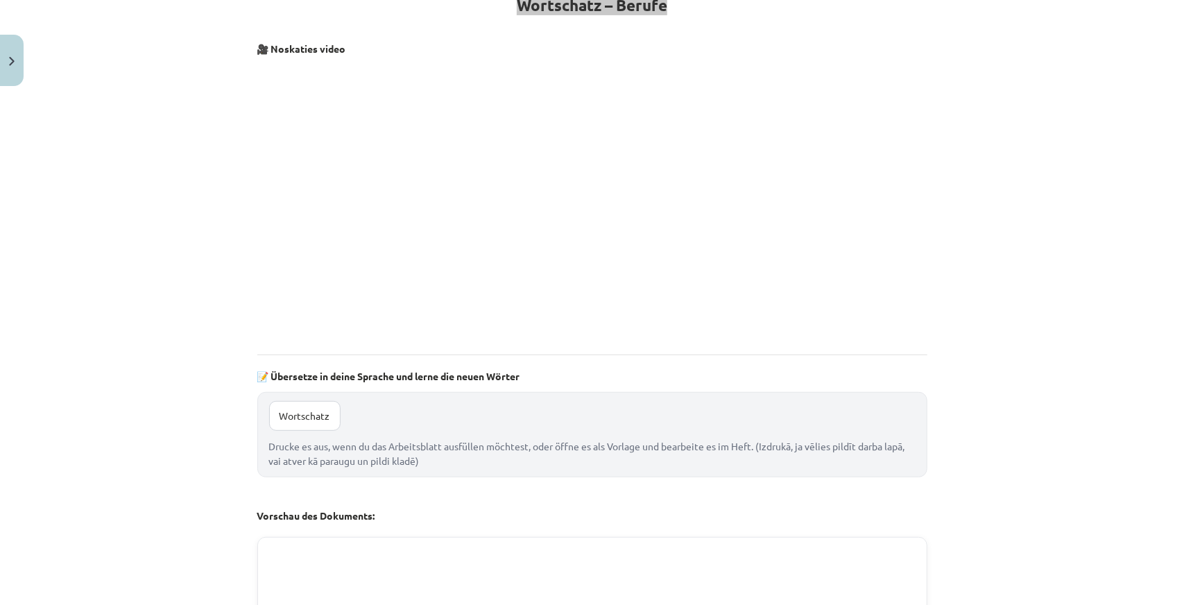
scroll to position [486, 0]
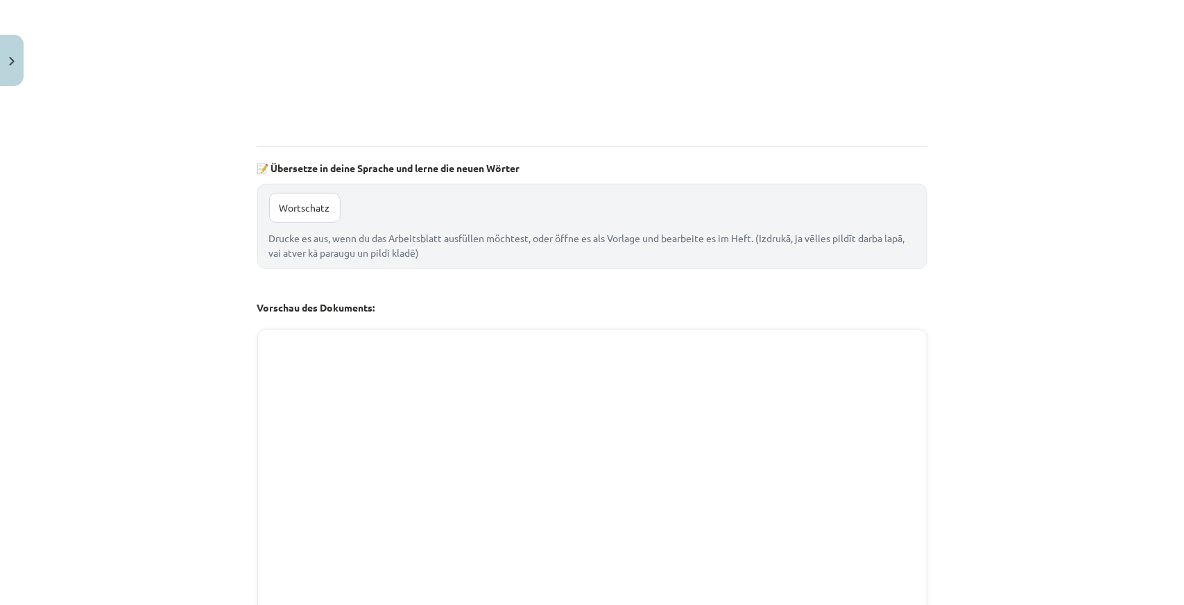
drag, startPoint x: 237, startPoint y: 164, endPoint x: 459, endPoint y: 264, distance: 244.1
click at [459, 264] on div "Mācību tēma: Vācu valodas 9. klases 1. ieskaites mācību materiāls #5 📝 Thema 4.…" at bounding box center [592, 302] width 1184 height 605
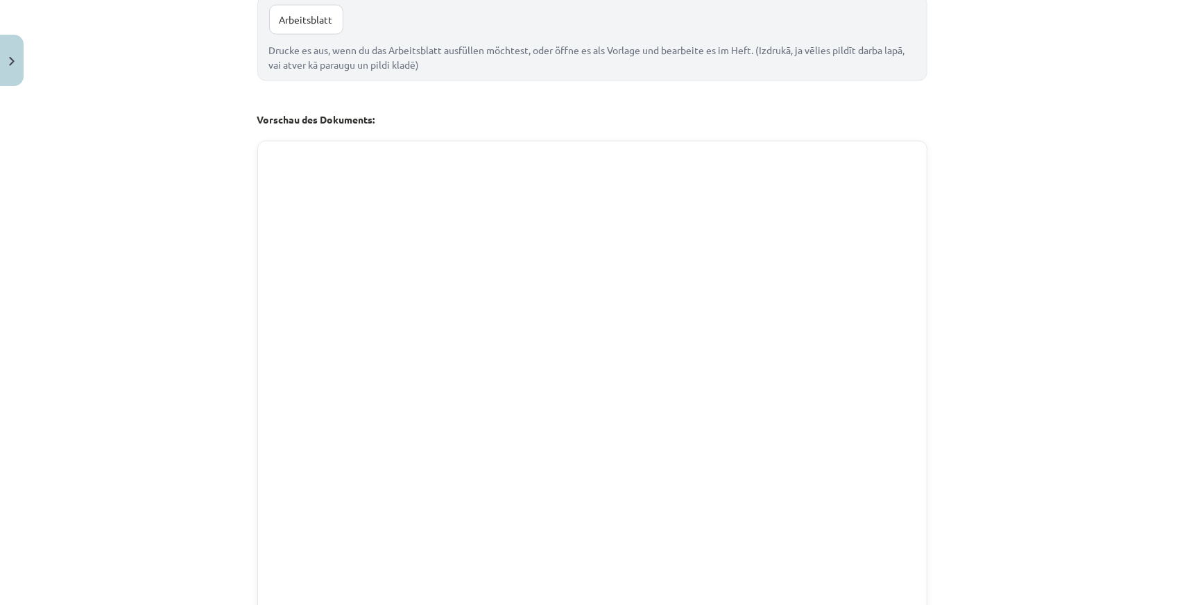
scroll to position [1318, 0]
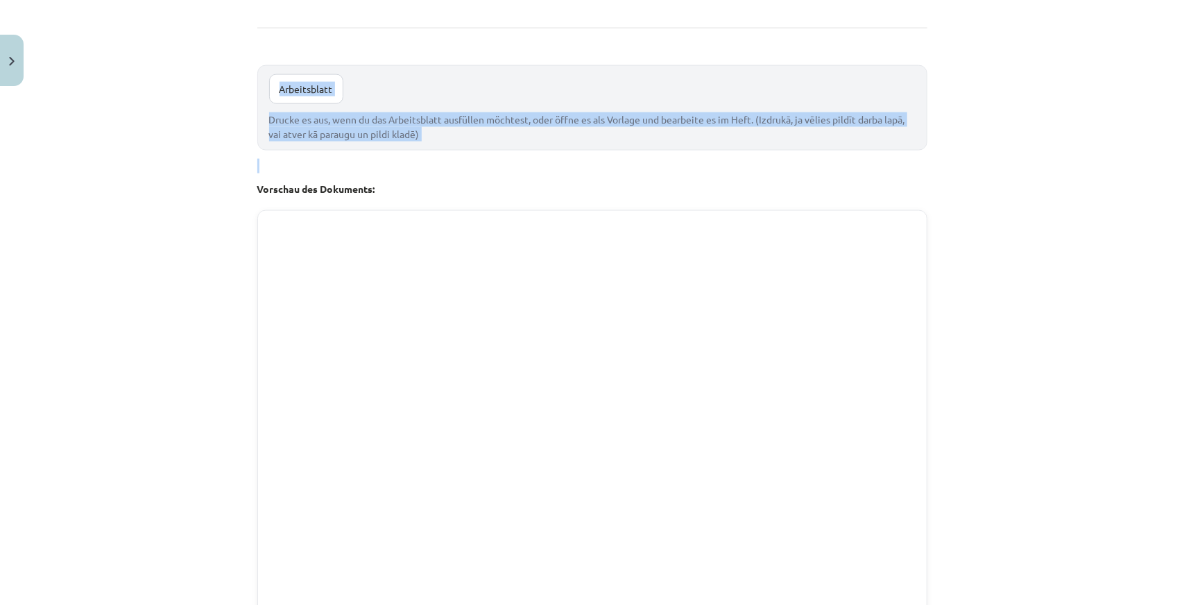
drag, startPoint x: 296, startPoint y: 95, endPoint x: 463, endPoint y: 148, distance: 175.3
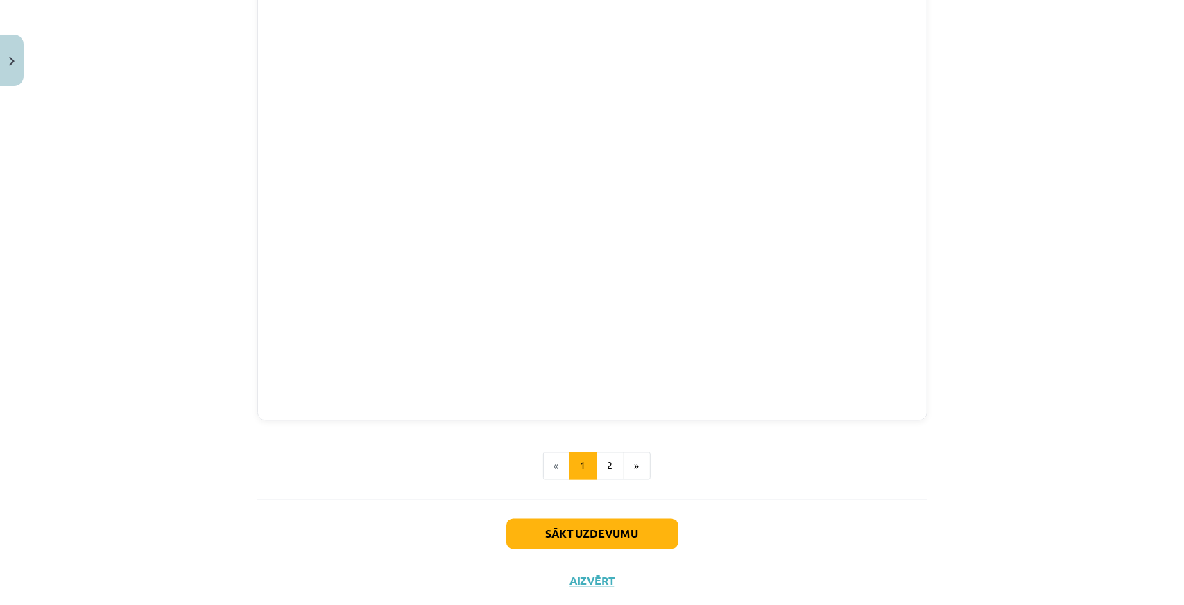
click at [99, 238] on div "Mācību tēma: Vācu valodas 9. klases 1. ieskaites mācību materiāls #5 📝 Thema 4.…" at bounding box center [592, 302] width 1184 height 605
click at [612, 460] on button "2" at bounding box center [611, 466] width 28 height 28
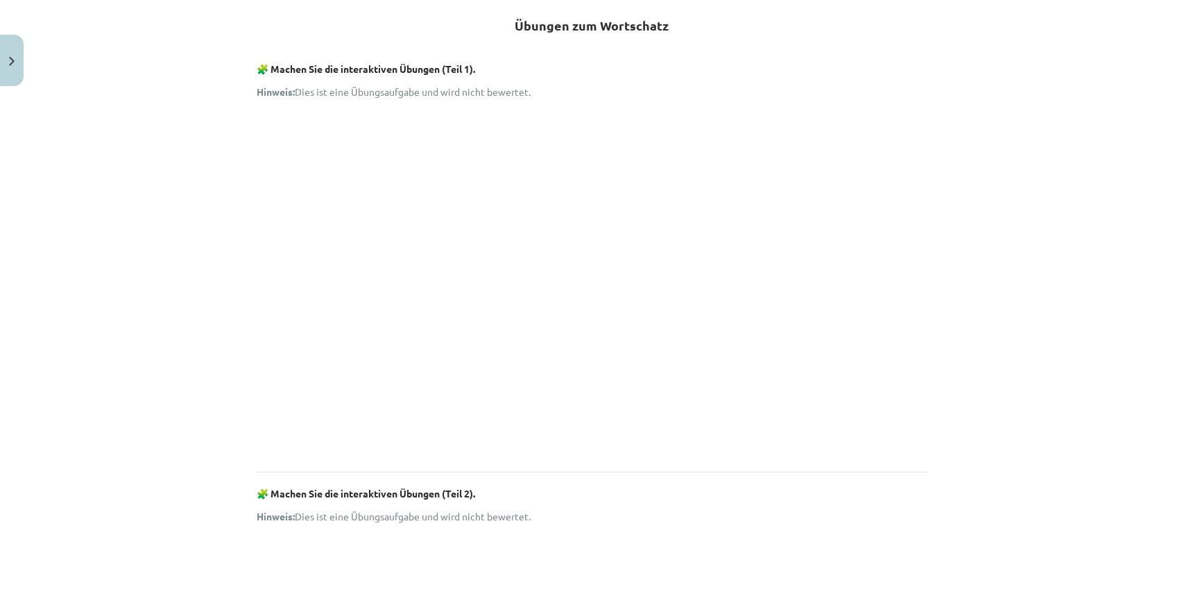
scroll to position [0, 0]
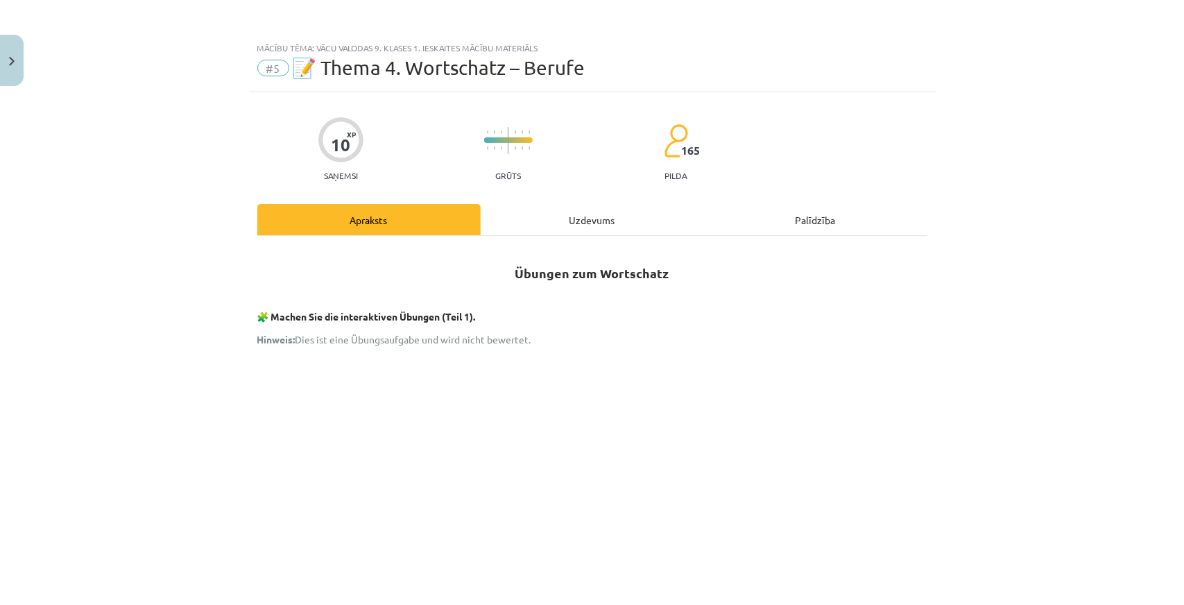
drag, startPoint x: 509, startPoint y: 260, endPoint x: 493, endPoint y: 257, distance: 16.9
click at [493, 257] on h2 "Übungen zum Wortschatz" at bounding box center [592, 265] width 670 height 34
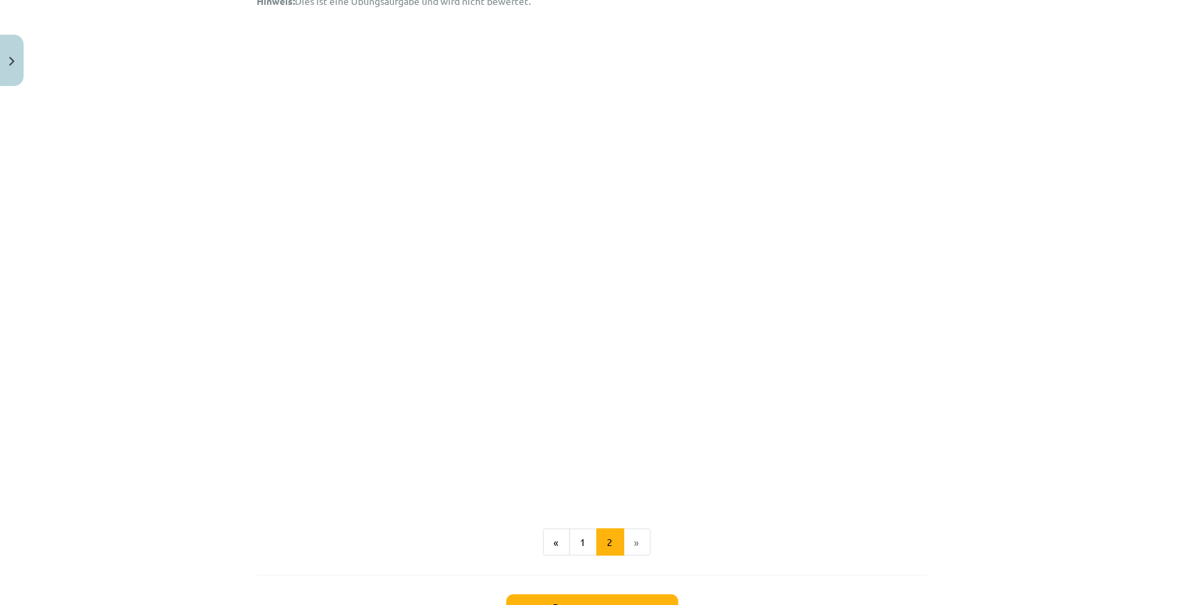
scroll to position [873, 0]
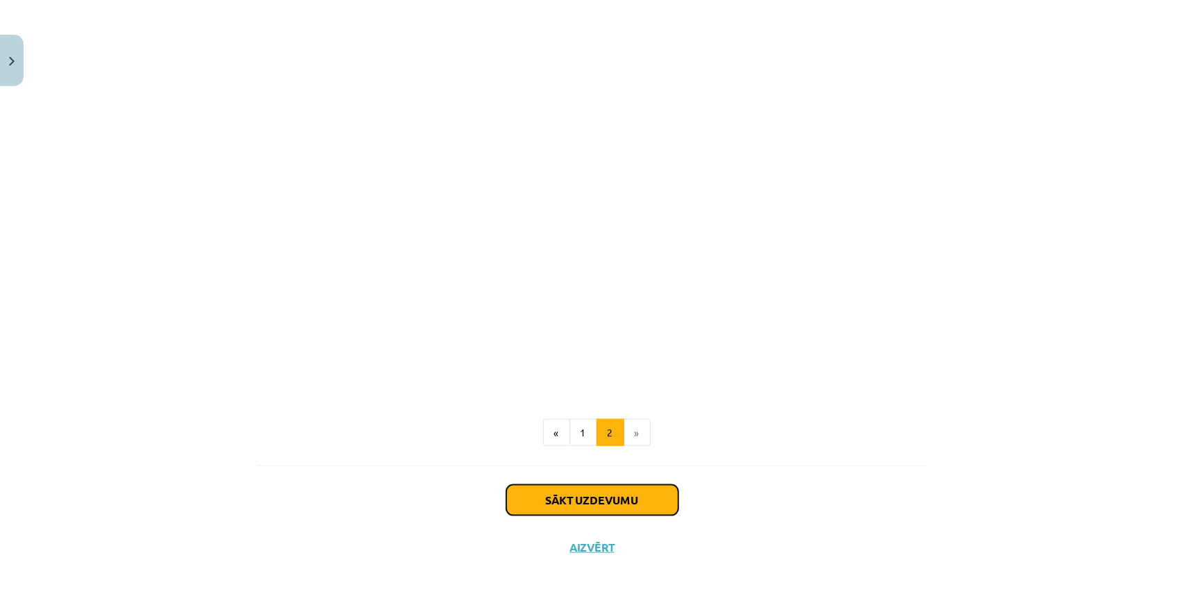
click at [561, 511] on button "Sākt uzdevumu" at bounding box center [593, 500] width 172 height 31
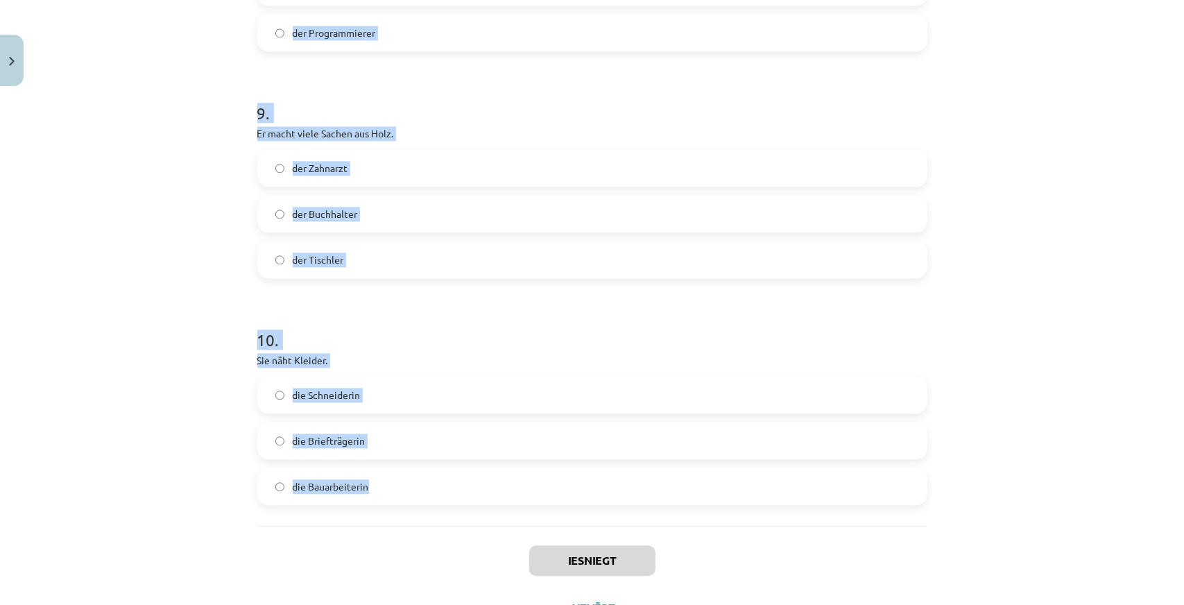
scroll to position [2073, 0]
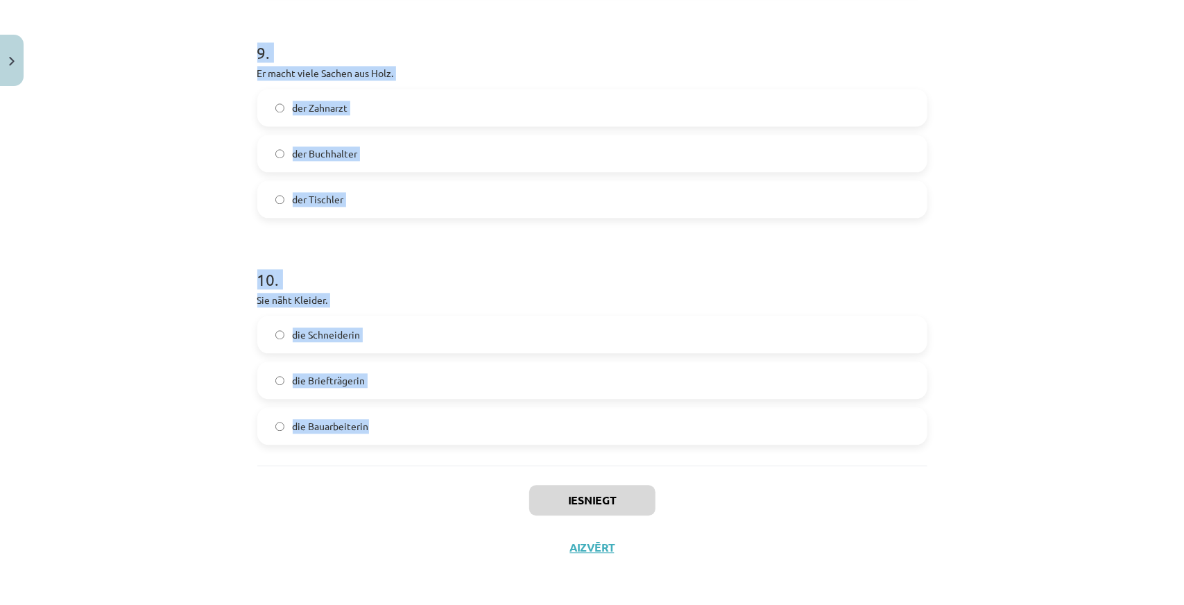
drag, startPoint x: 248, startPoint y: 292, endPoint x: 482, endPoint y: 428, distance: 269.9
click at [482, 428] on div "Mācību tēma: Vācu valodas 9. klases 1. ieskaites mācību materiāls #5 📝 Thema 4.…" at bounding box center [592, 302] width 1184 height 605
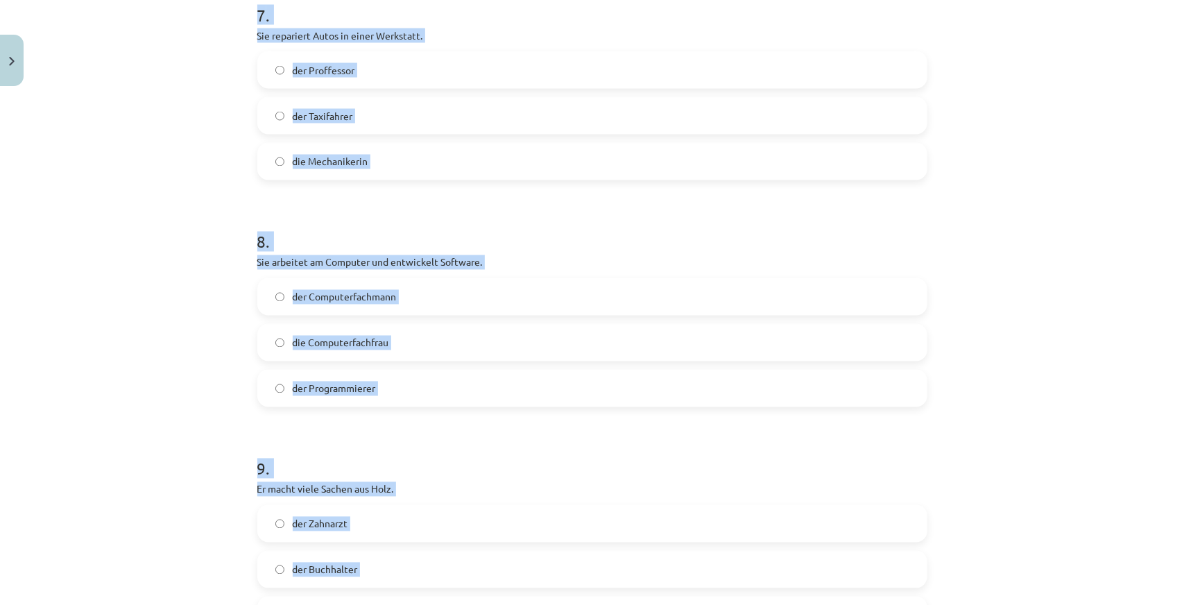
click at [96, 252] on div "Mācību tēma: Vācu valodas 9. klases 1. ieskaites mācību materiāls #5 📝 Thema 4.…" at bounding box center [592, 302] width 1184 height 605
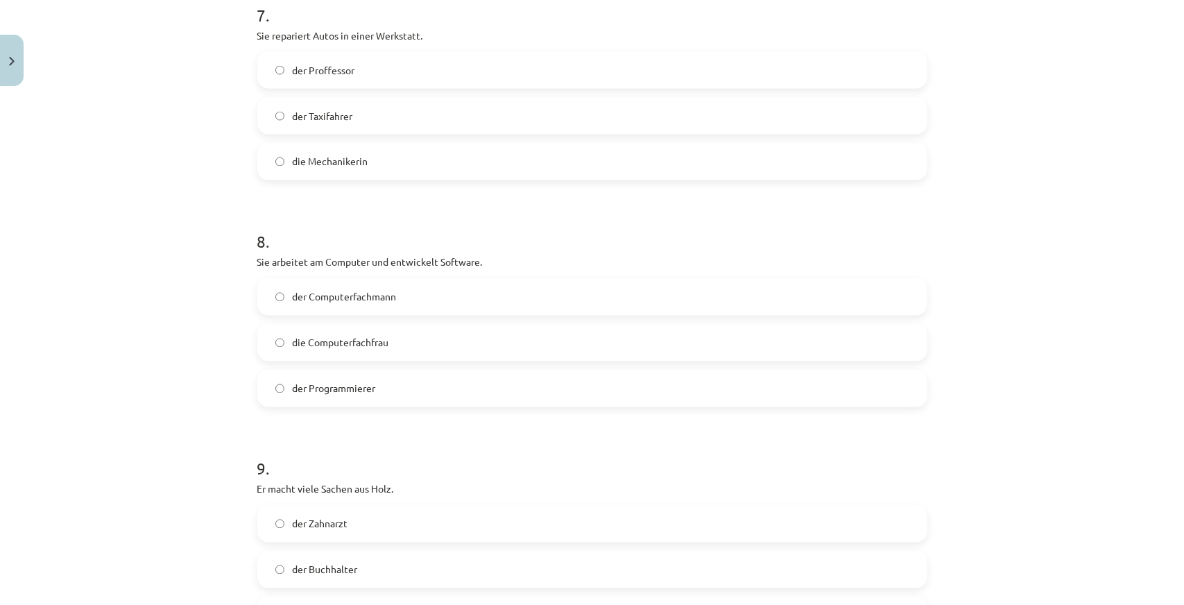
click at [96, 255] on div "Mācību tēma: Vācu valodas 9. klases 1. ieskaites mācību materiāls #5 📝 Thema 4.…" at bounding box center [592, 302] width 1184 height 605
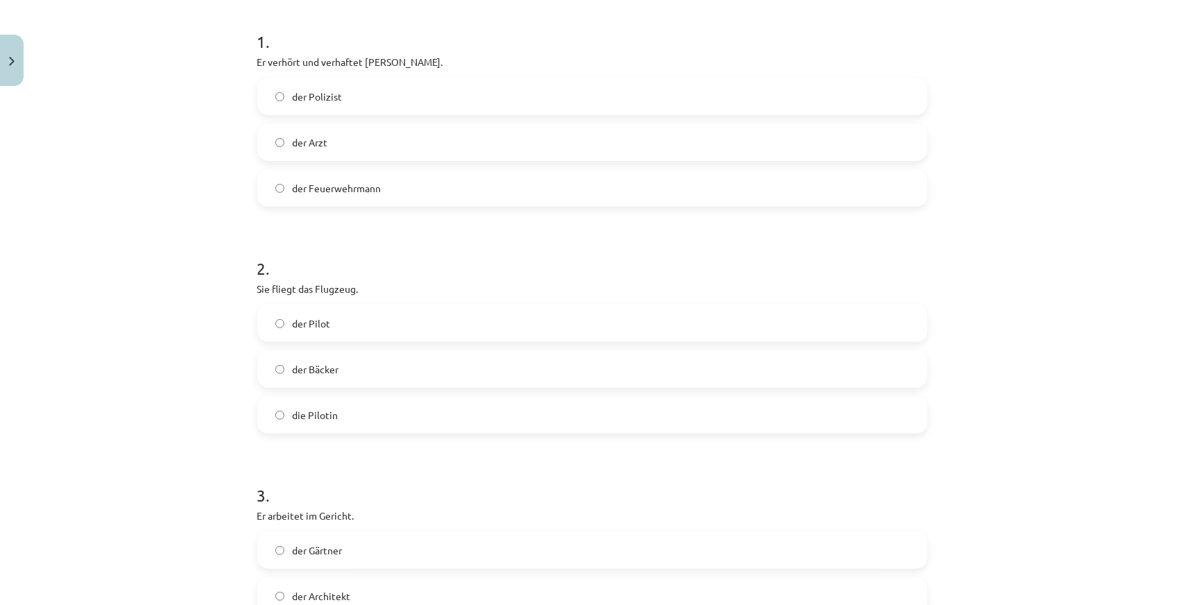
scroll to position [0, 0]
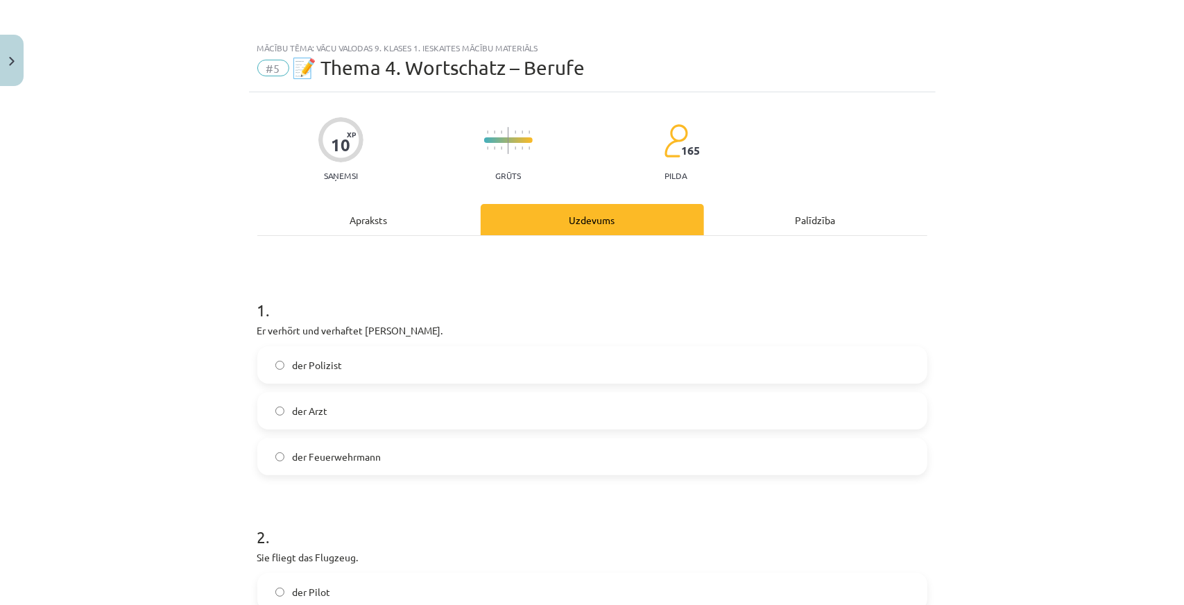
click at [350, 378] on label "der Polizist" at bounding box center [592, 365] width 667 height 35
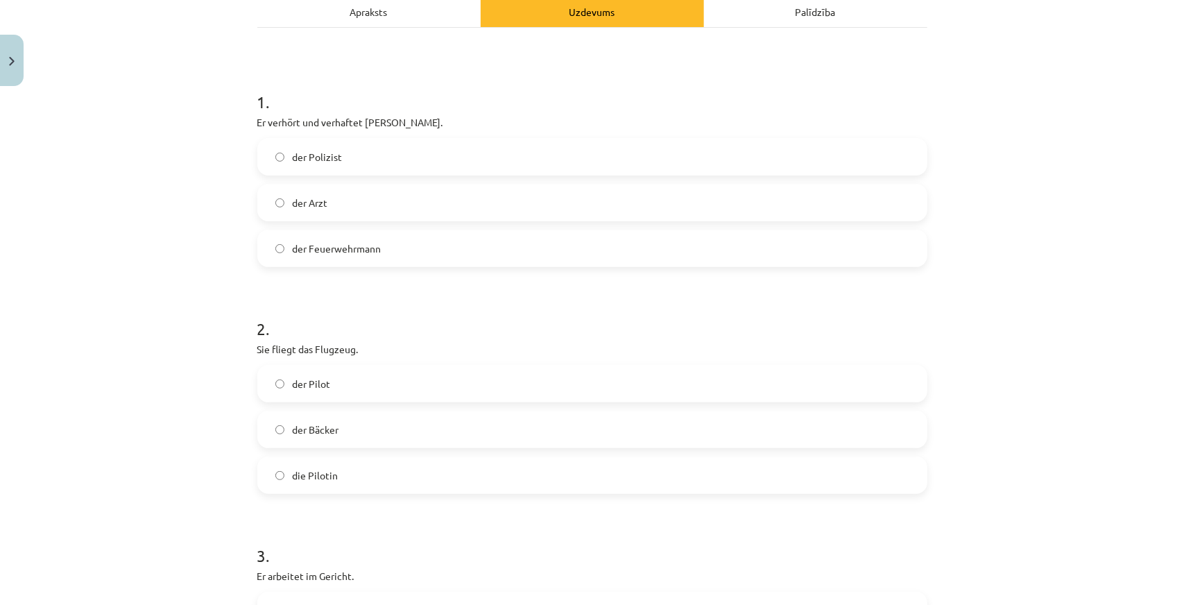
click at [346, 385] on label "der Pilot" at bounding box center [592, 383] width 667 height 35
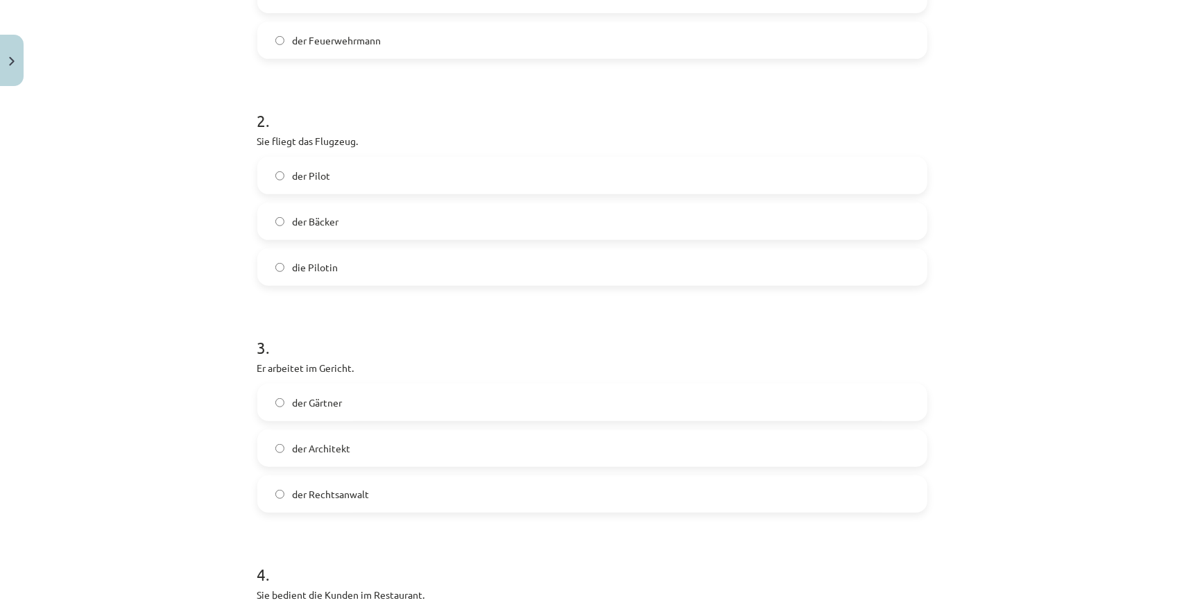
scroll to position [486, 0]
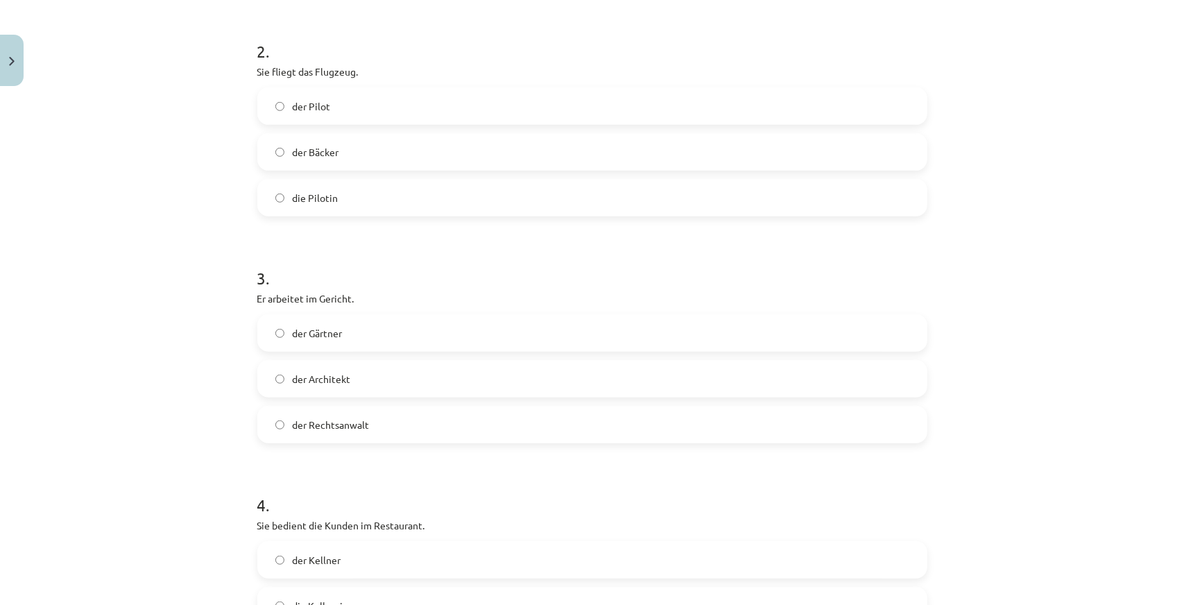
click at [345, 427] on span "der Rechtsanwalt" at bounding box center [331, 425] width 77 height 15
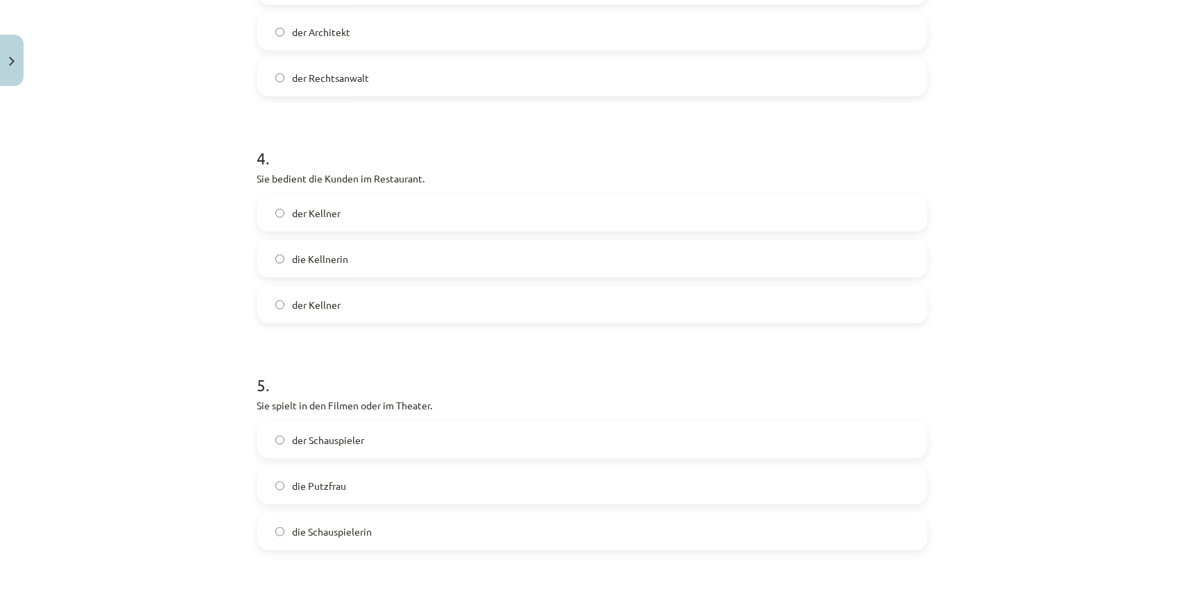
click at [340, 261] on span "die Kellnerin" at bounding box center [321, 259] width 56 height 15
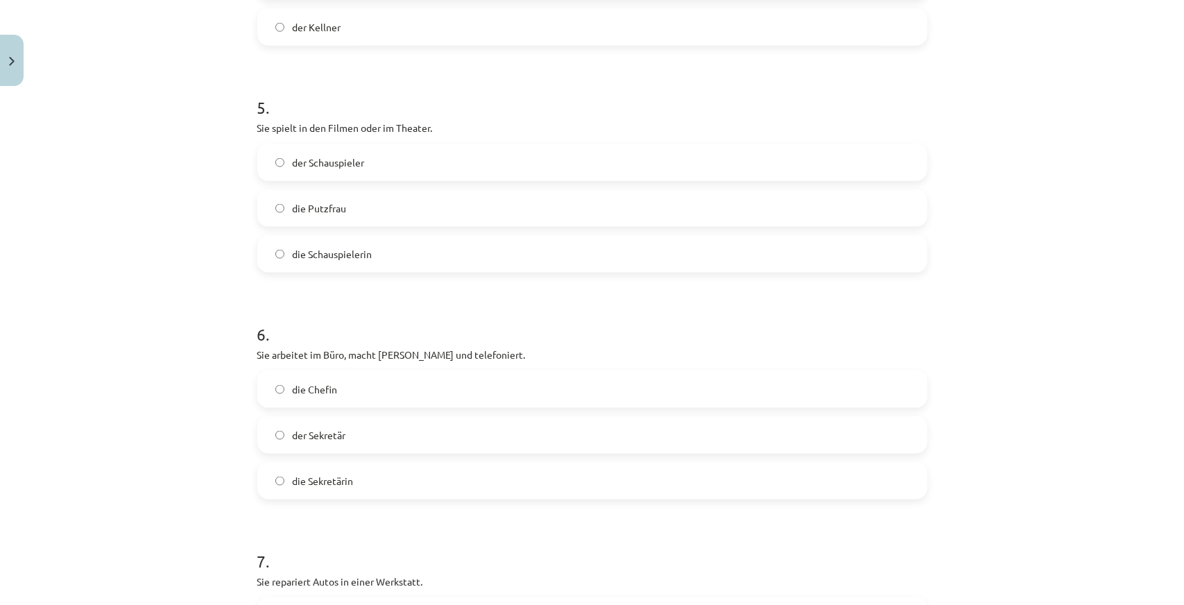
drag, startPoint x: 321, startPoint y: 242, endPoint x: 325, endPoint y: 257, distance: 15.8
click at [321, 242] on label "die Schauspielerin" at bounding box center [592, 254] width 667 height 35
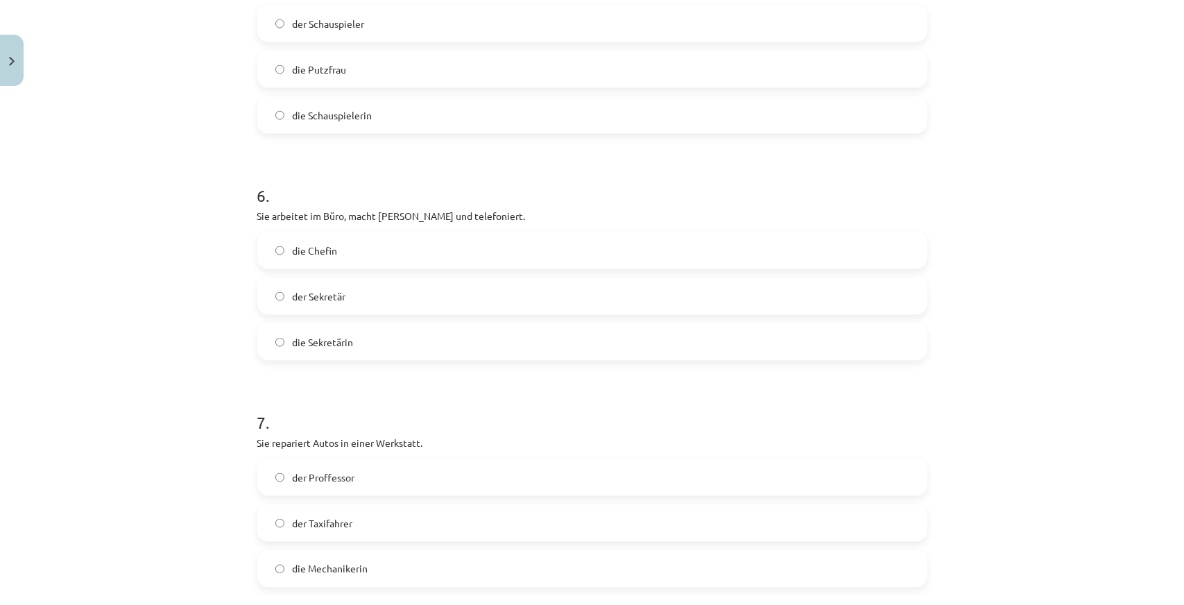
click at [334, 347] on span "die Sekretärin" at bounding box center [323, 342] width 61 height 15
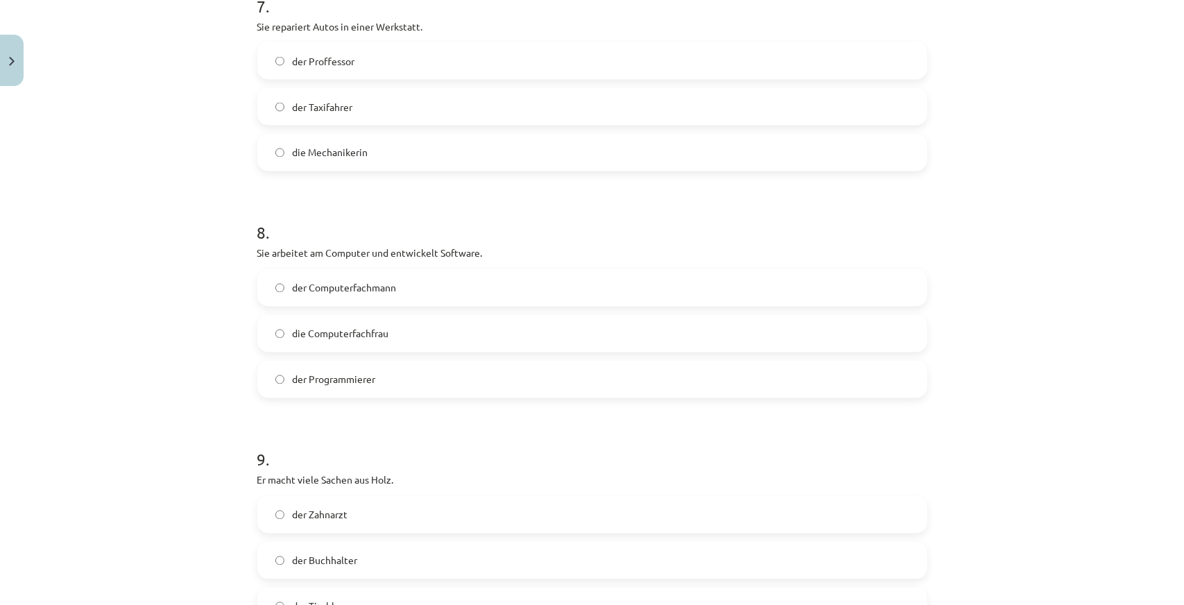
click at [349, 155] on span "die Mechanikerin" at bounding box center [331, 153] width 76 height 15
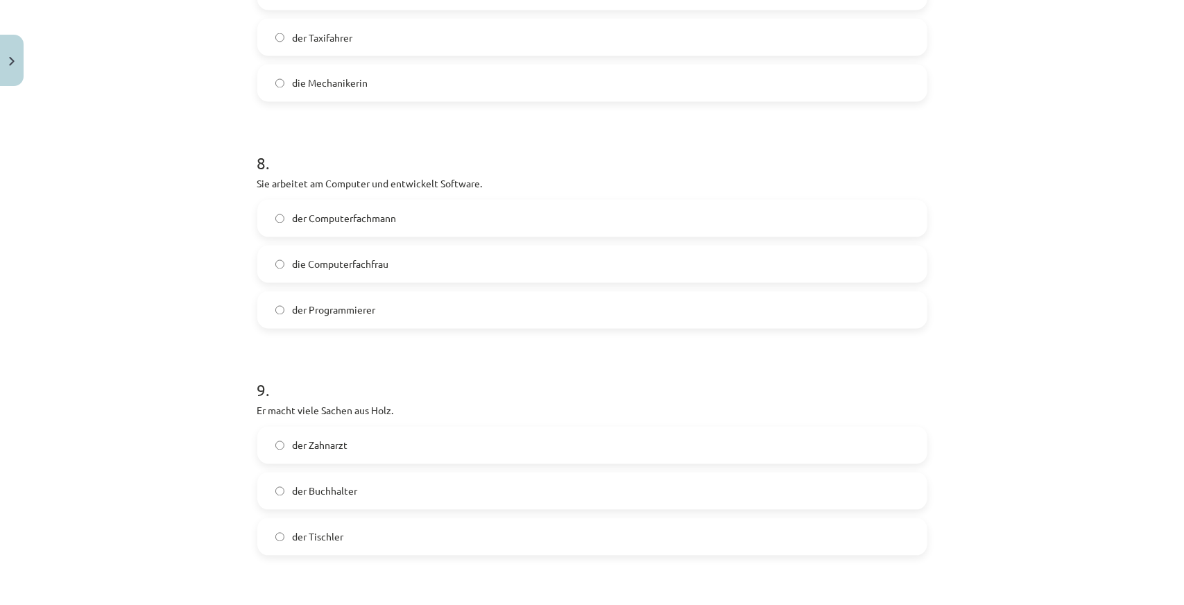
scroll to position [1943, 0]
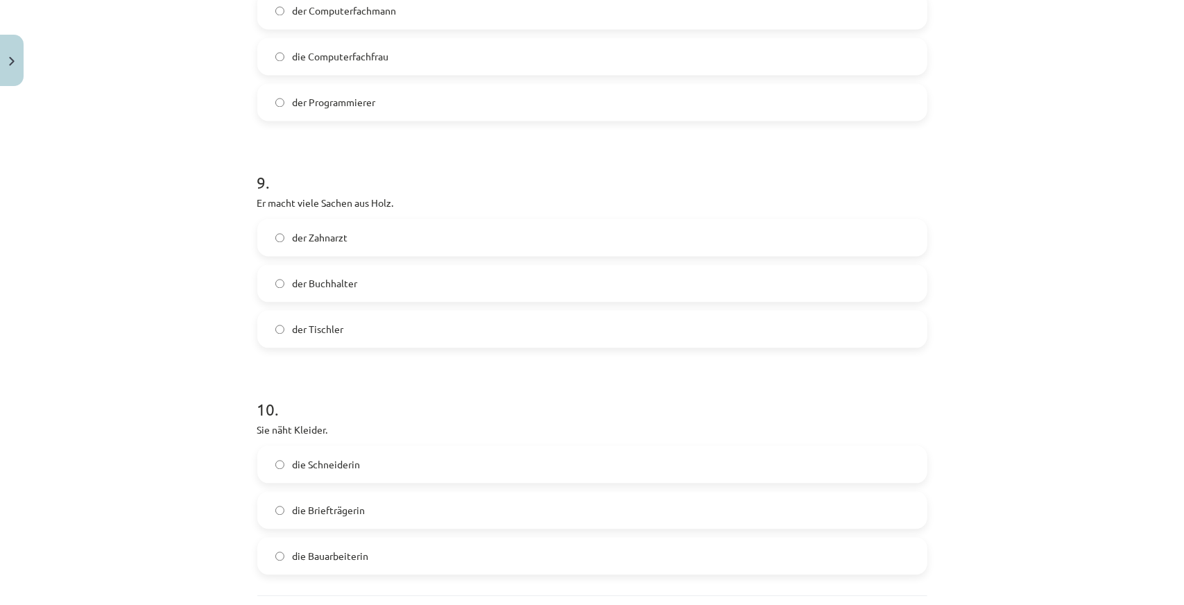
click at [321, 22] on label "der Computerfachmann" at bounding box center [592, 10] width 667 height 35
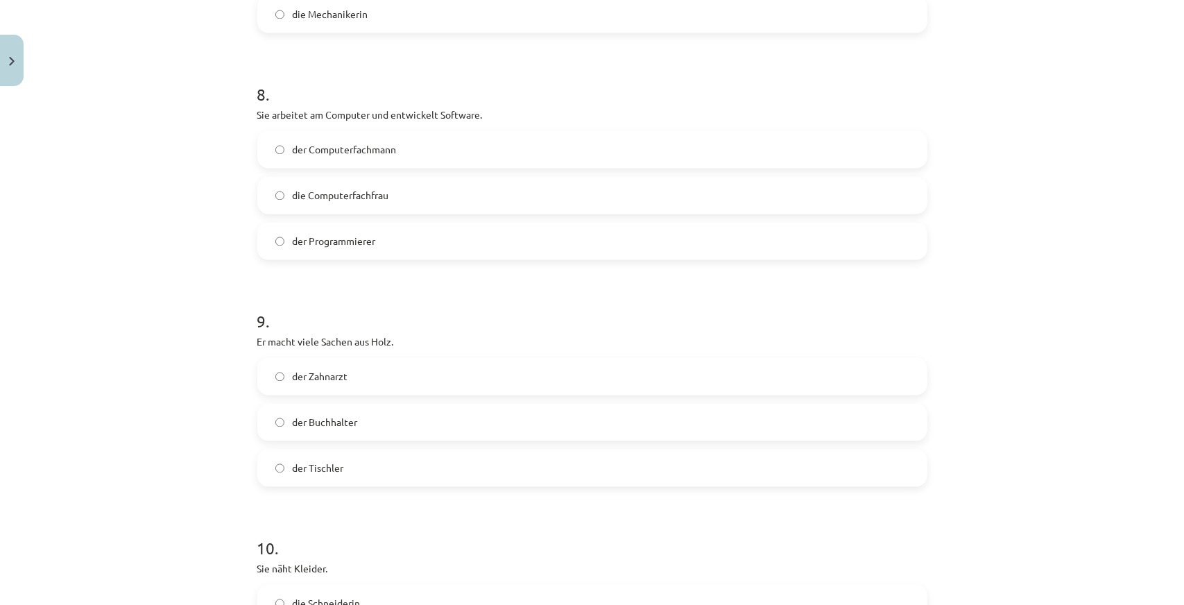
click at [318, 195] on span "die Computerfachfrau" at bounding box center [341, 195] width 96 height 15
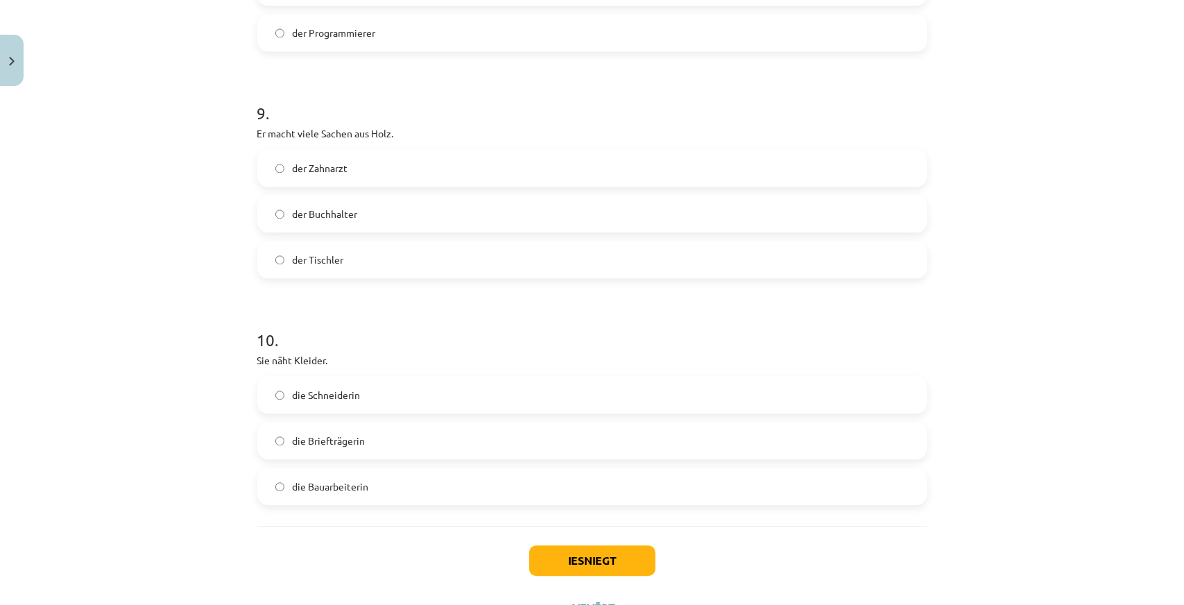
click at [339, 269] on label "der Tischler" at bounding box center [592, 259] width 667 height 35
click at [330, 395] on span "die Schneiderin" at bounding box center [327, 395] width 68 height 15
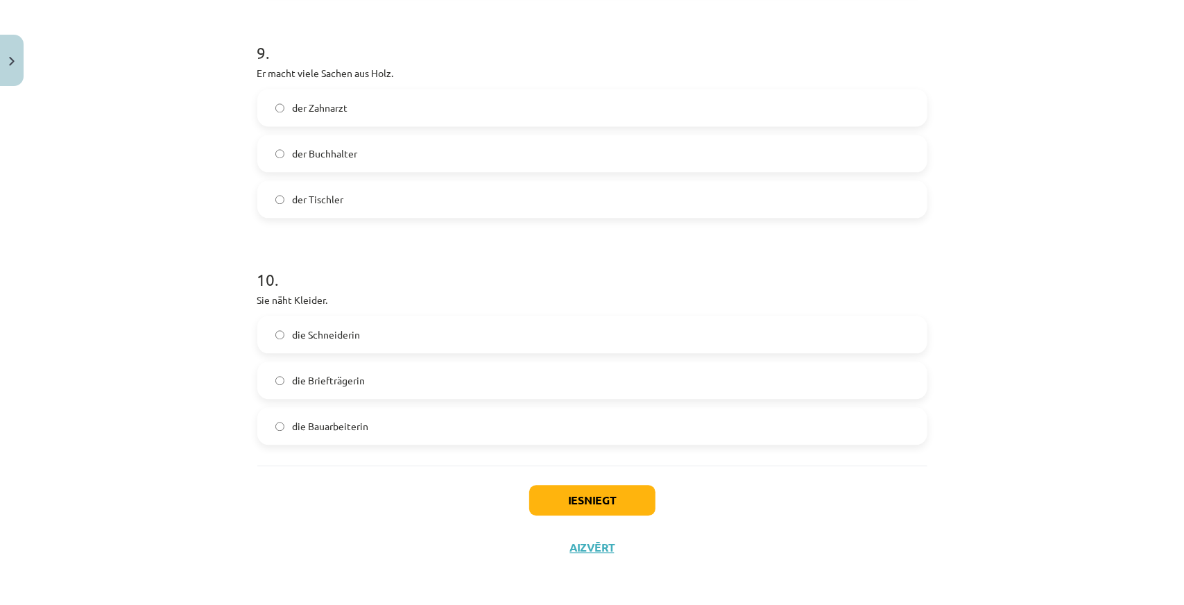
click at [593, 482] on div "Iesniegt Aizvērt" at bounding box center [592, 514] width 670 height 97
click at [593, 486] on button "Iesniegt" at bounding box center [592, 500] width 126 height 31
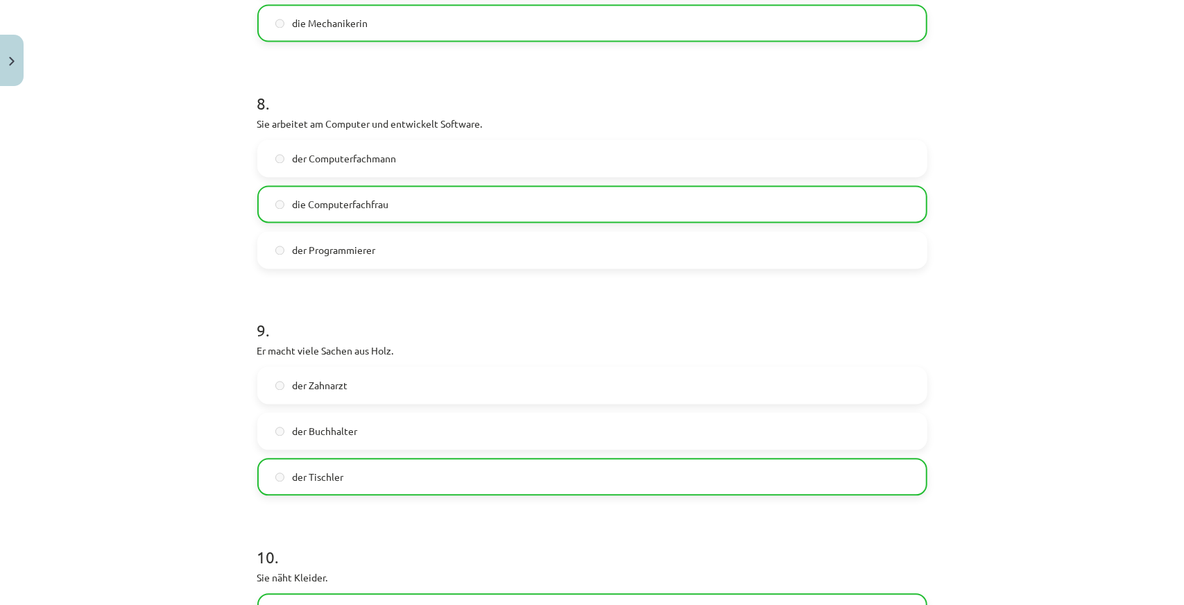
scroll to position [2116, 0]
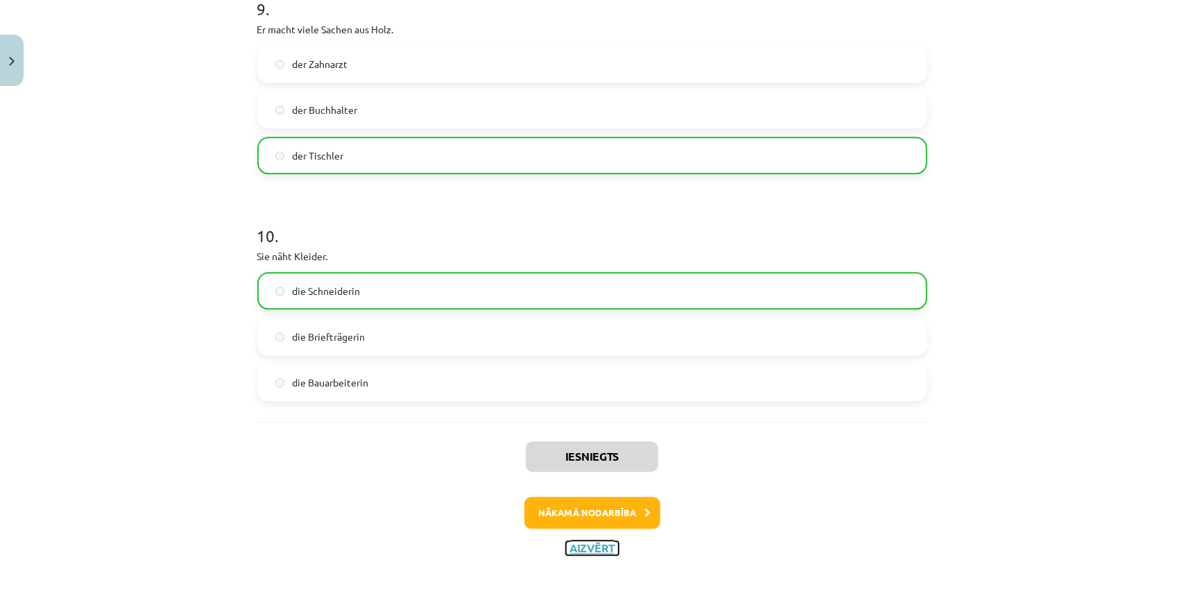
click at [592, 550] on button "Aizvērt" at bounding box center [592, 548] width 53 height 14
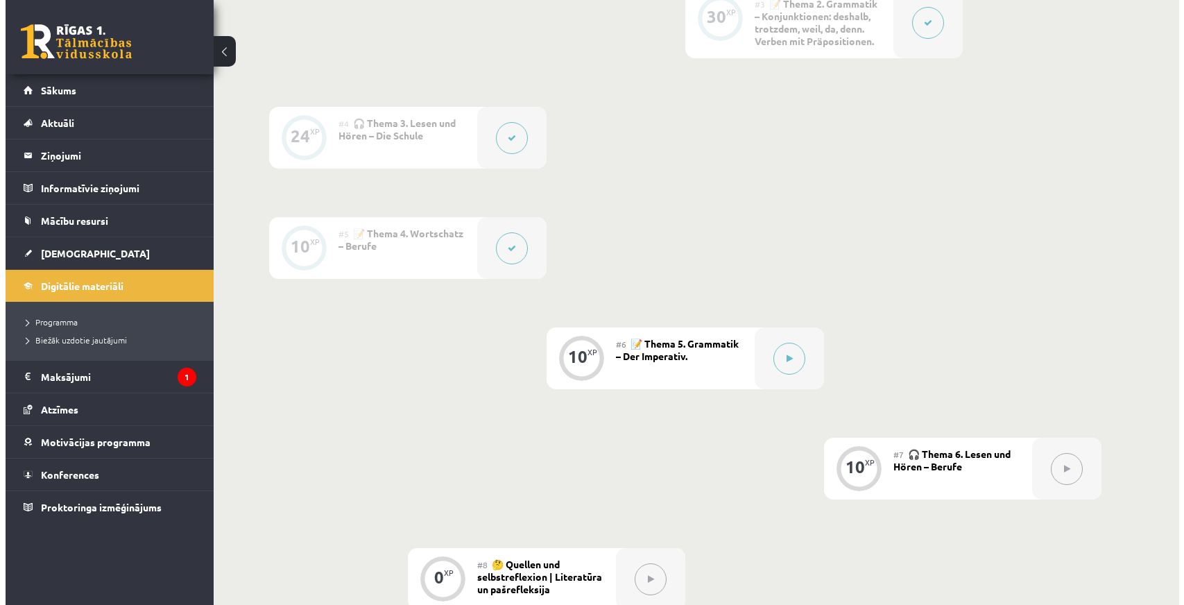
scroll to position [833, 0]
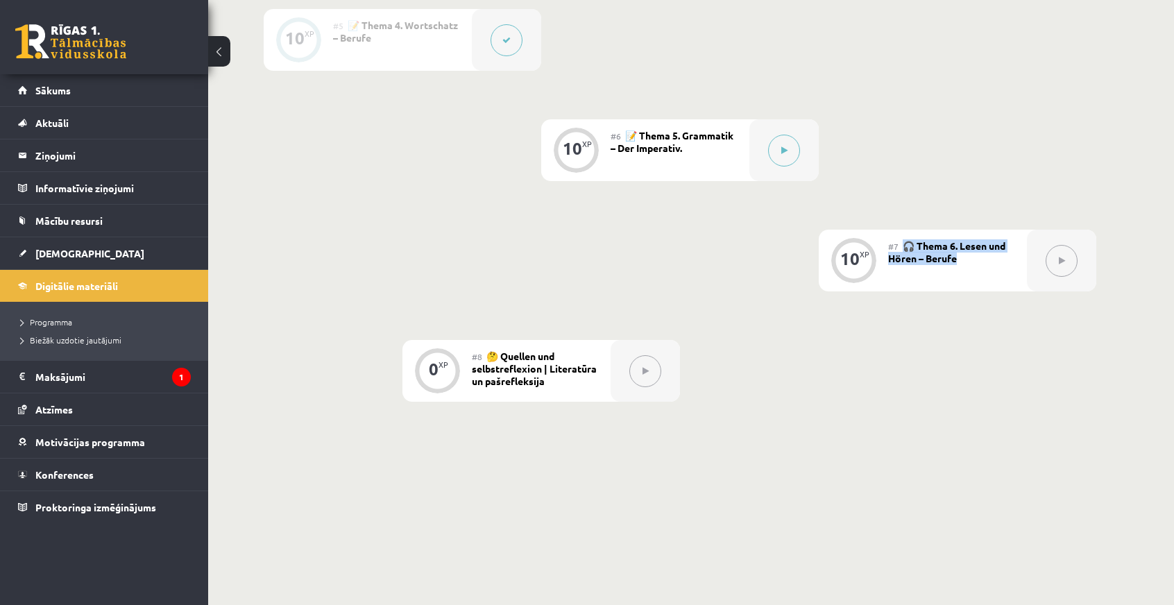
drag, startPoint x: 901, startPoint y: 241, endPoint x: 1002, endPoint y: 275, distance: 107.1
click at [1002, 275] on div "#7 🎧 Thema 6. Lesen und Hören – Berufe" at bounding box center [957, 261] width 139 height 62
click at [791, 157] on button at bounding box center [784, 151] width 32 height 32
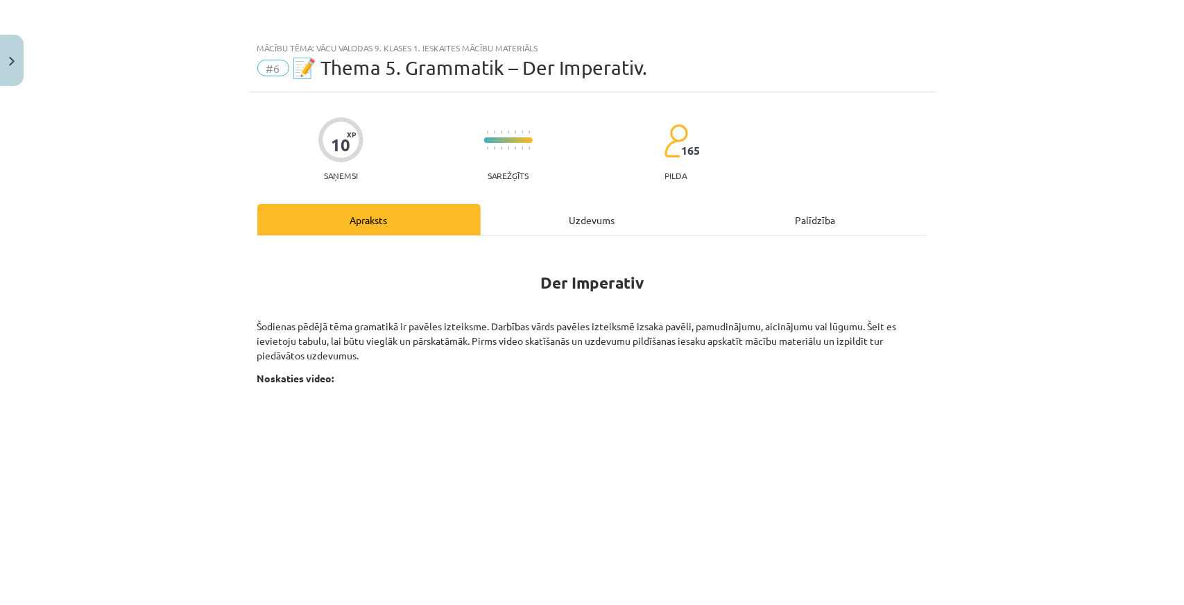
click at [0, 309] on div "Mācību tēma: Vācu valodas 9. klases 1. ieskaites mācību materiāls #6 📝 Thema 5.…" at bounding box center [592, 302] width 1184 height 605
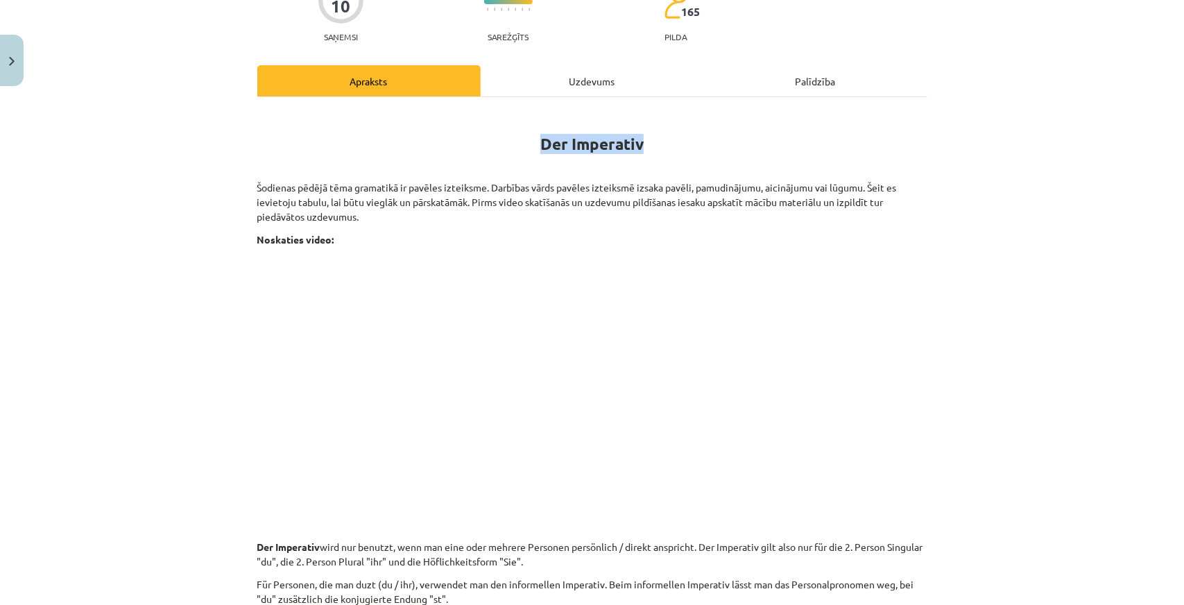
drag, startPoint x: 554, startPoint y: 137, endPoint x: 654, endPoint y: 138, distance: 99.9
click at [654, 138] on h1 "Der Imperativ" at bounding box center [592, 132] width 670 height 44
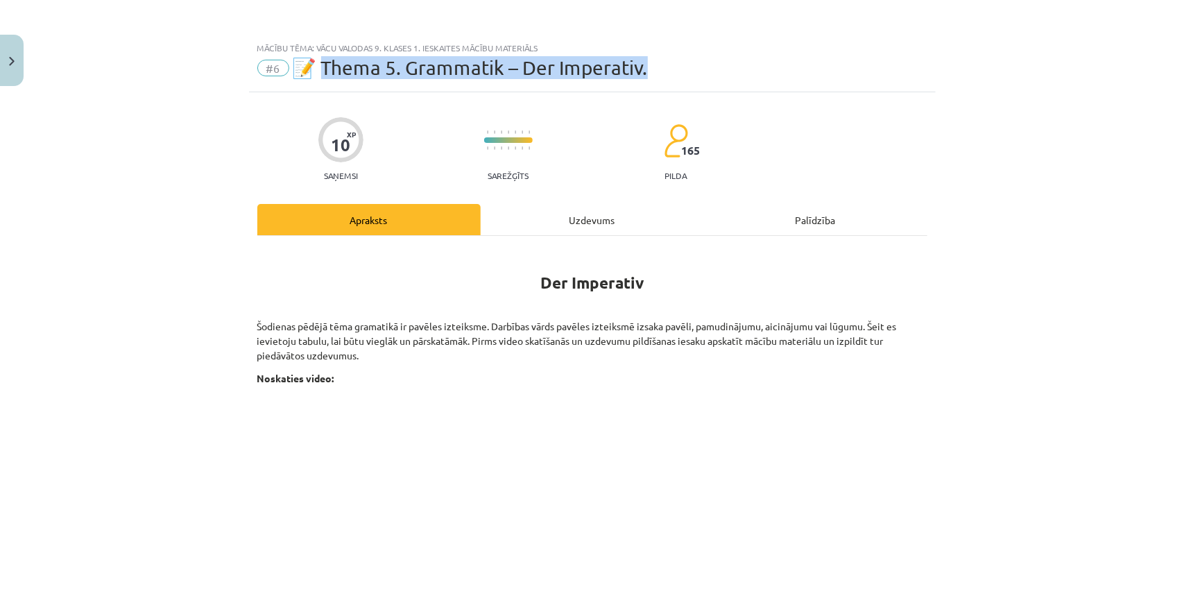
drag, startPoint x: 322, startPoint y: 66, endPoint x: 702, endPoint y: 87, distance: 380.8
click at [702, 87] on div "Mācību tēma: Vācu valodas 9. klases 1. ieskaites mācību materiāls #6 📝 Thema 5.…" at bounding box center [592, 64] width 687 height 58
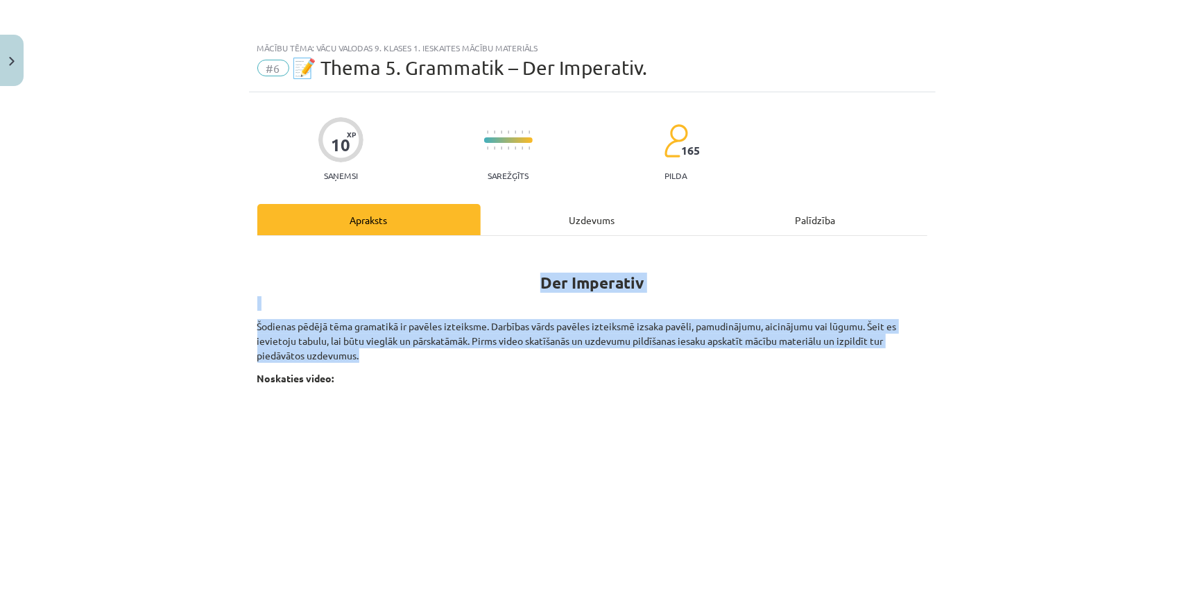
drag, startPoint x: 536, startPoint y: 274, endPoint x: 930, endPoint y: 349, distance: 400.5
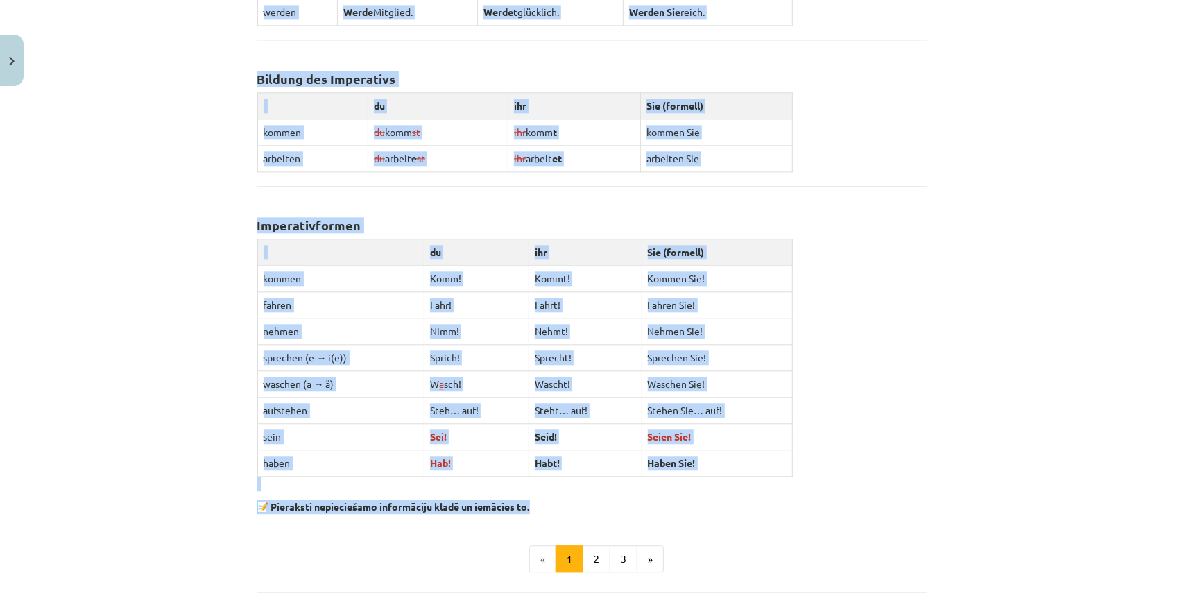
scroll to position [2267, 0]
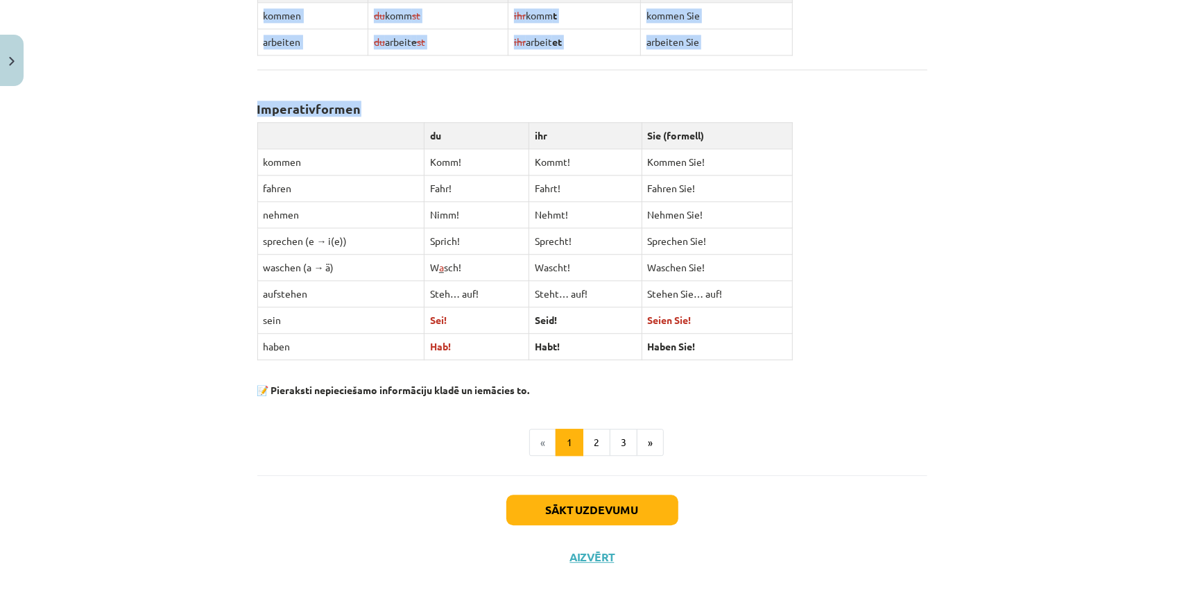
drag, startPoint x: 228, startPoint y: 206, endPoint x: 792, endPoint y: 348, distance: 581.7
click at [792, 348] on div "Mācību tēma: Vācu valodas 9. klases 1. ieskaites mācību materiāls #6 📝 Thema 5.…" at bounding box center [592, 302] width 1184 height 605
click at [603, 429] on button "2" at bounding box center [597, 443] width 28 height 28
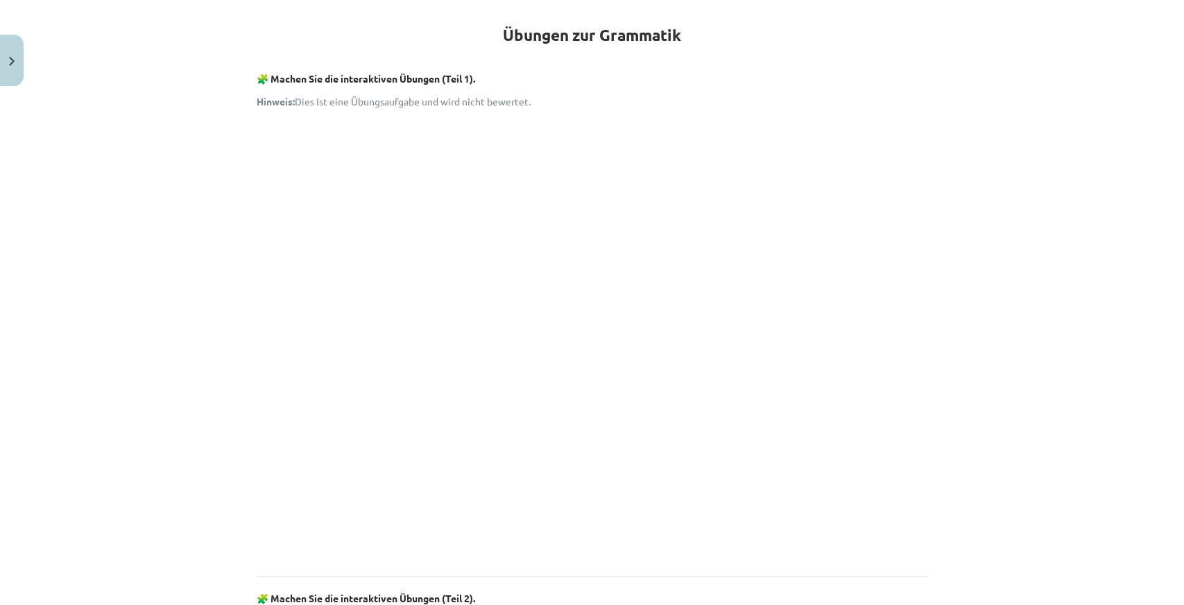
scroll to position [40, 0]
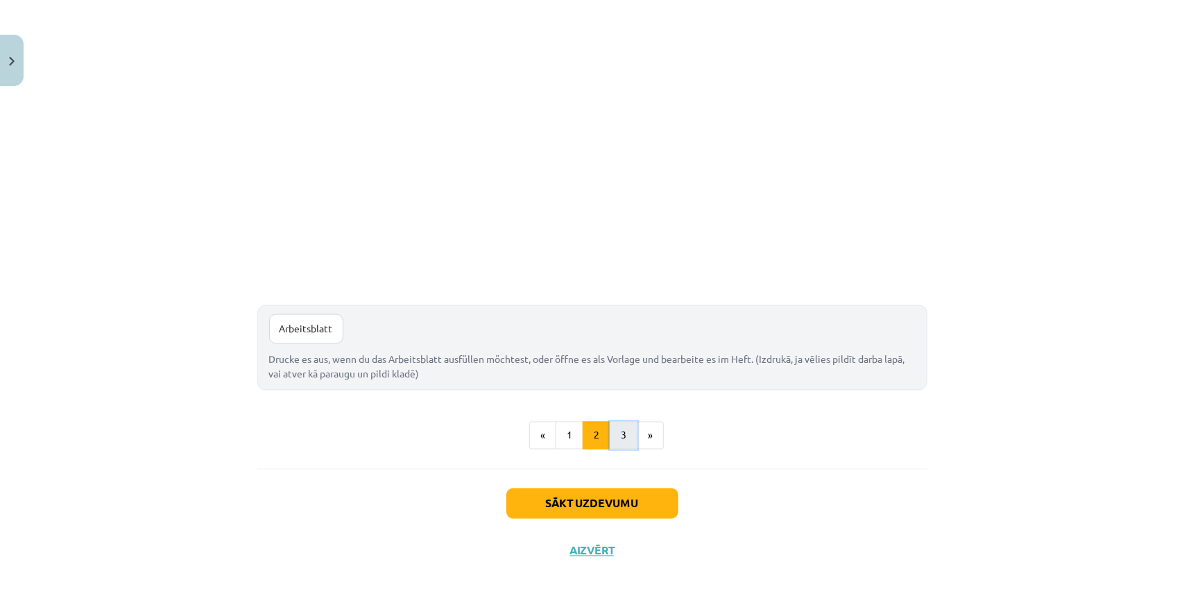
click at [623, 431] on button "3" at bounding box center [624, 436] width 28 height 28
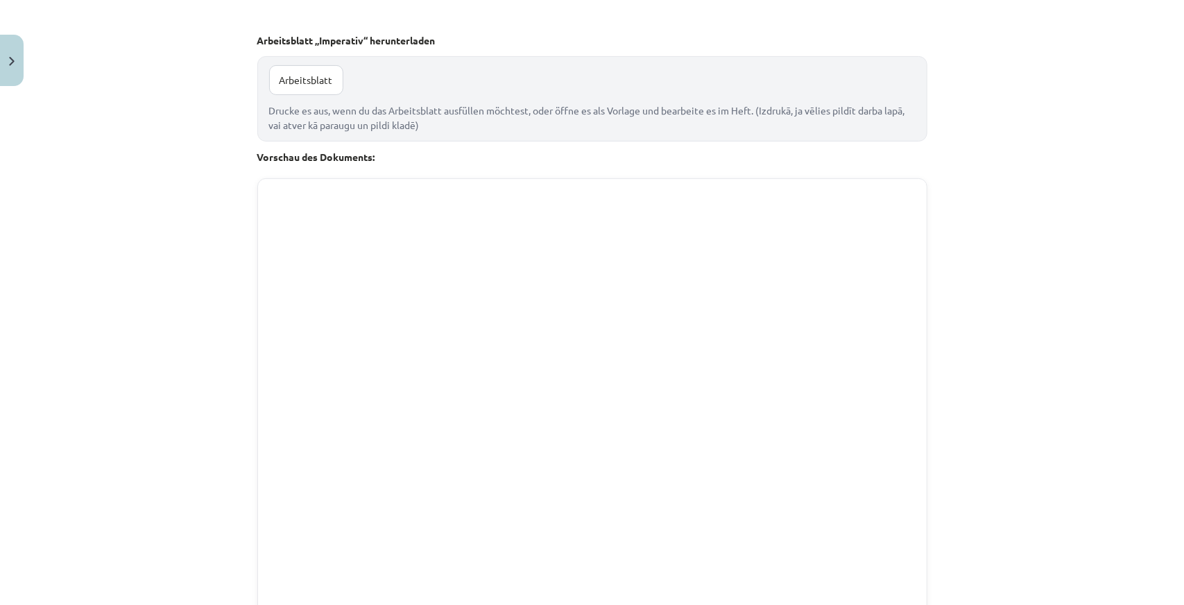
scroll to position [516, 0]
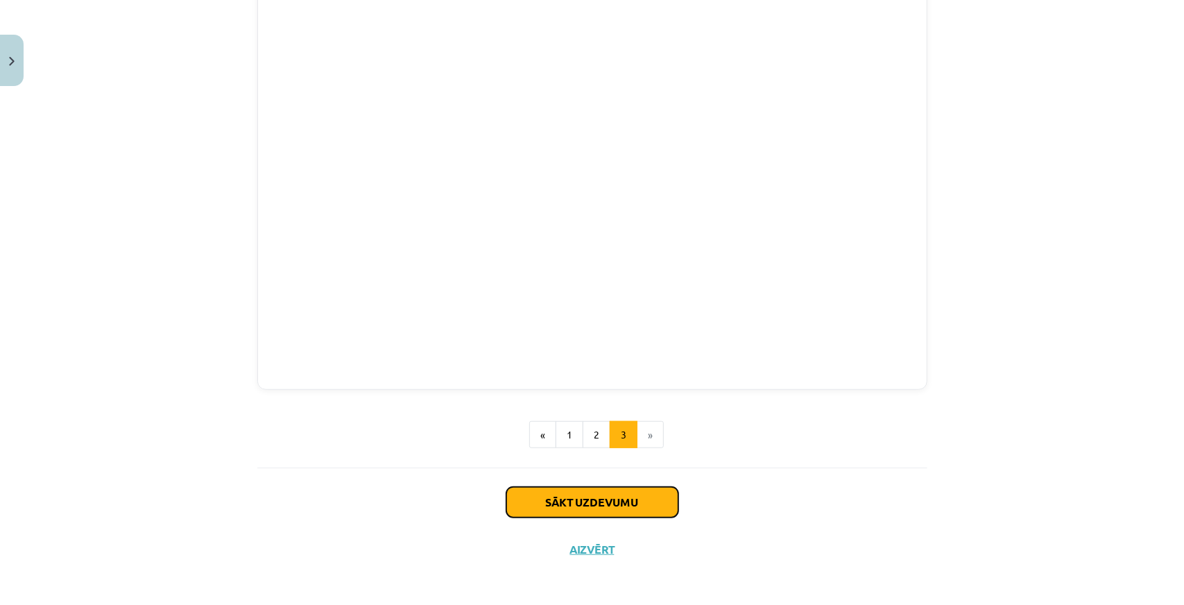
click at [617, 493] on button "Sākt uzdevumu" at bounding box center [593, 502] width 172 height 31
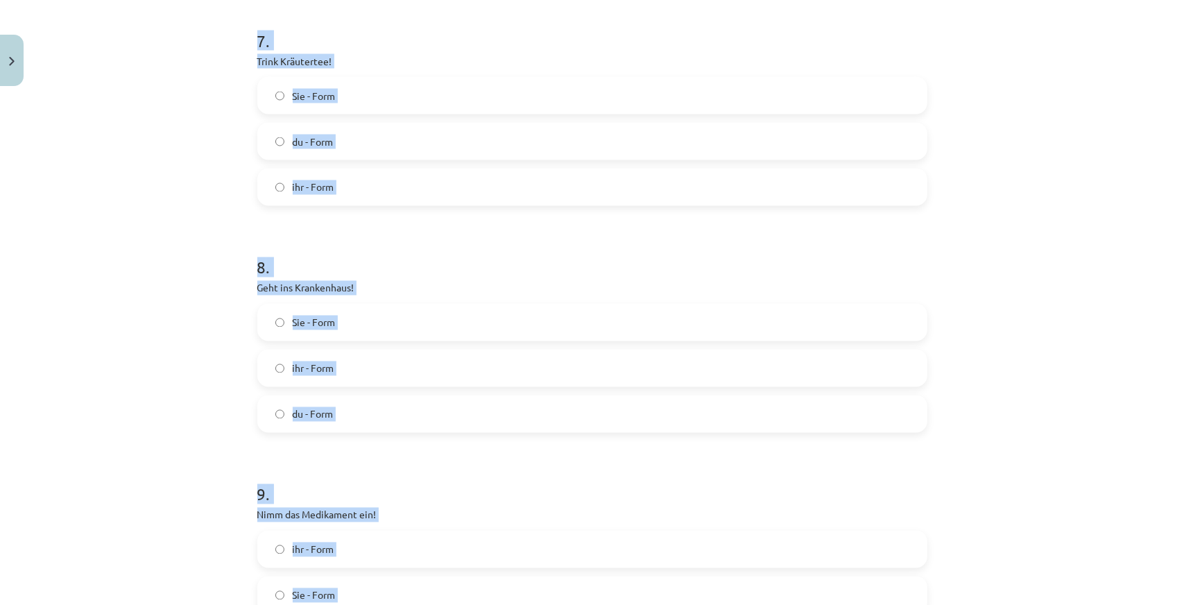
scroll to position [2047, 0]
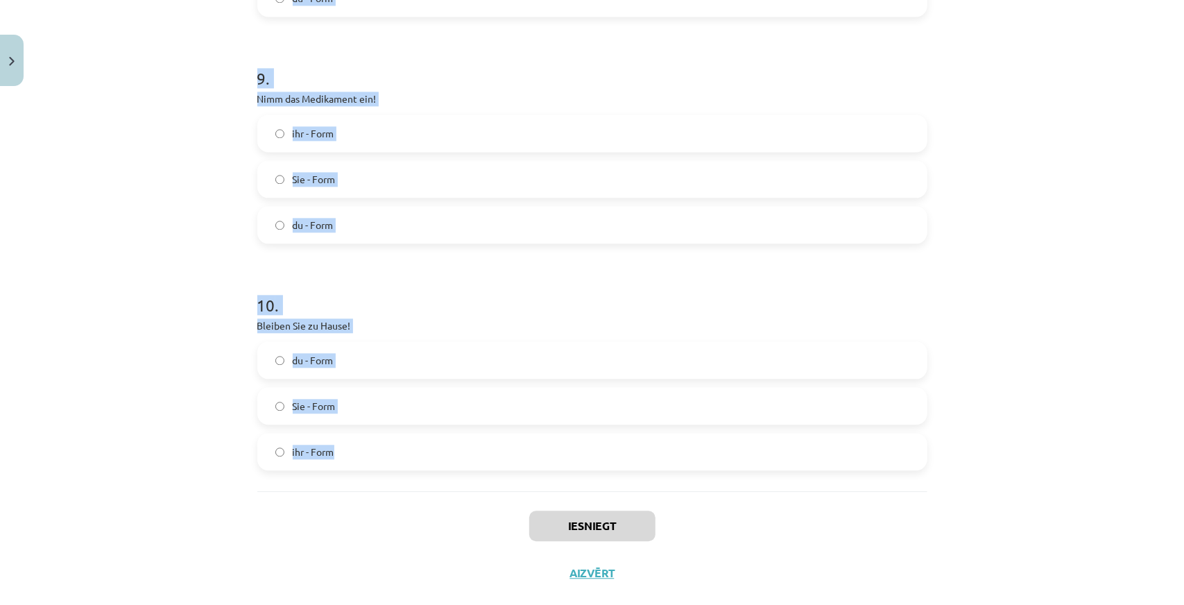
drag, startPoint x: 235, startPoint y: 277, endPoint x: 507, endPoint y: 441, distance: 318.4
click at [507, 441] on div "Mācību tēma: Vācu valodas 9. klases 1. ieskaites mācību materiāls #6 📝 Thema 5.…" at bounding box center [592, 302] width 1184 height 605
click at [180, 240] on div "Mācību tēma: Vācu valodas 9. klases 1. ieskaites mācību materiāls #6 📝 Thema 5.…" at bounding box center [592, 302] width 1184 height 605
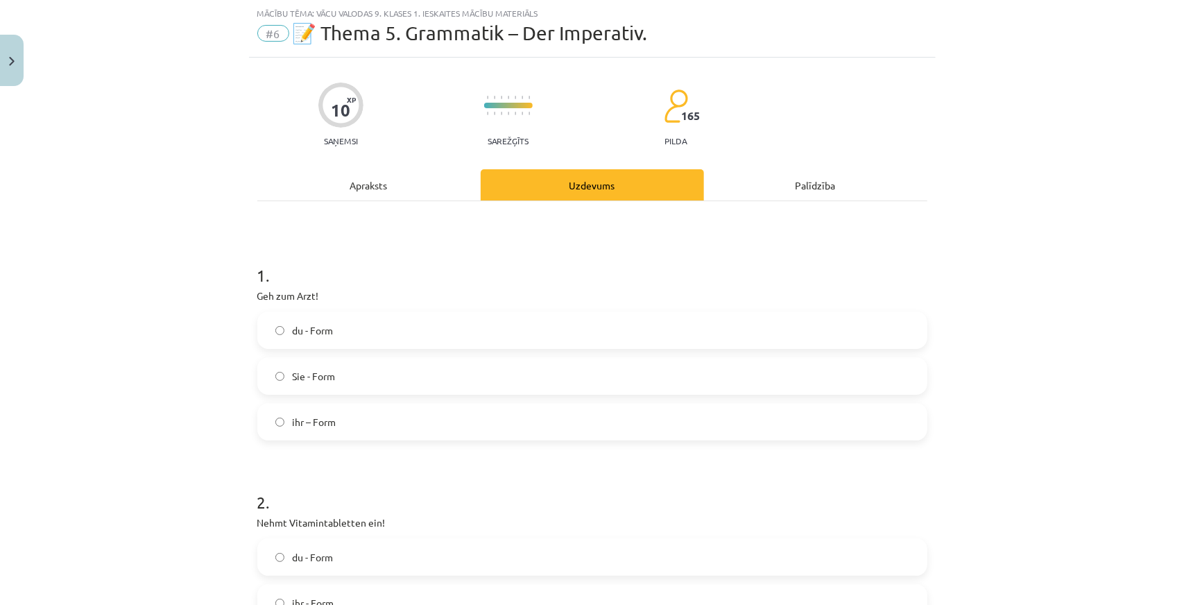
scroll to position [0, 0]
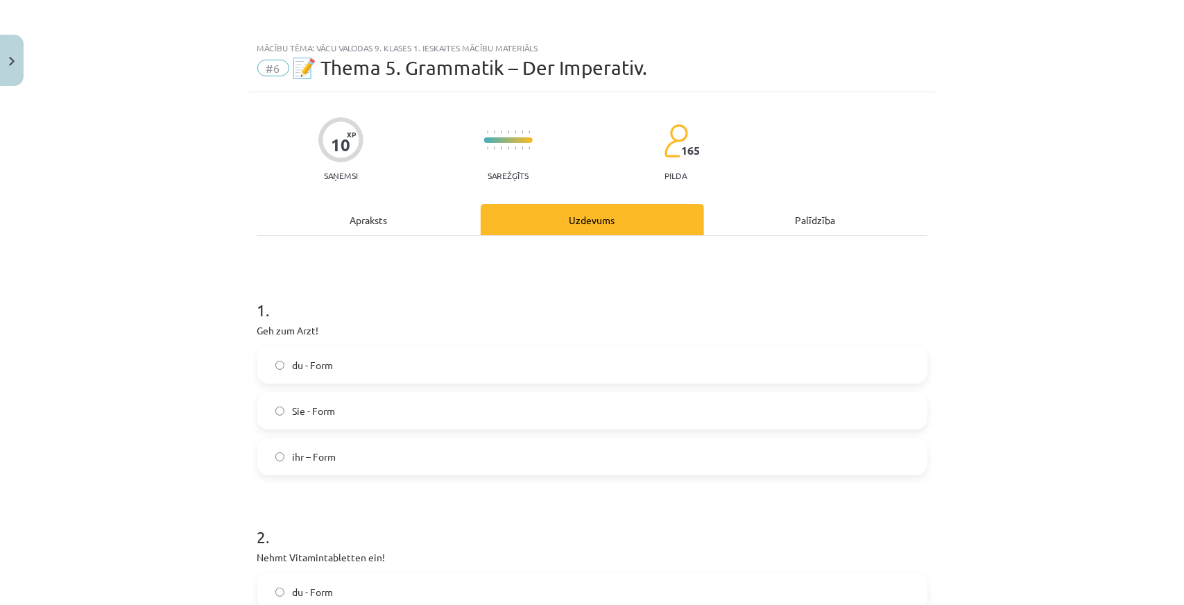
click at [347, 368] on label "du - Form" at bounding box center [592, 365] width 667 height 35
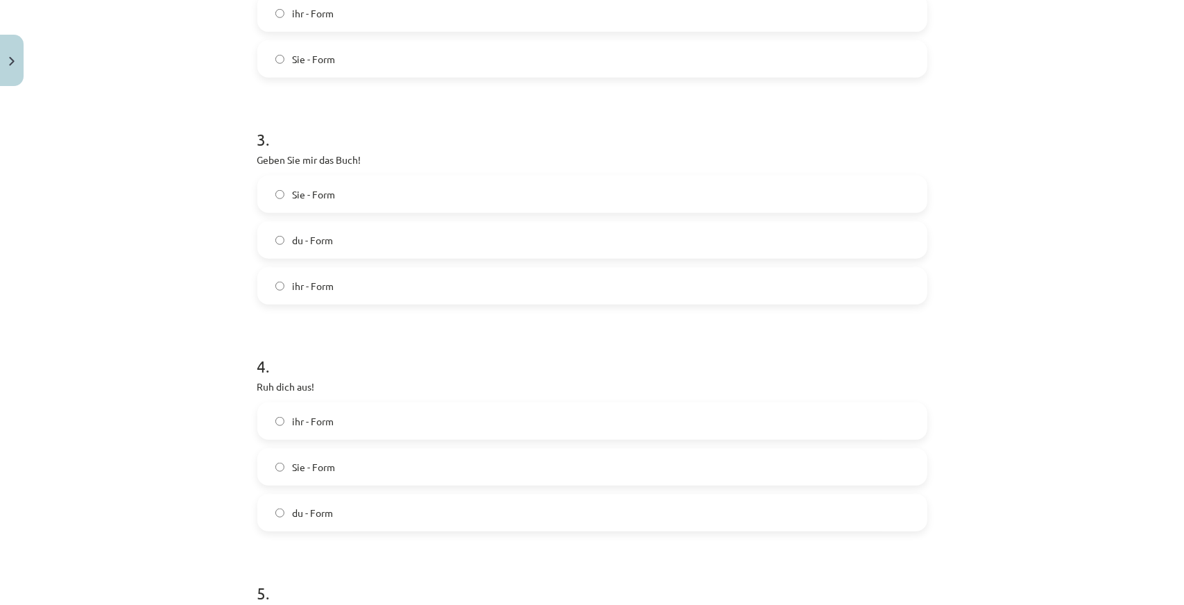
scroll to position [486, 0]
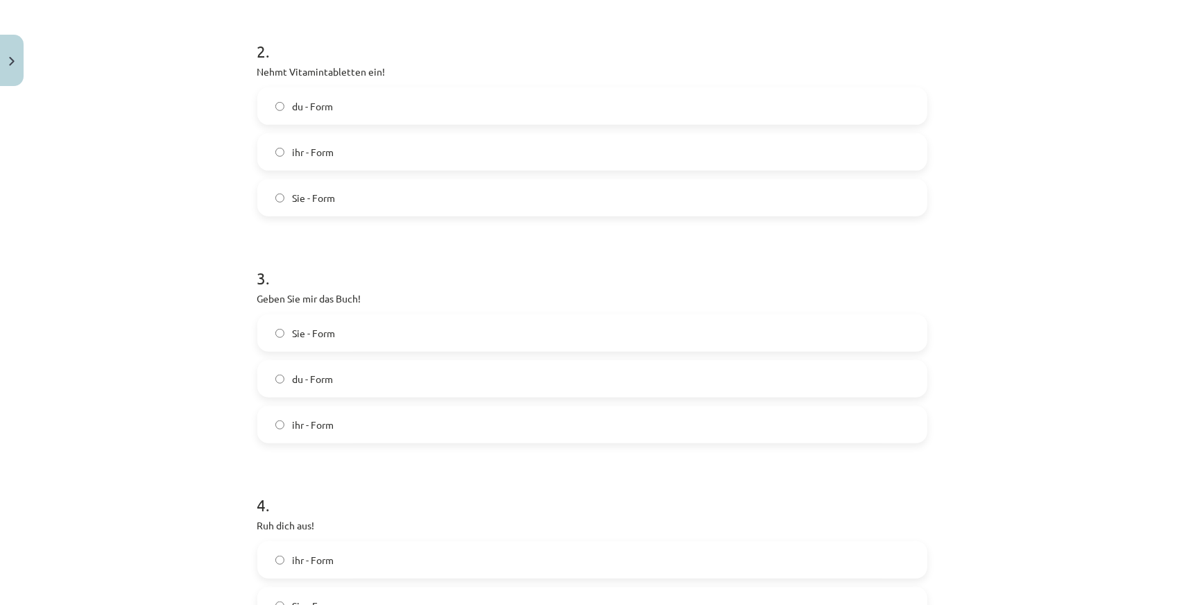
click at [323, 158] on span "ihr - Form" at bounding box center [314, 152] width 42 height 15
click at [314, 336] on span "Sie - Form" at bounding box center [314, 333] width 43 height 15
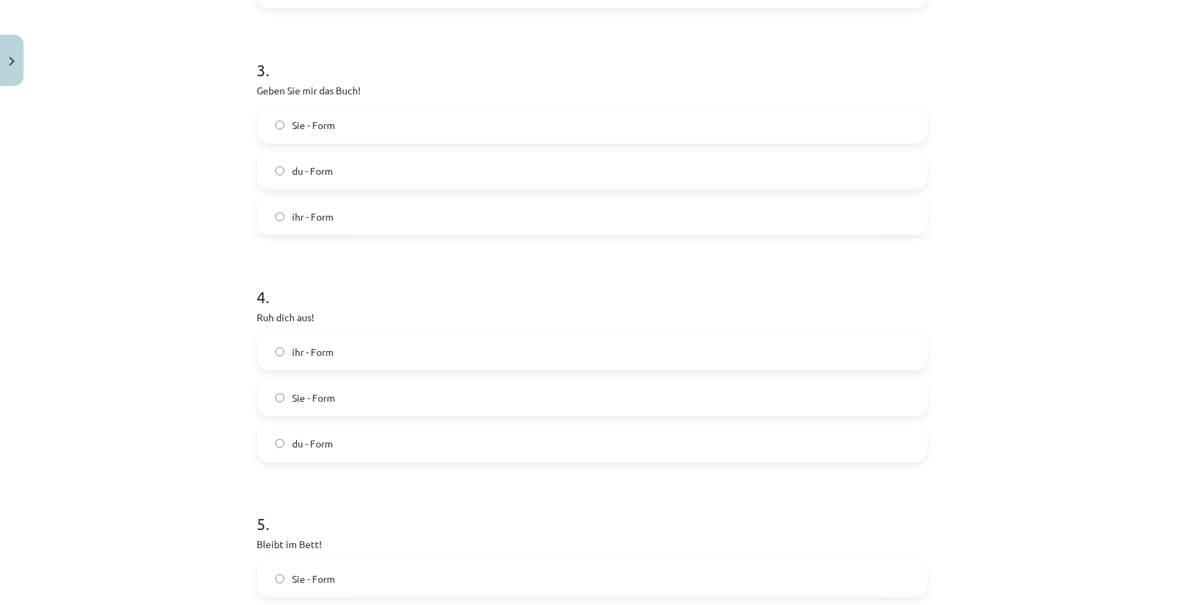
click at [315, 449] on span "du - Form" at bounding box center [313, 443] width 41 height 15
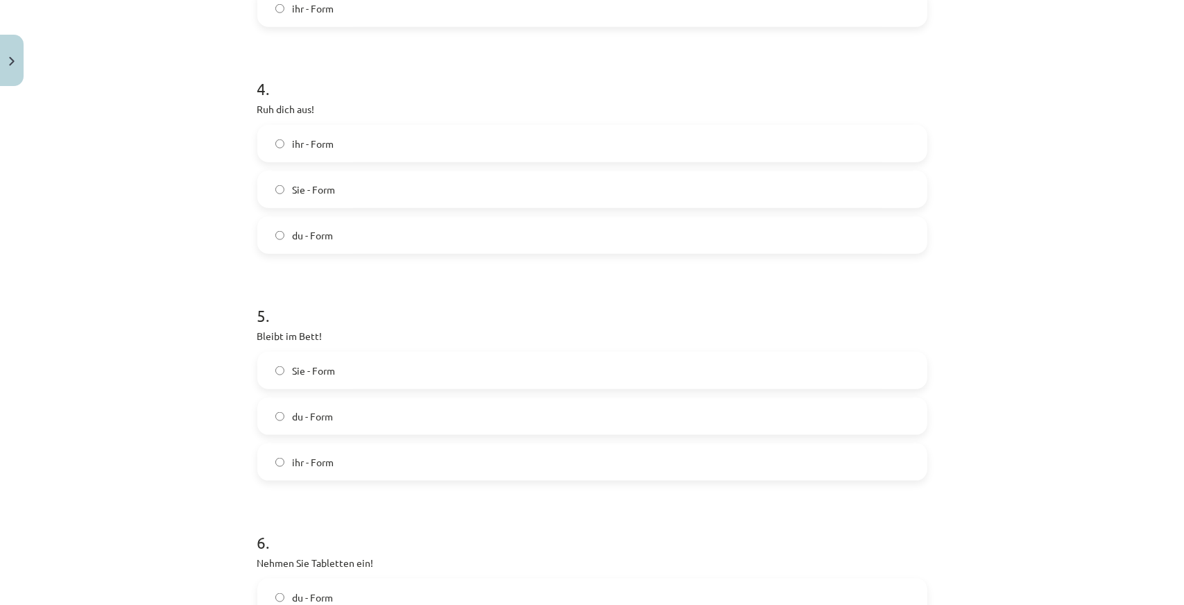
click at [321, 459] on span "ihr - Form" at bounding box center [314, 462] width 42 height 15
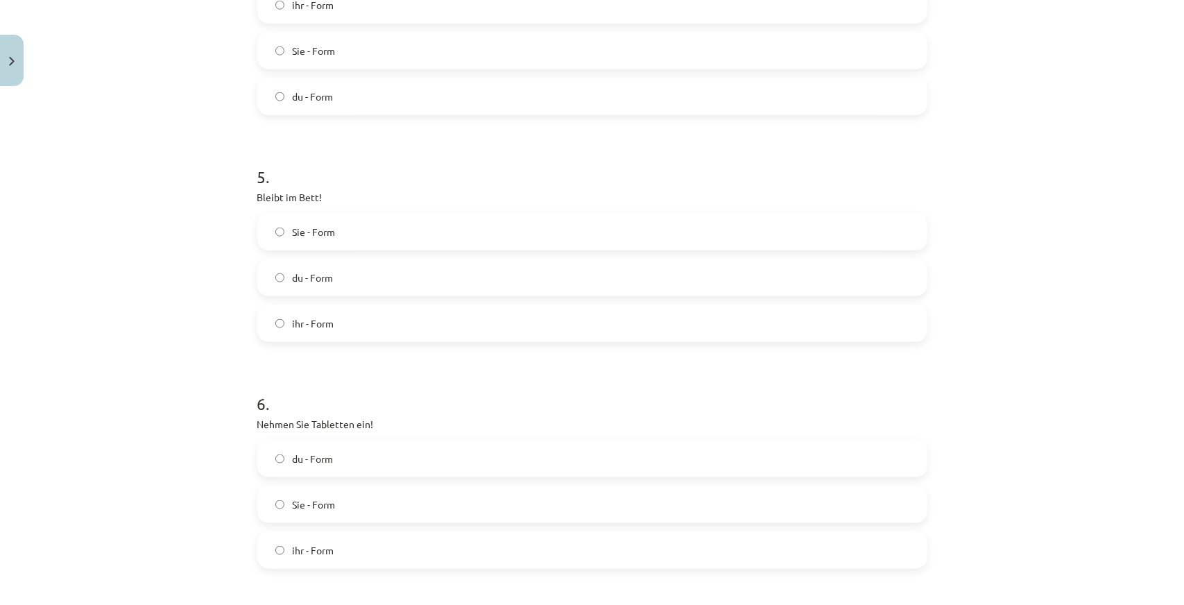
scroll to position [1180, 0]
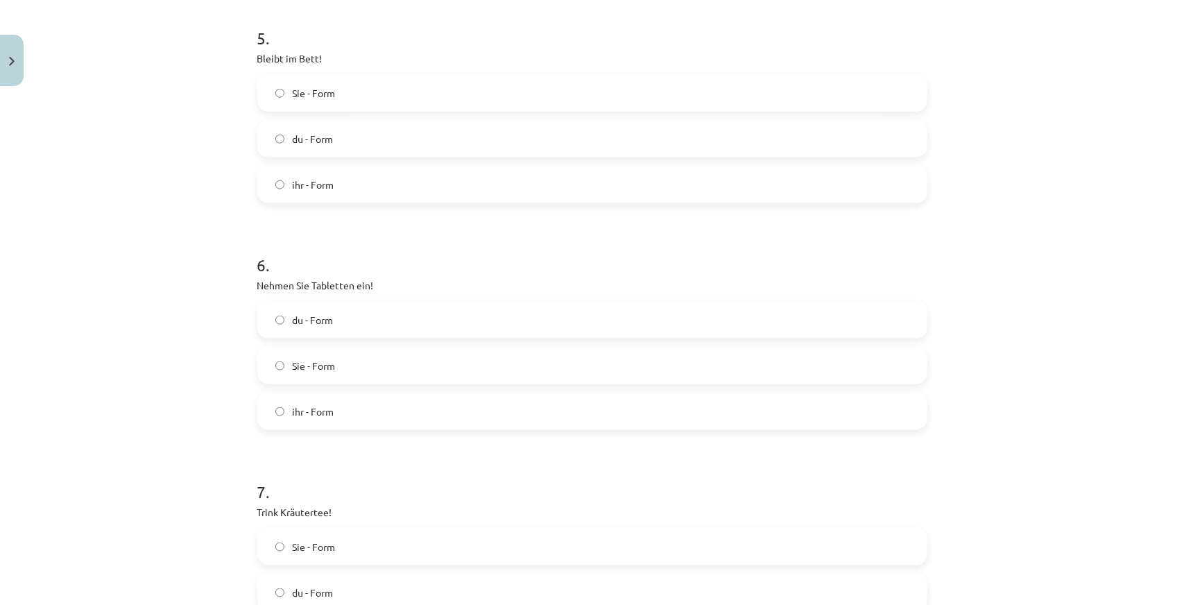
click at [340, 361] on label "Sie - Form" at bounding box center [592, 365] width 667 height 35
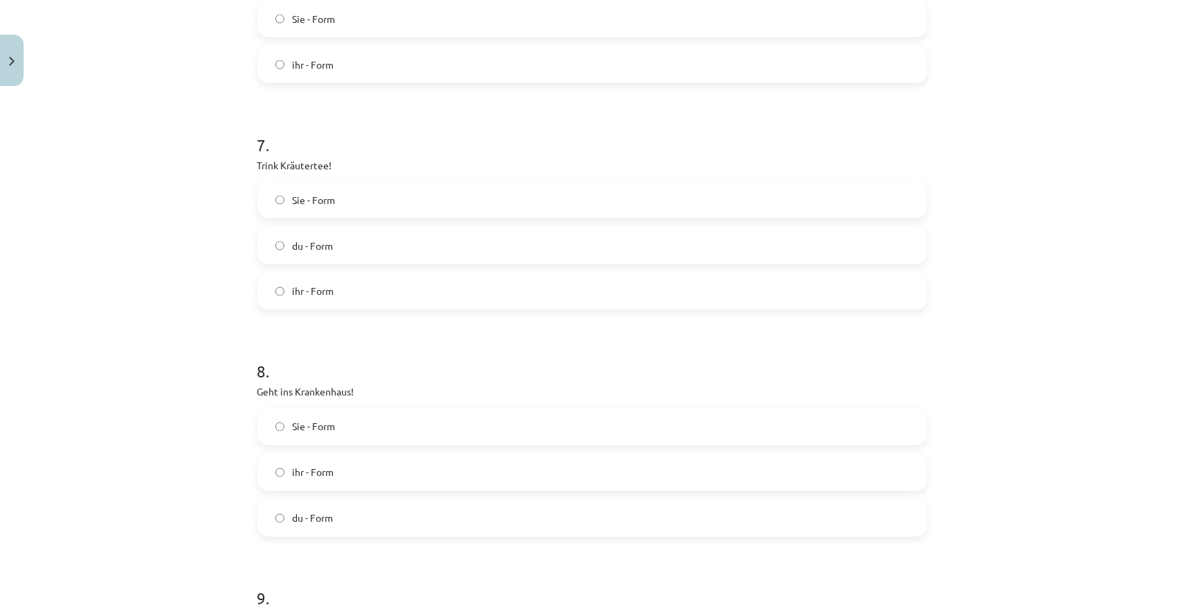
scroll to position [1596, 0]
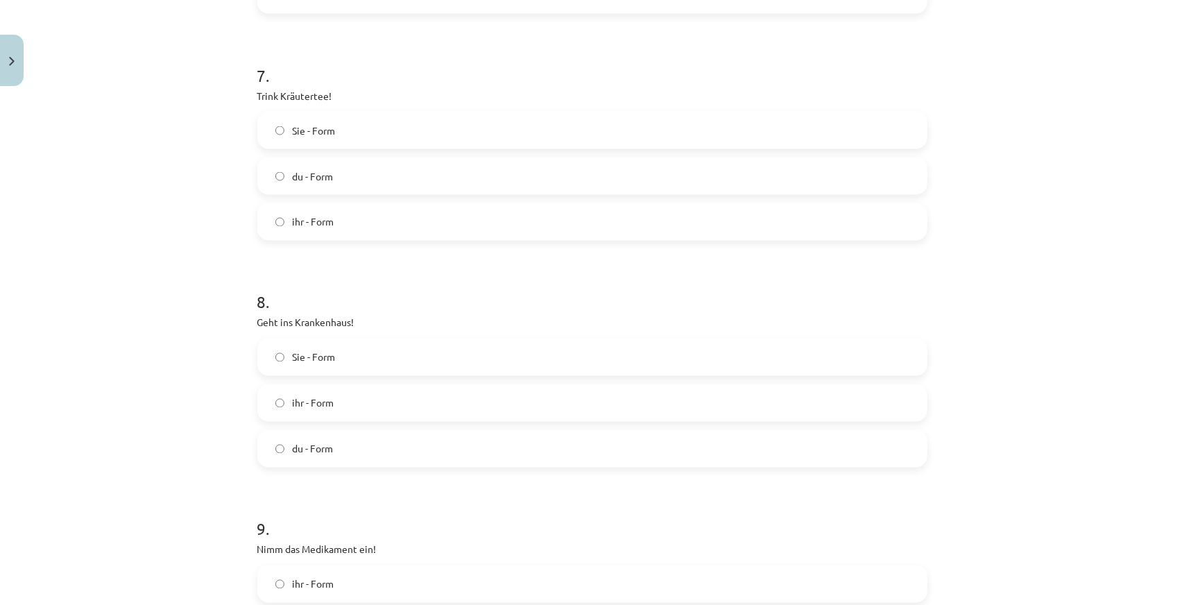
click at [294, 179] on span "du - Form" at bounding box center [313, 176] width 41 height 15
click at [301, 403] on span "ihr - Form" at bounding box center [314, 403] width 42 height 15
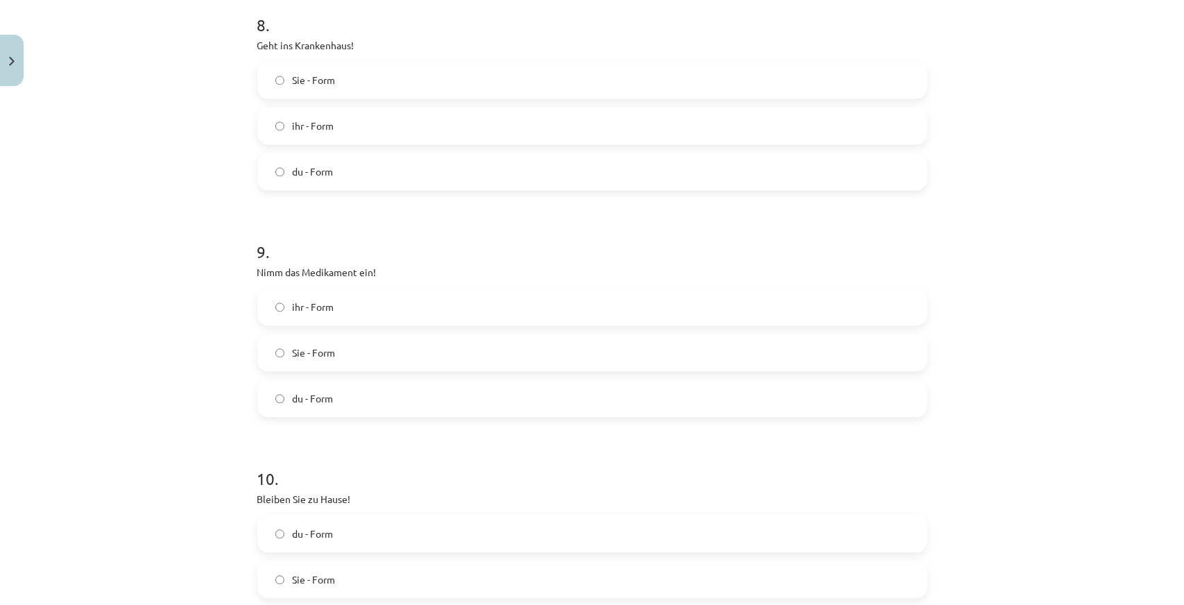
click at [330, 398] on label "du - Form" at bounding box center [592, 398] width 667 height 35
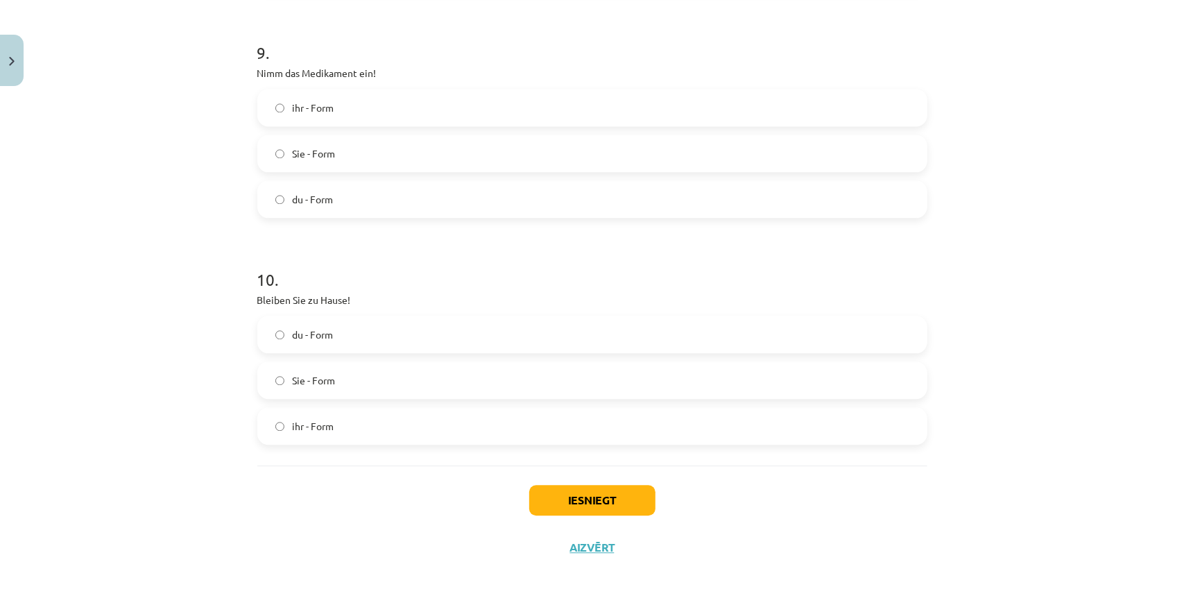
click at [323, 391] on label "Sie - Form" at bounding box center [592, 380] width 667 height 35
click at [623, 504] on button "Iesniegt" at bounding box center [592, 500] width 126 height 31
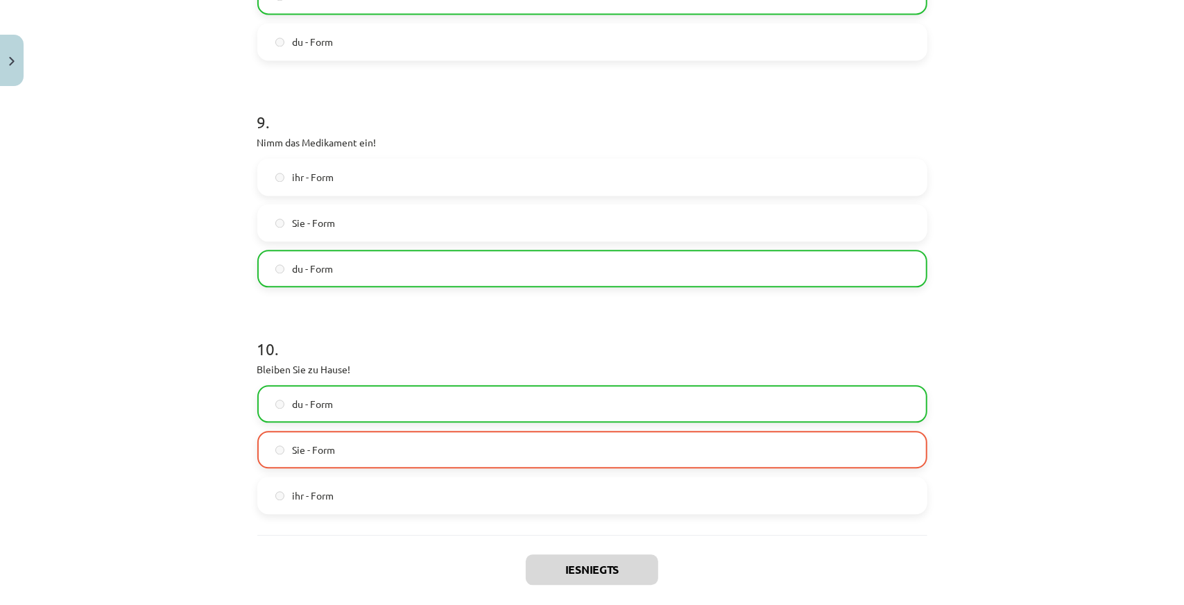
scroll to position [2116, 0]
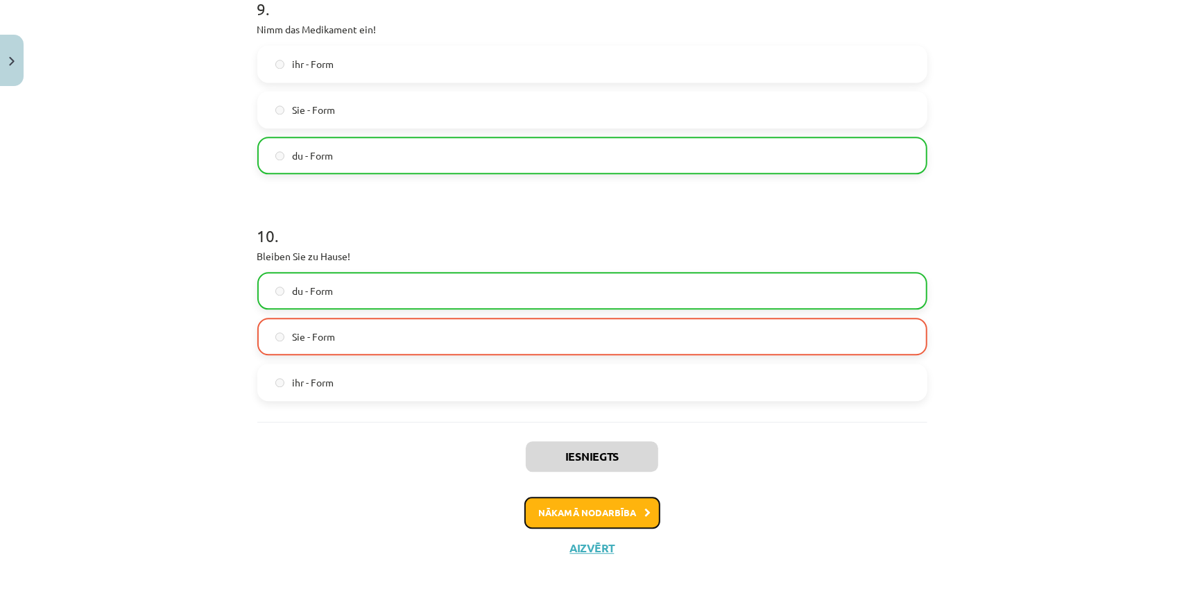
click at [587, 503] on button "Nākamā nodarbība" at bounding box center [593, 513] width 136 height 32
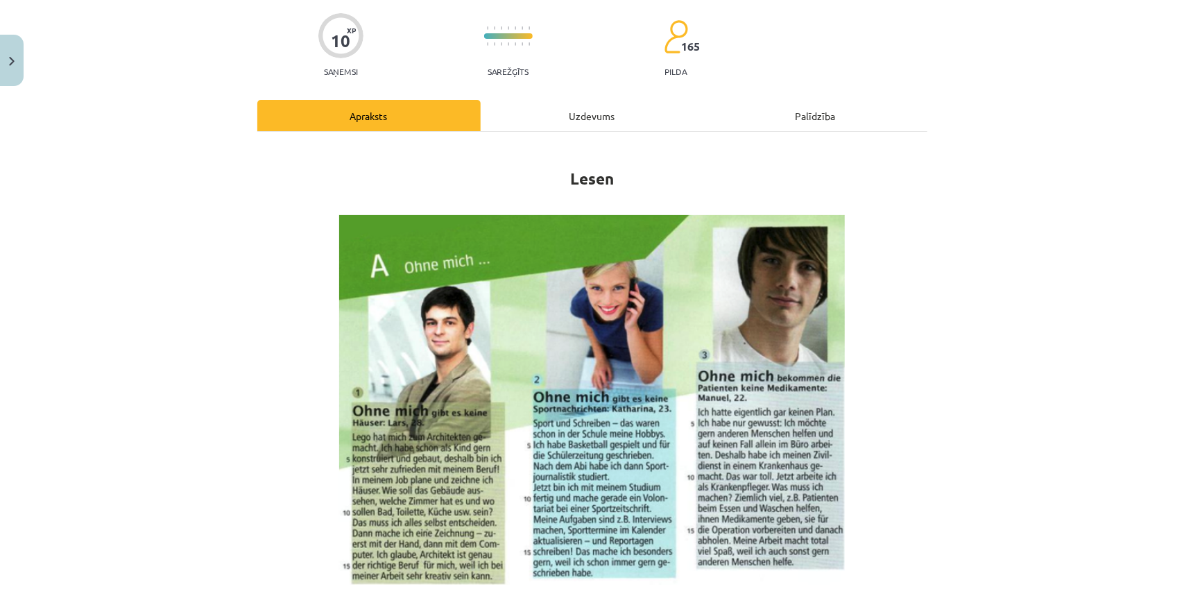
scroll to position [0, 0]
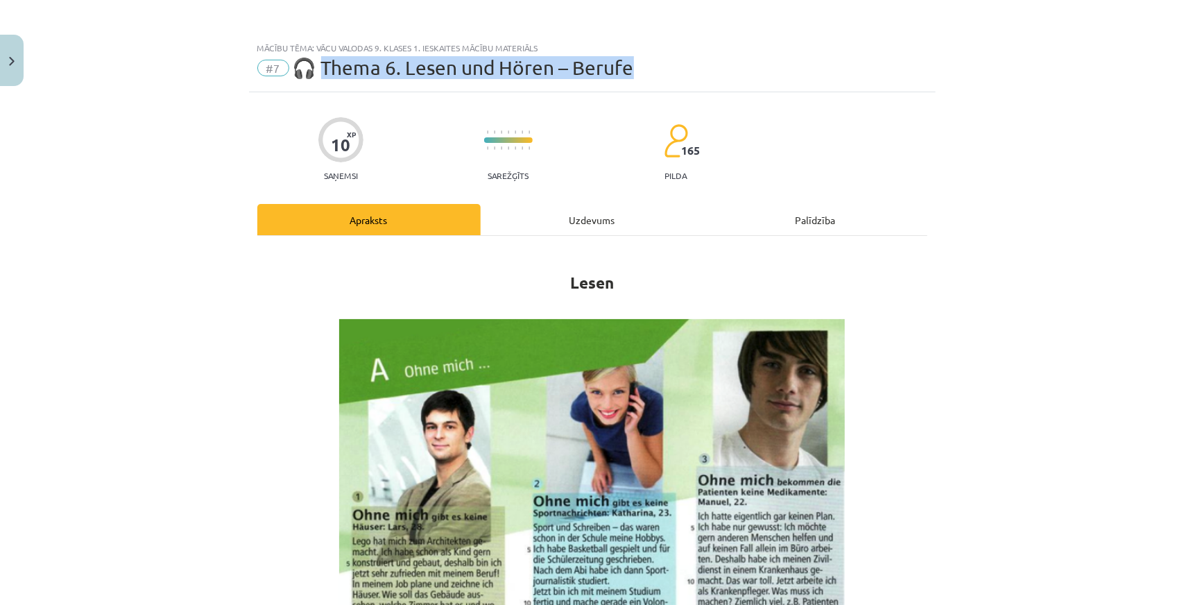
drag, startPoint x: 321, startPoint y: 67, endPoint x: 765, endPoint y: 71, distance: 444.1
click at [765, 71] on div "#7 🎧 Thema 6. Lesen und Hören – Berufe" at bounding box center [592, 68] width 670 height 22
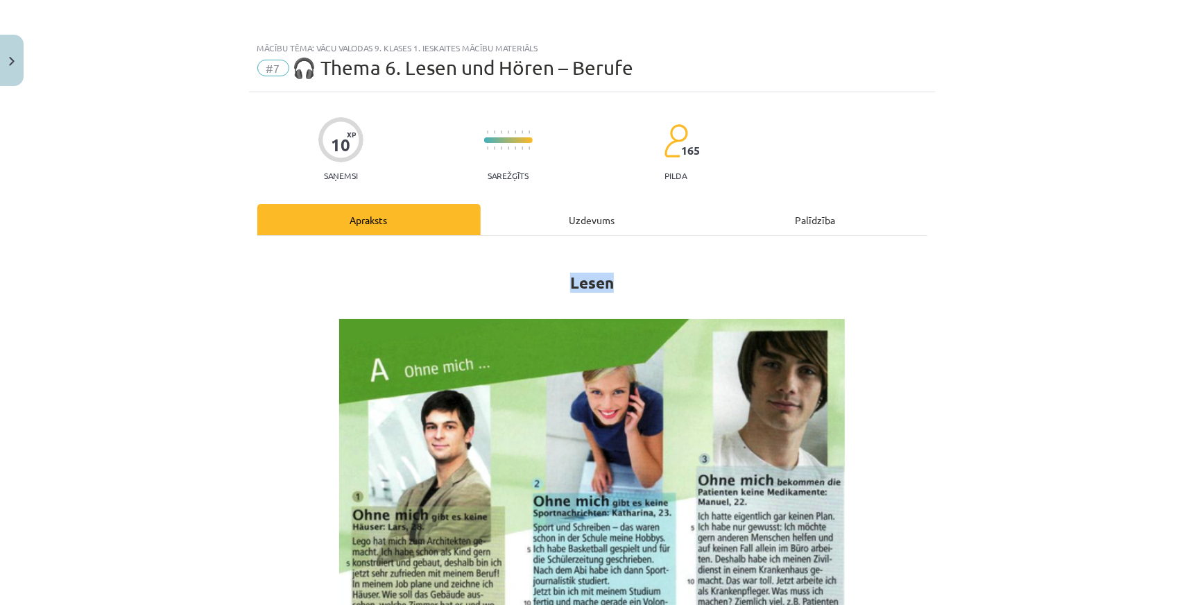
drag, startPoint x: 529, startPoint y: 271, endPoint x: 626, endPoint y: 275, distance: 97.2
click at [626, 275] on h1 "Lesen" at bounding box center [592, 270] width 670 height 44
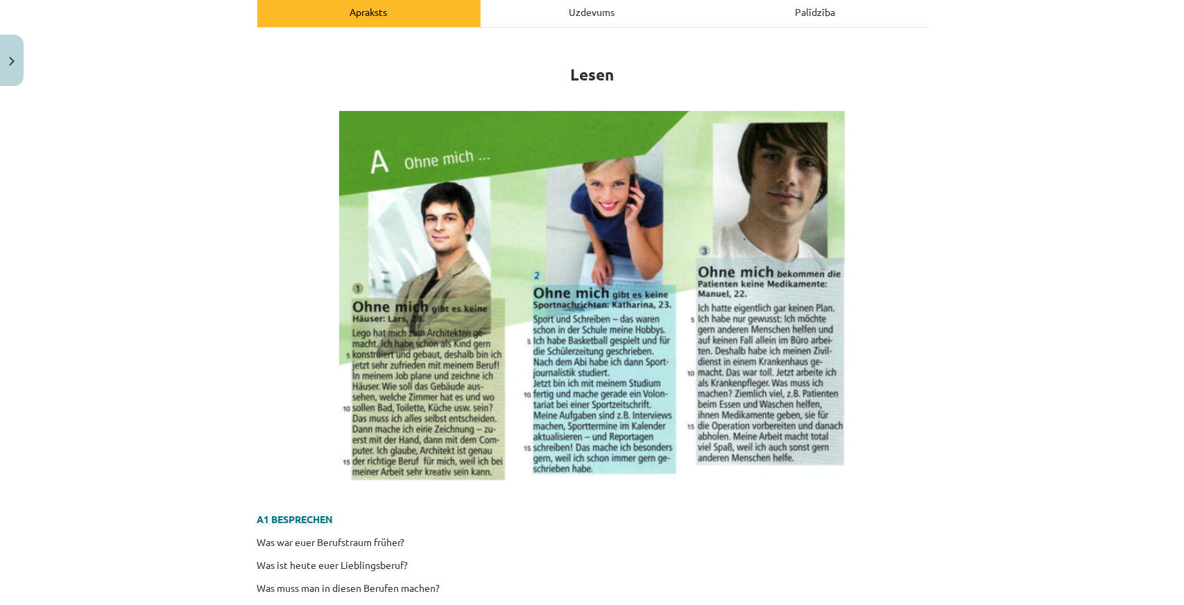
click at [257, 321] on p at bounding box center [592, 296] width 670 height 370
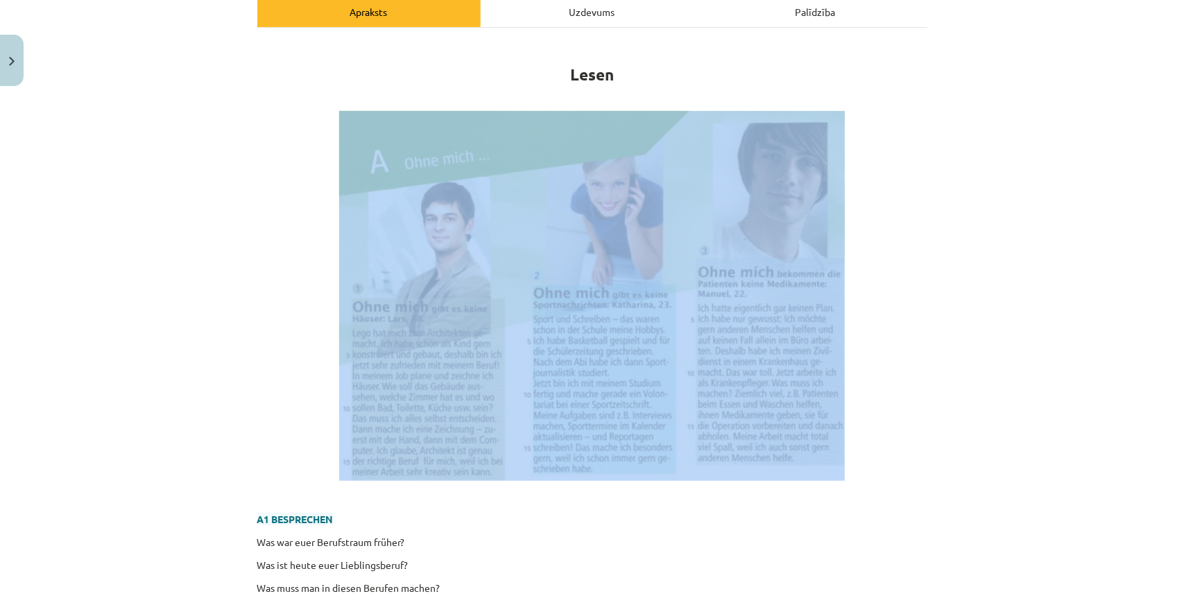
drag, startPoint x: 330, startPoint y: 91, endPoint x: 458, endPoint y: 271, distance: 221.0
click at [458, 271] on div "Lesen A1 BESPRECHEN Was war euer Berufstraum früher? Was ist [DATE] euer Liebli…" at bounding box center [592, 582] width 670 height 1085
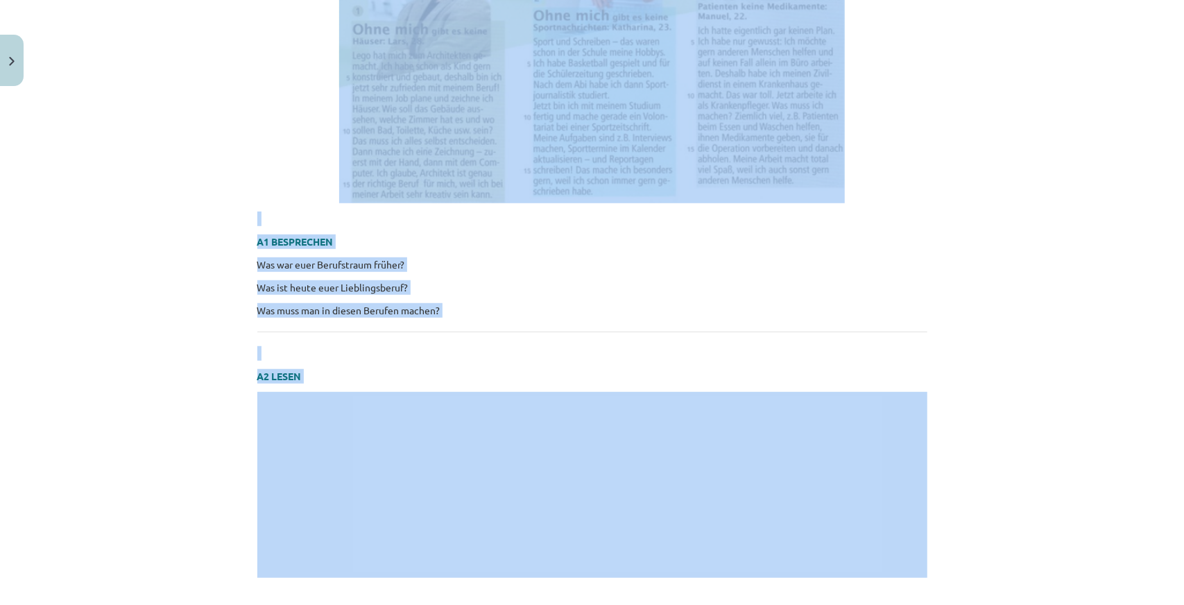
scroll to position [694, 0]
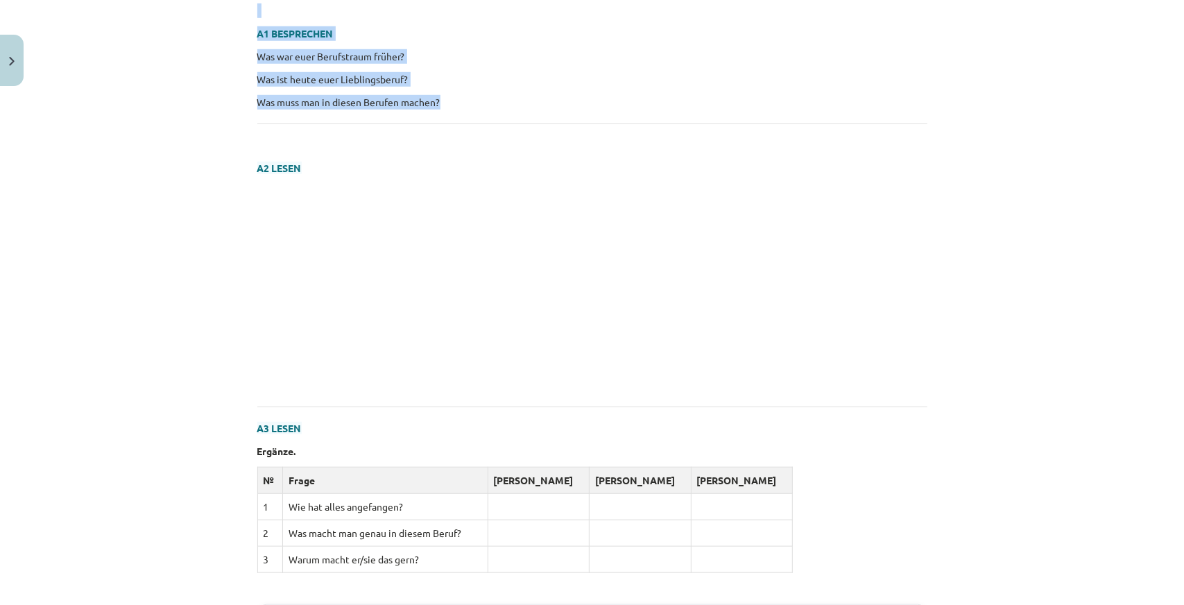
drag, startPoint x: 594, startPoint y: 81, endPoint x: 528, endPoint y: 102, distance: 69.1
click at [528, 102] on div "Lesen A1 BESPRECHEN Was war euer Berufstraum früher? Was ist [DATE] euer Liebli…" at bounding box center [592, 97] width 670 height 1085
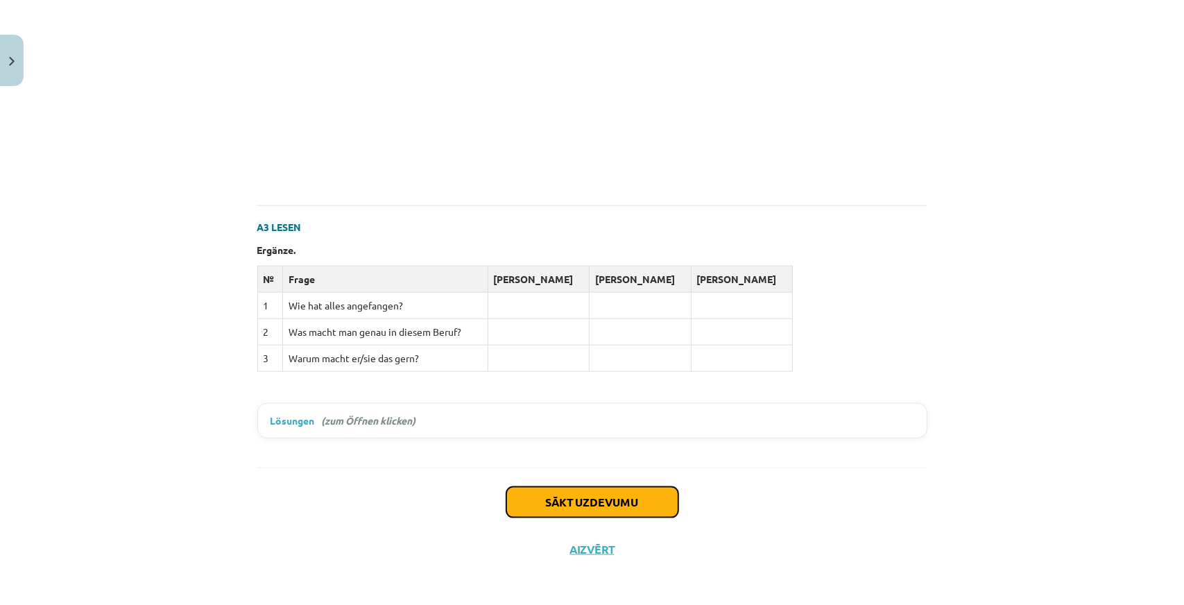
click at [593, 500] on button "Sākt uzdevumu" at bounding box center [593, 502] width 172 height 31
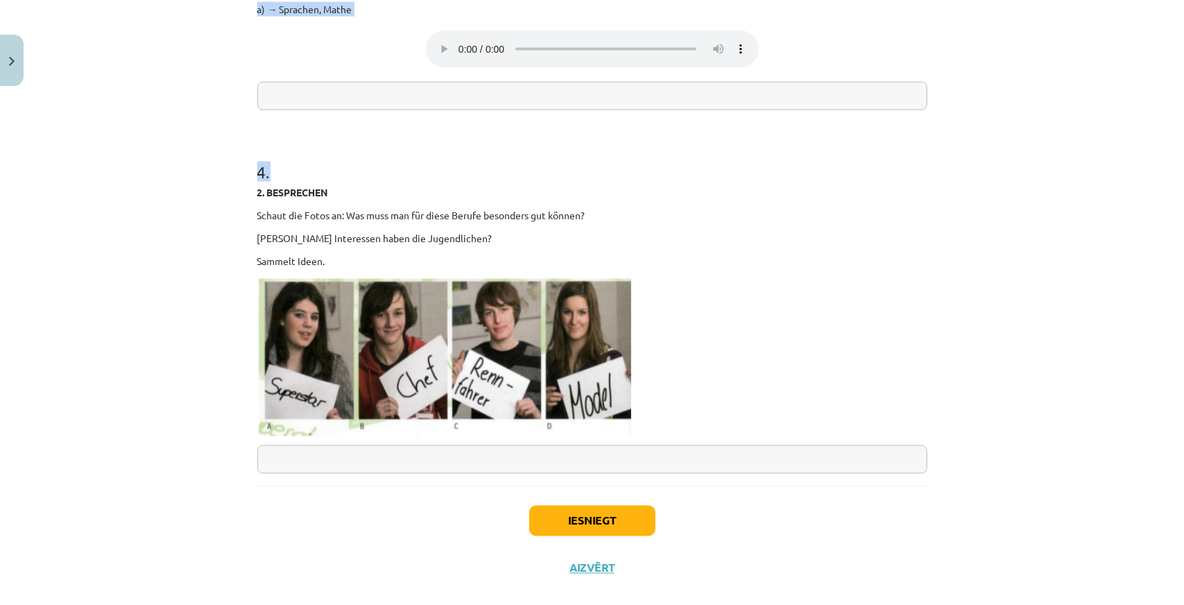
scroll to position [1478, 0]
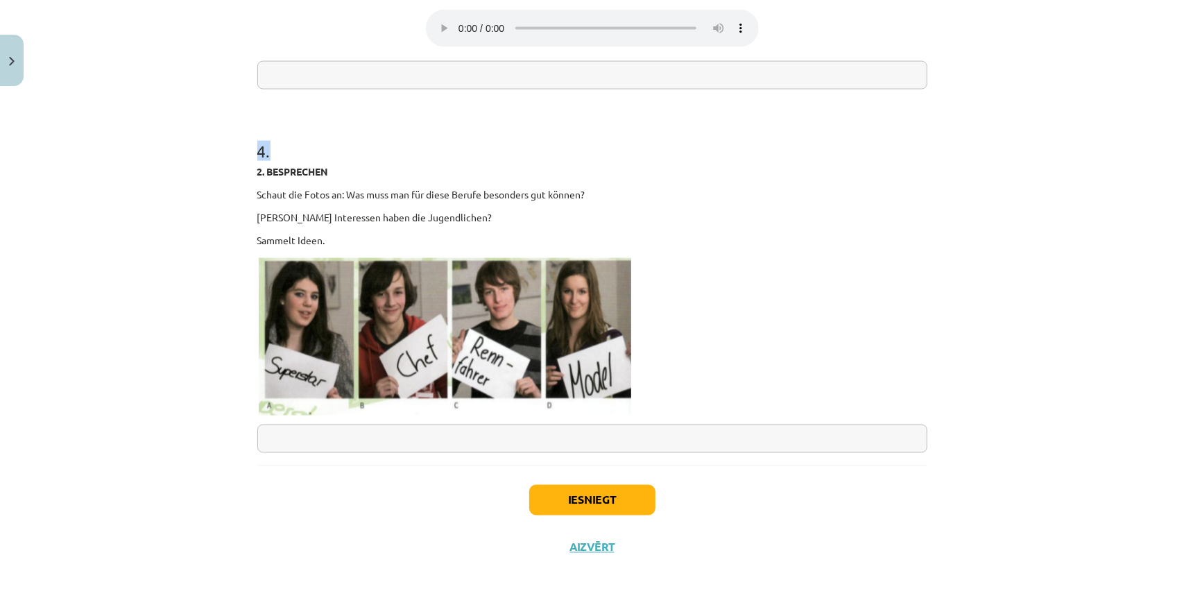
drag, startPoint x: 248, startPoint y: 302, endPoint x: 684, endPoint y: 445, distance: 458.8
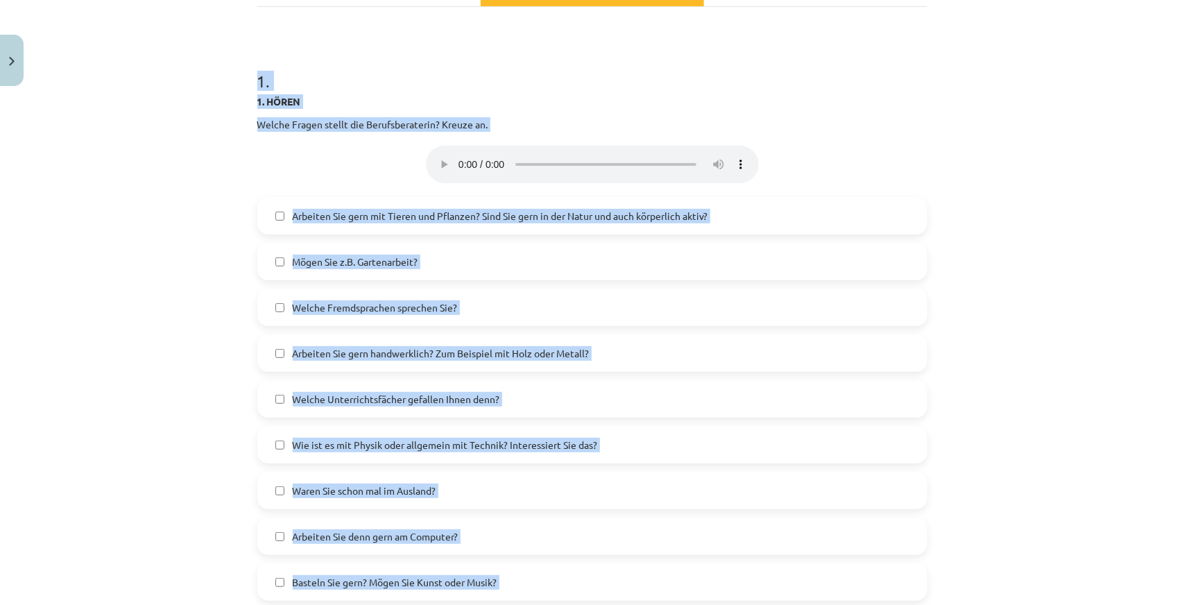
scroll to position [160, 0]
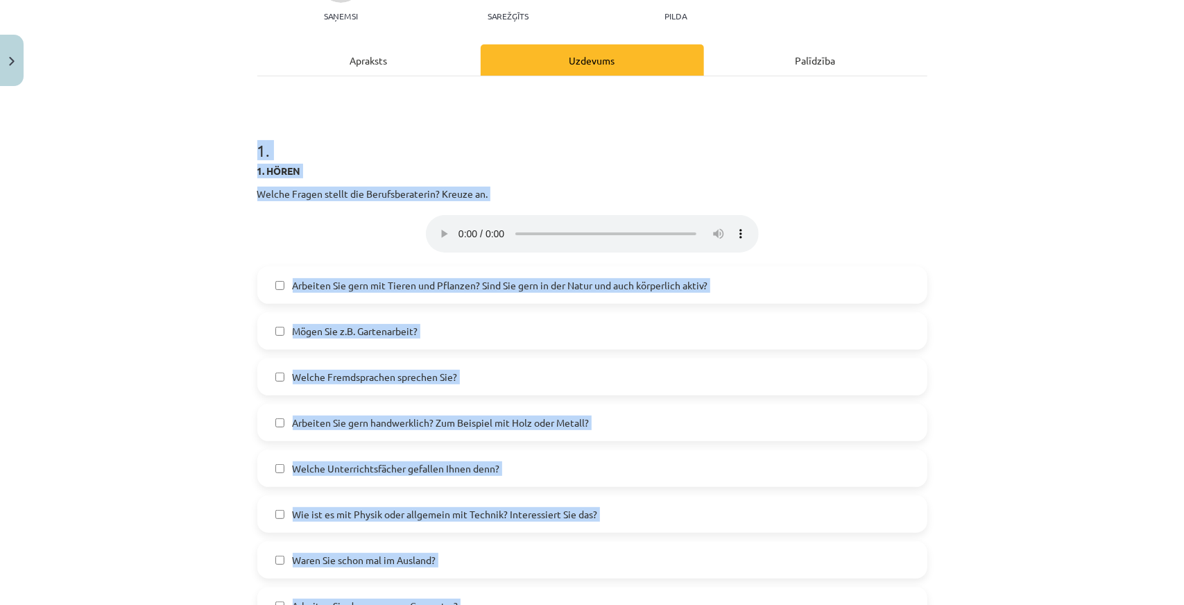
click at [83, 363] on div "Mācību tēma: Vācu valodas 9. klases 1. ieskaites mācību materiāls #7 🎧 Thema 6.…" at bounding box center [592, 302] width 1184 height 605
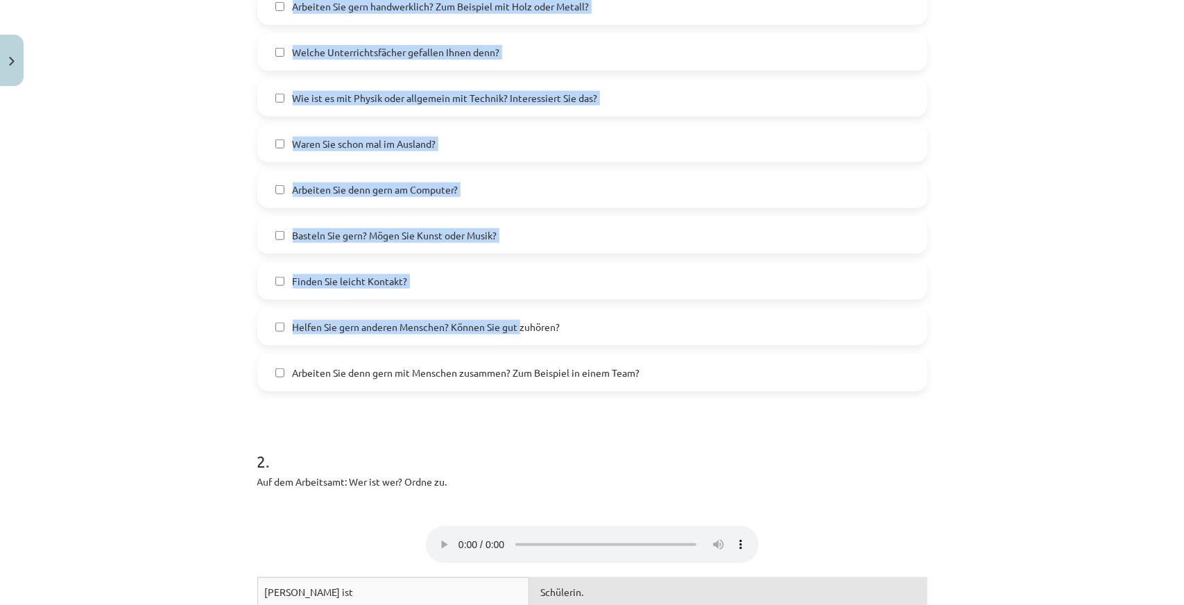
scroll to position [507, 0]
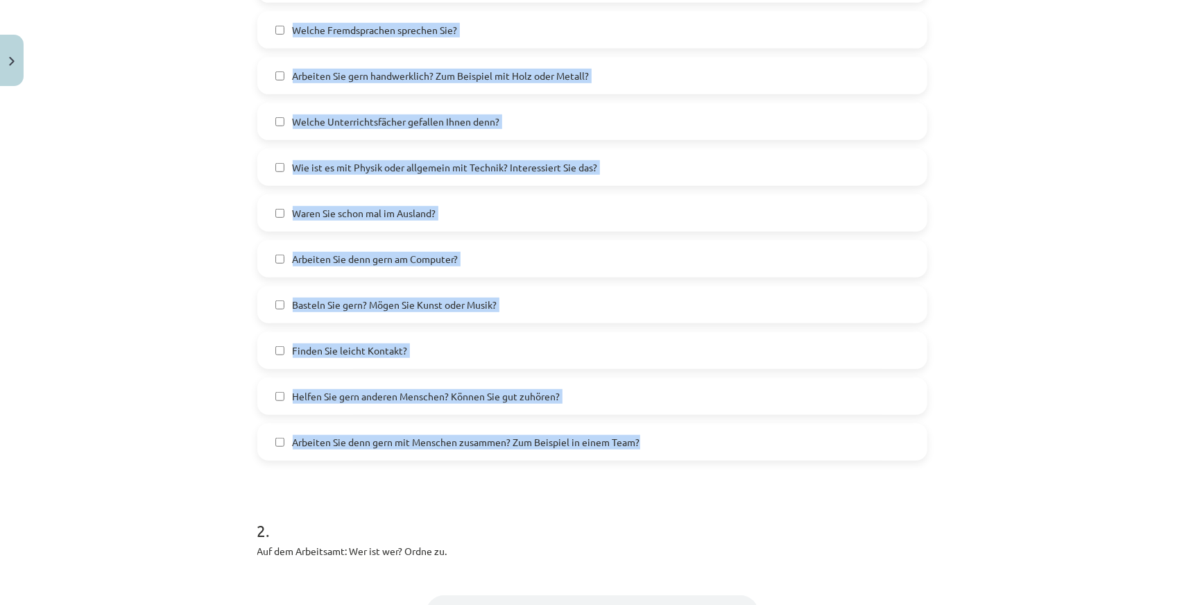
drag, startPoint x: 307, startPoint y: 182, endPoint x: 710, endPoint y: 450, distance: 484.9
click at [710, 450] on div "10 XP Saņemsi Sarežģīts 165 pilda Apraksts Uzdevums Palīdzība 1 . 1. HÖREN Welc…" at bounding box center [592, 564] width 687 height 1957
click at [77, 254] on div "Mācību tēma: Vācu valodas 9. klases 1. ieskaites mācību materiāls #7 🎧 Thema 6.…" at bounding box center [592, 302] width 1184 height 605
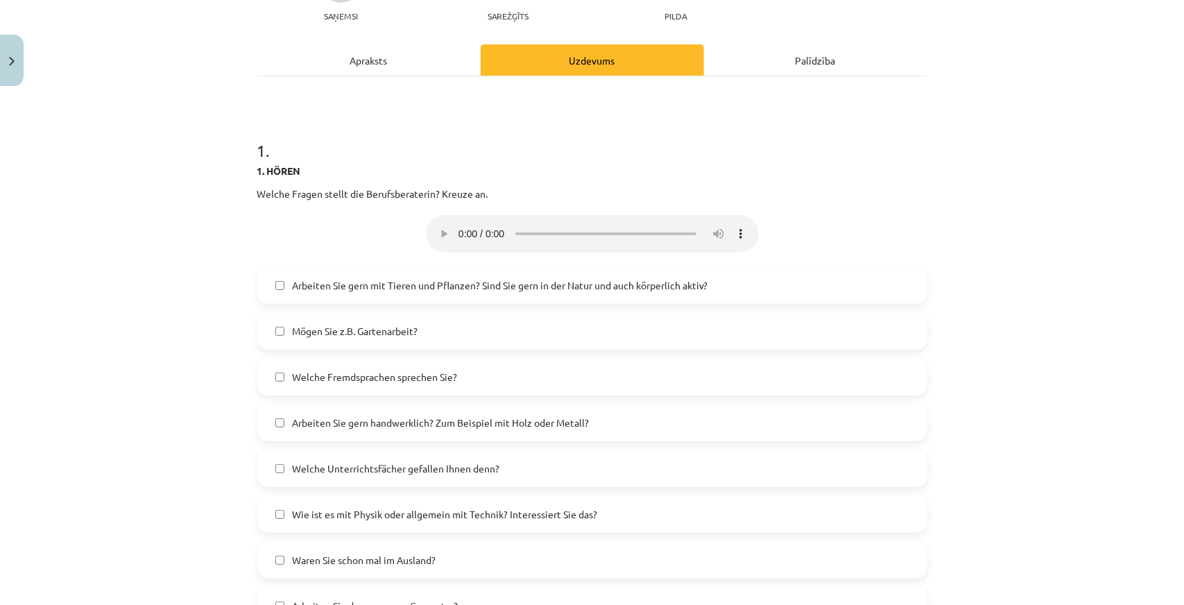
scroll to position [0, 0]
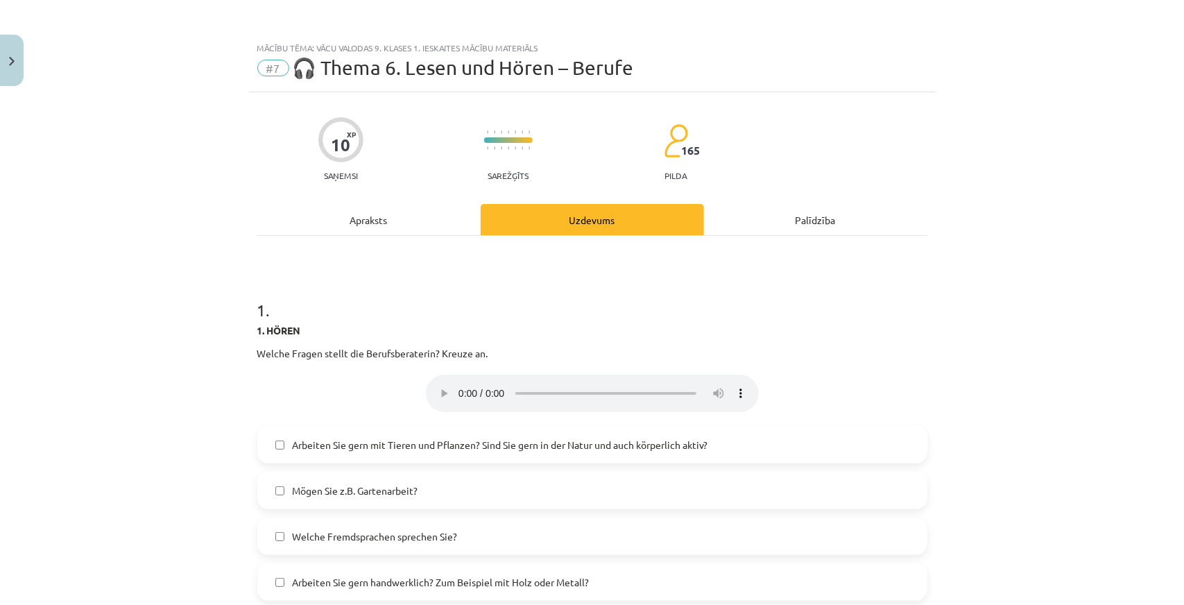
click at [798, 399] on p "Ваш браузер не поддерживает элемент audio ." at bounding box center [592, 393] width 670 height 37
click at [173, 263] on div "Mācību tēma: Vācu valodas 9. klases 1. ieskaites mācību materiāls #7 🎧 Thema 6.…" at bounding box center [592, 302] width 1184 height 605
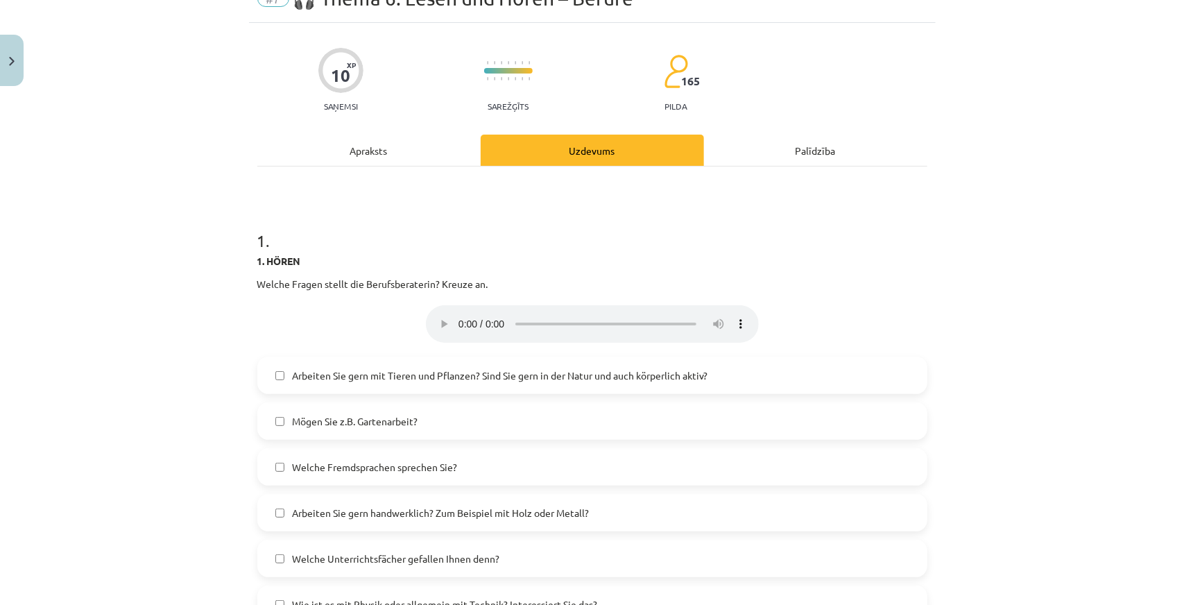
scroll to position [278, 0]
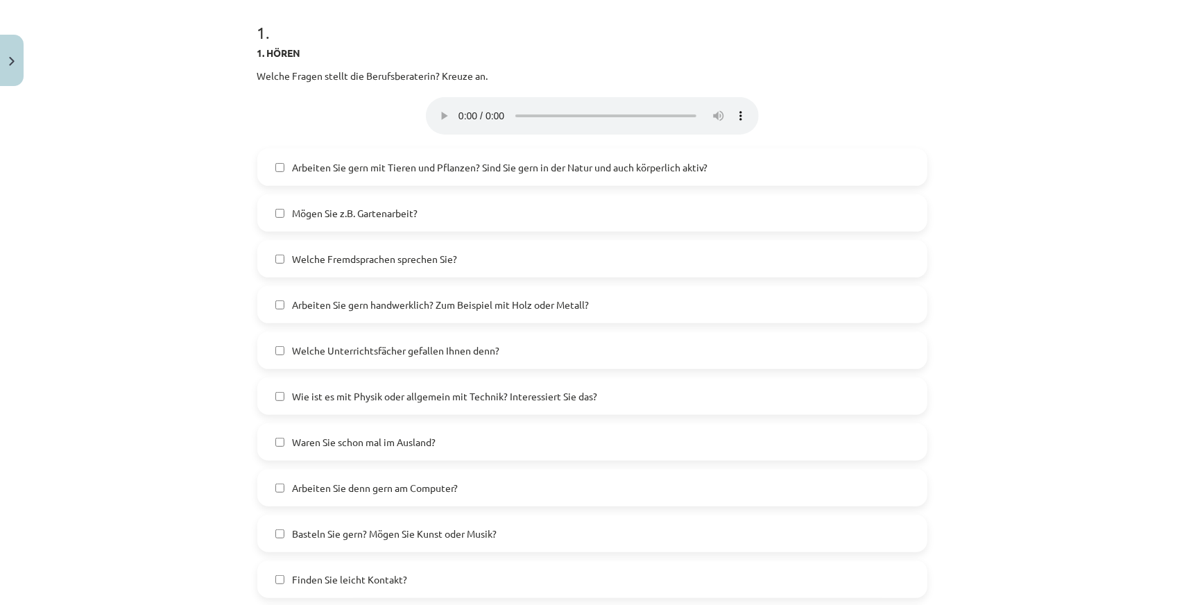
click at [294, 168] on span "Arbeiten Sie gern mit Tieren und Pflanzen? Sind Sie gern in der Natur und auch …" at bounding box center [501, 167] width 416 height 15
click at [340, 217] on span "Mögen Sie z.B. Gartenarbeit?" at bounding box center [356, 213] width 126 height 15
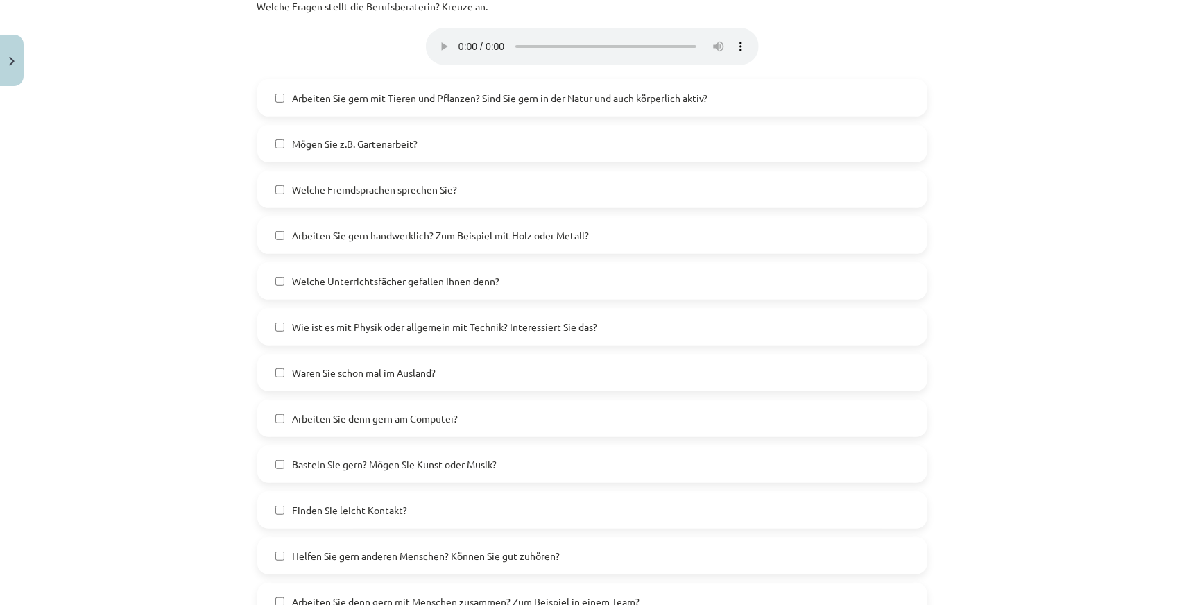
scroll to position [416, 0]
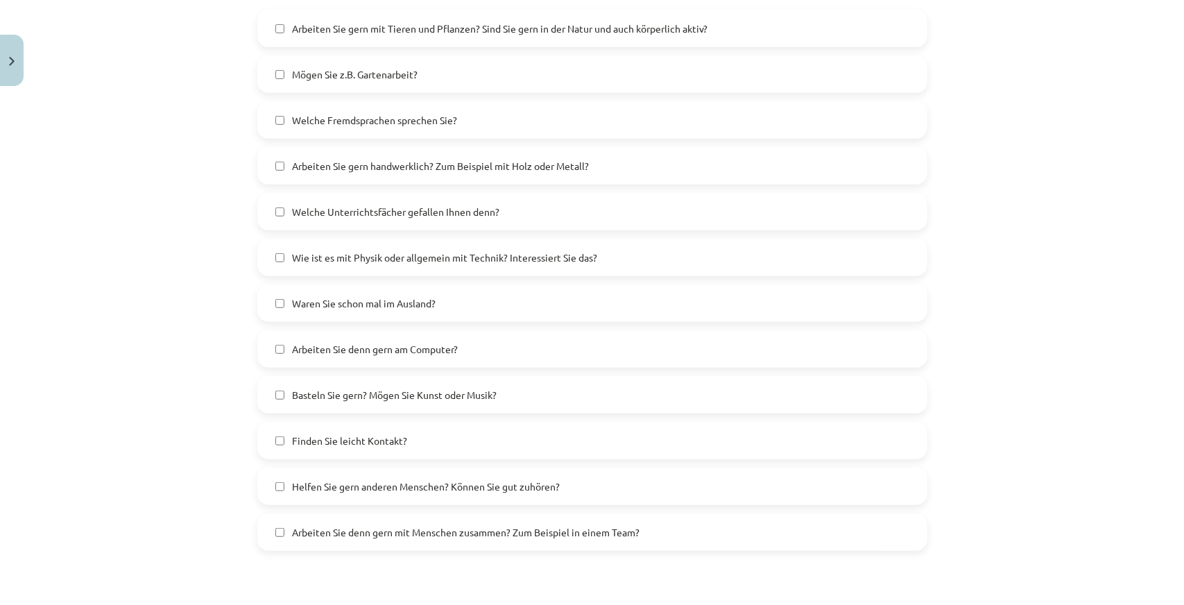
click at [337, 120] on span "Welche Fremdsprachen sprechen Sie?" at bounding box center [375, 120] width 165 height 15
click at [346, 250] on span "Wie ist es mit Physik oder allgemein mit Technik? Interessiert Sie das?" at bounding box center [445, 257] width 305 height 15
click at [348, 350] on span "Arbeiten Sie denn gern am Computer?" at bounding box center [376, 349] width 166 height 15
click at [340, 386] on label "Basteln Sie gern? Mögen Sie Kunst oder Musik?" at bounding box center [592, 394] width 667 height 35
click at [315, 491] on span "Helfen Sie gern anderen Menschen? Können Sie gut zuhören?" at bounding box center [427, 486] width 268 height 15
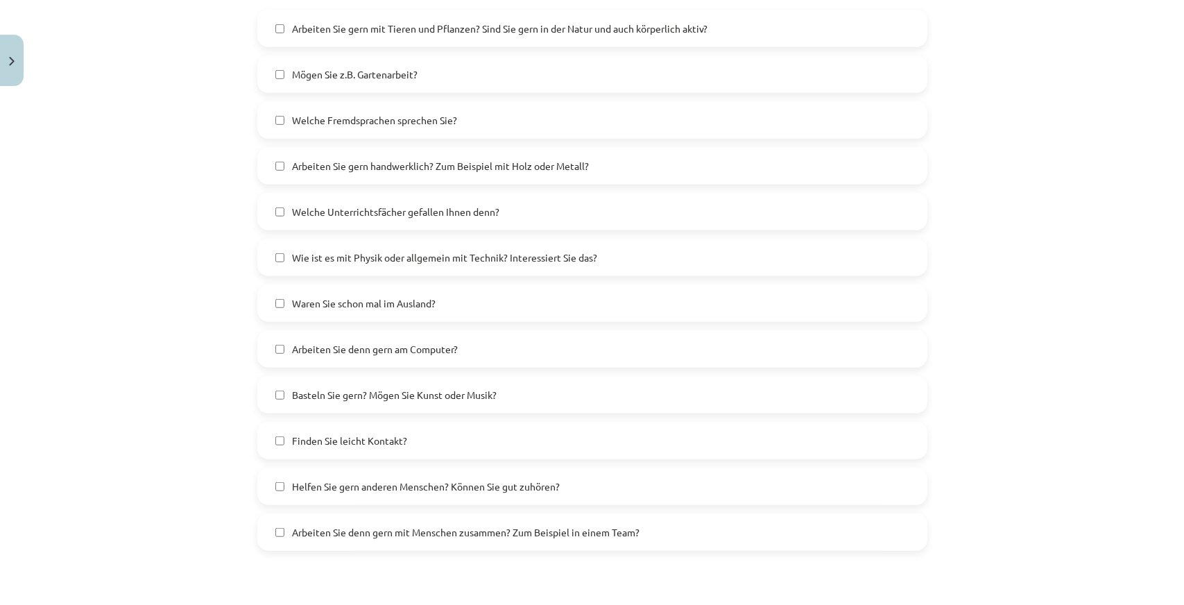
click at [316, 520] on label "Arbeiten Sie denn gern mit Menschen zusammen? Zum Beispiel in einem Team?" at bounding box center [592, 532] width 667 height 35
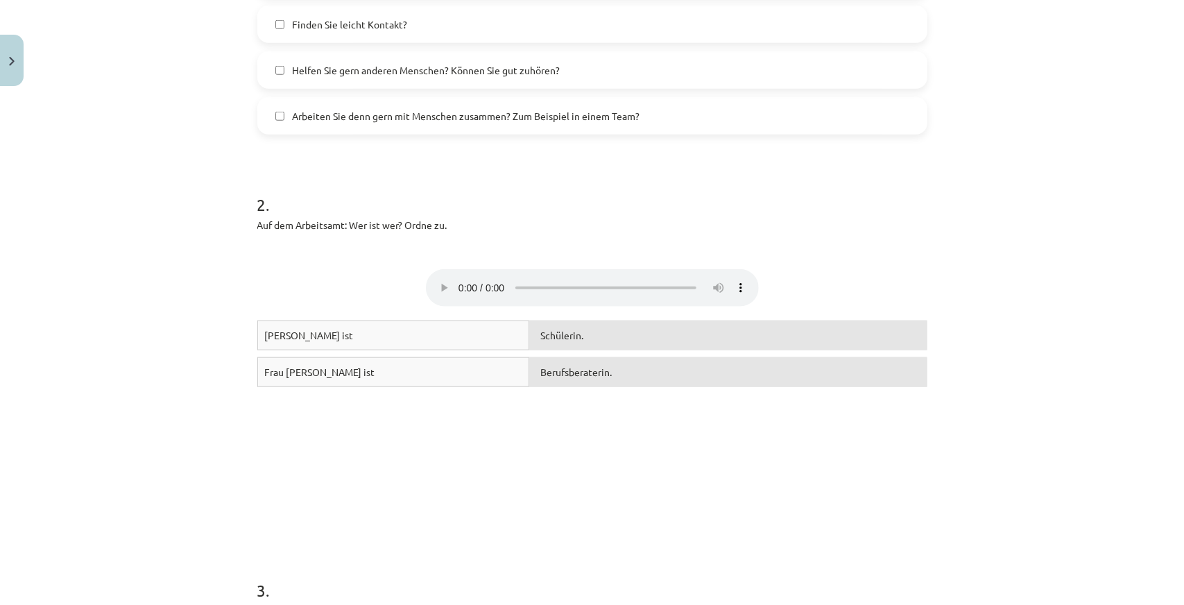
scroll to position [902, 0]
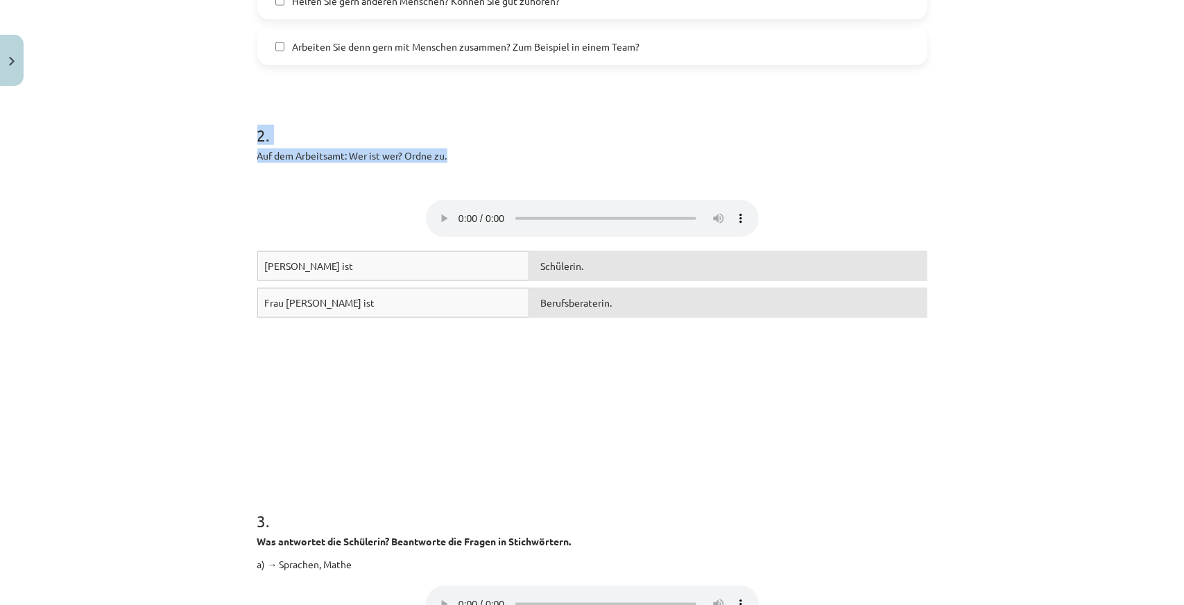
drag, startPoint x: 236, startPoint y: 124, endPoint x: 450, endPoint y: 152, distance: 215.6
click at [450, 152] on div "Mācību tēma: Vācu valodas 9. klases 1. ieskaites mācību materiāls #7 🎧 Thema 6.…" at bounding box center [592, 302] width 1184 height 605
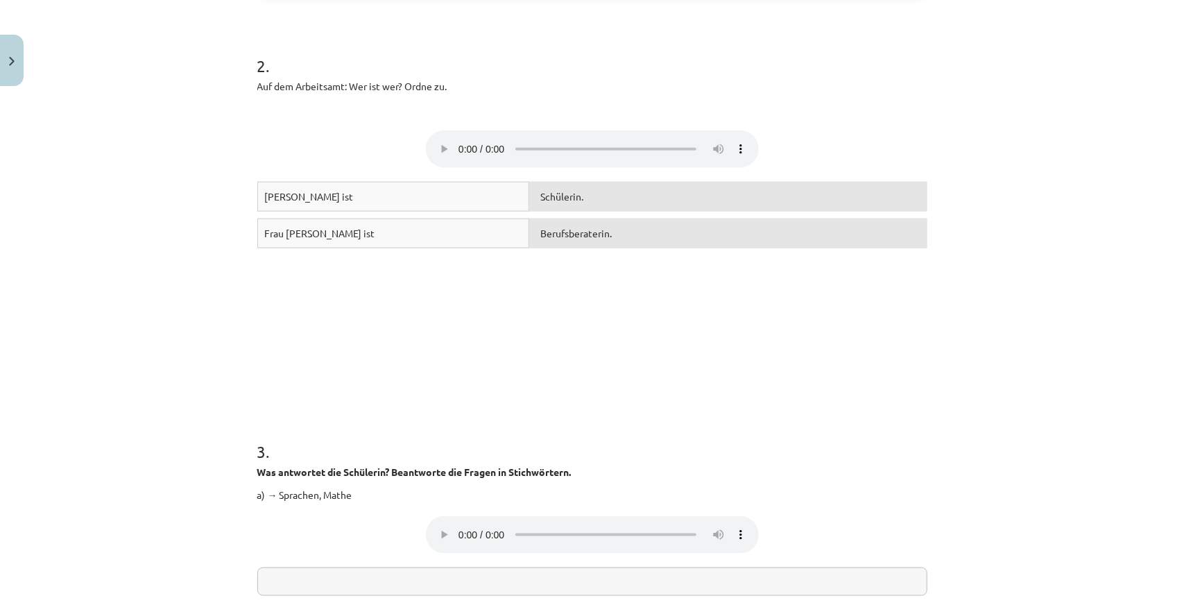
click at [200, 238] on div "Mācību tēma: Vācu valodas 9. klases 1. ieskaites mācību materiāls #7 🎧 Thema 6.…" at bounding box center [592, 302] width 1184 height 605
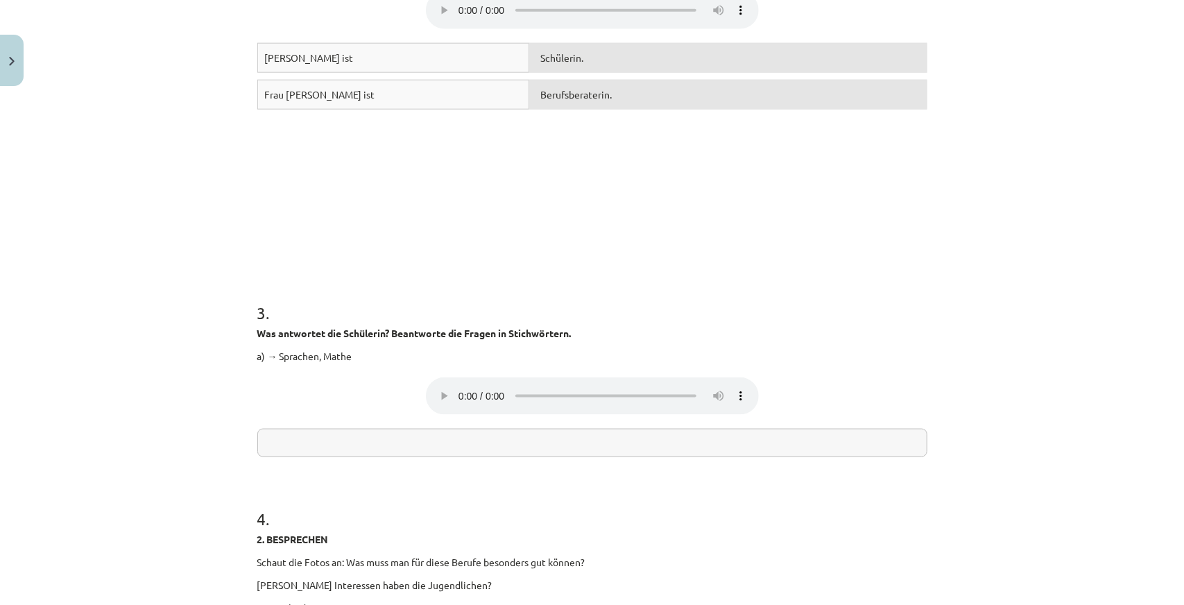
scroll to position [902, 0]
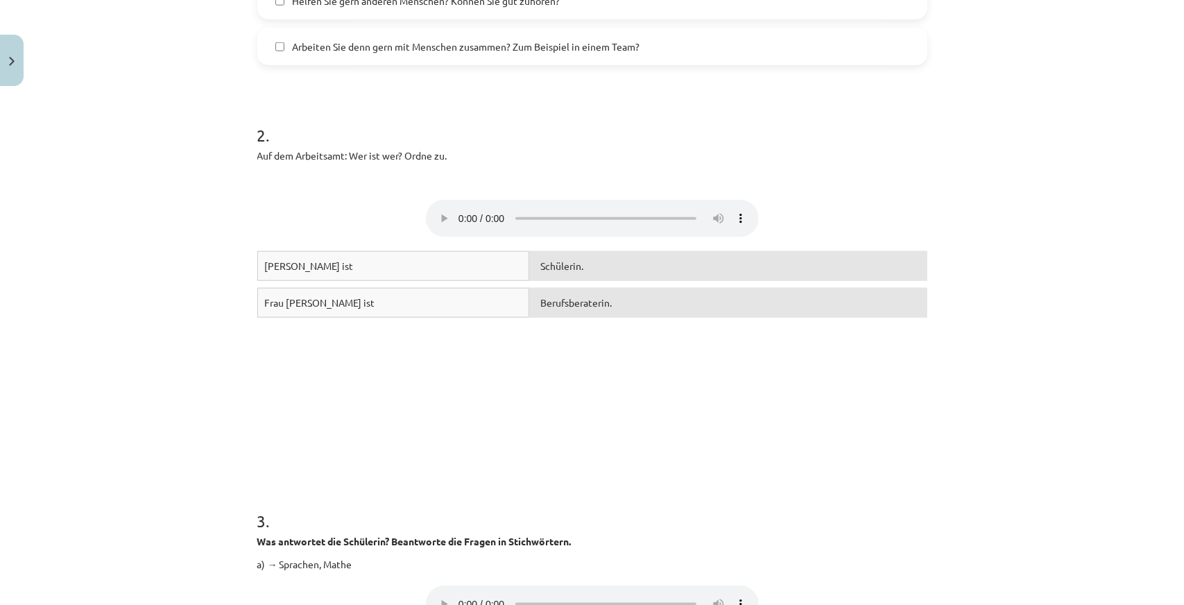
click at [375, 270] on div "[PERSON_NAME] ist" at bounding box center [393, 266] width 273 height 30
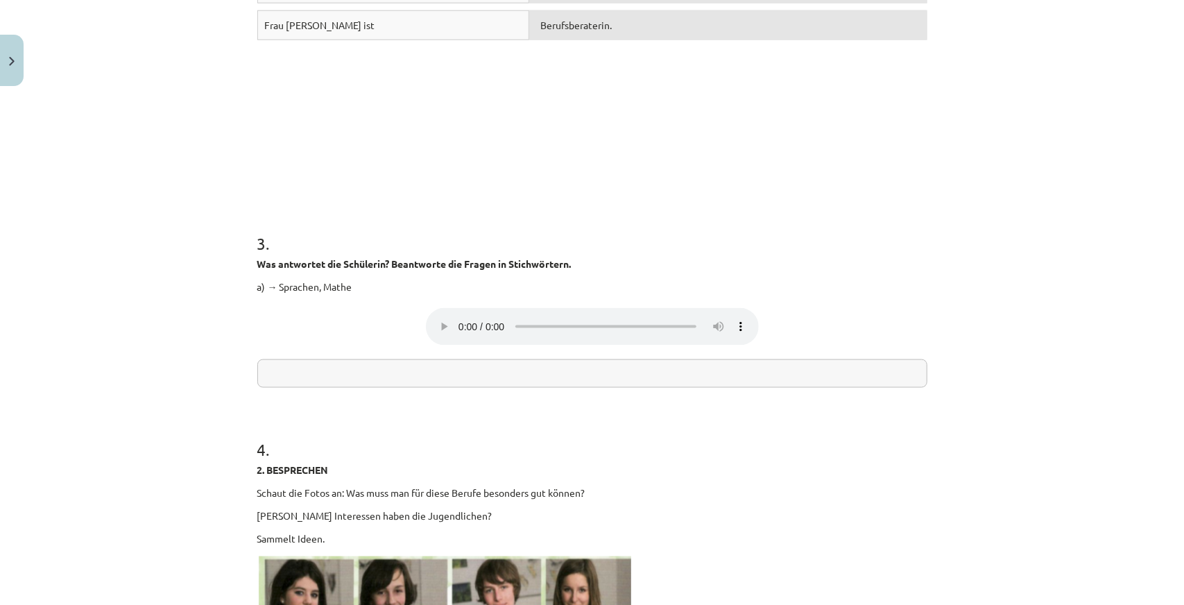
scroll to position [1318, 0]
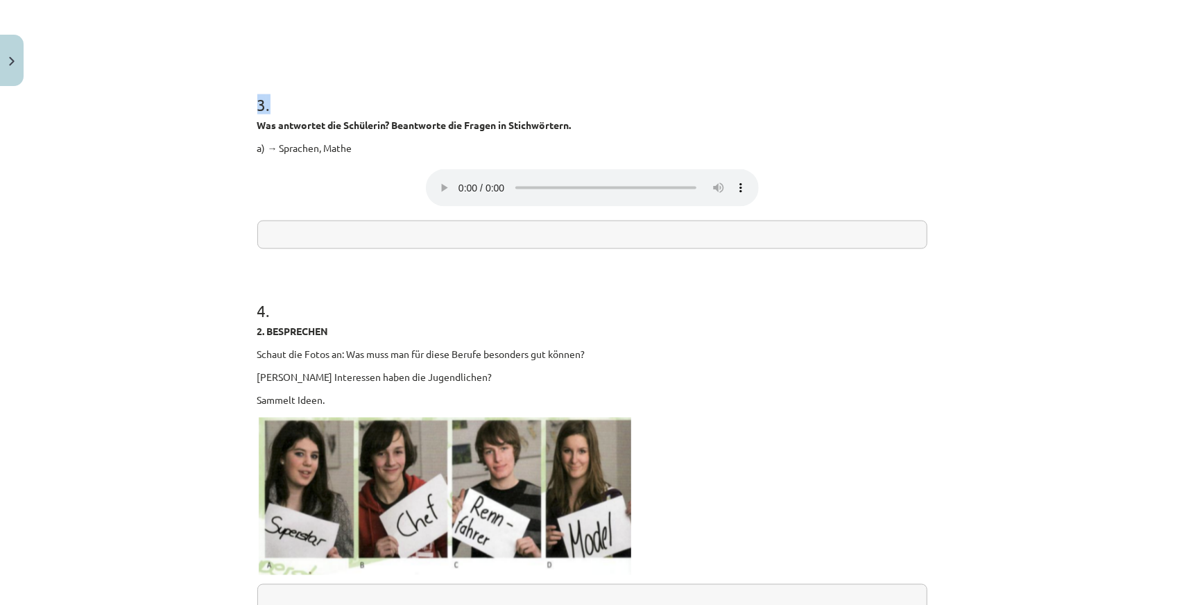
drag, startPoint x: 246, startPoint y: 103, endPoint x: 405, endPoint y: 237, distance: 207.9
click at [405, 237] on input "text" at bounding box center [592, 235] width 670 height 28
drag, startPoint x: 240, startPoint y: 102, endPoint x: 409, endPoint y: 169, distance: 182.2
click at [384, 167] on div "Mācību tēma: Vācu valodas 9. klases 1. ieskaites mācību materiāls #7 🎧 Thema 6.…" at bounding box center [592, 302] width 1184 height 605
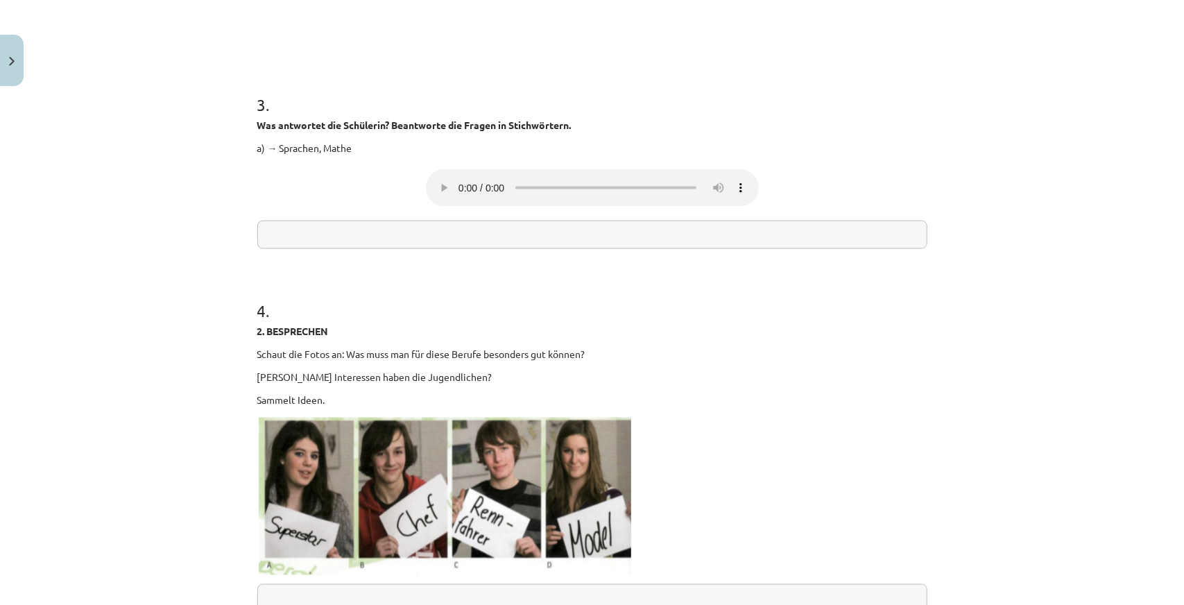
click at [337, 232] on input "text" at bounding box center [592, 235] width 670 height 28
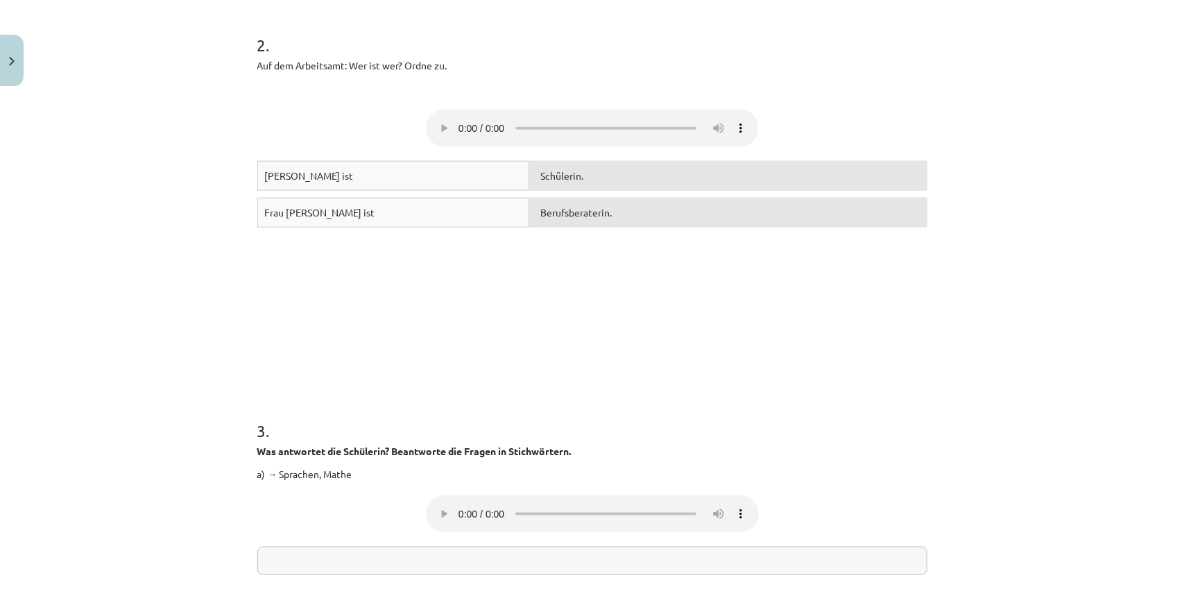
scroll to position [1062, 0]
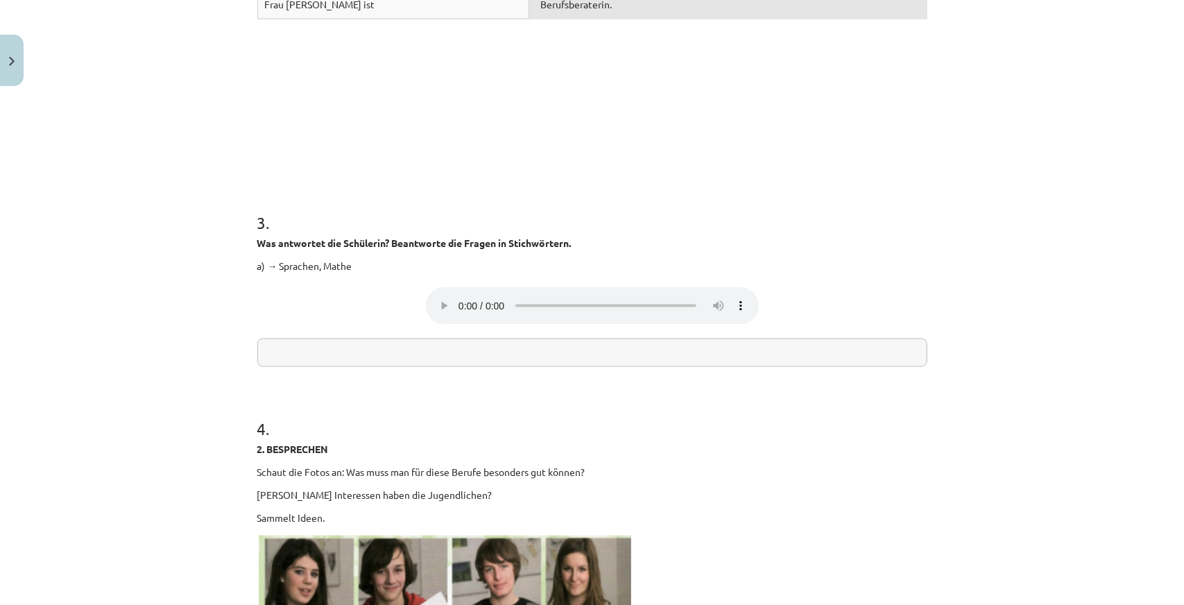
paste input "**********"
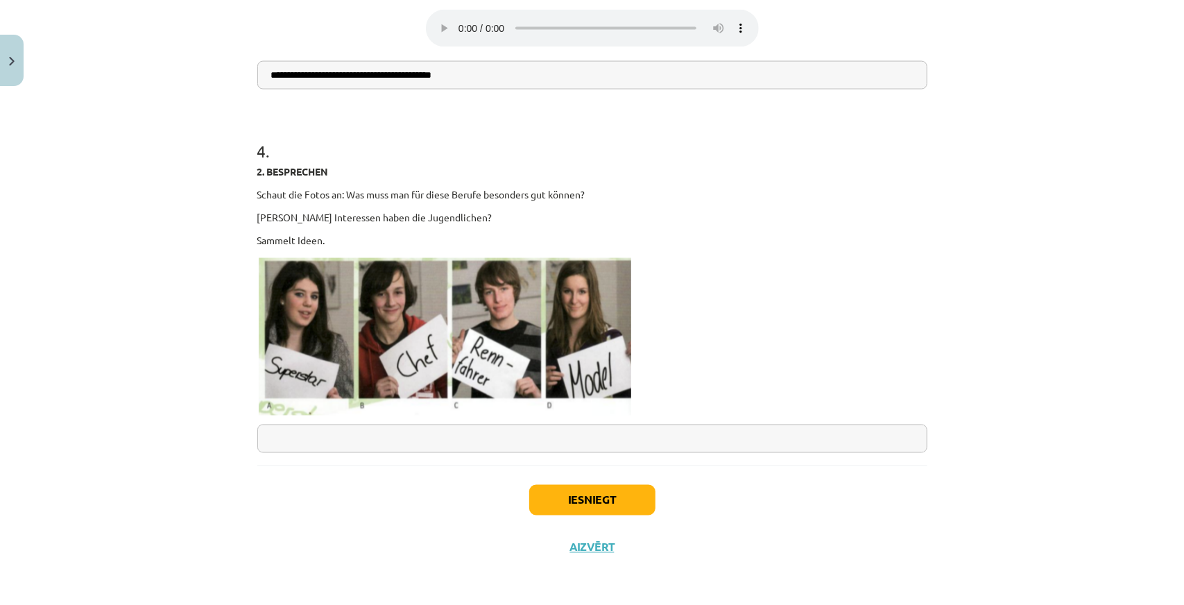
type input "**********"
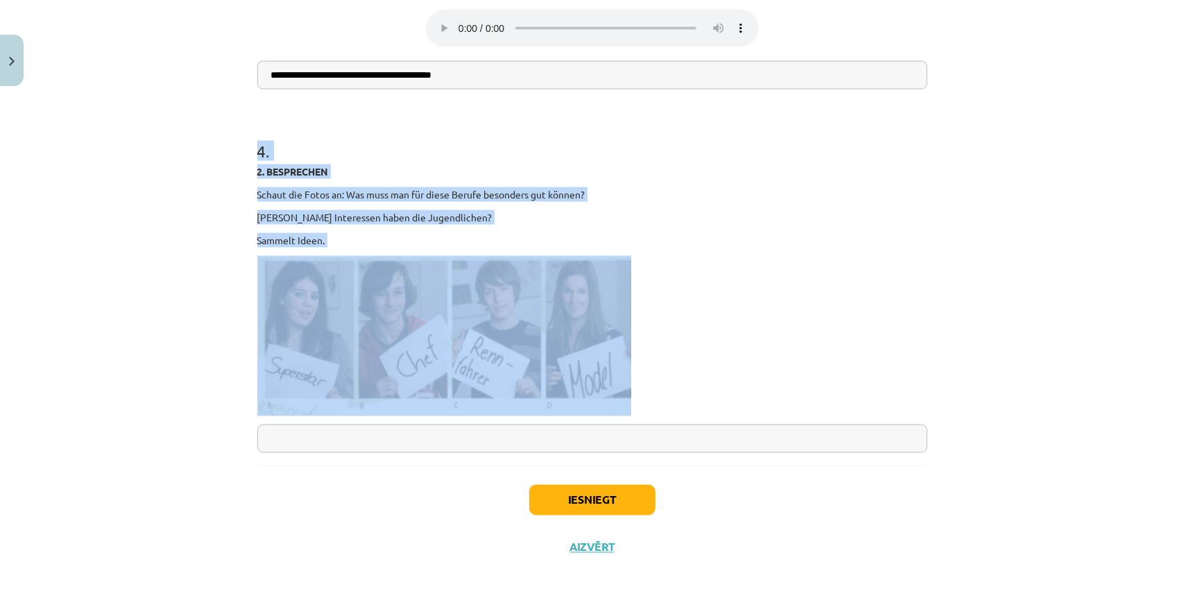
drag, startPoint x: 275, startPoint y: 167, endPoint x: 533, endPoint y: 350, distance: 316.5
click at [200, 366] on div "Mācību tēma: Vācu valodas 9. klases 1. ieskaites mācību materiāls #7 🎧 Thema 6.…" at bounding box center [592, 302] width 1184 height 605
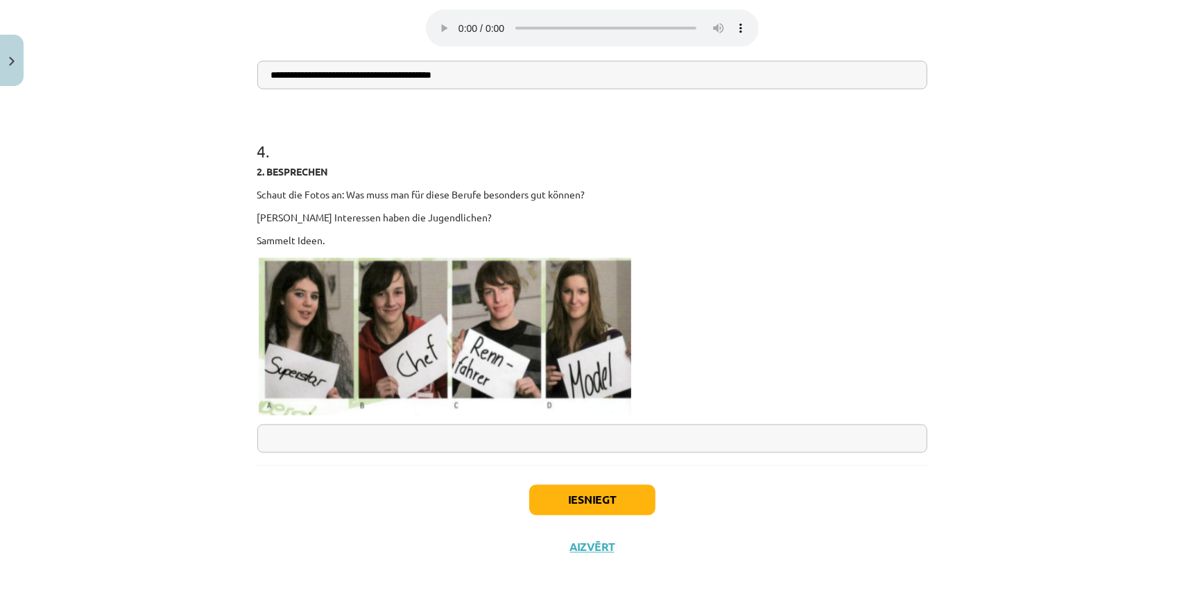
click at [417, 422] on div "4 . 2. BESPRECHEN Schaut die Fotos an: Was muss man für diese Berufe besonders …" at bounding box center [592, 285] width 670 height 336
click at [425, 439] on input "text" at bounding box center [592, 439] width 670 height 28
paste input "*****"
click at [266, 431] on input "*****" at bounding box center [592, 439] width 670 height 28
paste input "*********"
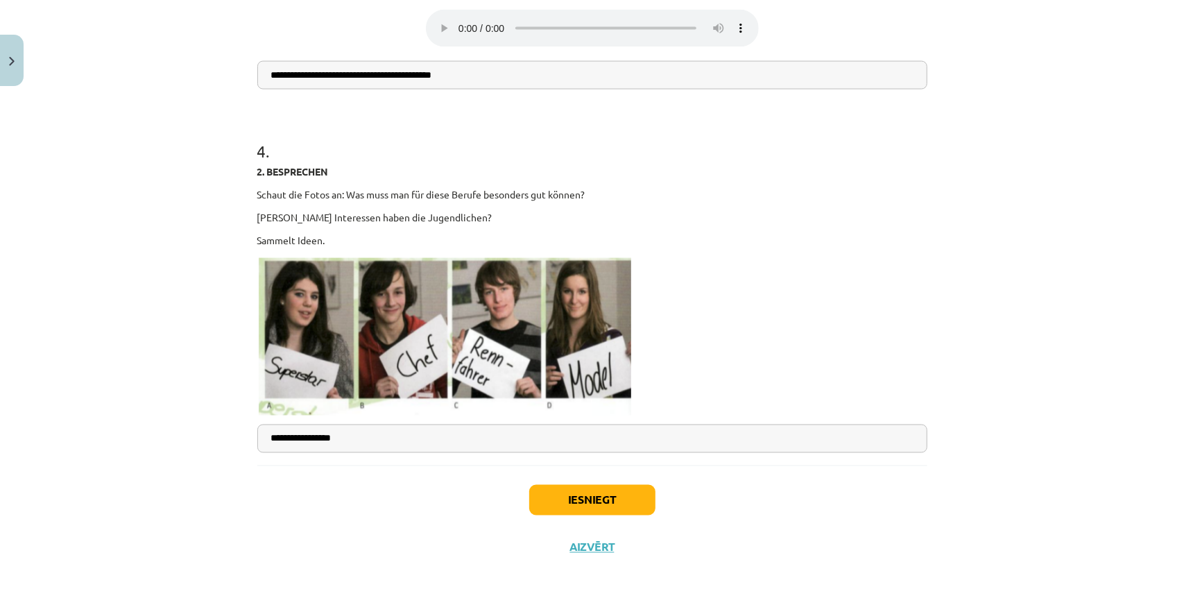
type input "**********"
click at [369, 491] on div "Iesniegt Aizvērt" at bounding box center [592, 514] width 670 height 97
click at [466, 497] on div "Iesniegt Aizvērt" at bounding box center [592, 514] width 670 height 97
click at [573, 491] on button "Iesniegt" at bounding box center [592, 500] width 126 height 31
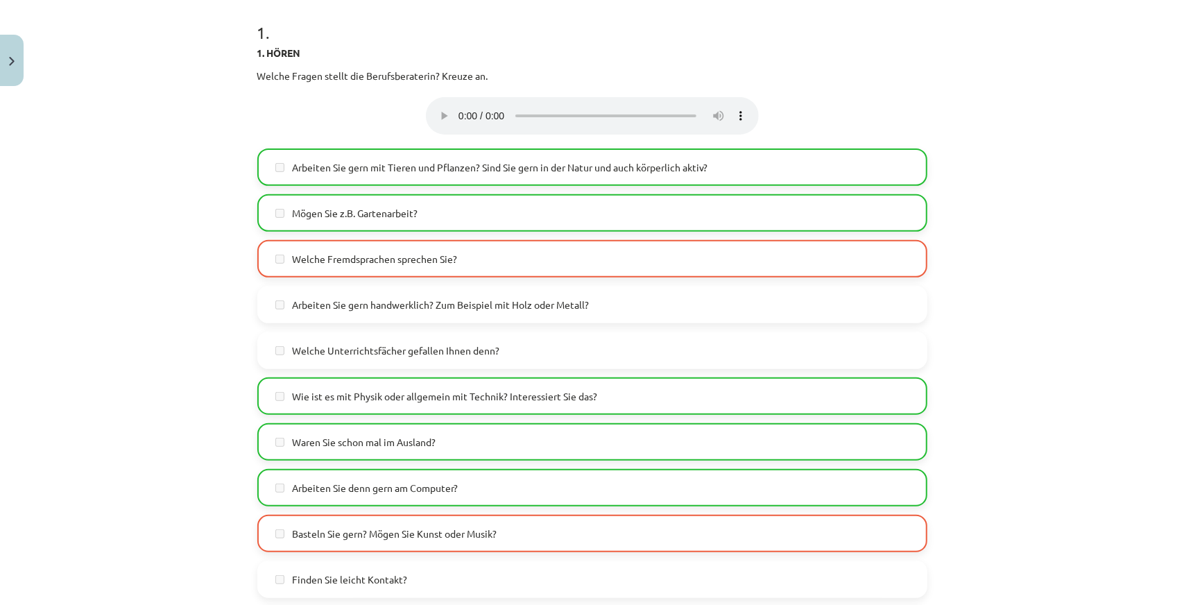
scroll to position [0, 0]
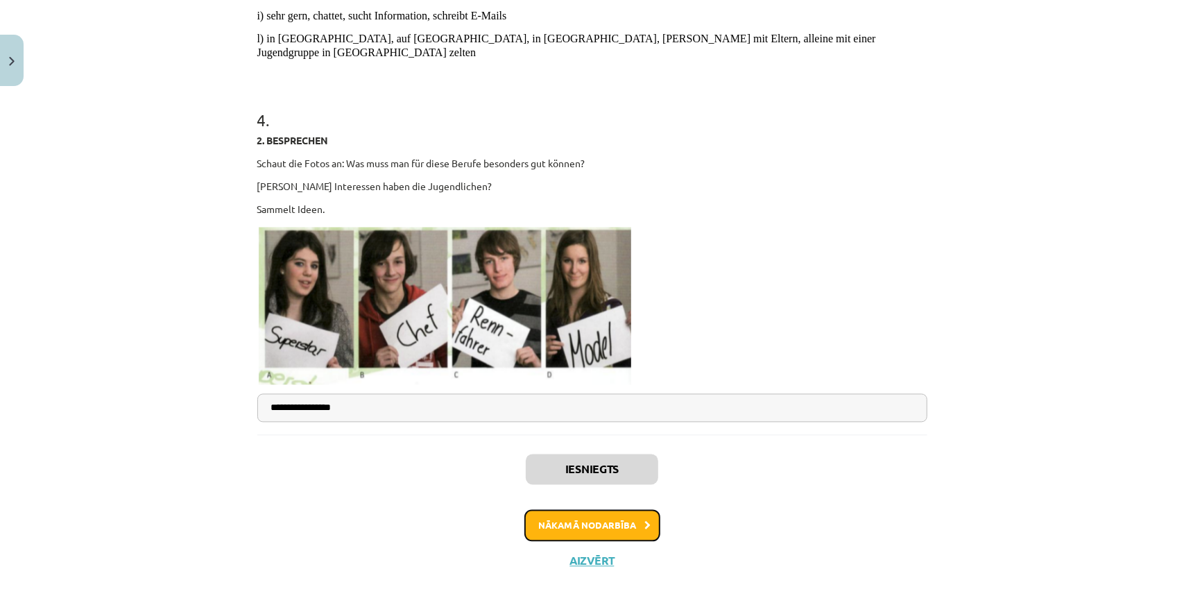
click at [566, 513] on button "Nākamā nodarbība" at bounding box center [593, 526] width 136 height 32
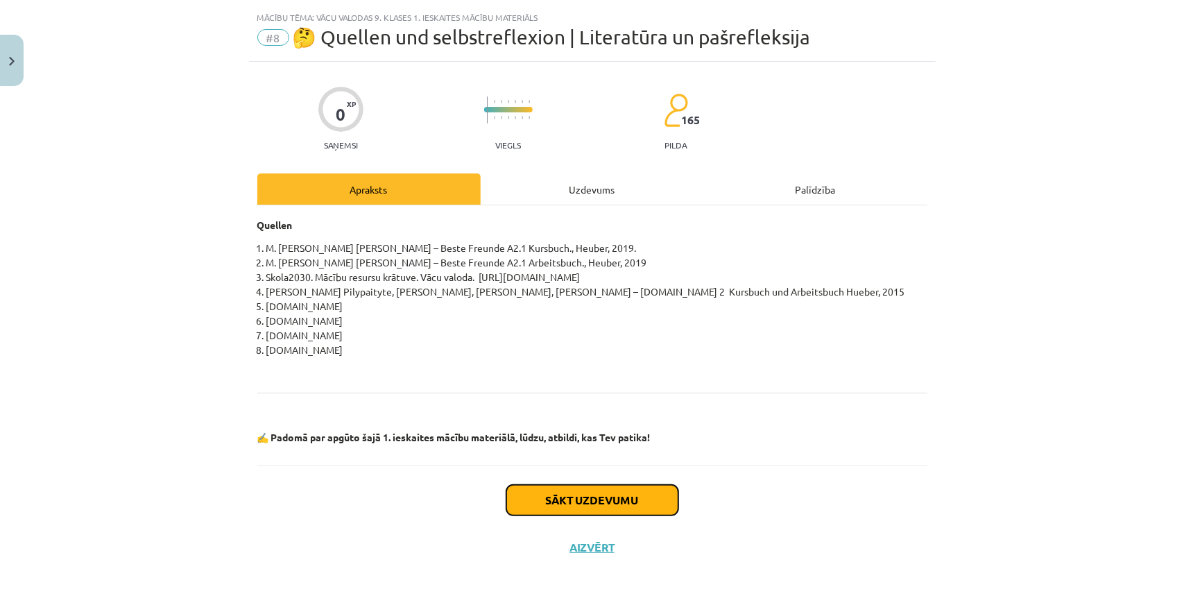
click at [558, 503] on button "Sākt uzdevumu" at bounding box center [593, 500] width 172 height 31
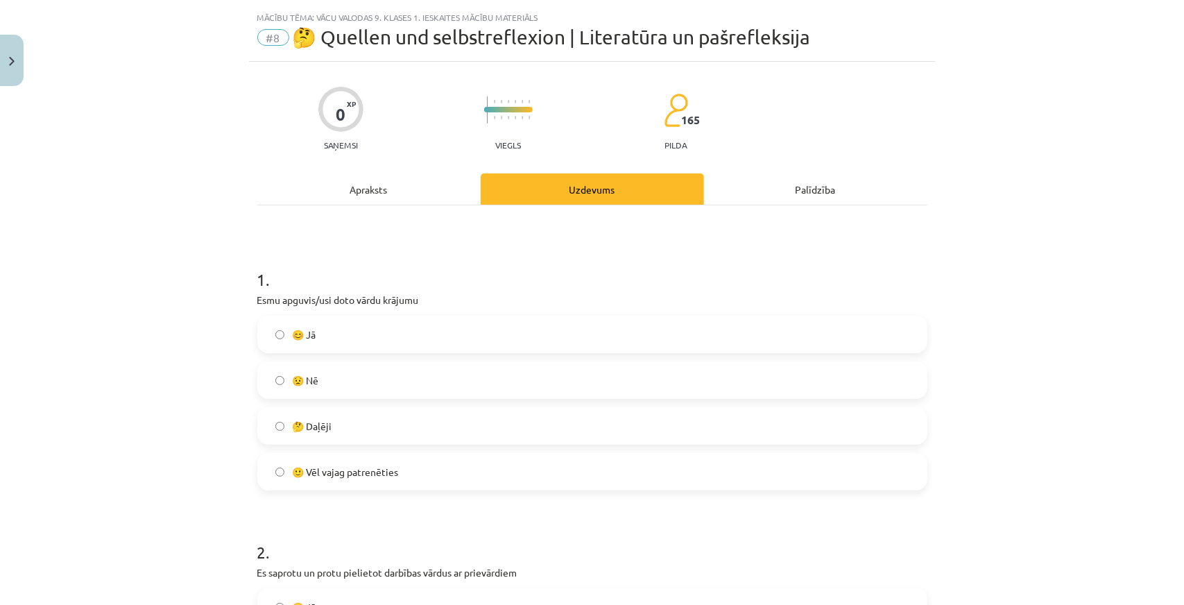
click at [366, 432] on label "🤔 Daļēji" at bounding box center [592, 426] width 667 height 35
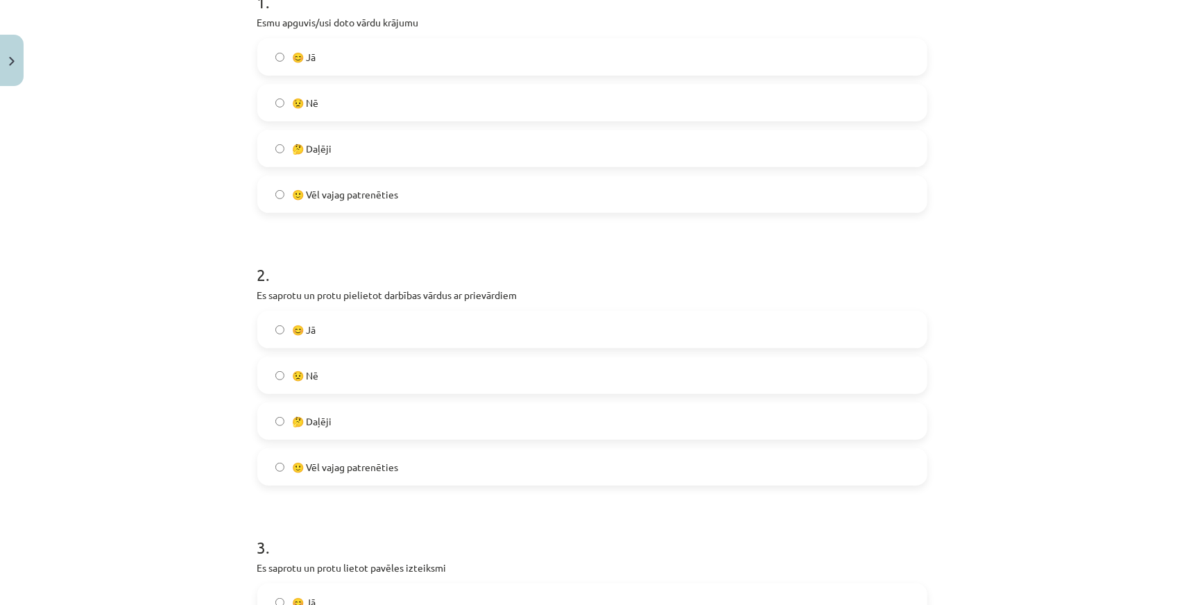
click at [372, 418] on label "🤔 Daļēji" at bounding box center [592, 421] width 667 height 35
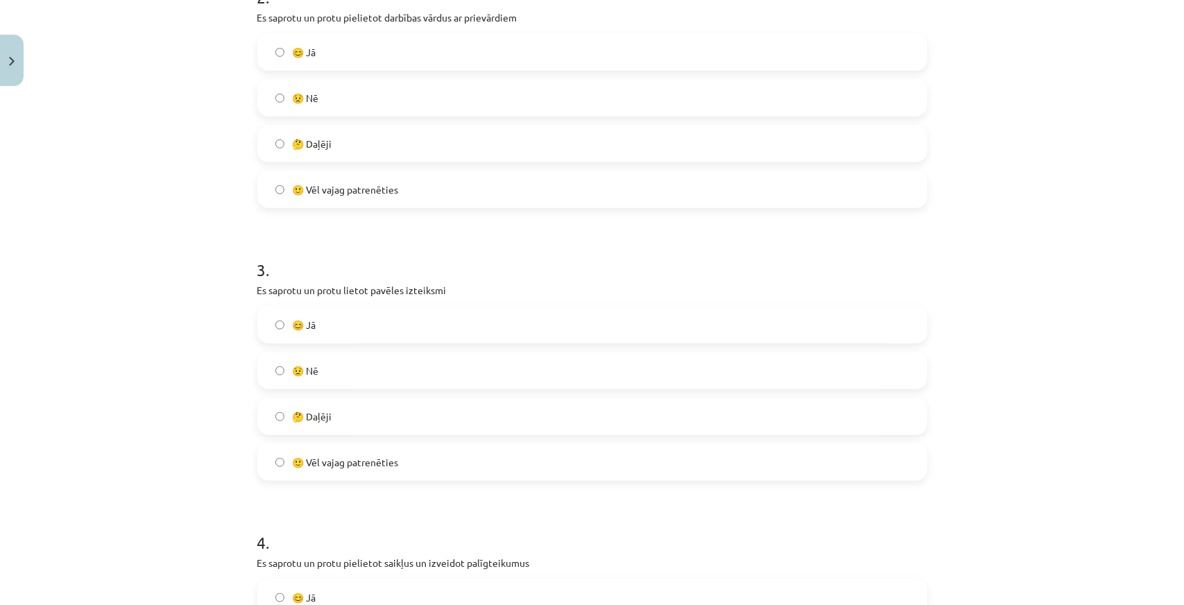
scroll to position [655, 0]
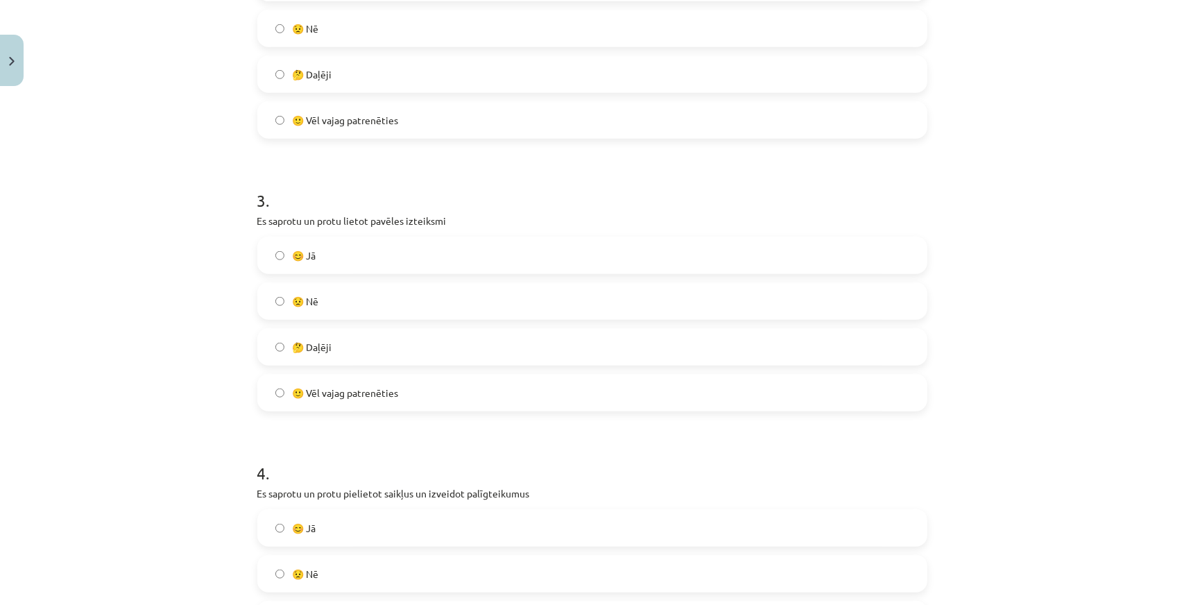
click at [380, 386] on span "🙂 Vēl vajag patrenēties" at bounding box center [346, 393] width 106 height 15
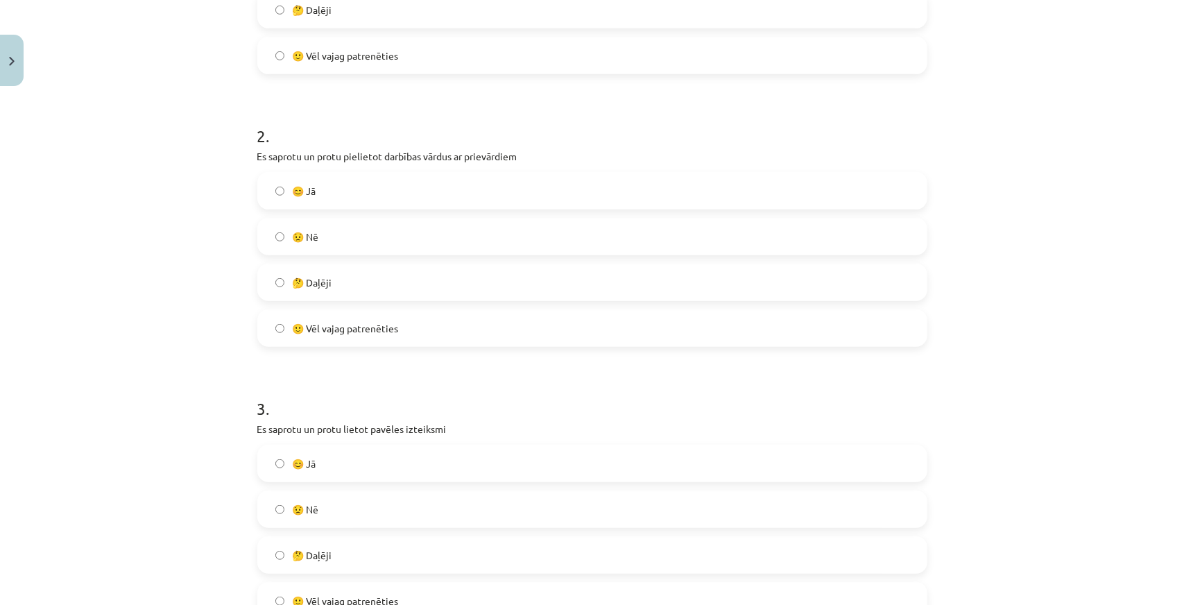
click at [371, 339] on label "🙂 Vēl vajag patrenēties" at bounding box center [592, 328] width 667 height 35
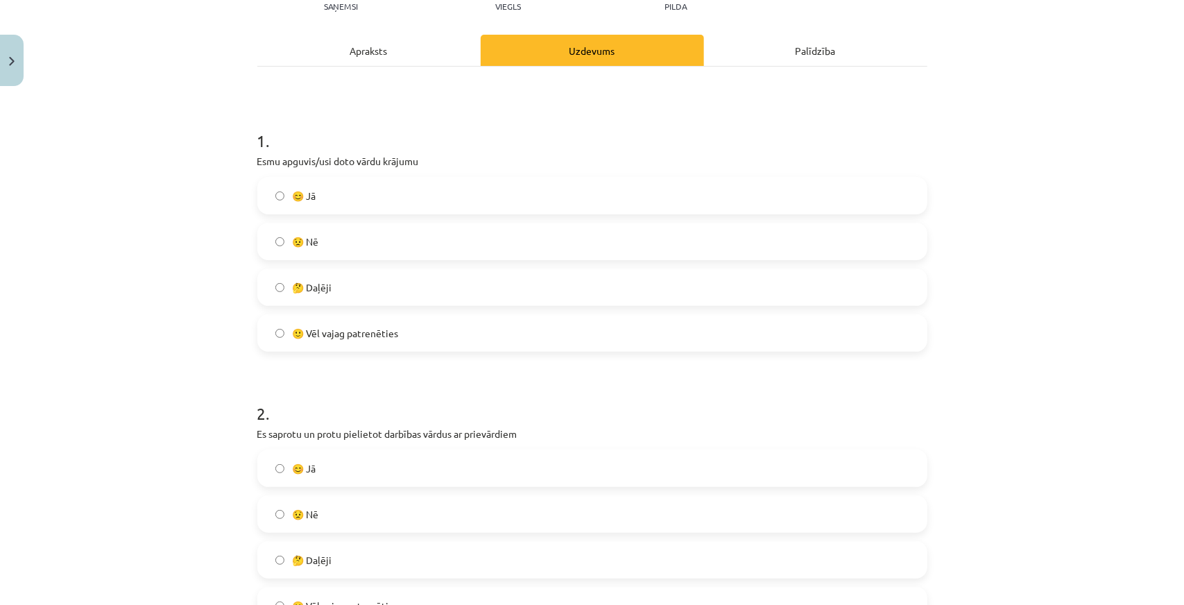
click at [377, 335] on span "🙂 Vēl vajag patrenēties" at bounding box center [346, 333] width 106 height 15
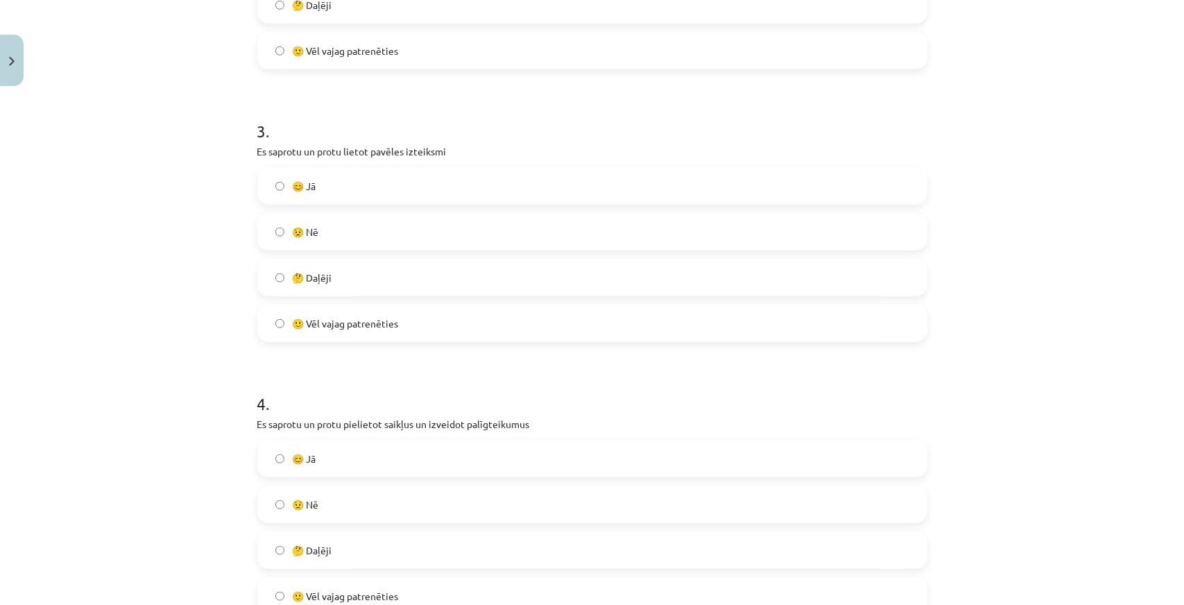
scroll to position [933, 0]
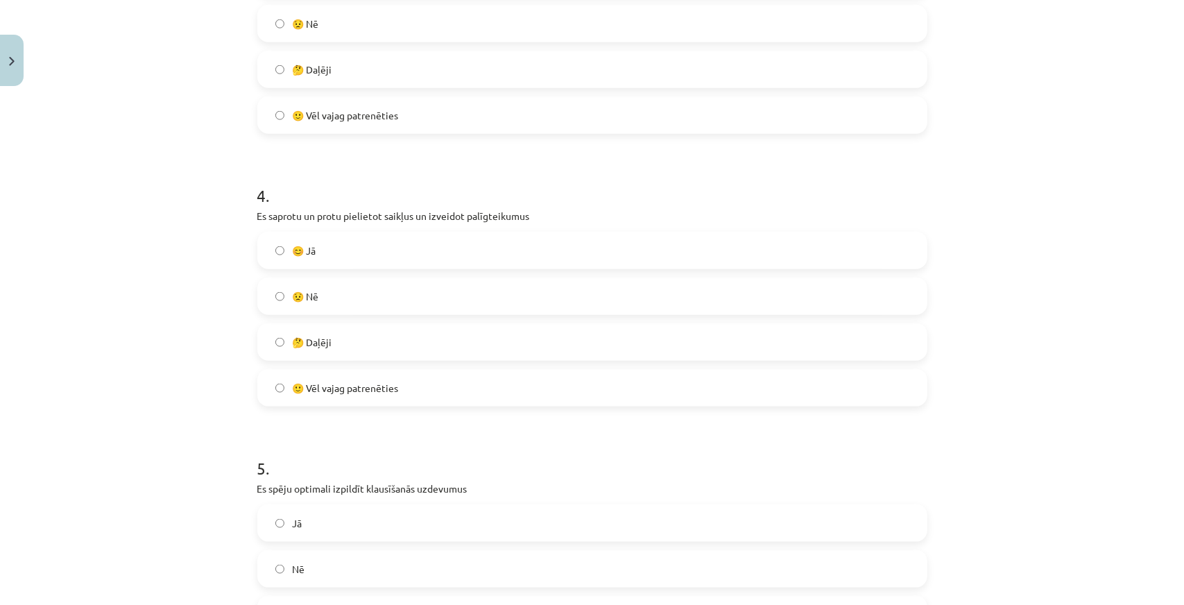
click at [375, 396] on label "🙂 Vēl vajag patrenēties" at bounding box center [592, 388] width 667 height 35
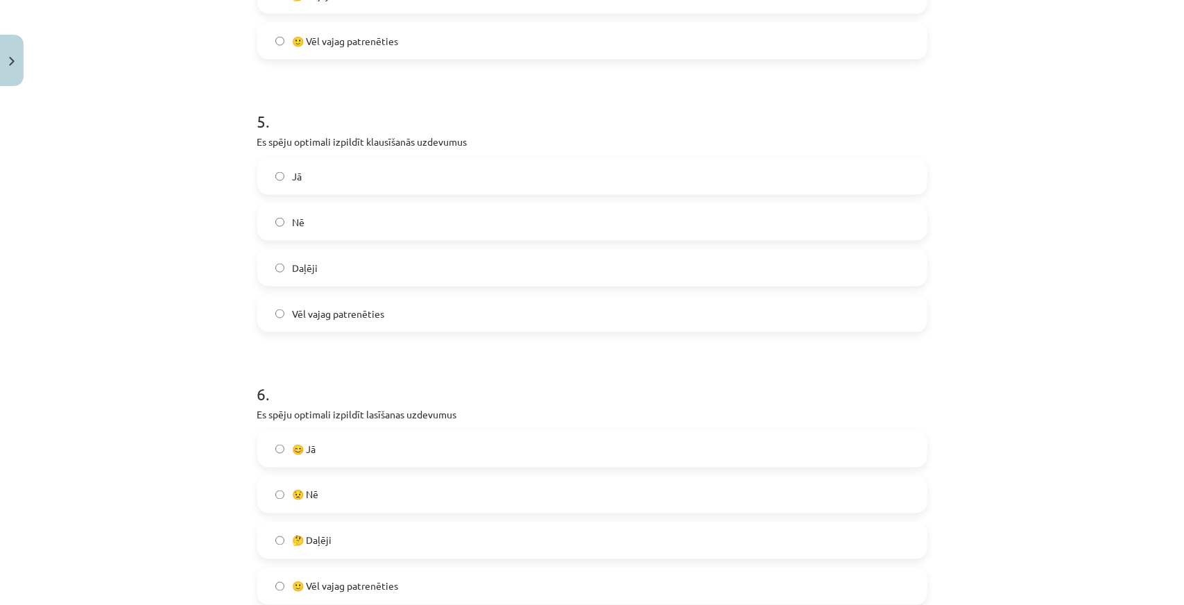
click at [387, 320] on label "Vēl vajag patrenēties" at bounding box center [592, 313] width 667 height 35
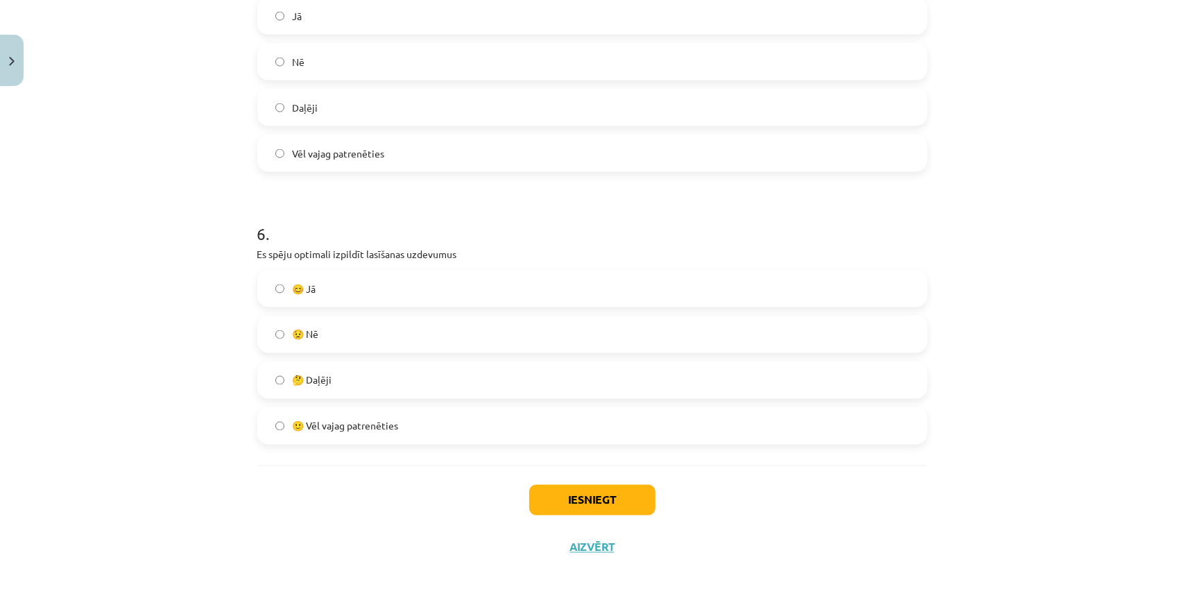
click at [367, 424] on span "🙂 Vēl vajag patrenēties" at bounding box center [346, 426] width 106 height 15
click at [569, 496] on button "Iesniegt" at bounding box center [592, 500] width 126 height 31
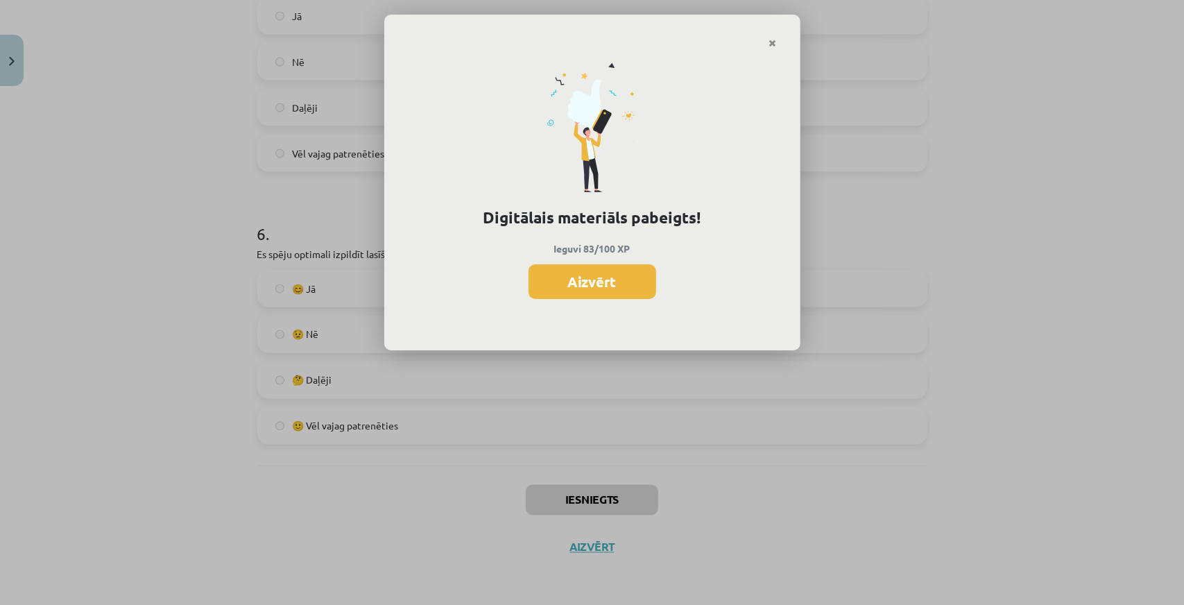
scroll to position [831, 0]
click at [594, 282] on button "Aizvērt" at bounding box center [593, 281] width 128 height 35
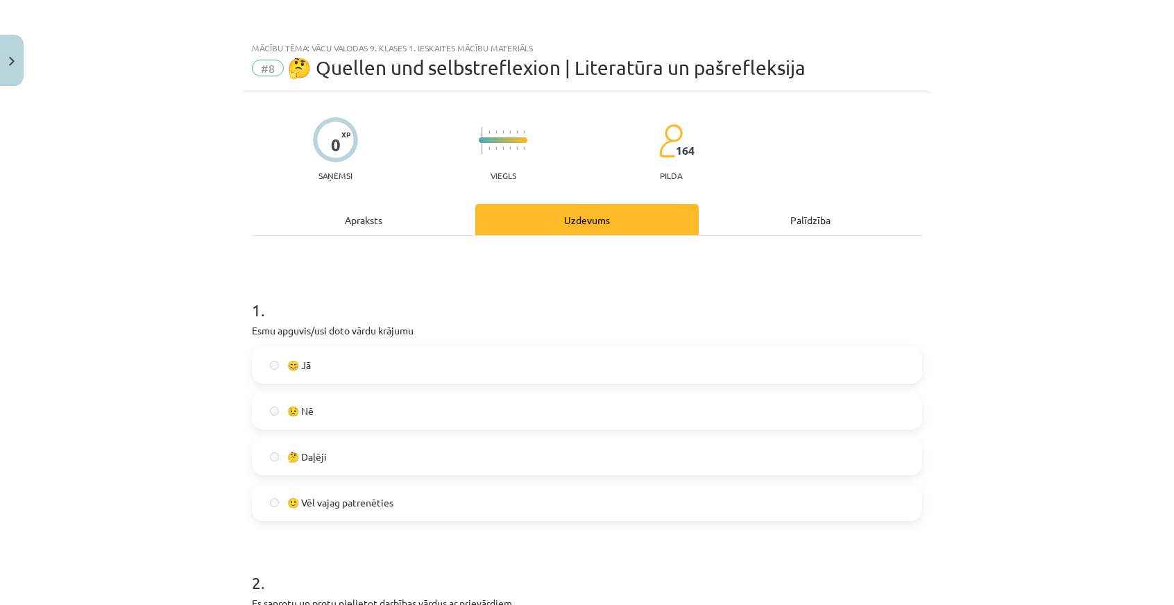
scroll to position [554, 0]
click at [8, 63] on button "Close" at bounding box center [12, 60] width 24 height 51
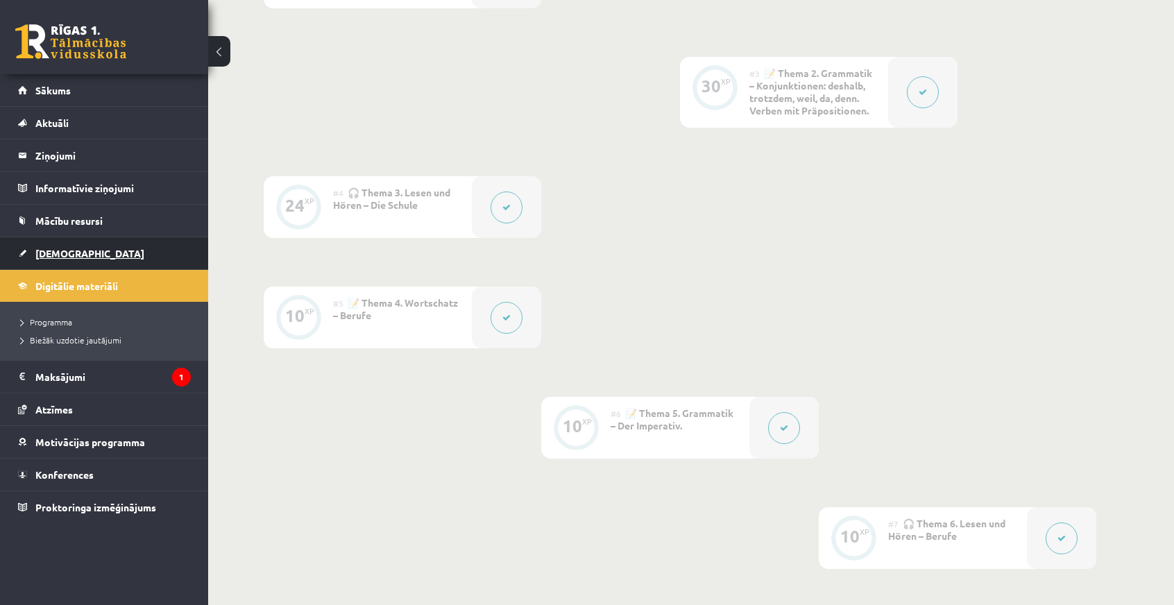
click at [53, 260] on link "[DEMOGRAPHIC_DATA]" at bounding box center [104, 253] width 173 height 32
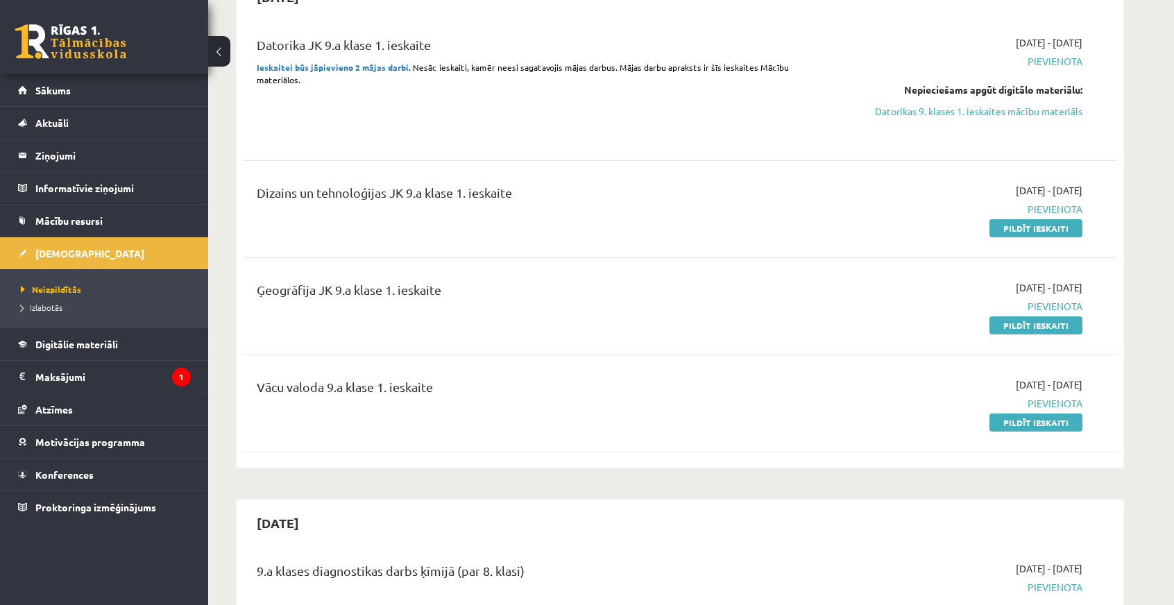
scroll to position [278, 0]
